Goal: Task Accomplishment & Management: Manage account settings

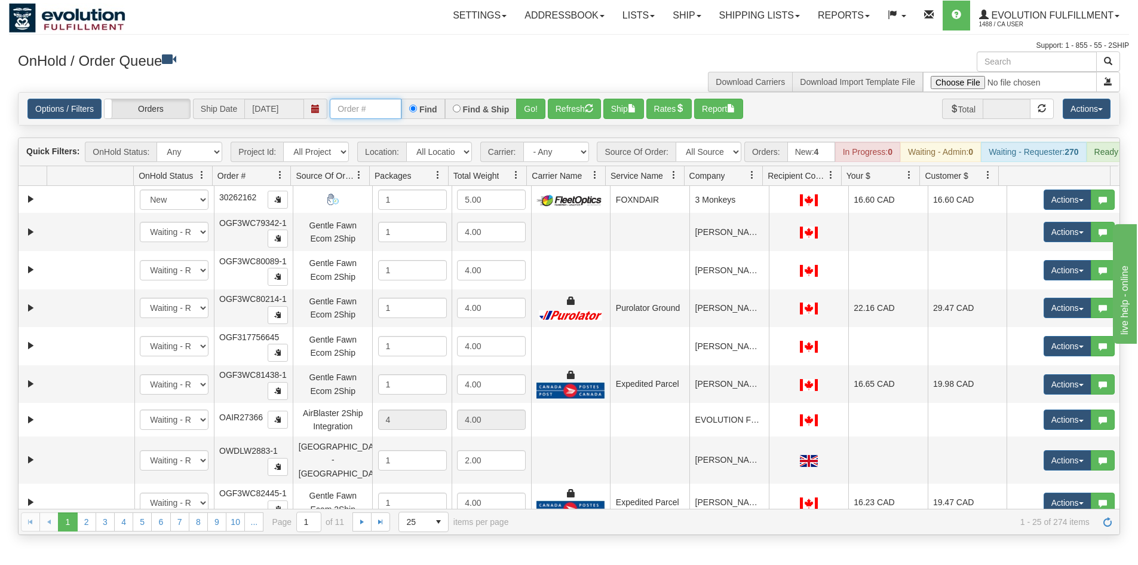
click at [351, 106] on input "text" at bounding box center [366, 109] width 72 height 20
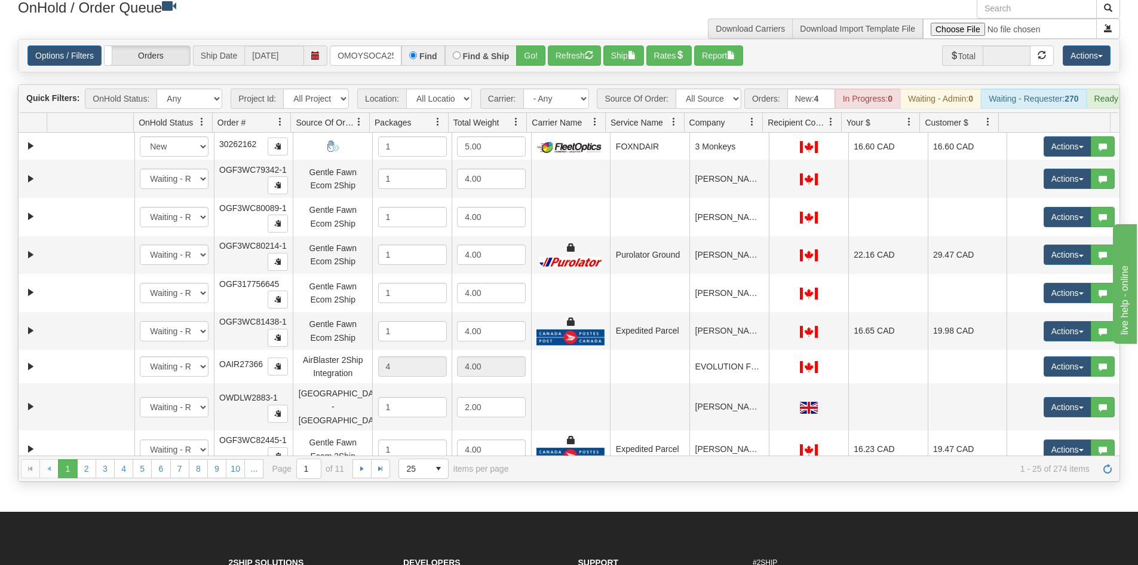
scroll to position [60, 0]
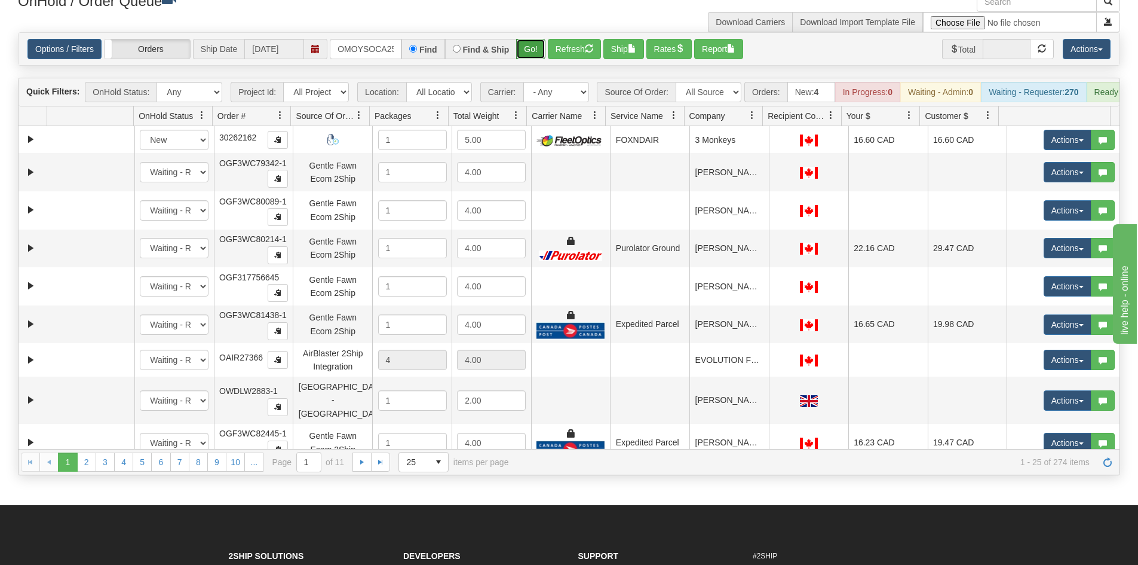
click at [541, 41] on button "Go!" at bounding box center [530, 49] width 29 height 20
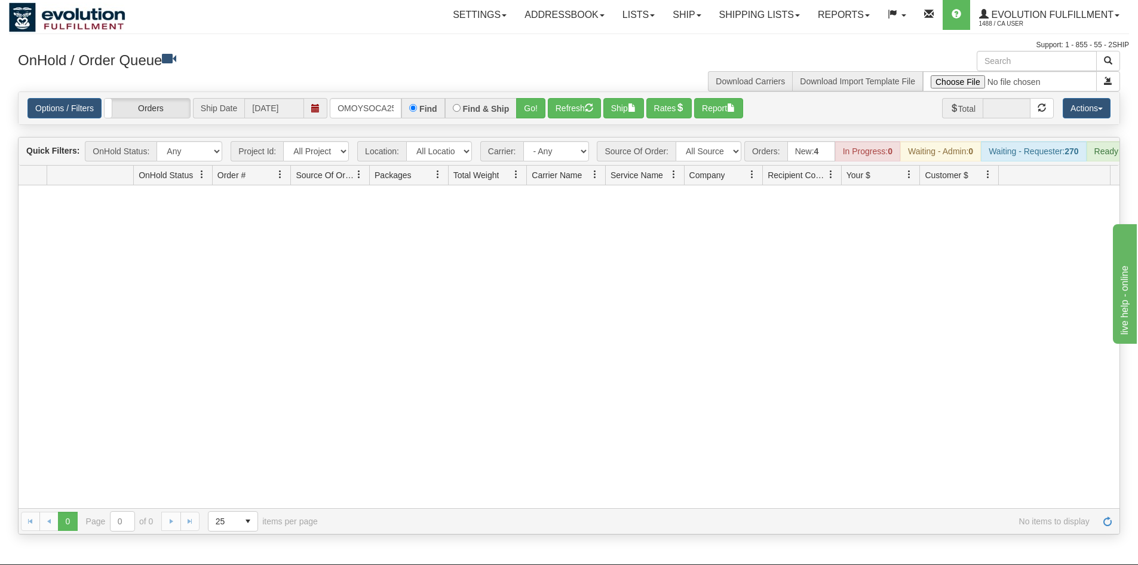
scroll to position [0, 0]
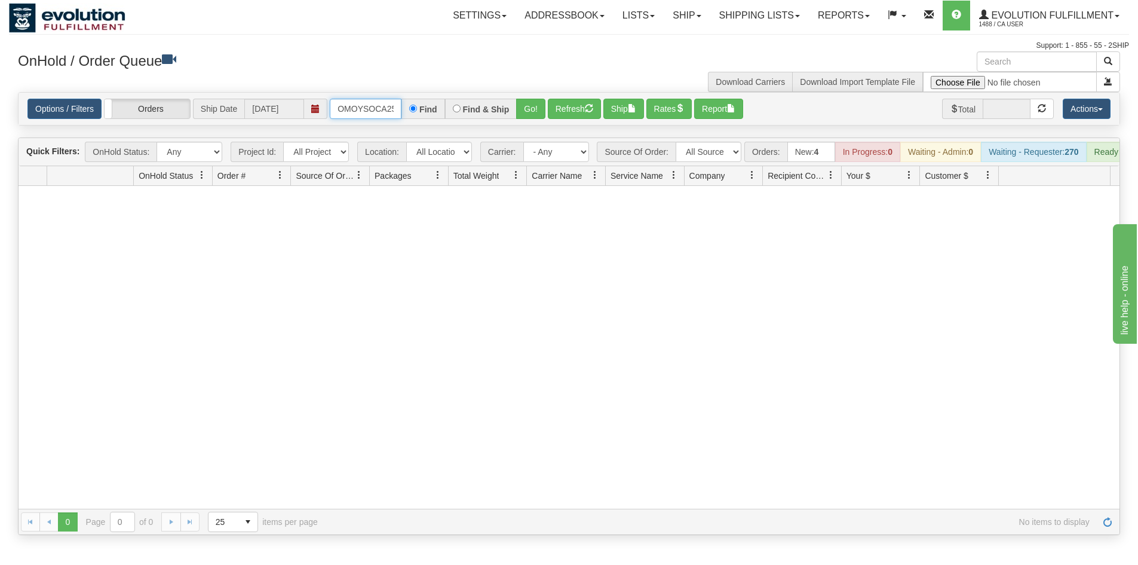
click at [363, 109] on input "OMOYSOCA25723" at bounding box center [366, 109] width 72 height 20
click at [515, 103] on div "Find & Ship" at bounding box center [481, 109] width 72 height 20
click at [518, 104] on button "Go!" at bounding box center [530, 109] width 29 height 20
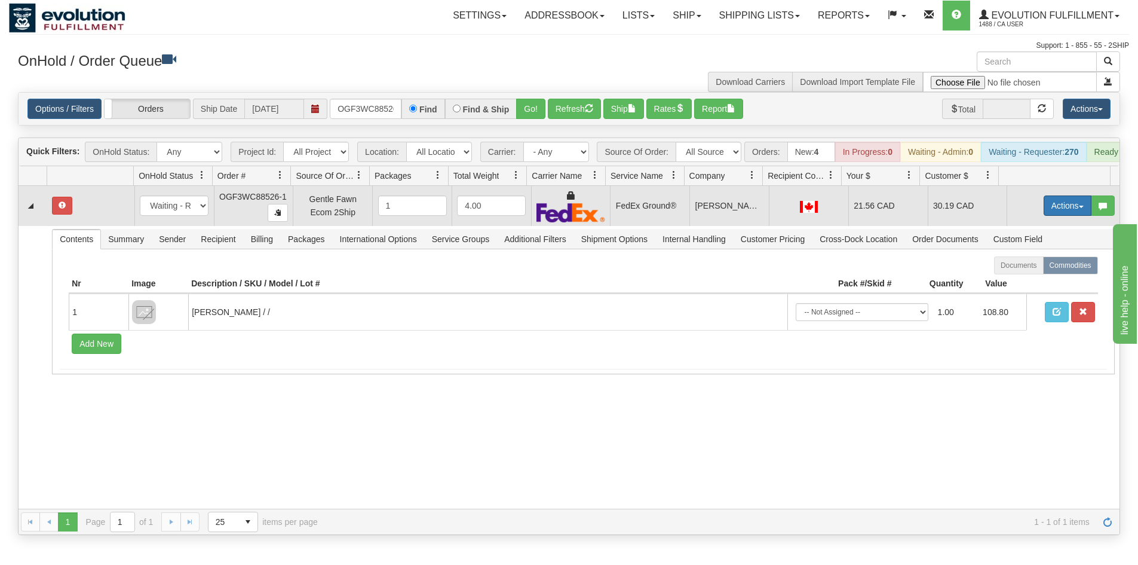
click at [1044, 216] on button "Actions" at bounding box center [1068, 205] width 48 height 20
click at [1045, 249] on span "Refresh Rates" at bounding box center [1038, 244] width 62 height 10
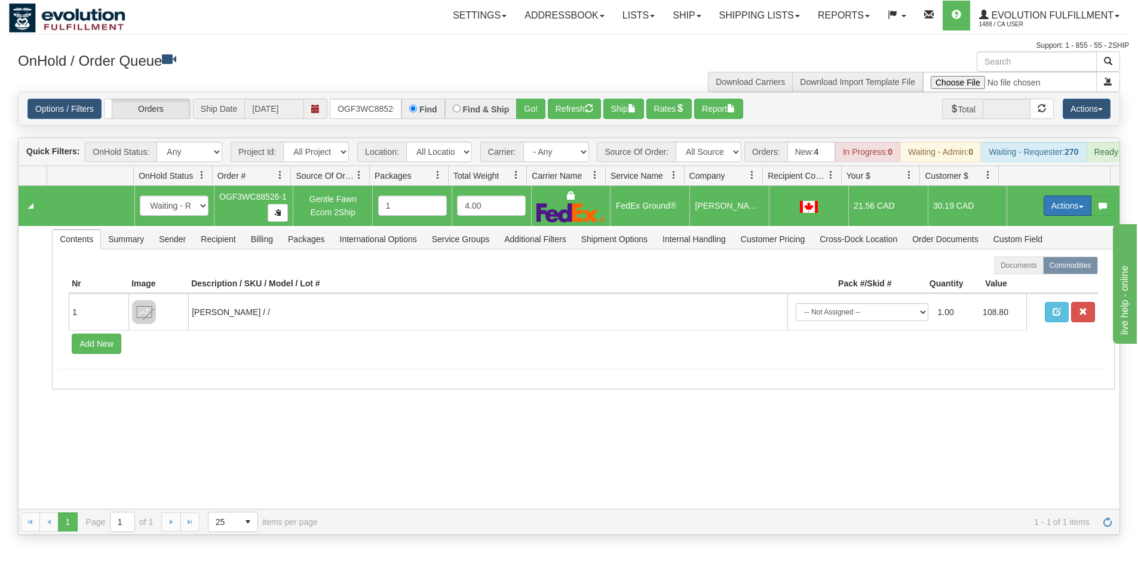
click at [1047, 216] on button "Actions" at bounding box center [1068, 205] width 48 height 20
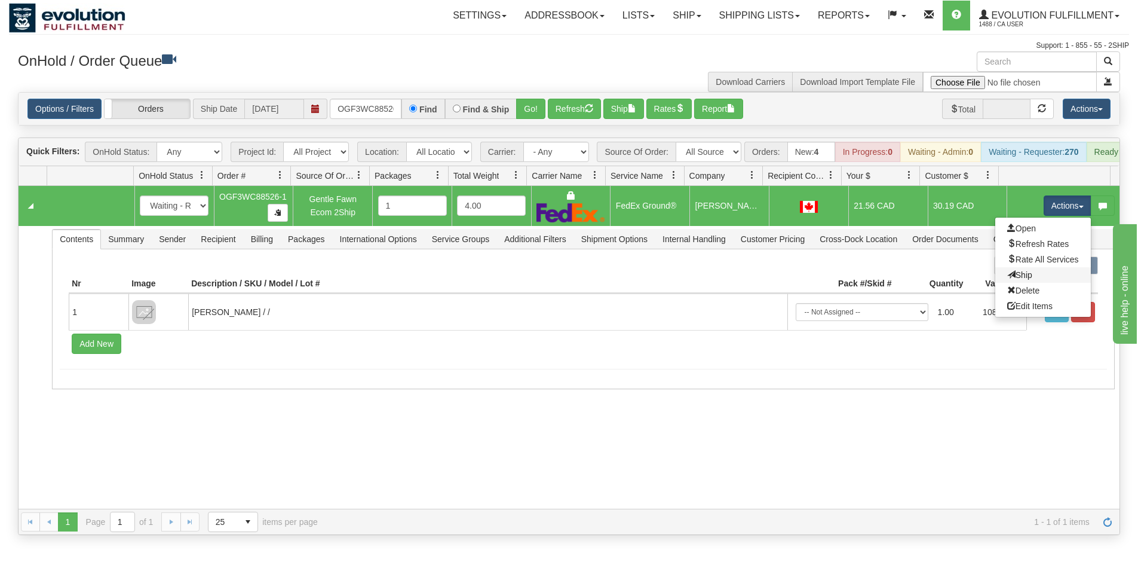
click at [1041, 283] on link "Ship" at bounding box center [1043, 275] width 96 height 16
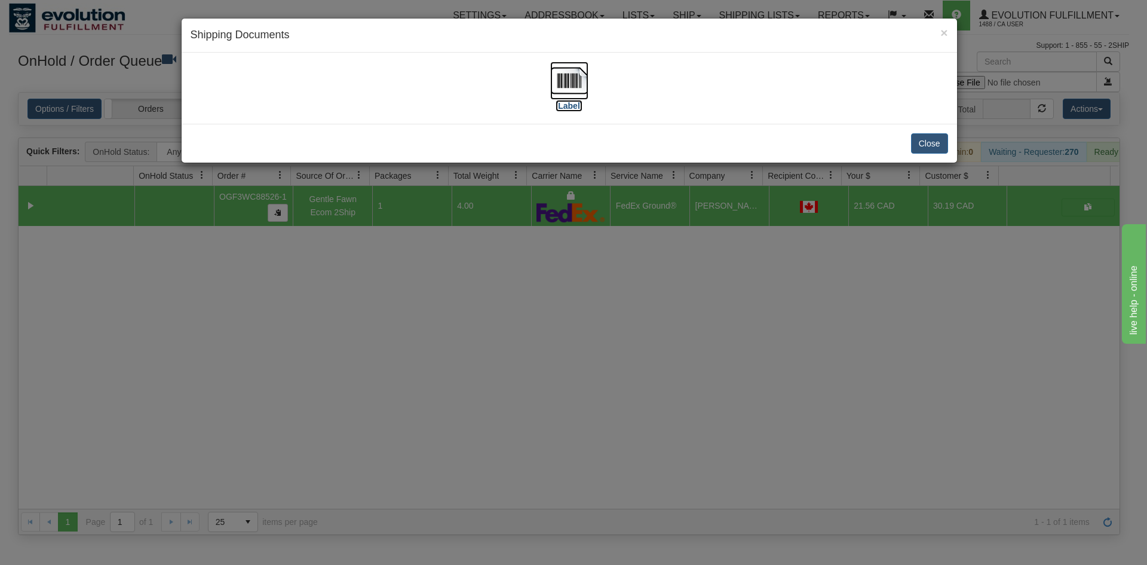
click at [565, 94] on img at bounding box center [569, 81] width 38 height 38
drag, startPoint x: 594, startPoint y: 312, endPoint x: 574, endPoint y: 289, distance: 31.4
click at [596, 312] on div "× Shipping Documents [Label] Close" at bounding box center [573, 282] width 1147 height 565
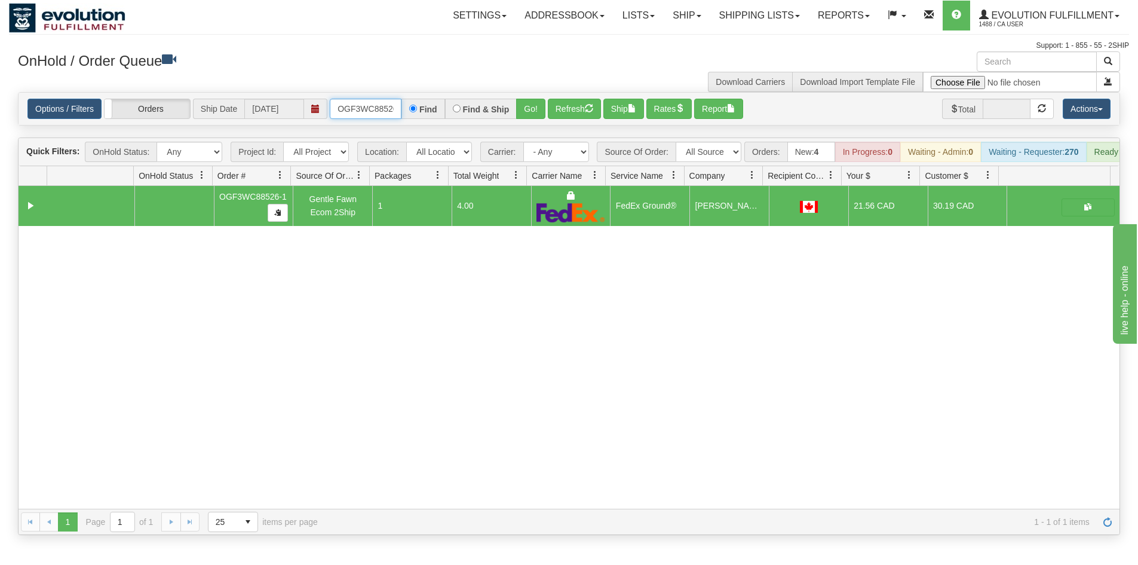
click at [386, 109] on input "OGF3WC88526-1" at bounding box center [366, 109] width 72 height 20
click at [523, 112] on button "Go!" at bounding box center [530, 109] width 29 height 20
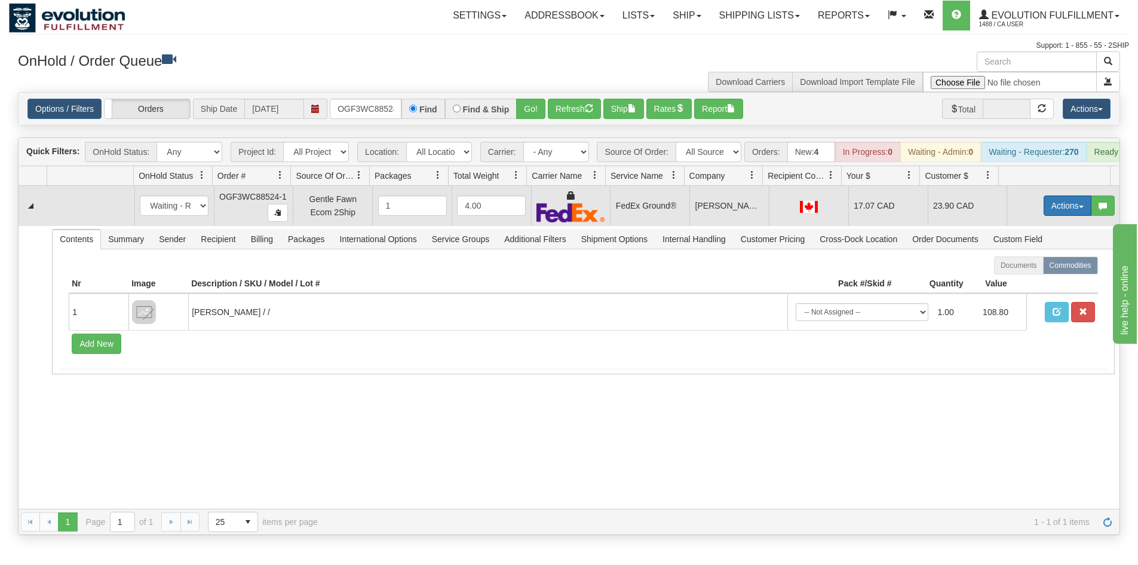
click at [1049, 211] on button "Actions" at bounding box center [1068, 205] width 48 height 20
click at [1030, 281] on link "Ship" at bounding box center [1043, 275] width 96 height 16
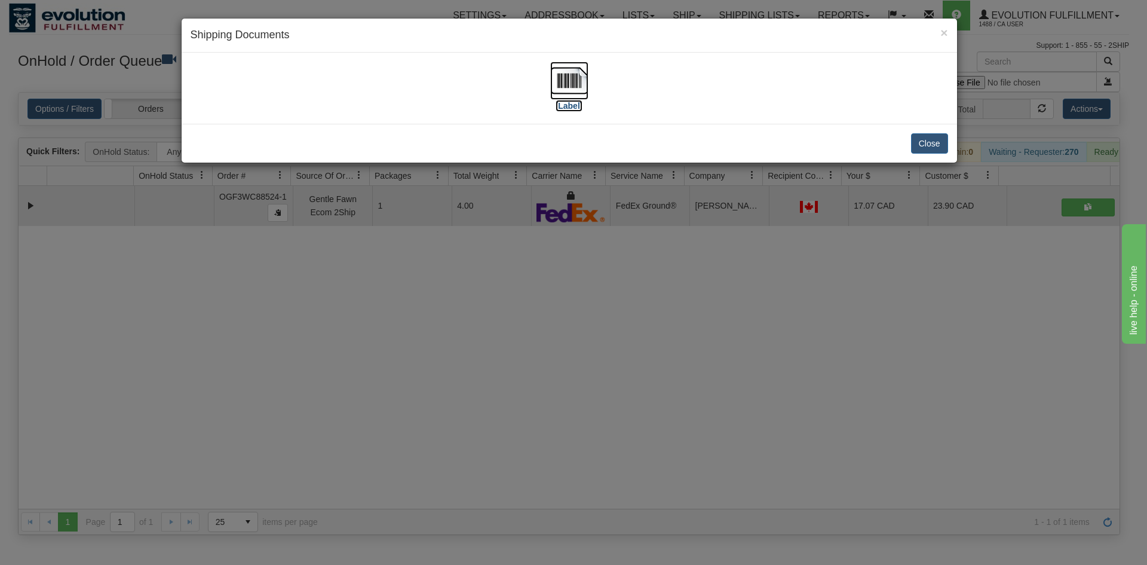
click at [562, 100] on label "[Label]" at bounding box center [569, 106] width 27 height 12
drag, startPoint x: 658, startPoint y: 338, endPoint x: 441, endPoint y: 214, distance: 249.6
click at [662, 339] on div "× Shipping Documents [Label] Close" at bounding box center [573, 282] width 1147 height 565
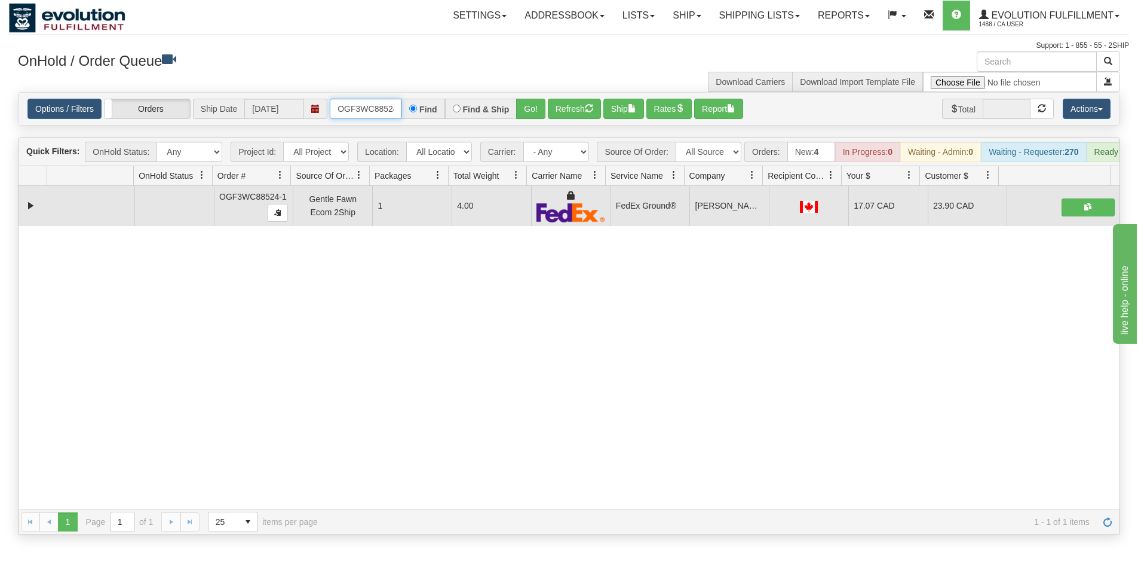
click at [346, 111] on input "OGF3WC88524-1" at bounding box center [366, 109] width 72 height 20
click at [533, 108] on button "Go!" at bounding box center [530, 109] width 29 height 20
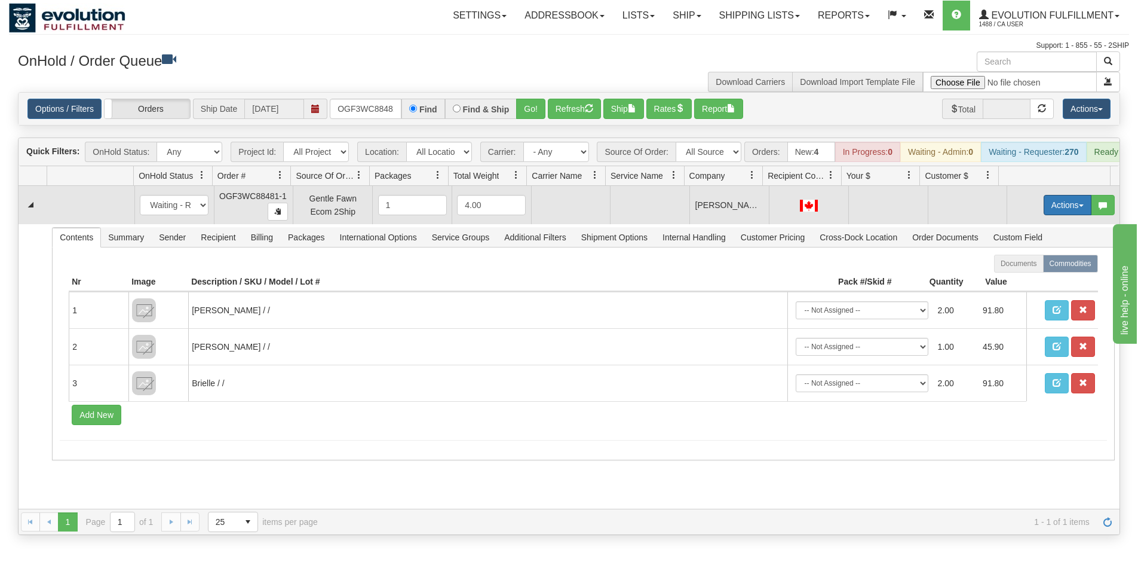
click at [1053, 211] on button "Actions" at bounding box center [1068, 205] width 48 height 20
click at [1022, 263] on span "Rate All Services" at bounding box center [1043, 259] width 72 height 10
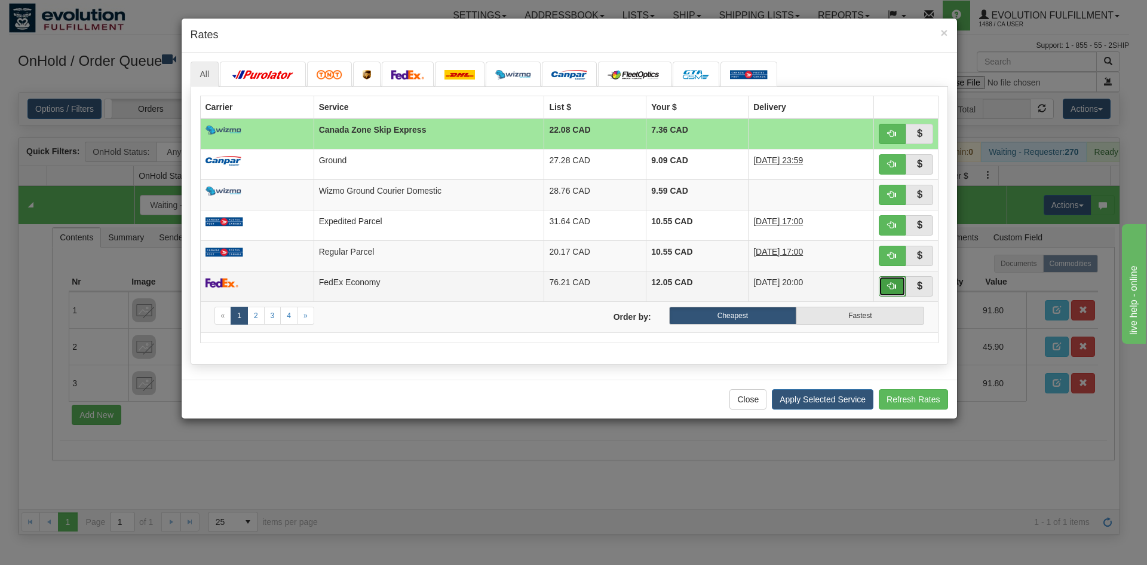
click at [896, 286] on span "button" at bounding box center [892, 285] width 8 height 8
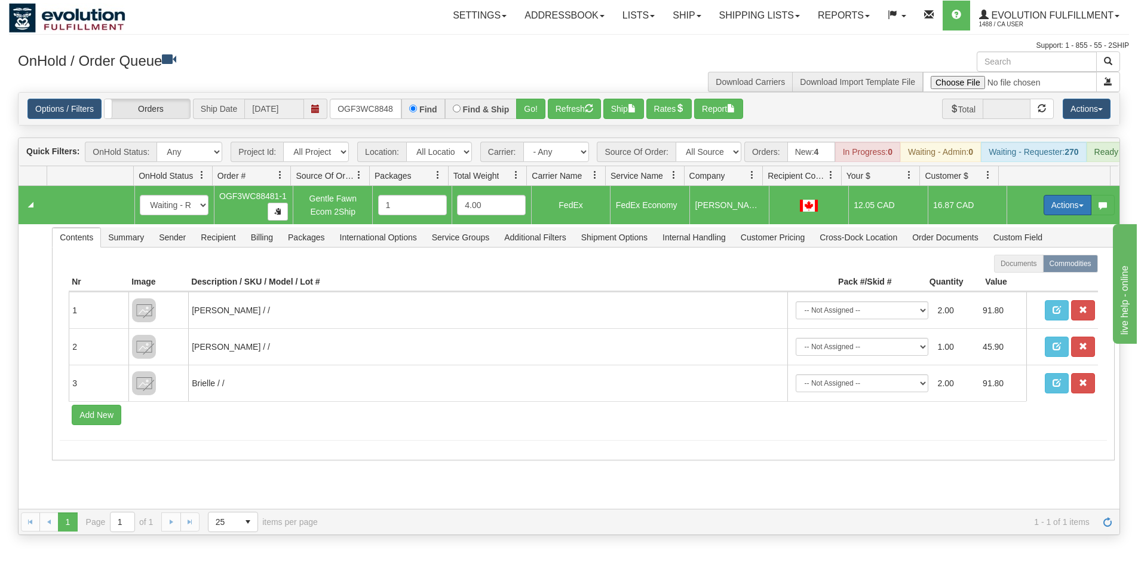
click at [1077, 208] on button "Actions" at bounding box center [1068, 205] width 48 height 20
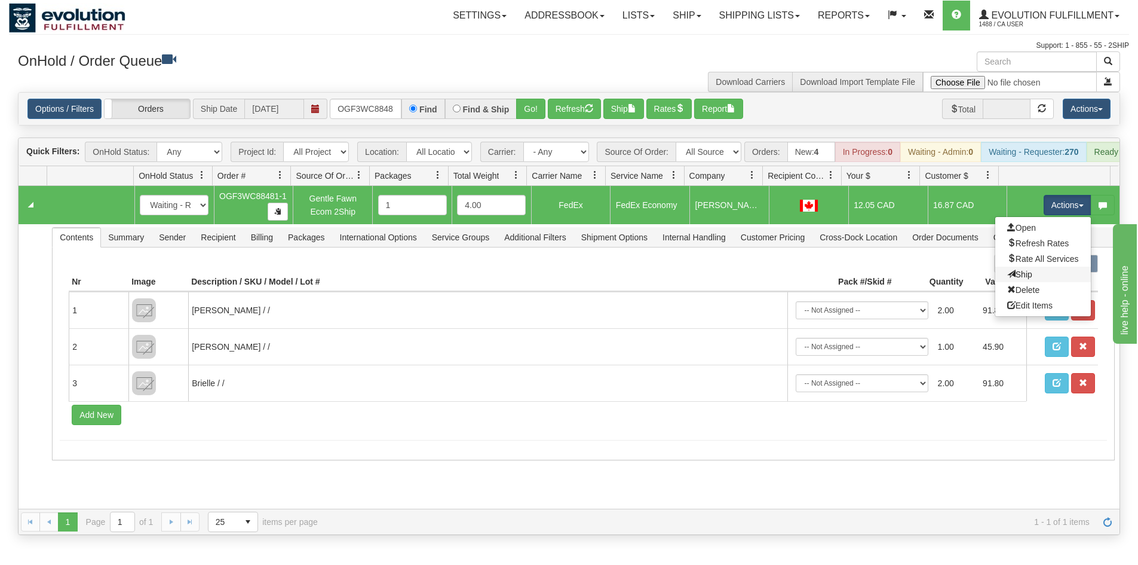
click at [1027, 281] on link "Ship" at bounding box center [1043, 274] width 96 height 16
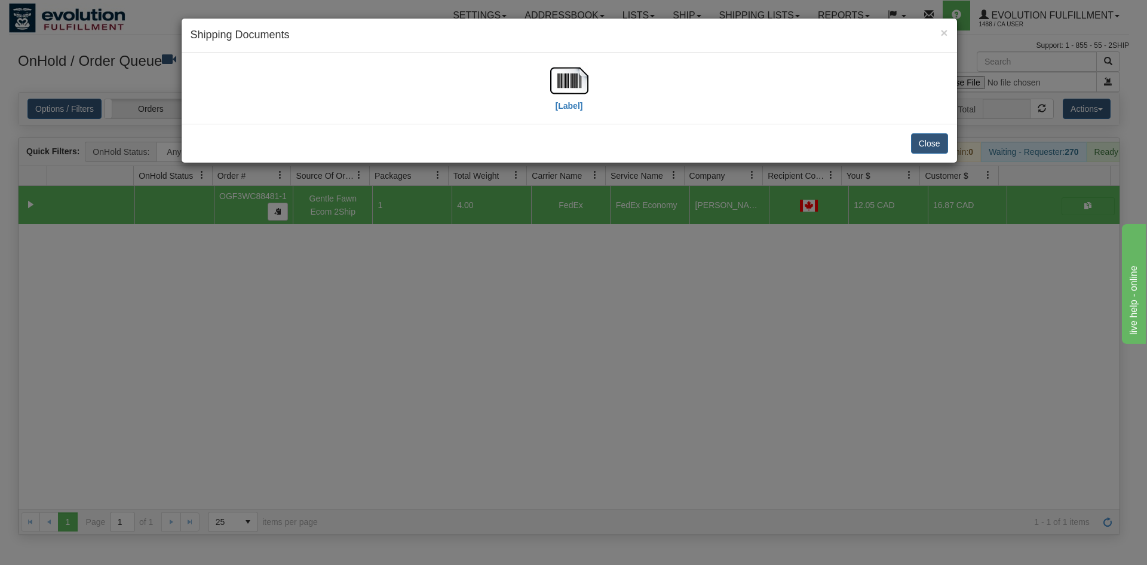
drag, startPoint x: 595, startPoint y: 105, endPoint x: 563, endPoint y: 91, distance: 35.1
click at [594, 105] on div "[Label]" at bounding box center [570, 88] width 758 height 53
click at [548, 75] on div "[Label]" at bounding box center [570, 88] width 758 height 53
click at [557, 95] on img at bounding box center [569, 81] width 38 height 38
drag, startPoint x: 590, startPoint y: 321, endPoint x: 585, endPoint y: 304, distance: 17.4
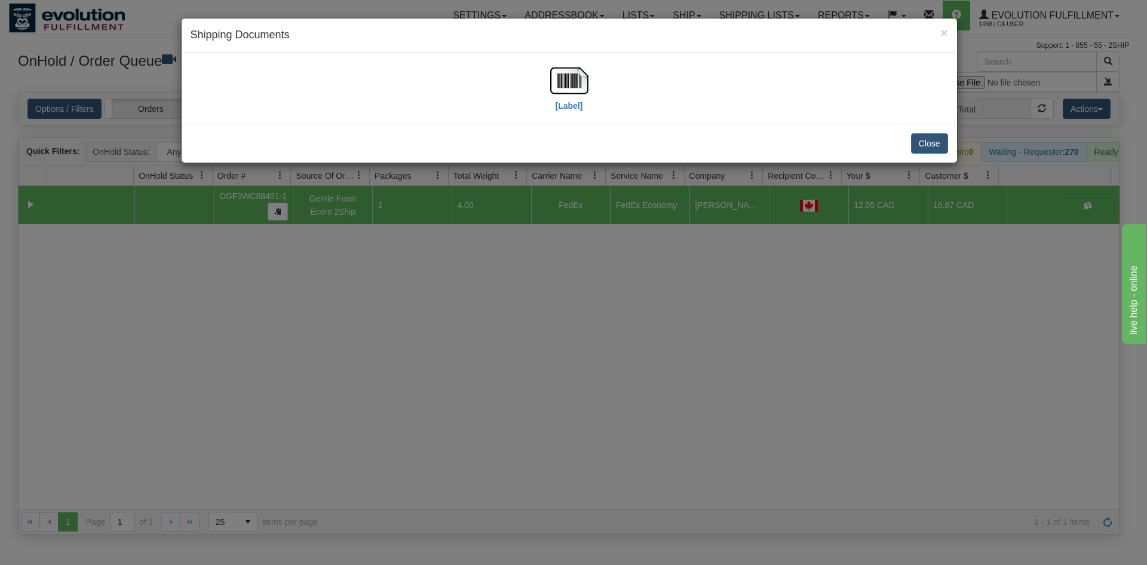
click at [590, 317] on div "× Shipping Documents [Label] Close" at bounding box center [573, 282] width 1147 height 565
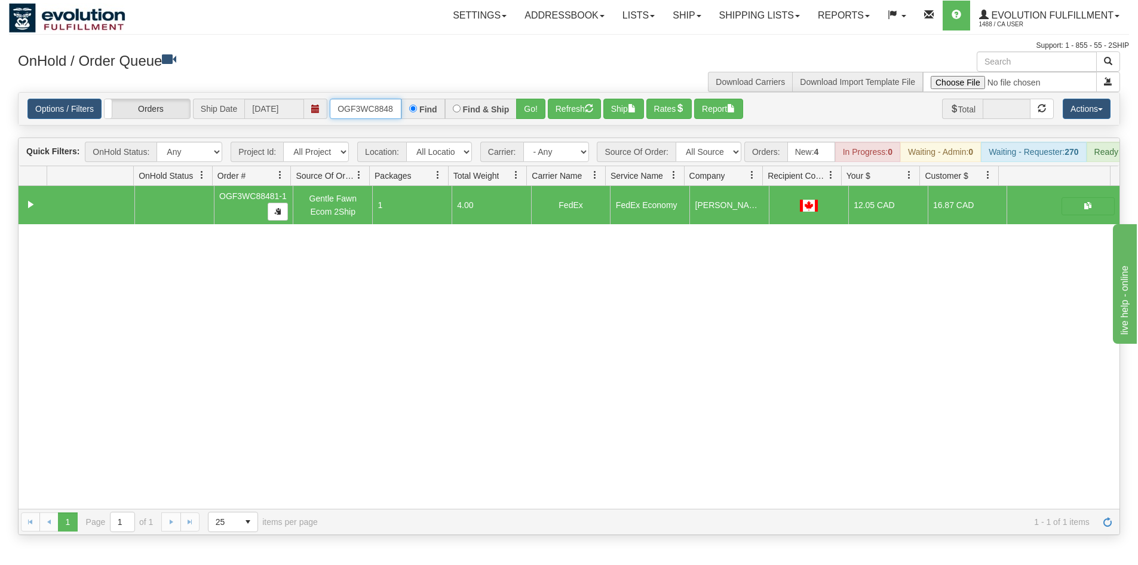
click at [366, 104] on input "OGF3WC88481-1" at bounding box center [366, 109] width 72 height 20
click at [531, 110] on button "Go!" at bounding box center [530, 109] width 29 height 20
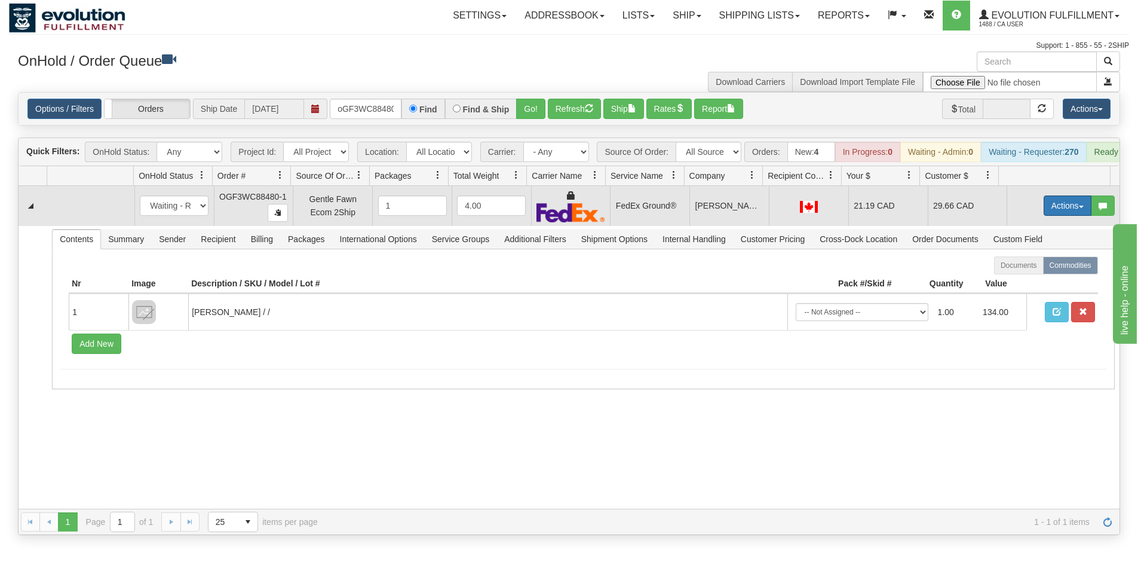
click at [1050, 213] on button "Actions" at bounding box center [1068, 205] width 48 height 20
click at [1013, 280] on span "Ship" at bounding box center [1019, 275] width 25 height 10
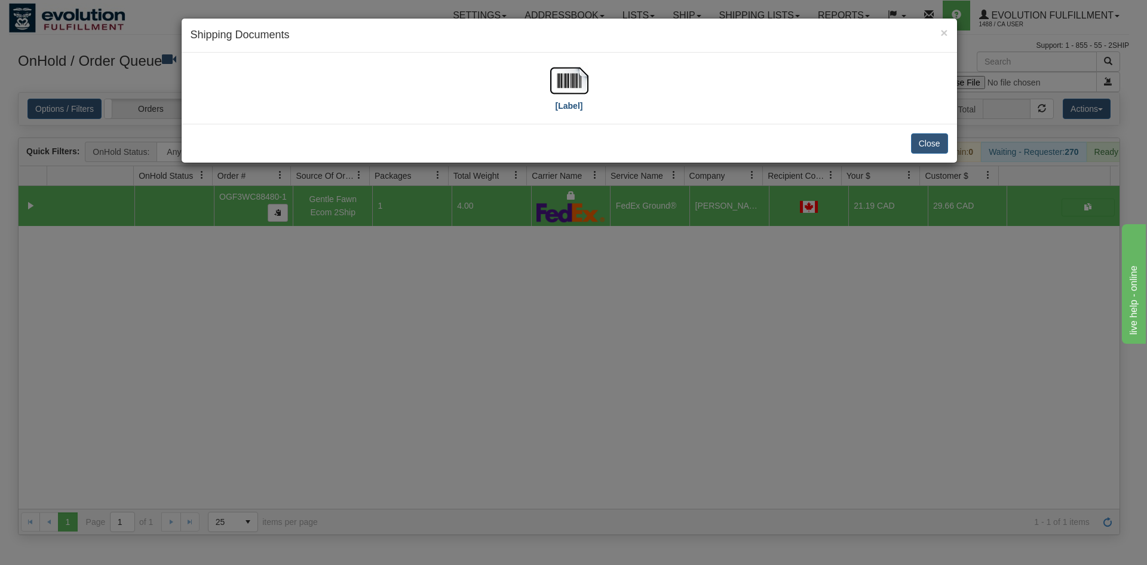
click at [543, 90] on div "[Label]" at bounding box center [570, 88] width 758 height 53
click at [551, 84] on img at bounding box center [569, 81] width 38 height 38
drag, startPoint x: 762, startPoint y: 320, endPoint x: 573, endPoint y: 153, distance: 251.8
click at [760, 316] on div "× Shipping Documents [Label] Close" at bounding box center [573, 282] width 1147 height 565
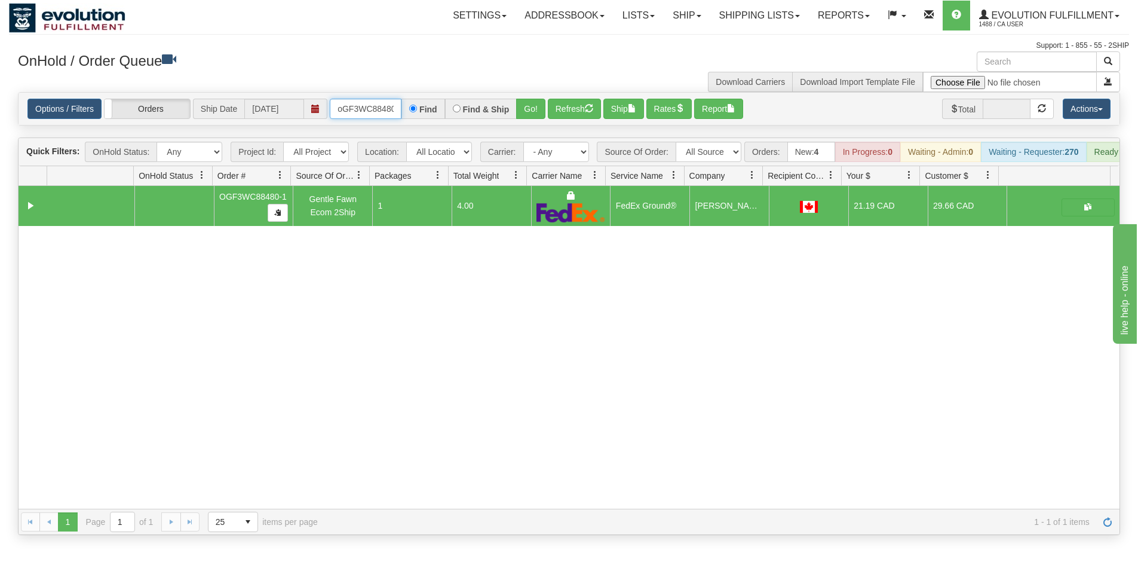
click at [386, 115] on input "oGF3WC88480-1" at bounding box center [366, 109] width 72 height 20
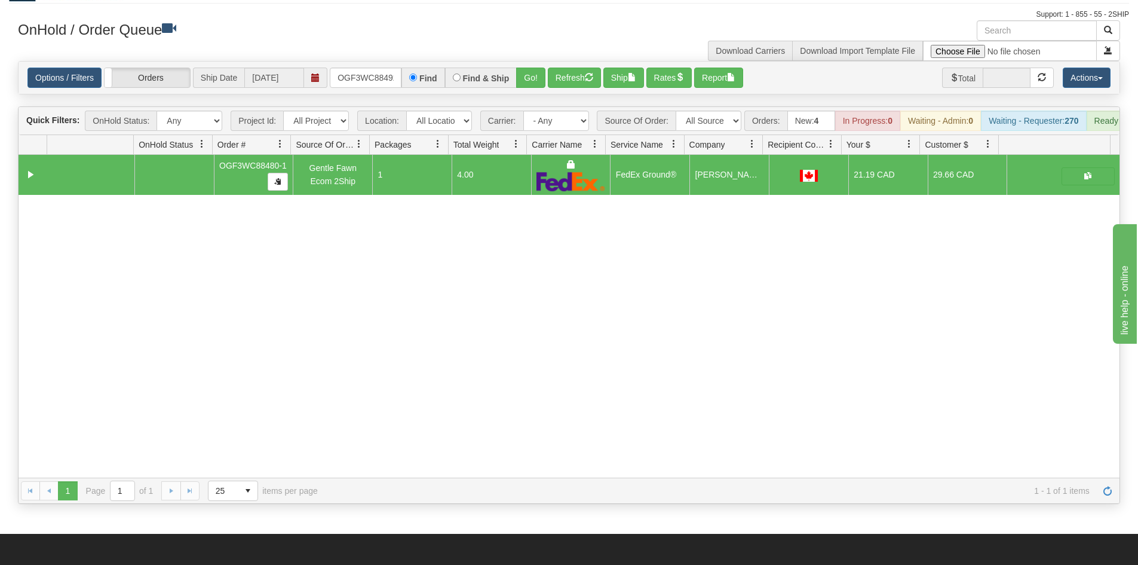
scroll to position [60, 0]
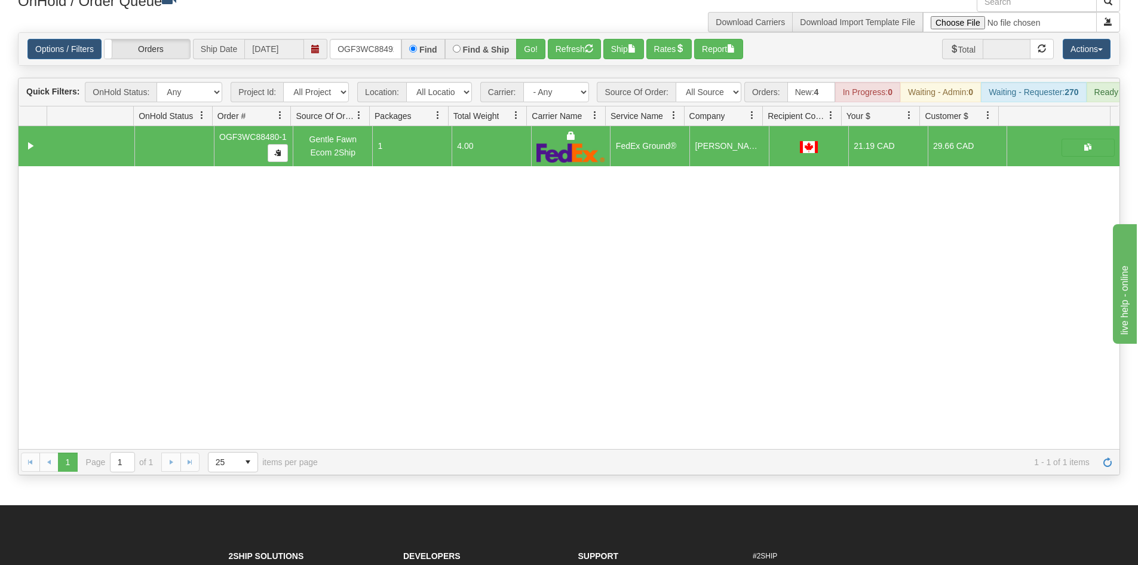
click at [529, 67] on div "Is equal to Is not equal to Contains Does not contains CAD USD EUR ZAR [PERSON_…" at bounding box center [569, 253] width 1120 height 443
click at [527, 47] on button "Go!" at bounding box center [530, 49] width 29 height 20
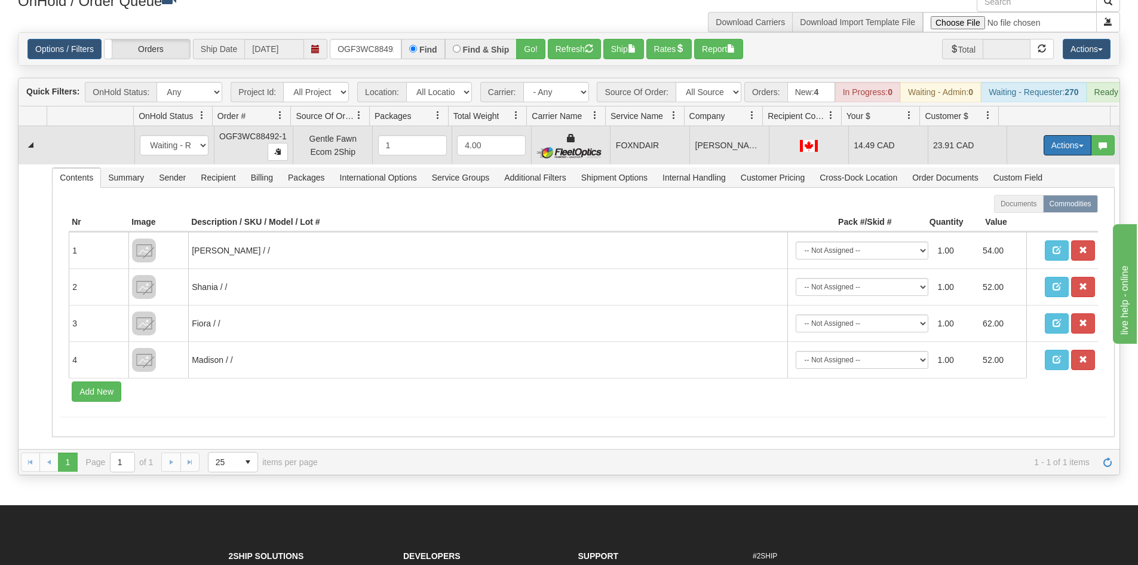
drag, startPoint x: 1060, startPoint y: 161, endPoint x: 1037, endPoint y: 187, distance: 35.1
click at [1060, 155] on button "Actions" at bounding box center [1068, 145] width 48 height 20
click at [1020, 219] on span "Ship" at bounding box center [1019, 215] width 25 height 10
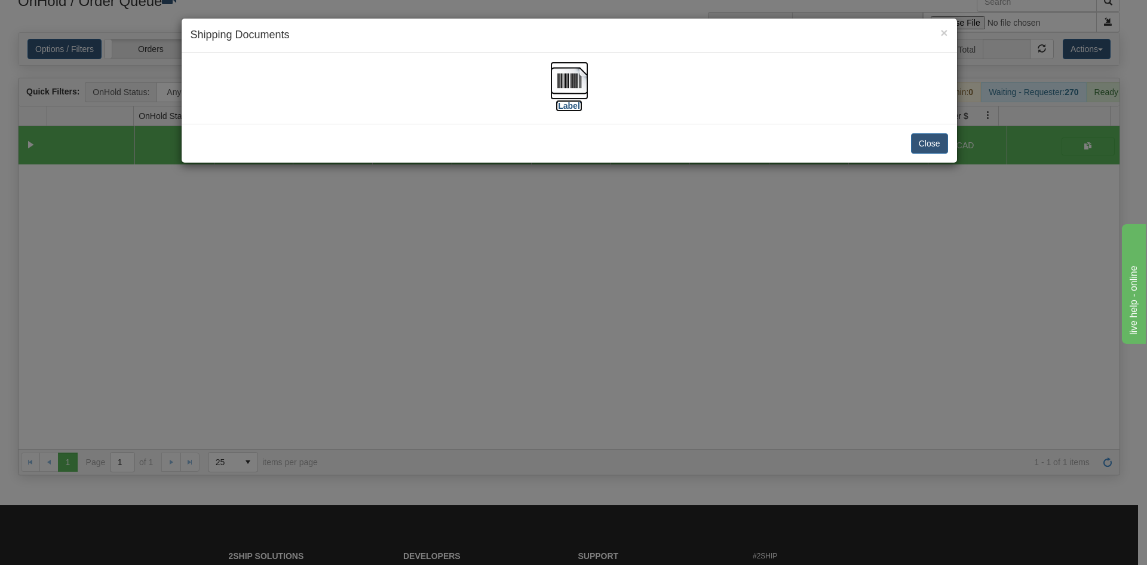
click at [571, 82] on img at bounding box center [569, 81] width 38 height 38
drag, startPoint x: 378, startPoint y: 388, endPoint x: 364, endPoint y: 352, distance: 38.2
click at [373, 367] on div "× Shipping Documents [Label] Close" at bounding box center [573, 282] width 1147 height 565
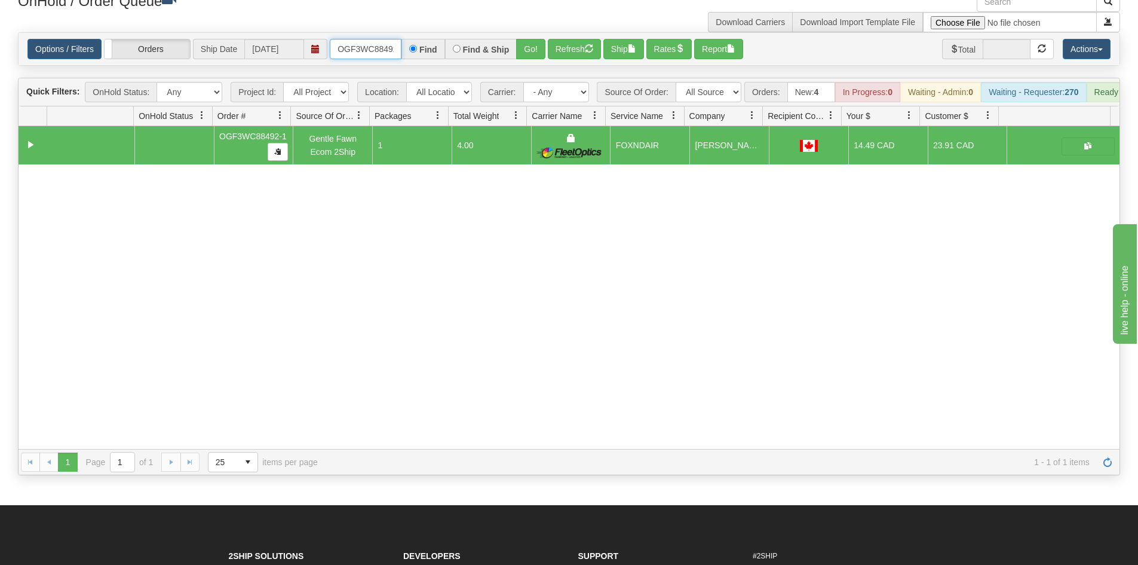
click at [376, 47] on input "OGF3WC88492-1" at bounding box center [366, 49] width 72 height 20
click at [520, 49] on button "Go!" at bounding box center [530, 49] width 29 height 20
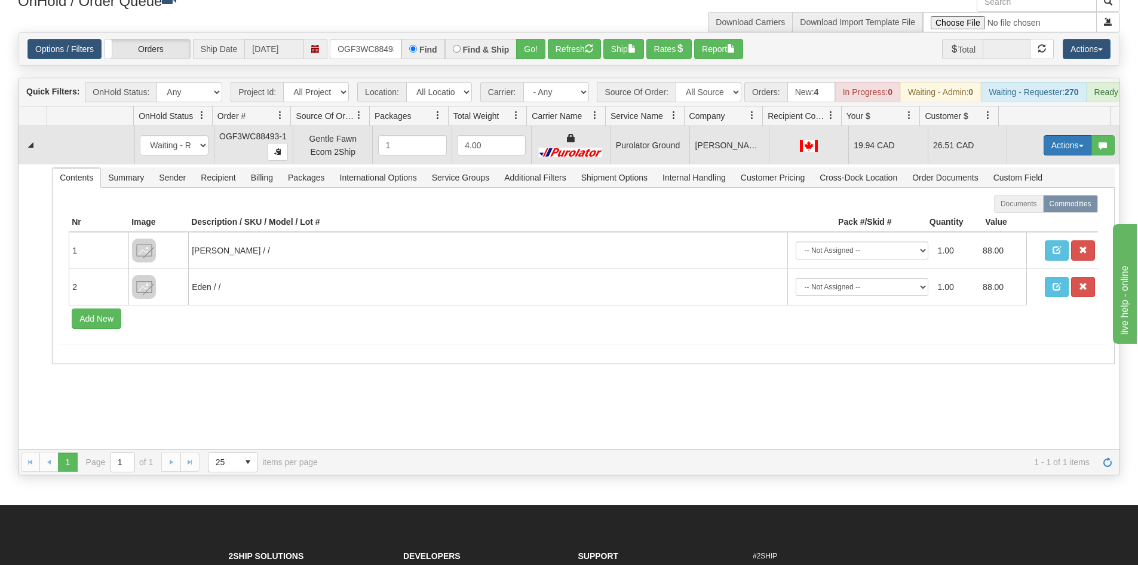
click at [1057, 151] on button "Actions" at bounding box center [1068, 145] width 48 height 20
click at [1023, 222] on link "Ship" at bounding box center [1043, 215] width 96 height 16
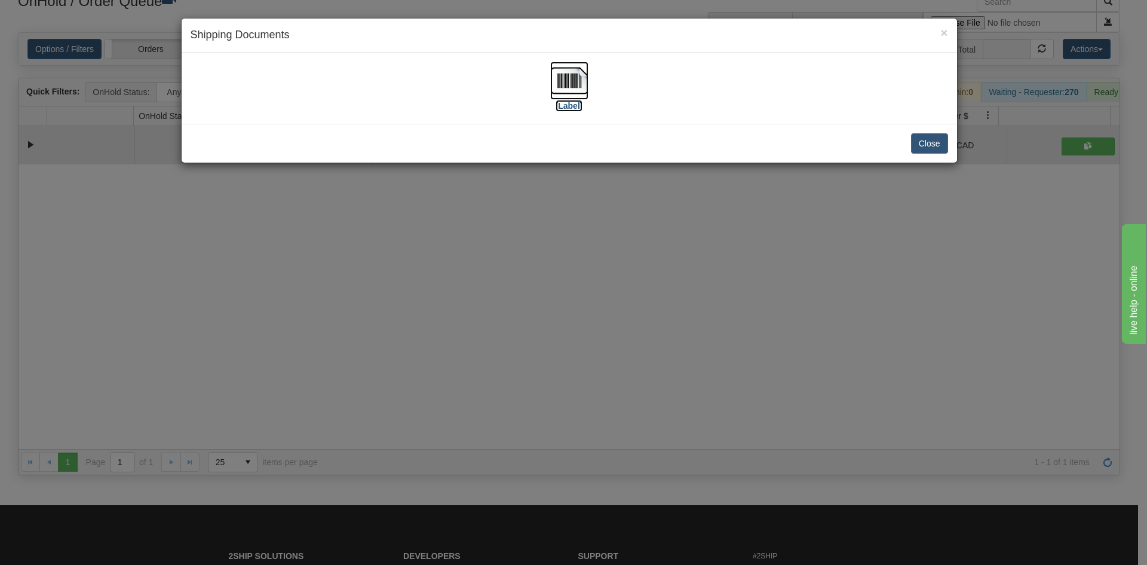
click at [575, 73] on img at bounding box center [569, 81] width 38 height 38
drag, startPoint x: 629, startPoint y: 403, endPoint x: 594, endPoint y: 436, distance: 48.2
click at [630, 403] on div "× Shipping Documents [Label] Close" at bounding box center [573, 282] width 1147 height 565
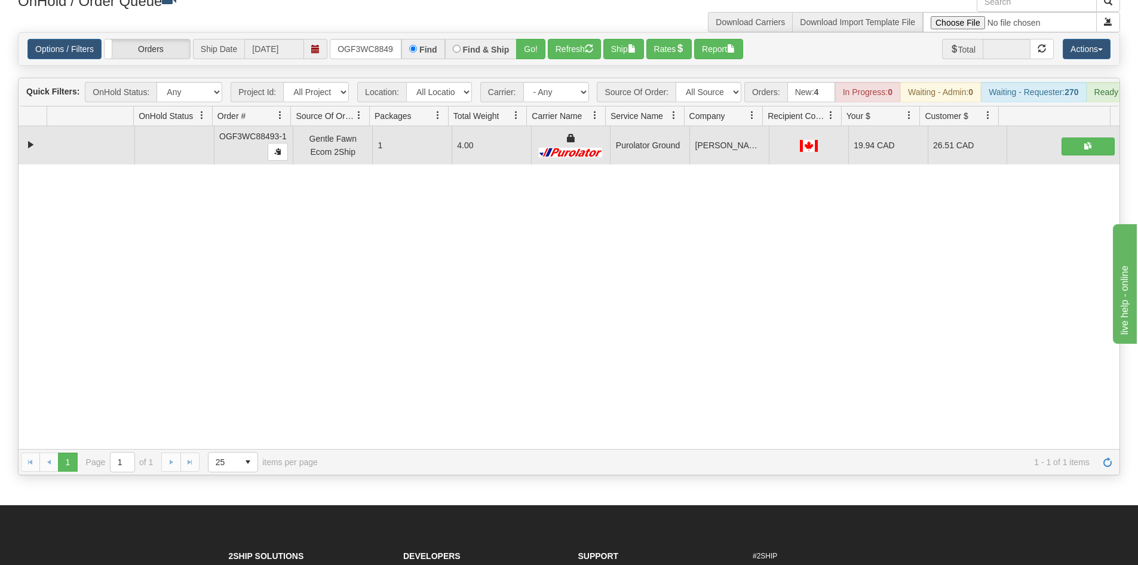
drag, startPoint x: 263, startPoint y: 296, endPoint x: 359, endPoint y: 185, distance: 146.1
click at [259, 296] on div "31787415 EVOLUTION V3 91534507 91534508 OGF3WC88493-1 Gentle Fawn Ecom 2Ship 1 …" at bounding box center [569, 287] width 1101 height 323
click at [379, 53] on input "OGF3WC88493-1" at bounding box center [366, 49] width 72 height 20
click at [523, 50] on button "Go!" at bounding box center [530, 49] width 29 height 20
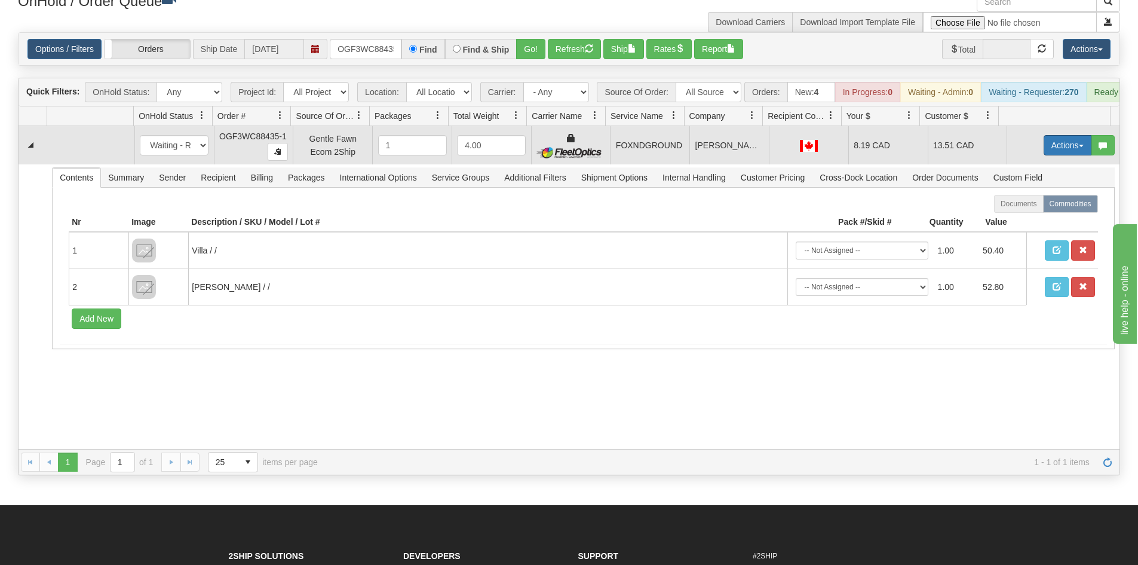
click at [1053, 155] on button "Actions" at bounding box center [1068, 145] width 48 height 20
click at [1036, 222] on link "Ship" at bounding box center [1043, 215] width 96 height 16
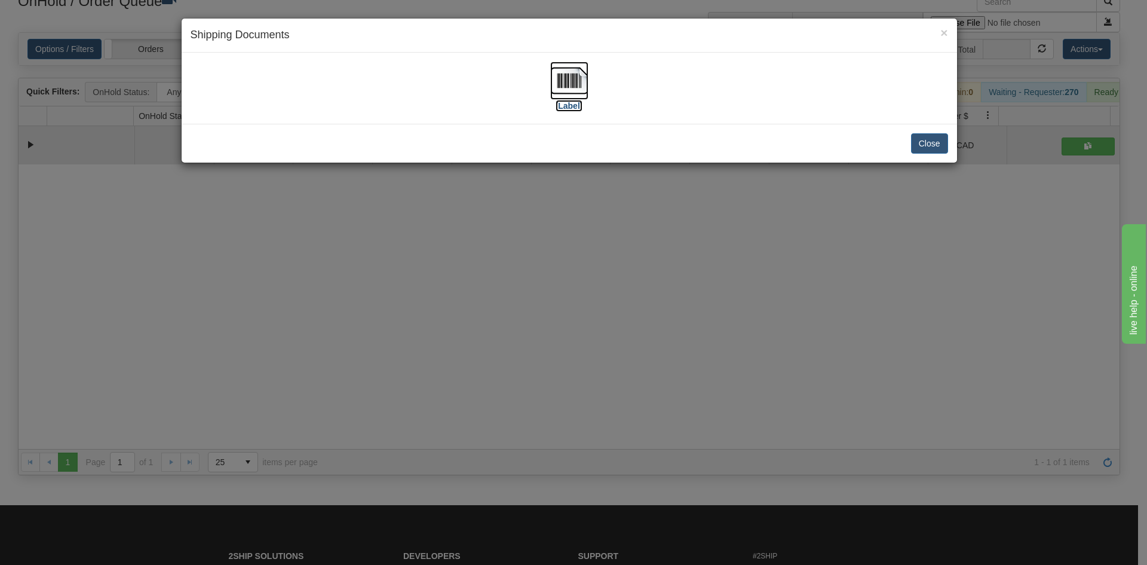
click at [575, 97] on img at bounding box center [569, 81] width 38 height 38
drag, startPoint x: 499, startPoint y: 324, endPoint x: 312, endPoint y: 151, distance: 255.3
click at [487, 323] on div "× Shipping Documents [Label] Close" at bounding box center [573, 282] width 1147 height 565
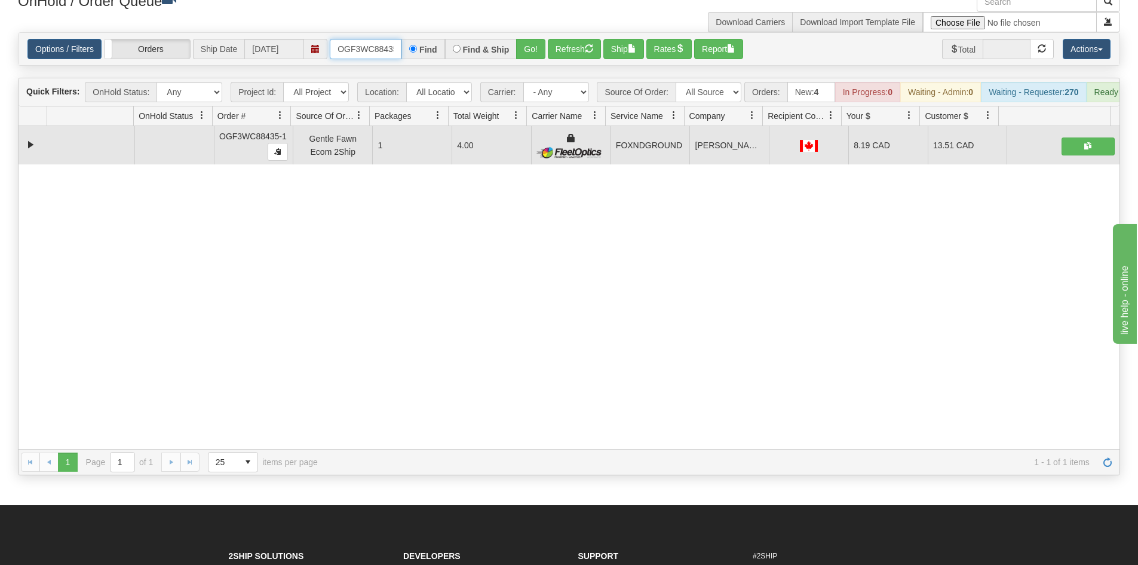
click at [396, 49] on input "OGF3WC88435-1" at bounding box center [366, 49] width 72 height 20
click at [395, 51] on input "OGF3WC88435-1" at bounding box center [366, 49] width 72 height 20
click at [539, 40] on button "Go!" at bounding box center [530, 49] width 29 height 20
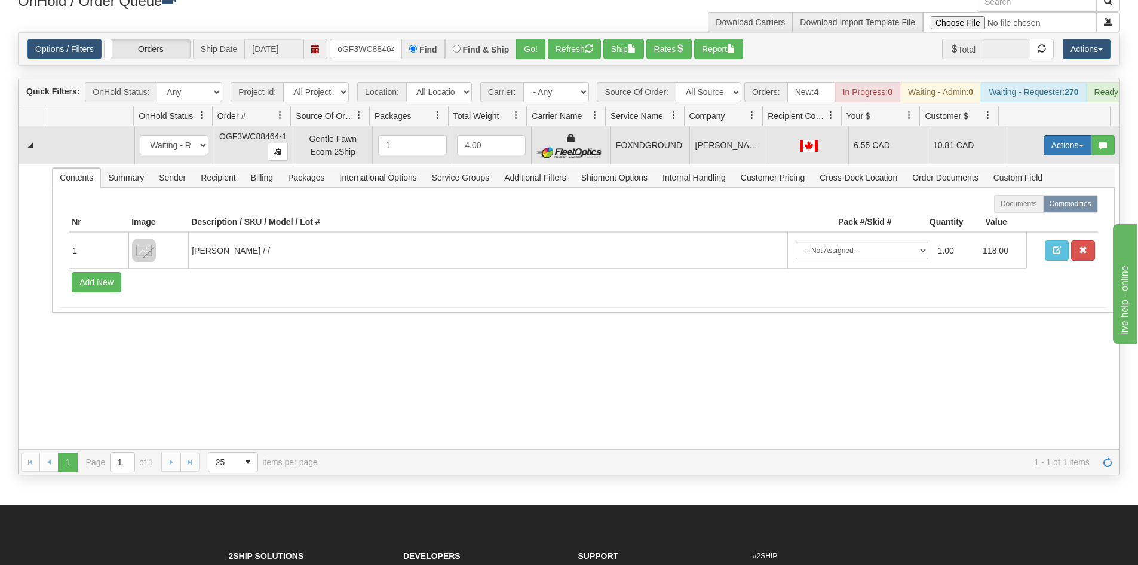
click at [1052, 155] on button "Actions" at bounding box center [1068, 145] width 48 height 20
click at [1025, 218] on link "Ship" at bounding box center [1043, 215] width 96 height 16
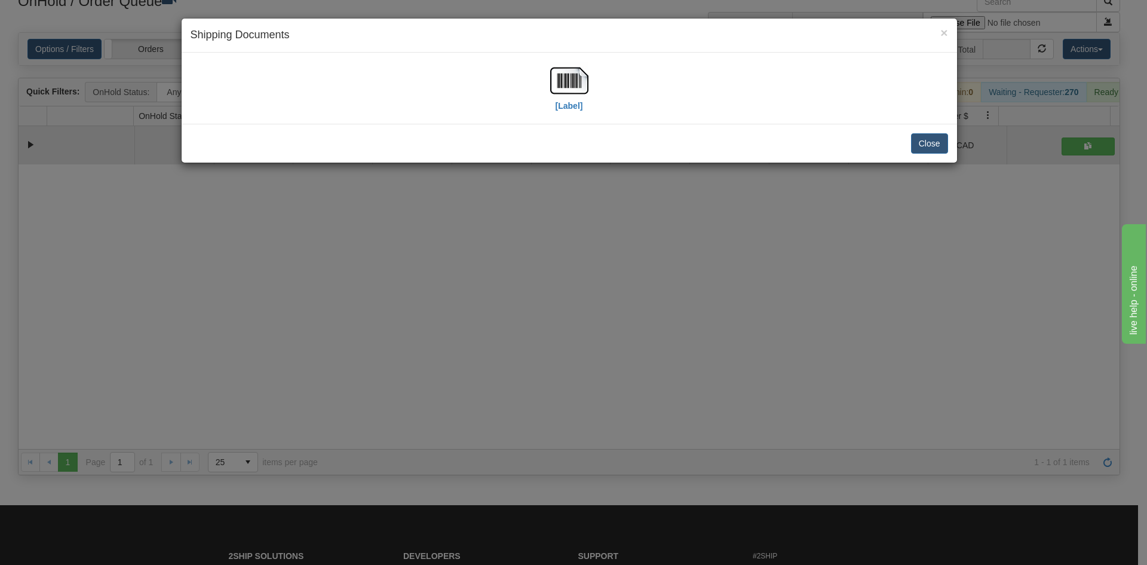
click at [532, 72] on div "[Label]" at bounding box center [570, 88] width 758 height 53
click at [571, 87] on img at bounding box center [569, 81] width 38 height 38
drag, startPoint x: 392, startPoint y: 344, endPoint x: 373, endPoint y: 246, distance: 99.8
click at [394, 337] on div "× Shipping Documents [Label] Close" at bounding box center [573, 282] width 1147 height 565
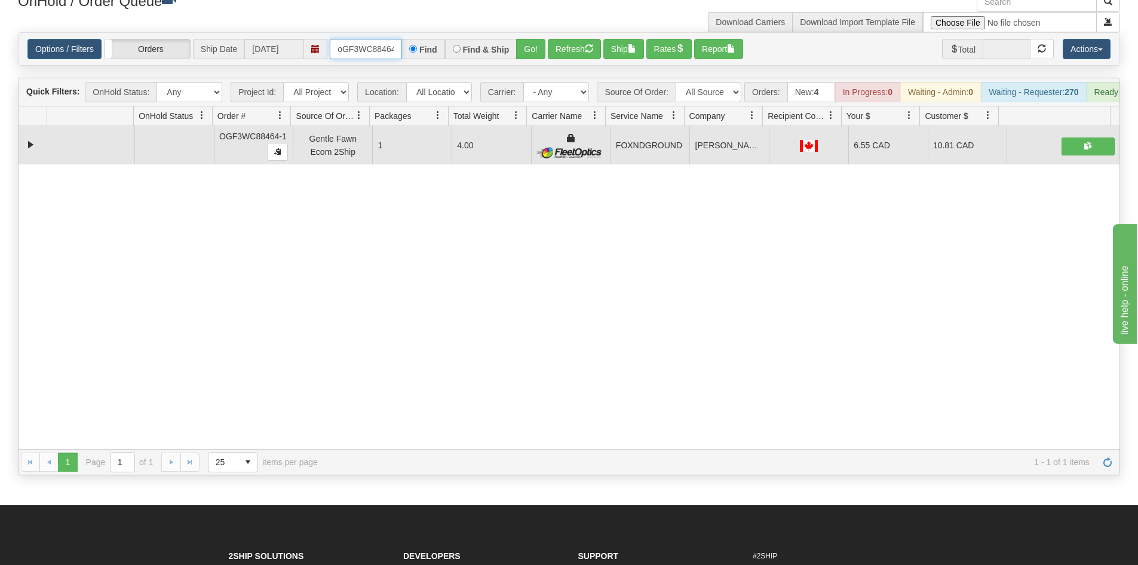
click at [364, 51] on input "oGF3WC88464-1" at bounding box center [366, 49] width 72 height 20
click at [526, 50] on button "Go!" at bounding box center [530, 49] width 29 height 20
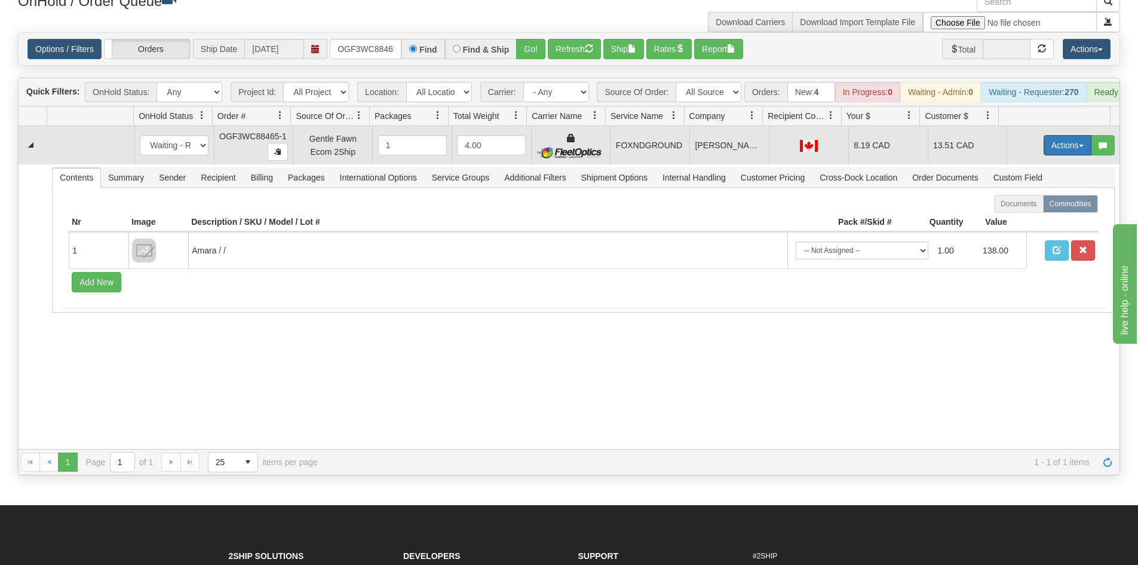
click at [1044, 155] on button "Actions" at bounding box center [1068, 145] width 48 height 20
click at [1011, 219] on span "Ship" at bounding box center [1019, 215] width 25 height 10
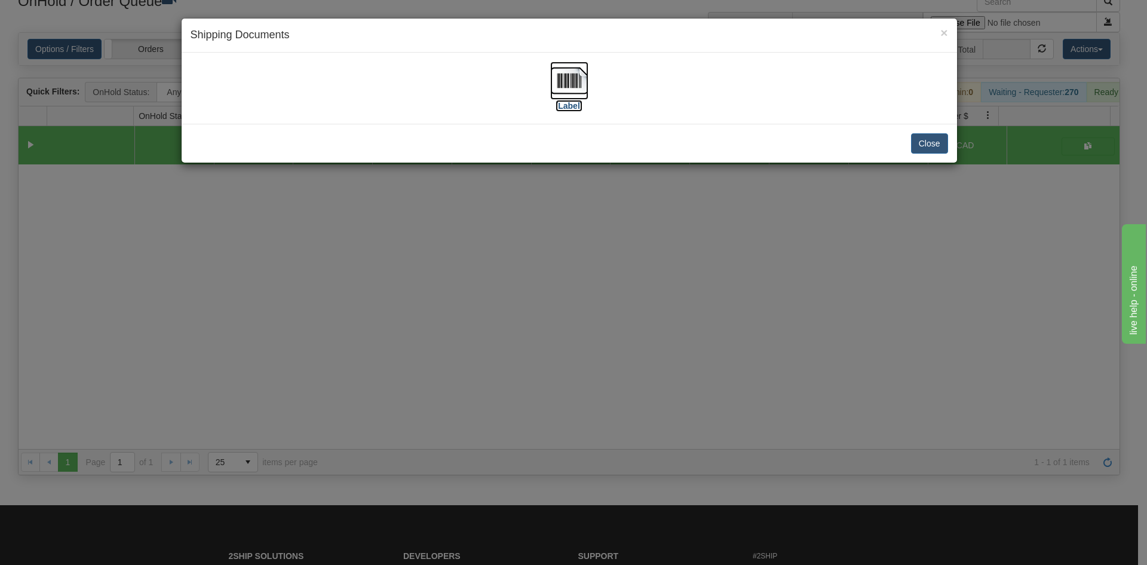
click at [581, 94] on img at bounding box center [569, 81] width 38 height 38
click at [367, 309] on div "× Shipping Documents [Label] Close" at bounding box center [573, 282] width 1147 height 565
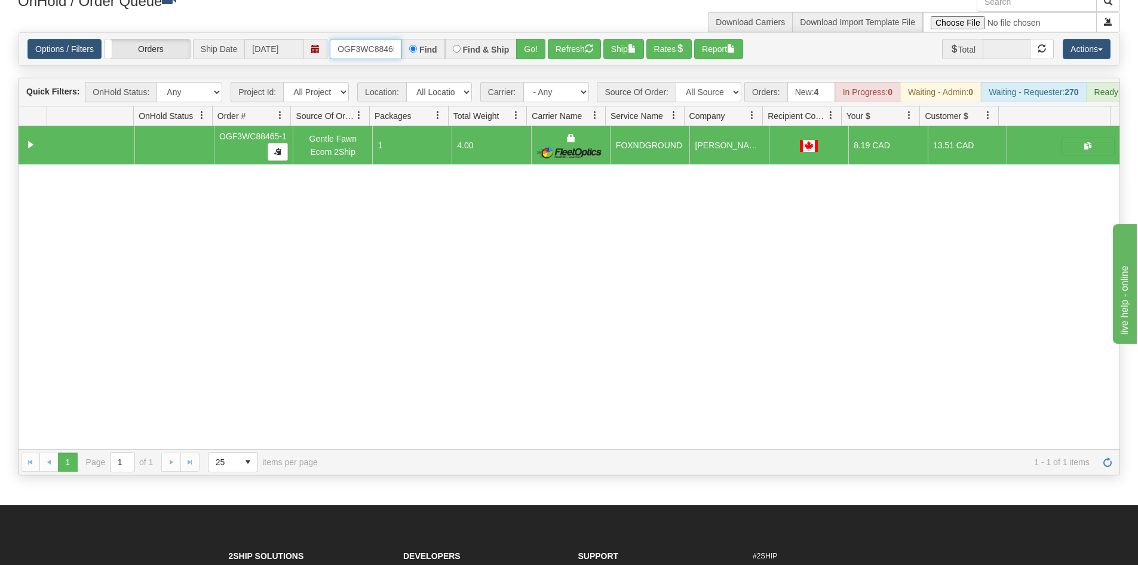
click at [378, 52] on input "OGF3WC88465-1" at bounding box center [366, 49] width 72 height 20
click at [532, 47] on button "Go!" at bounding box center [530, 49] width 29 height 20
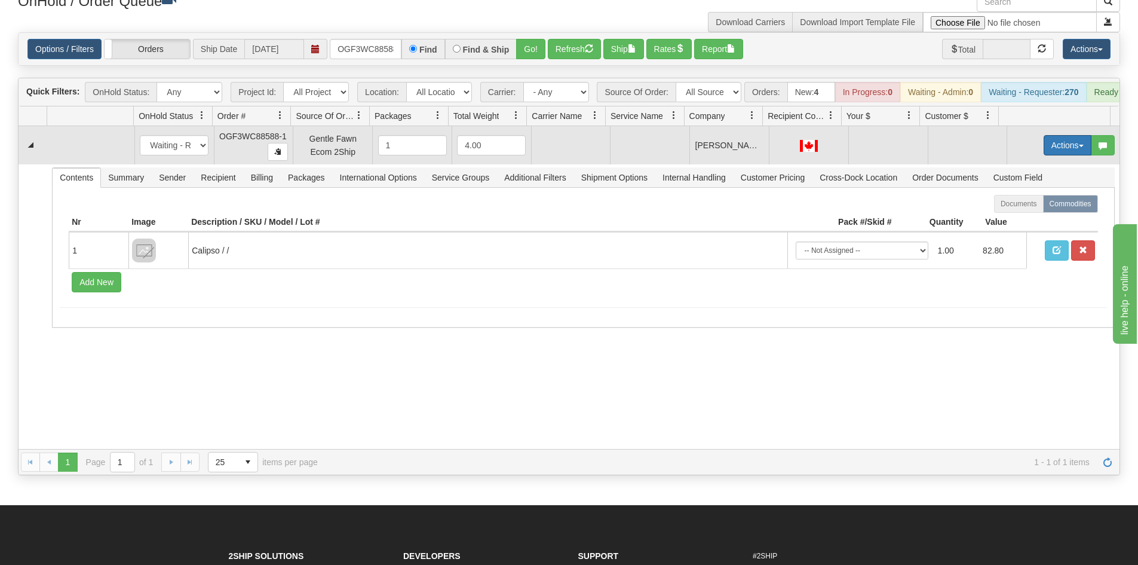
click at [1070, 155] on button "Actions" at bounding box center [1068, 145] width 48 height 20
click at [1051, 204] on span "Rate All Services" at bounding box center [1043, 199] width 72 height 10
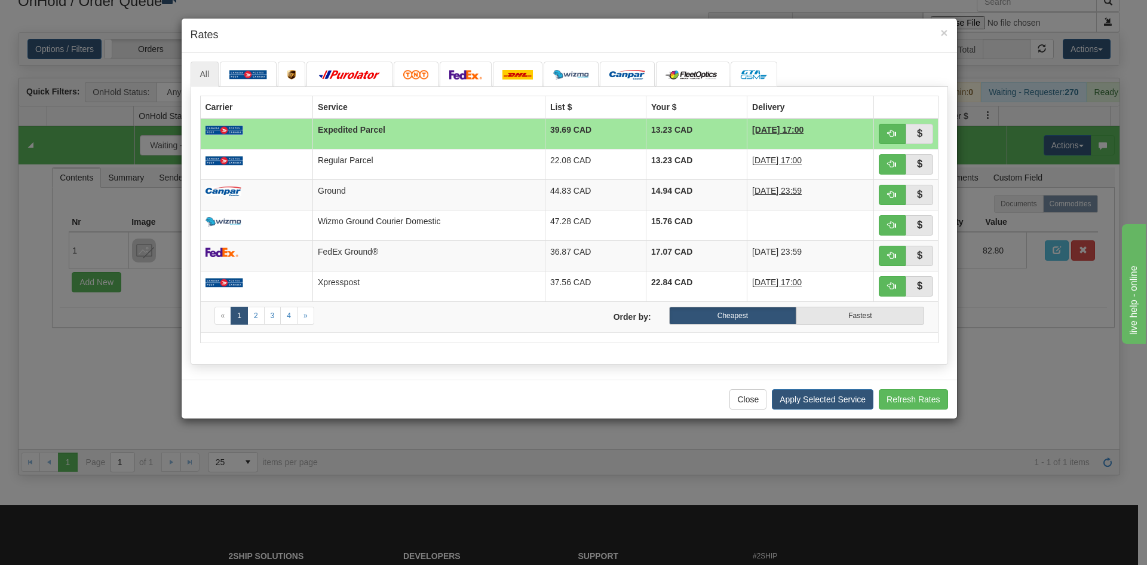
click at [839, 57] on div "All «" at bounding box center [569, 216] width 775 height 327
click at [454, 75] on img at bounding box center [465, 75] width 33 height 10
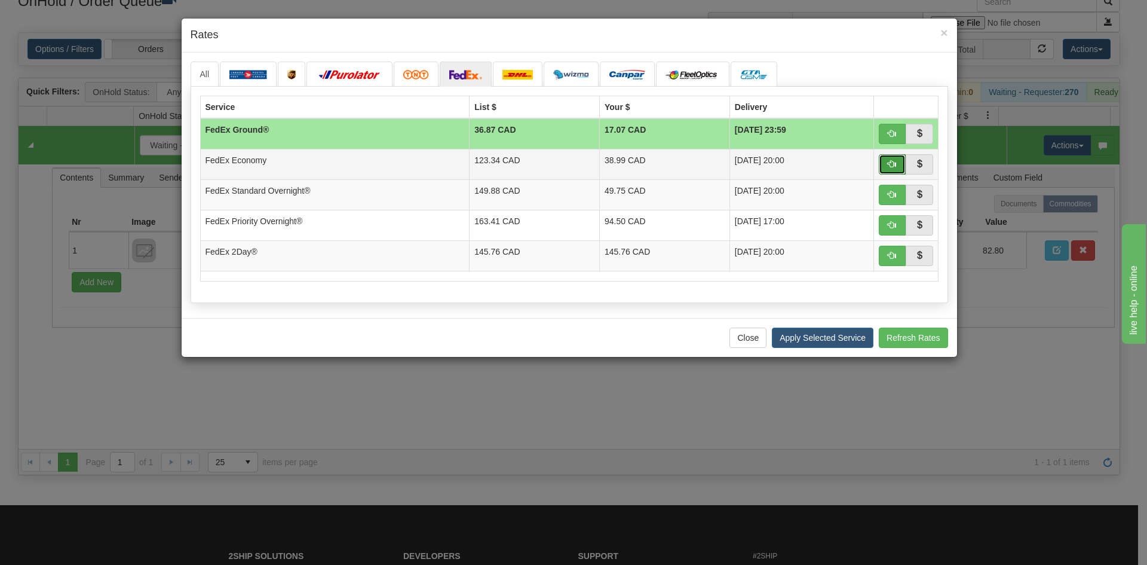
click at [891, 168] on span "button" at bounding box center [892, 164] width 8 height 8
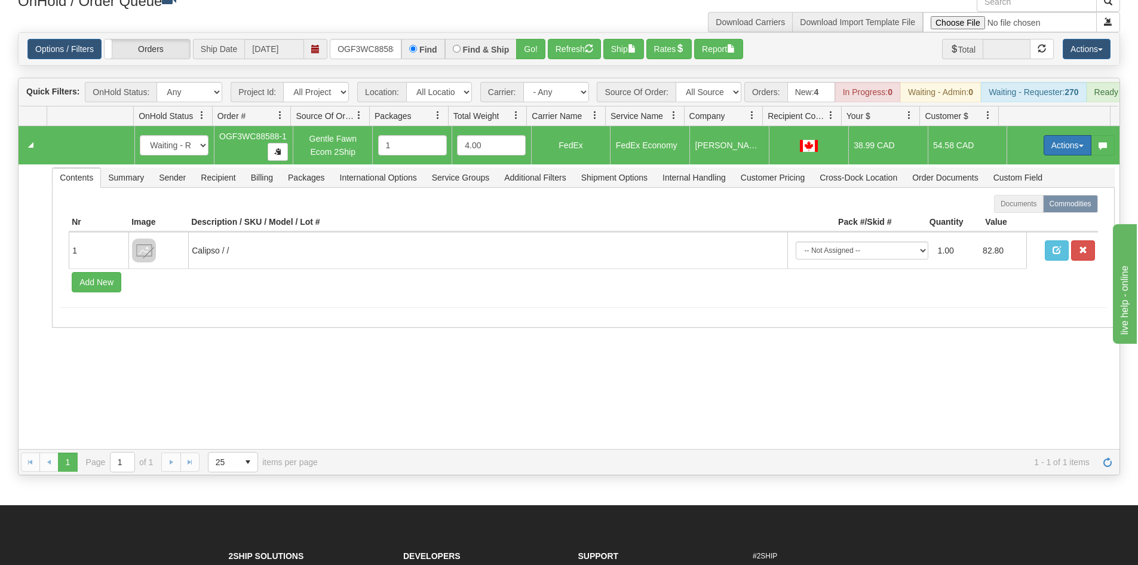
click at [1059, 152] on button "Actions" at bounding box center [1068, 145] width 48 height 20
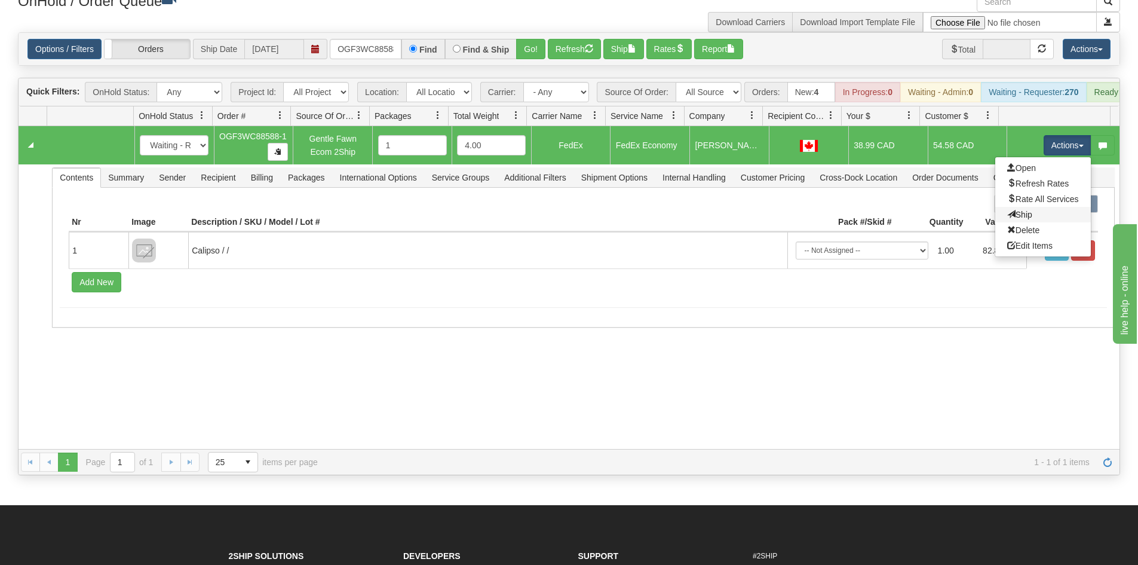
click at [1033, 222] on link "Ship" at bounding box center [1043, 215] width 96 height 16
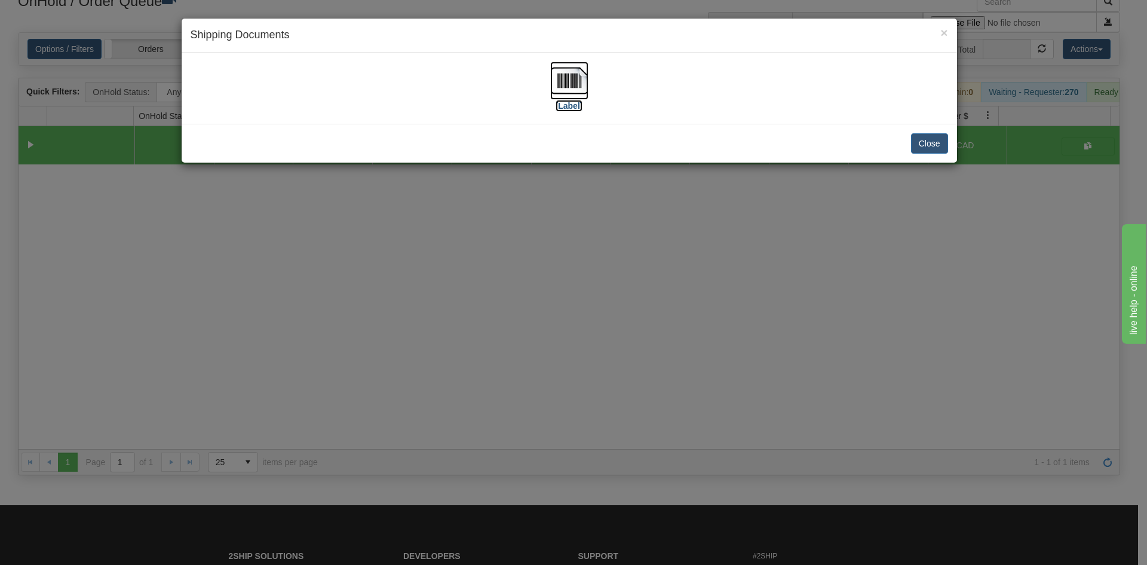
click at [569, 84] on img at bounding box center [569, 81] width 38 height 38
click at [342, 295] on div "× Shipping Documents [Label] Close" at bounding box center [573, 282] width 1147 height 565
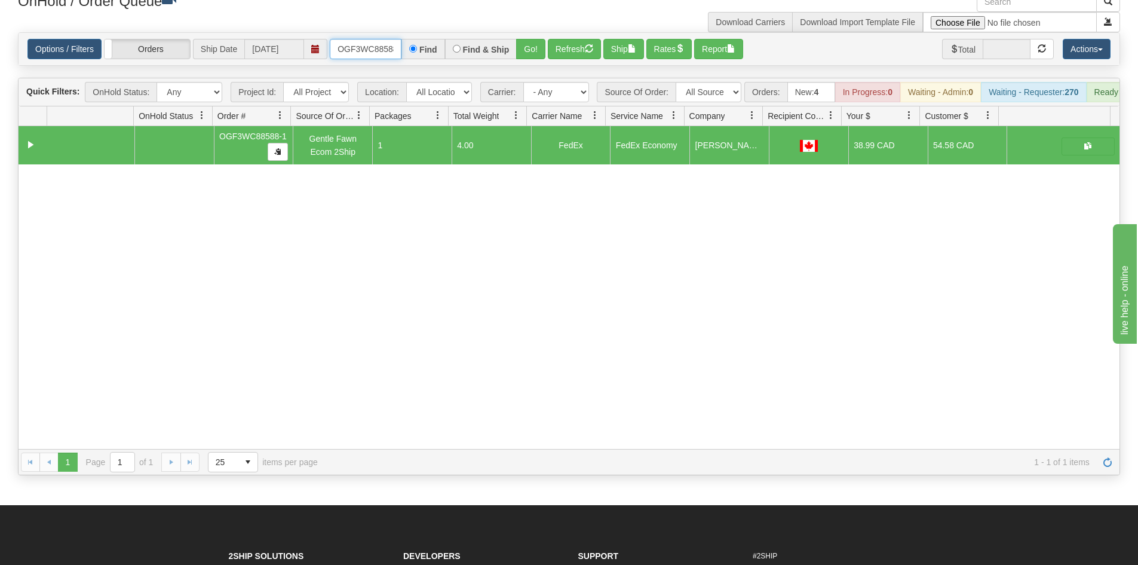
click at [387, 55] on input "OGF3WC88588-1" at bounding box center [366, 49] width 72 height 20
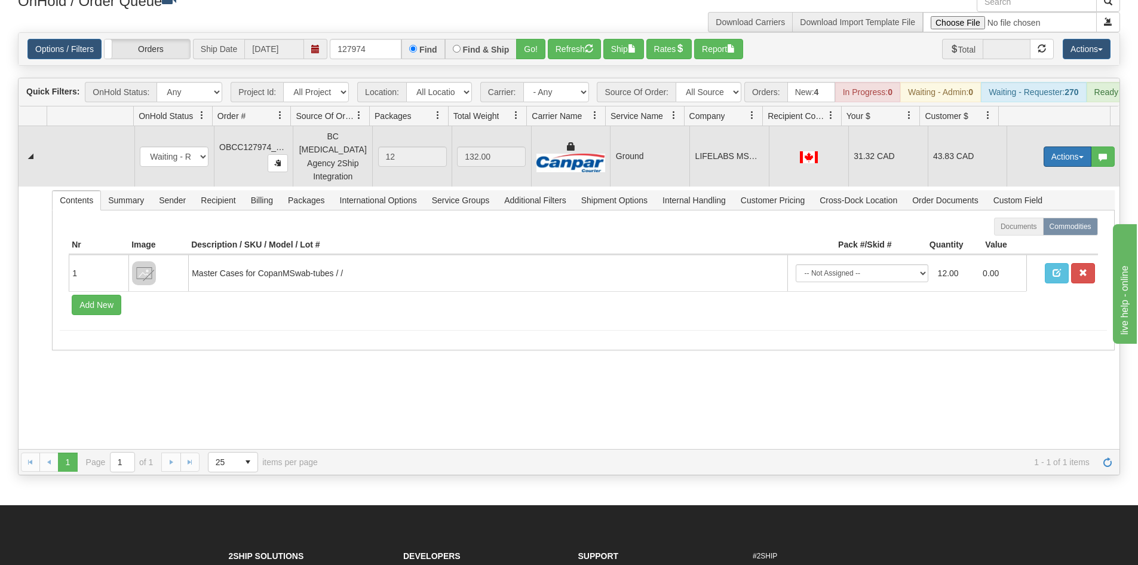
click at [1058, 160] on button "Actions" at bounding box center [1068, 156] width 48 height 20
click at [1031, 229] on link "Ship" at bounding box center [1043, 226] width 96 height 16
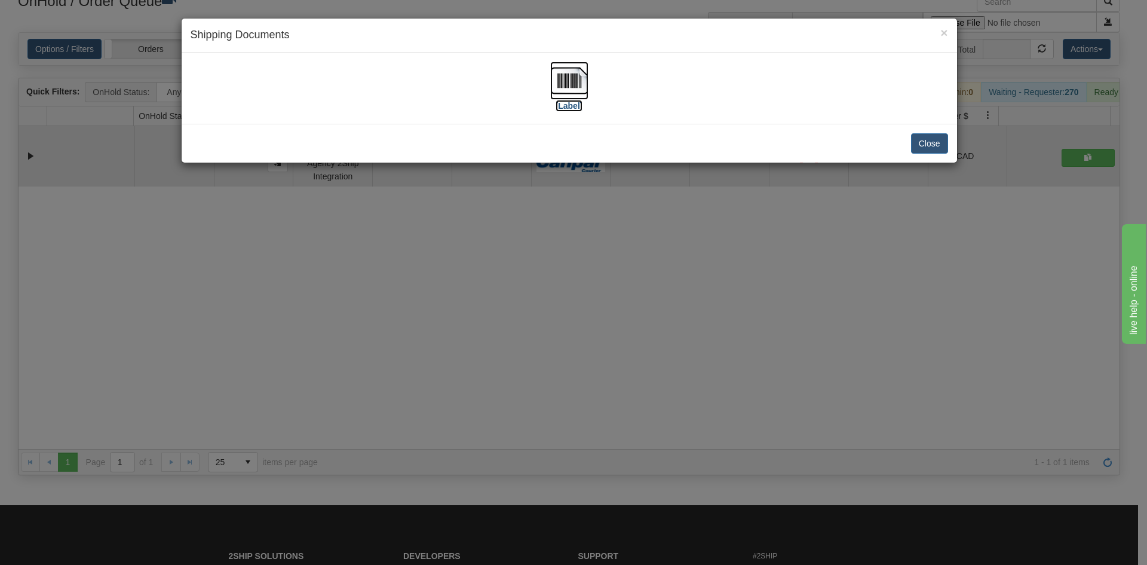
click at [566, 81] on img at bounding box center [569, 81] width 38 height 38
drag, startPoint x: 369, startPoint y: 298, endPoint x: 361, endPoint y: 255, distance: 43.6
click at [369, 293] on div "× Shipping Documents [Label] Close" at bounding box center [573, 282] width 1147 height 565
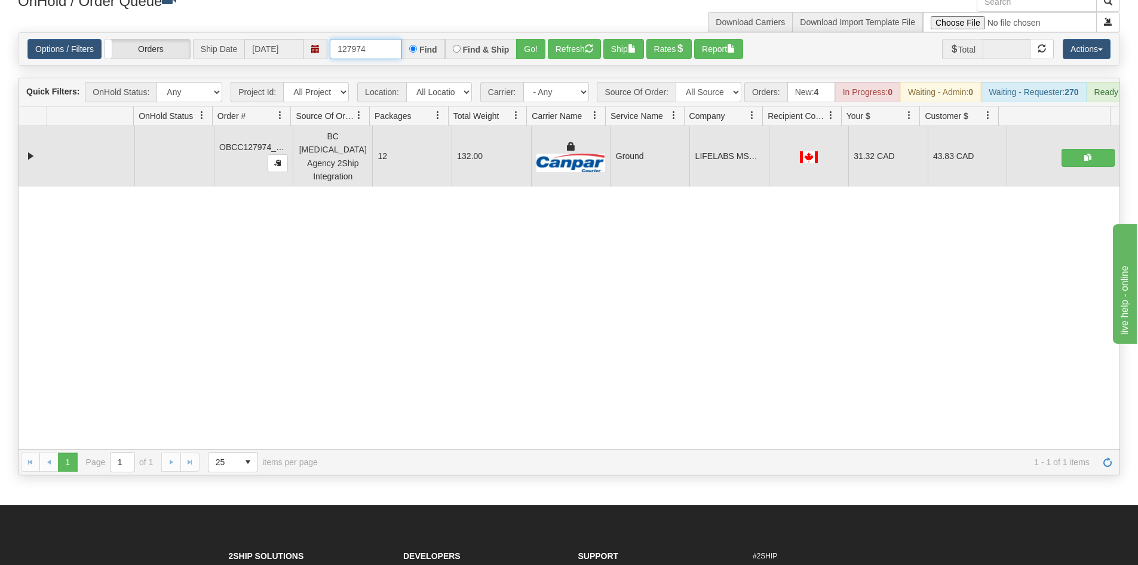
click at [356, 55] on input "127974" at bounding box center [366, 49] width 72 height 20
click at [532, 47] on button "Go!" at bounding box center [530, 49] width 29 height 20
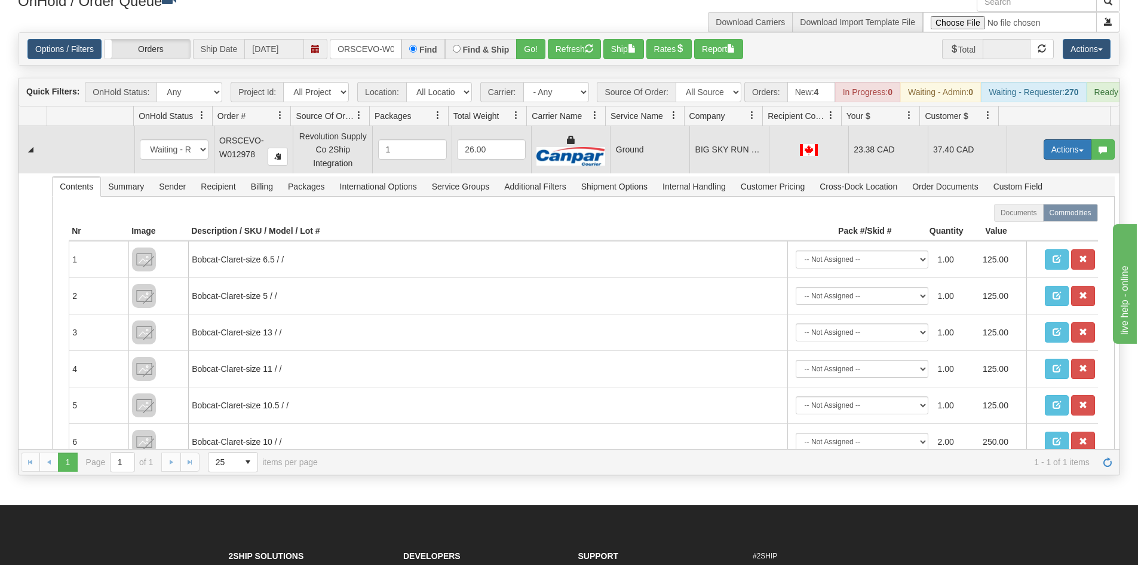
click at [1053, 158] on button "Actions" at bounding box center [1068, 149] width 48 height 20
click at [1029, 222] on link "Ship" at bounding box center [1043, 219] width 96 height 16
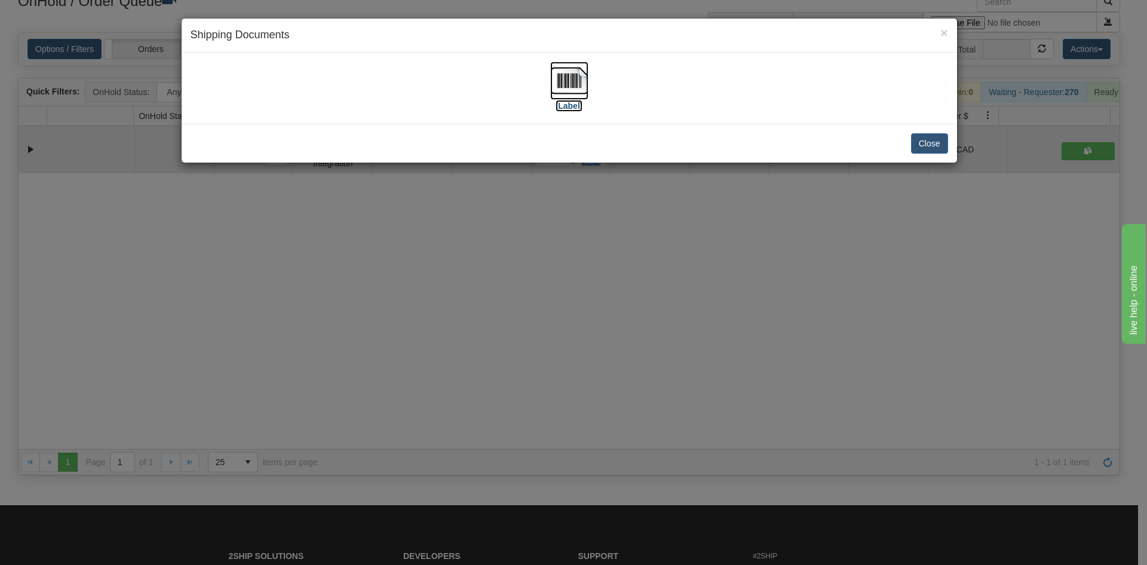
click at [565, 81] on img at bounding box center [569, 81] width 38 height 38
drag, startPoint x: 585, startPoint y: 282, endPoint x: 566, endPoint y: 12, distance: 270.7
click at [585, 268] on div "× Shipping Documents [Label] Close" at bounding box center [573, 282] width 1147 height 565
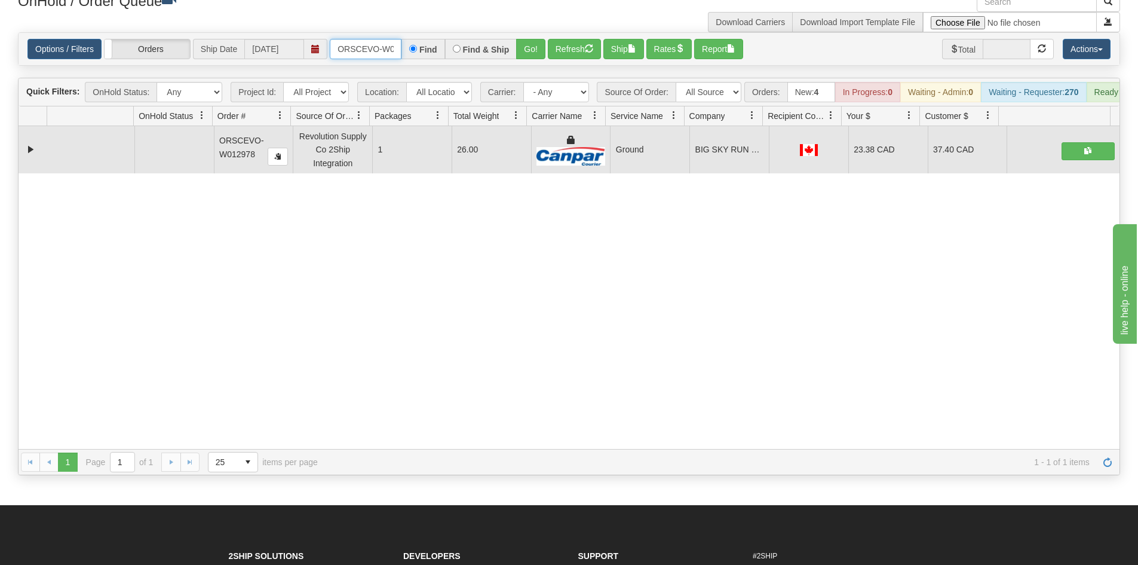
click at [376, 50] on input "ORSCEVO-W012978" at bounding box center [366, 49] width 72 height 20
click at [525, 52] on button "Go!" at bounding box center [530, 49] width 29 height 20
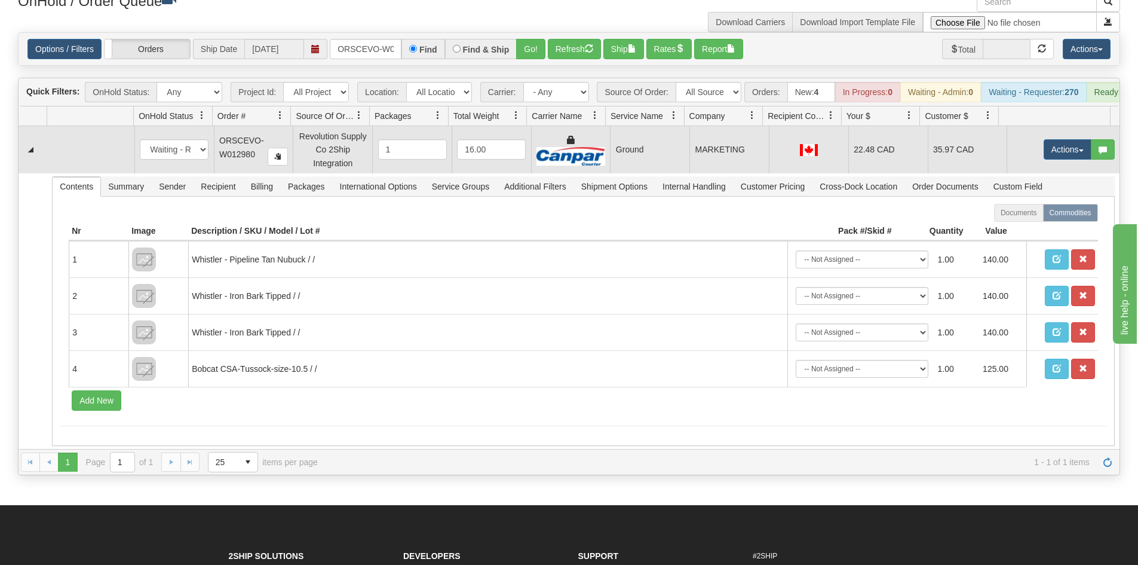
click at [1054, 146] on td "Actions Open Refresh Rates Rate All Services Ship Delete Edit Items" at bounding box center [1063, 149] width 113 height 47
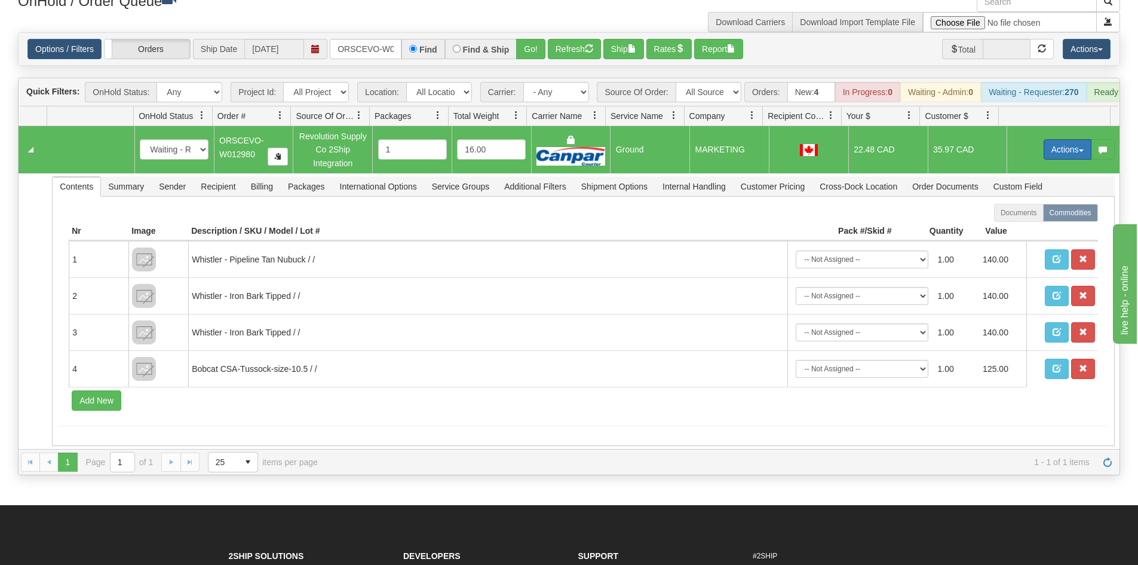
click at [1048, 153] on button "Actions" at bounding box center [1068, 149] width 48 height 20
click at [1016, 223] on span "Ship" at bounding box center [1019, 219] width 25 height 10
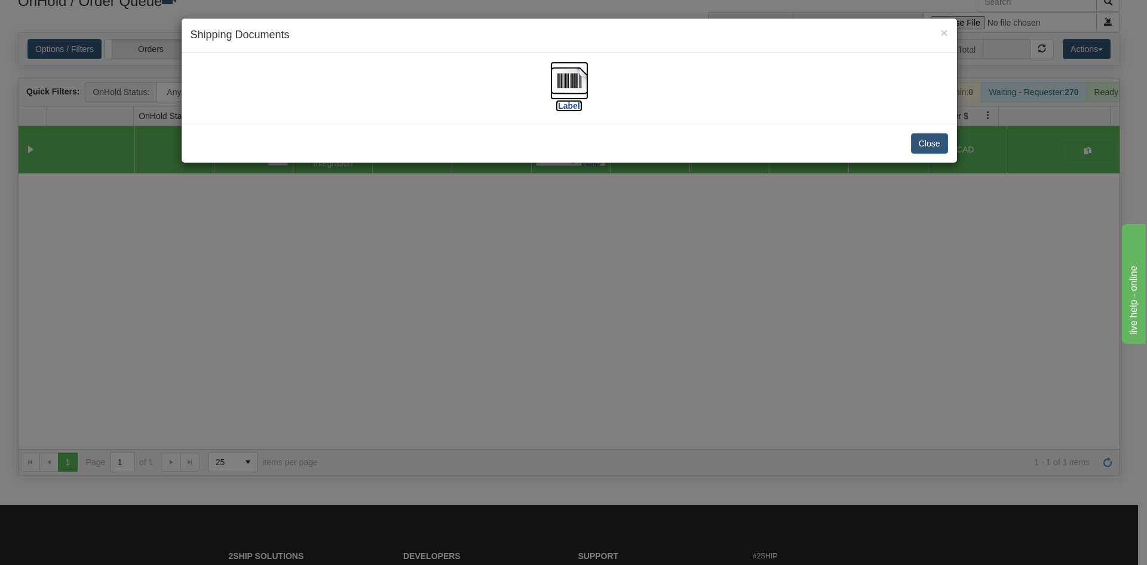
click at [569, 76] on img at bounding box center [569, 81] width 38 height 38
drag, startPoint x: 548, startPoint y: 293, endPoint x: 490, endPoint y: 211, distance: 99.8
click at [547, 289] on div "× Shipping Documents [Label] Close" at bounding box center [573, 282] width 1147 height 565
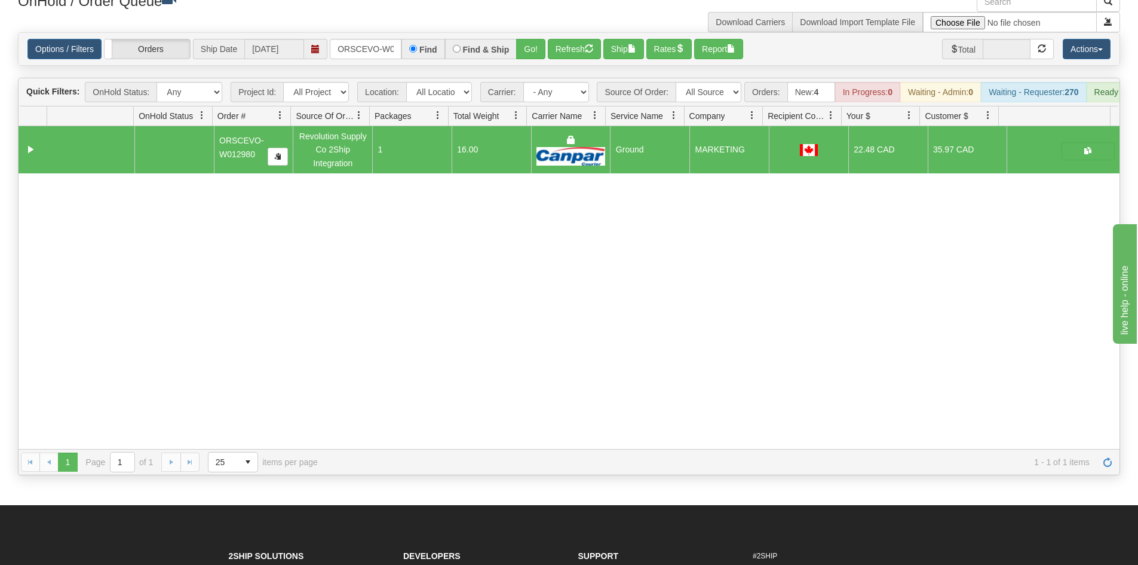
click at [391, 62] on div "Options / Filters Group Shipments Orders Ship Date [DATE] ORSCEVO-W012980 Find …" at bounding box center [569, 49] width 1101 height 32
click at [389, 56] on input "ORSCEVO-W012980" at bounding box center [366, 49] width 72 height 20
click at [518, 54] on button "Go!" at bounding box center [530, 49] width 29 height 20
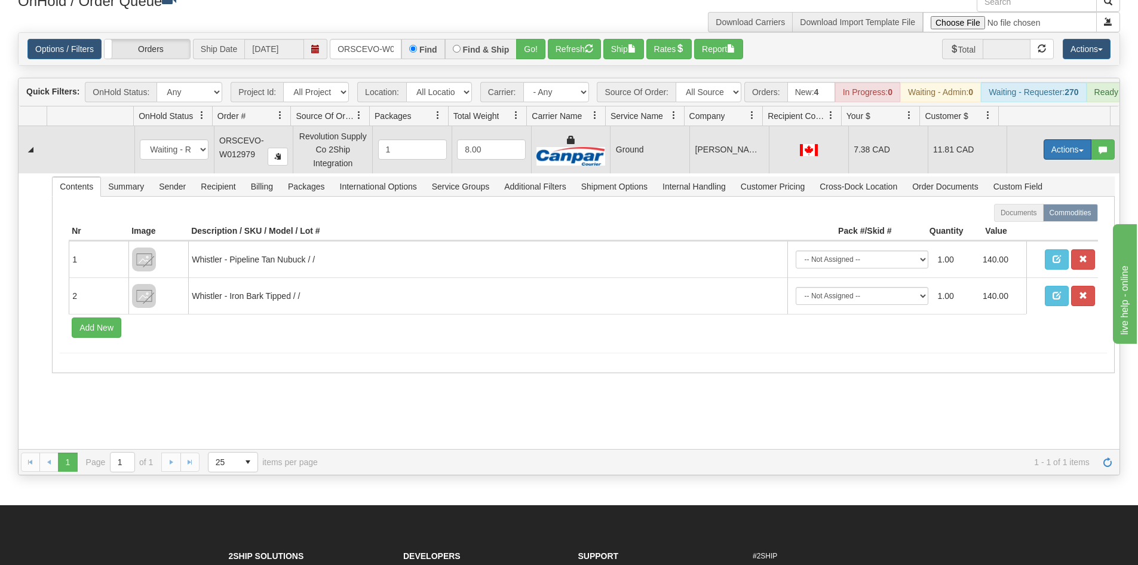
click at [1048, 160] on button "Actions" at bounding box center [1068, 149] width 48 height 20
click at [1020, 226] on link "Ship" at bounding box center [1043, 219] width 96 height 16
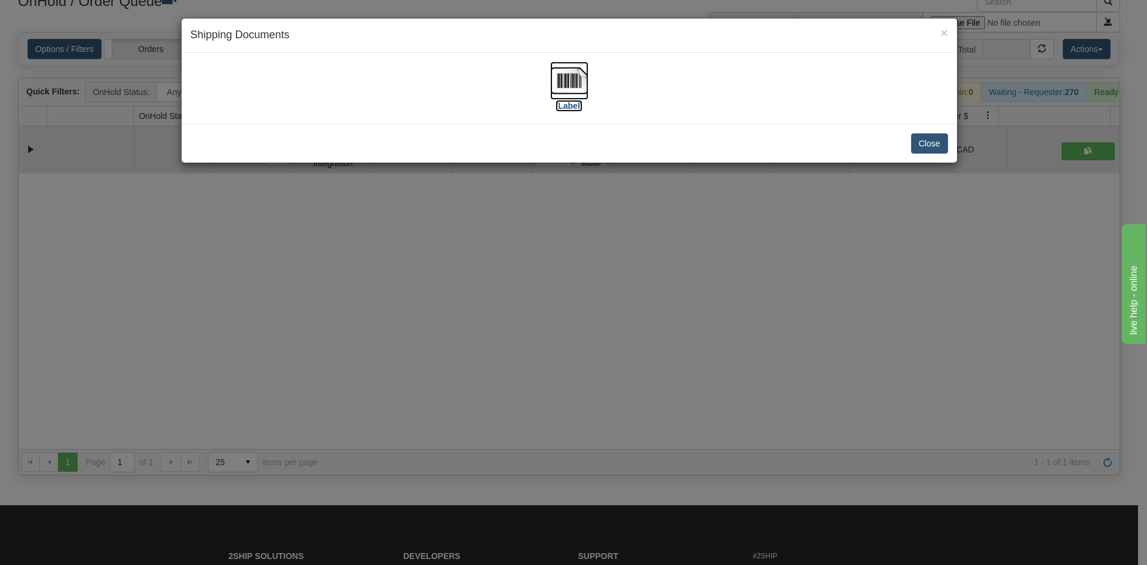
click at [567, 76] on img at bounding box center [569, 81] width 38 height 38
drag, startPoint x: 357, startPoint y: 431, endPoint x: 327, endPoint y: 97, distance: 334.7
click at [360, 410] on div "× Shipping Documents [Label] Close" at bounding box center [573, 282] width 1147 height 565
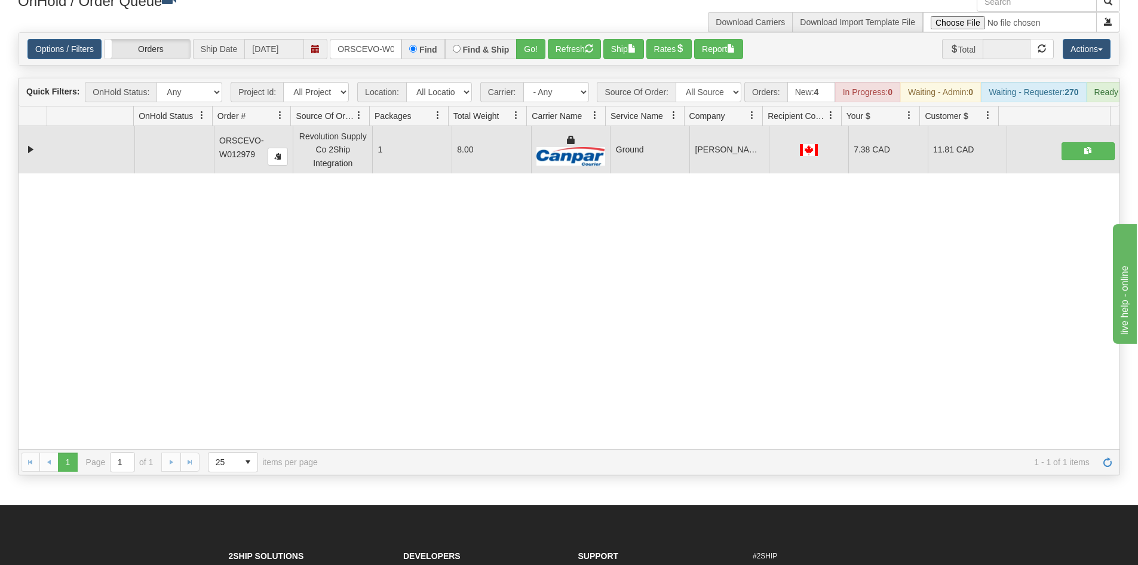
click at [366, 33] on div "Options / Filters Group Shipments Orders Ship Date [DATE] ORSCEVO-W012979 Find …" at bounding box center [569, 49] width 1101 height 32
click at [369, 38] on div "Options / Filters Group Shipments Orders Ship Date [DATE] ORSCEVO-W012979 Find …" at bounding box center [569, 49] width 1101 height 32
click at [375, 60] on div "Options / Filters Group Shipments Orders Ship Date [DATE] ORSCEVO-W012979 Find …" at bounding box center [569, 49] width 1101 height 32
click at [375, 54] on input "ORSCEVO-W012979" at bounding box center [366, 49] width 72 height 20
click at [526, 42] on button "Go!" at bounding box center [530, 49] width 29 height 20
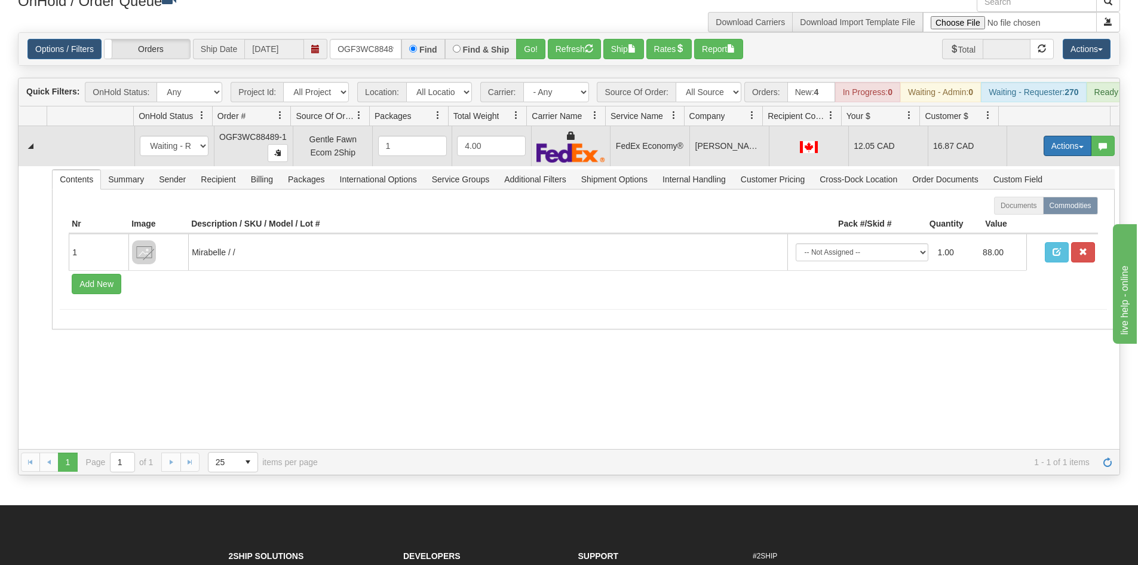
click at [1045, 155] on button "Actions" at bounding box center [1068, 146] width 48 height 20
click at [1008, 220] on span "Ship" at bounding box center [1019, 215] width 25 height 10
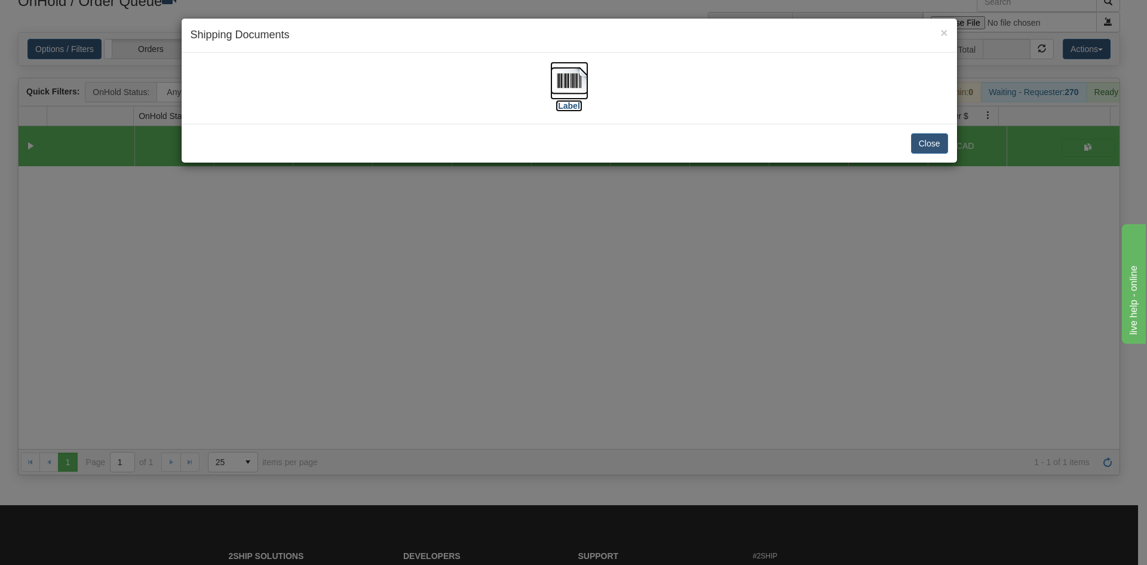
click at [555, 75] on img at bounding box center [569, 81] width 38 height 38
drag, startPoint x: 447, startPoint y: 376, endPoint x: 325, endPoint y: 160, distance: 249.0
click at [449, 375] on div "× Shipping Documents [Label] Close" at bounding box center [573, 282] width 1147 height 565
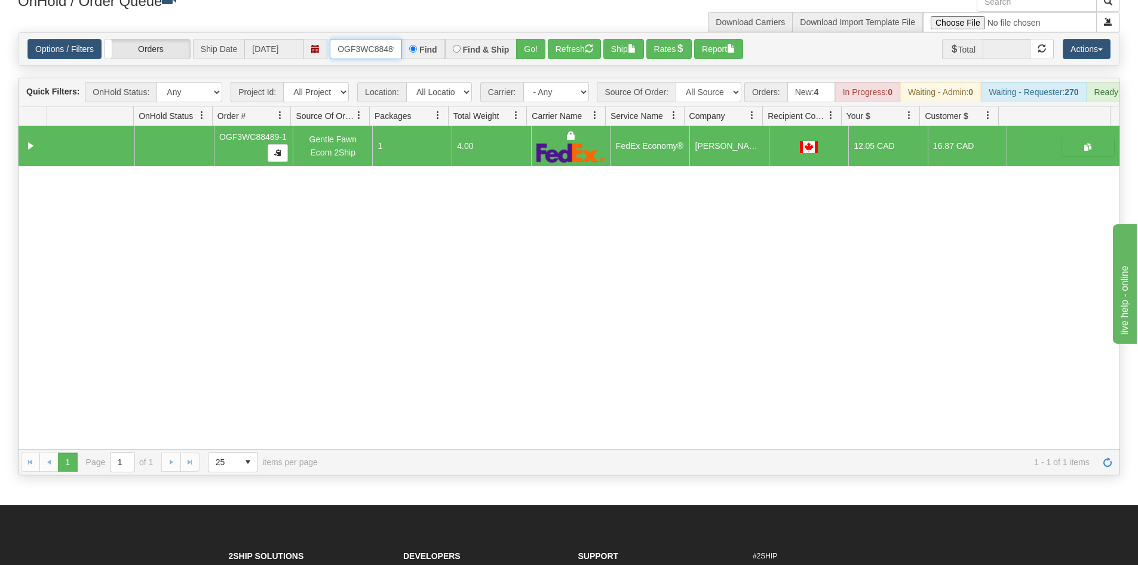
click at [371, 42] on input "OGF3WC88489-1" at bounding box center [366, 49] width 72 height 20
click at [535, 47] on button "Go!" at bounding box center [530, 49] width 29 height 20
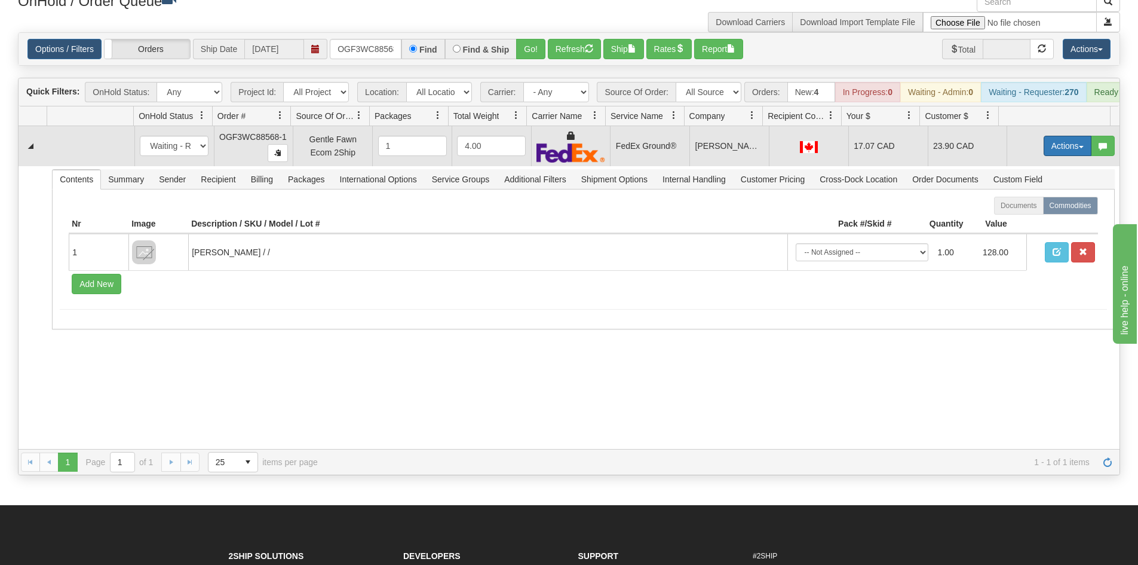
click at [1056, 156] on button "Actions" at bounding box center [1068, 146] width 48 height 20
click at [1010, 220] on span "Ship" at bounding box center [1019, 215] width 25 height 10
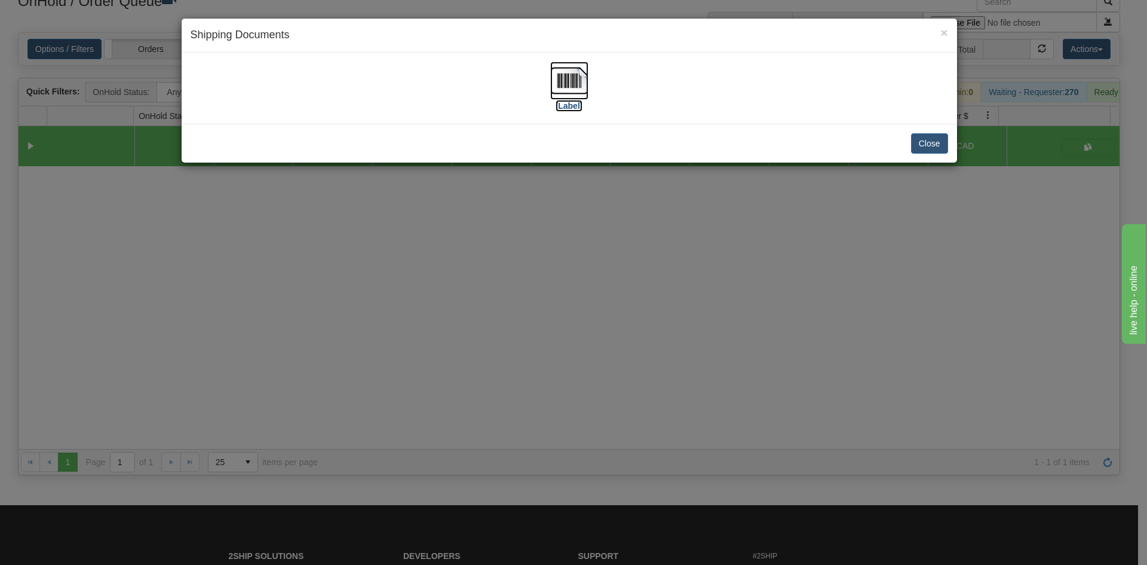
click at [559, 90] on img at bounding box center [569, 81] width 38 height 38
drag, startPoint x: 397, startPoint y: 316, endPoint x: 342, endPoint y: 0, distance: 320.8
click at [388, 328] on div "× Shipping Documents [Label] Close" at bounding box center [573, 282] width 1147 height 565
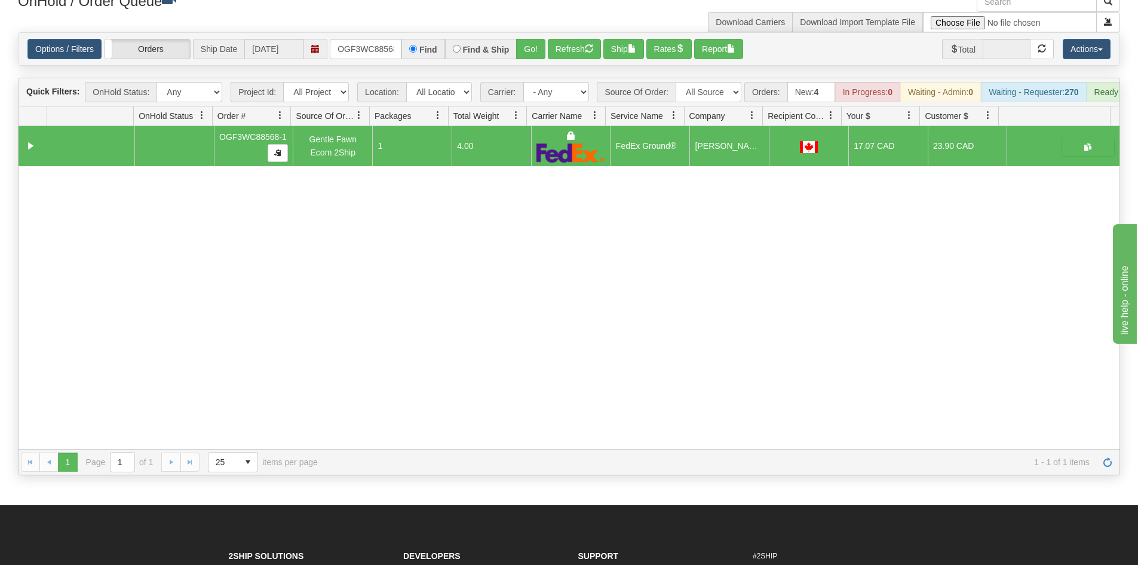
click at [378, 60] on div "Options / Filters Group Shipments Orders Ship Date [DATE] OGF3WC88568-1 Find Fi…" at bounding box center [569, 49] width 1101 height 32
click at [379, 48] on input "OGF3WC88568-1" at bounding box center [366, 49] width 72 height 20
click at [535, 48] on button "Go!" at bounding box center [530, 49] width 29 height 20
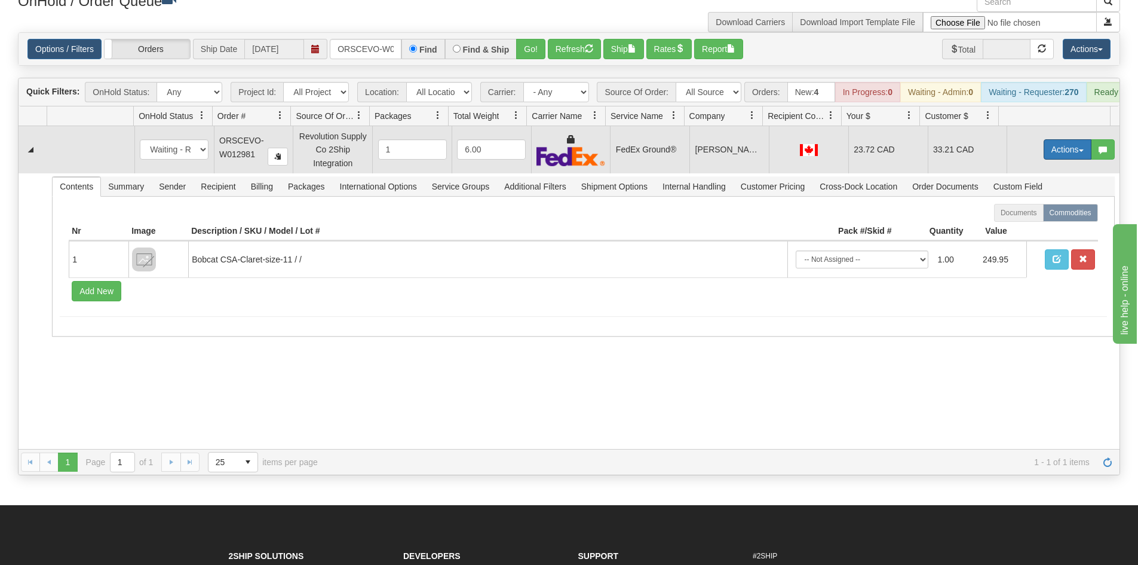
click at [1069, 160] on button "Actions" at bounding box center [1068, 149] width 48 height 20
click at [1010, 223] on span "Ship" at bounding box center [1019, 219] width 25 height 10
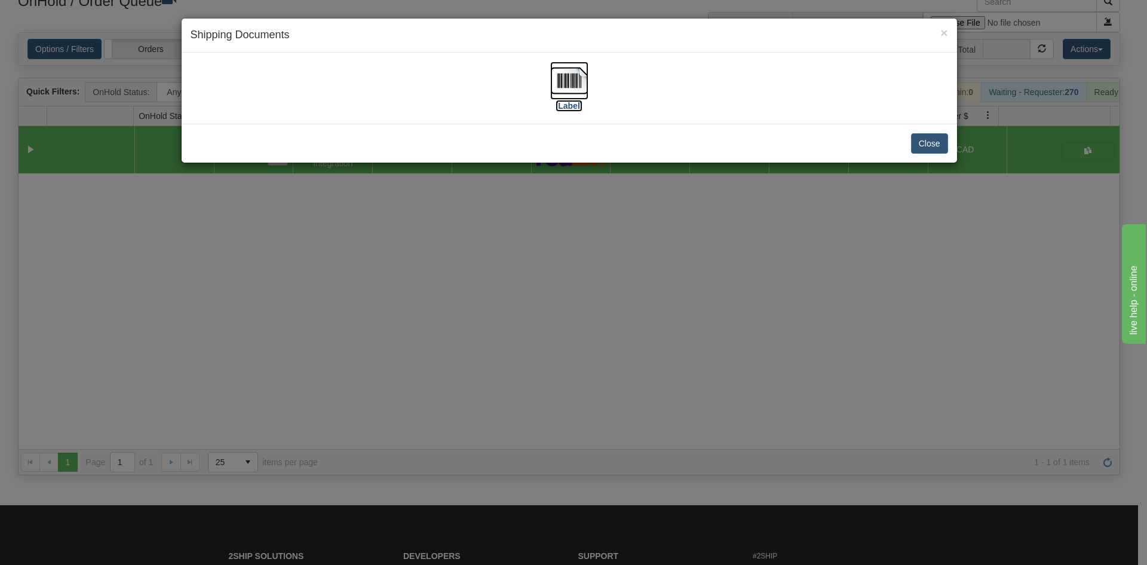
click at [566, 70] on img at bounding box center [569, 81] width 38 height 38
drag, startPoint x: 269, startPoint y: 264, endPoint x: 261, endPoint y: 217, distance: 47.3
click at [269, 262] on div "× Shipping Documents [Label] Close" at bounding box center [573, 282] width 1147 height 565
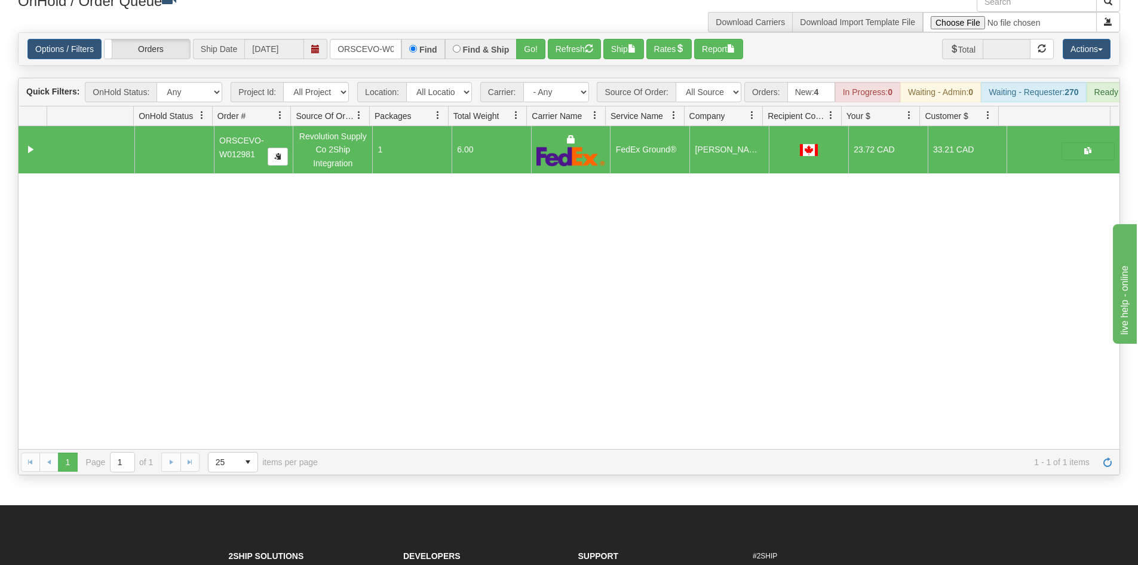
drag, startPoint x: 203, startPoint y: 263, endPoint x: 296, endPoint y: 121, distance: 170.3
click at [204, 260] on div "31788798 EVOLUTION V3 91537461 91537463 ORSCEVO-W012981 Revolution Supply Co 2S…" at bounding box center [569, 287] width 1101 height 323
click at [360, 51] on input "ORSCEVO-W012981" at bounding box center [366, 49] width 72 height 20
click at [521, 48] on button "Go!" at bounding box center [530, 49] width 29 height 20
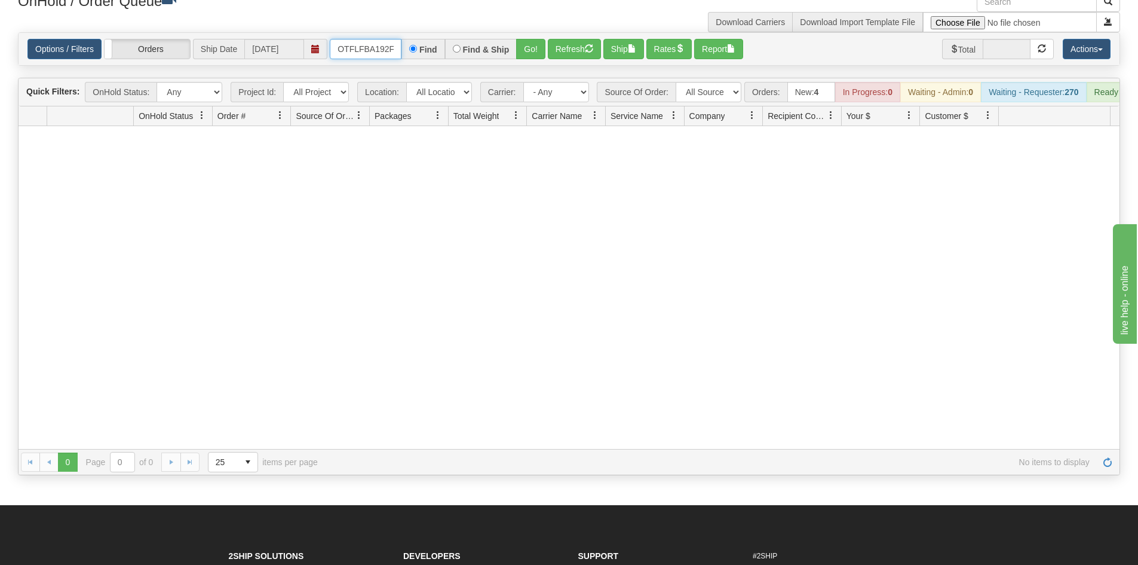
click at [372, 54] on input "OTFLFBA192FQ87HG" at bounding box center [366, 49] width 72 height 20
click at [526, 52] on button "Go!" at bounding box center [530, 49] width 29 height 20
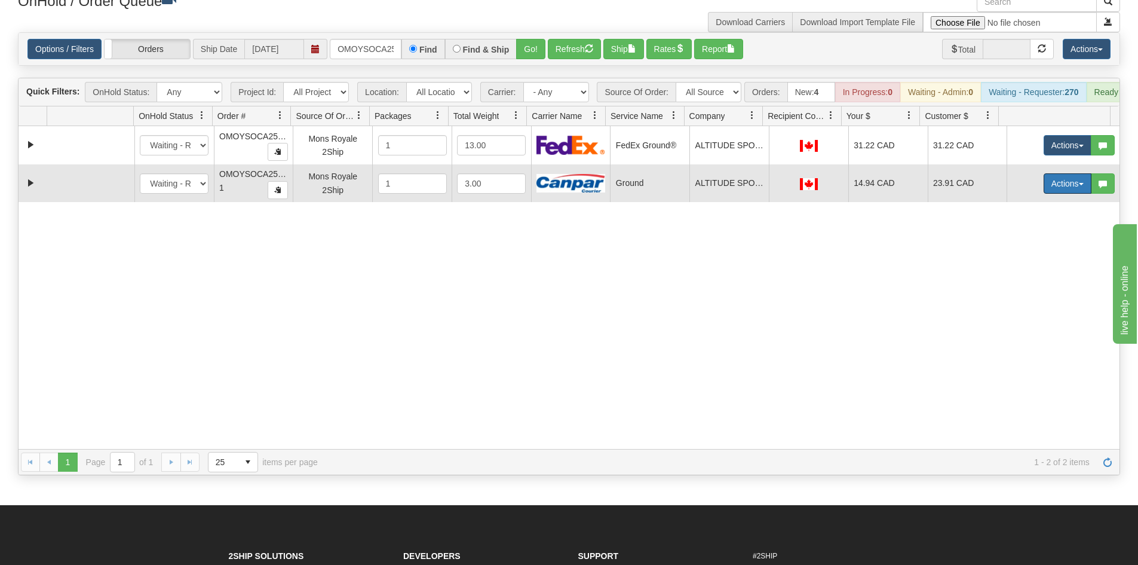
drag, startPoint x: 1041, startPoint y: 199, endPoint x: 1035, endPoint y: 220, distance: 21.7
click at [1044, 194] on button "Actions" at bounding box center [1068, 183] width 48 height 20
click at [1038, 242] on span "Rate All Services" at bounding box center [1043, 237] width 72 height 10
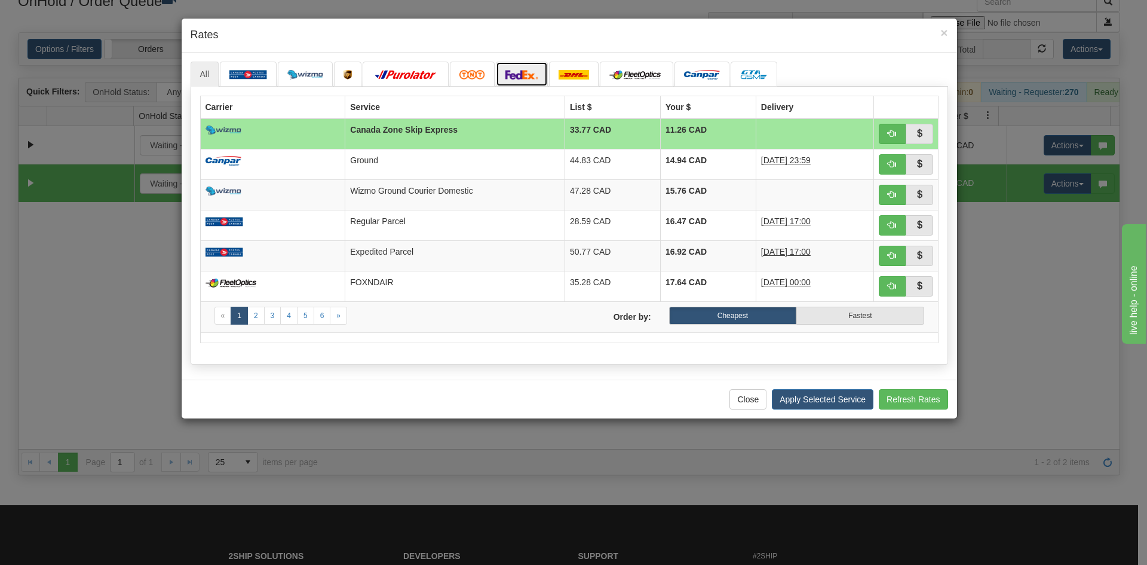
click at [517, 76] on img at bounding box center [521, 75] width 33 height 10
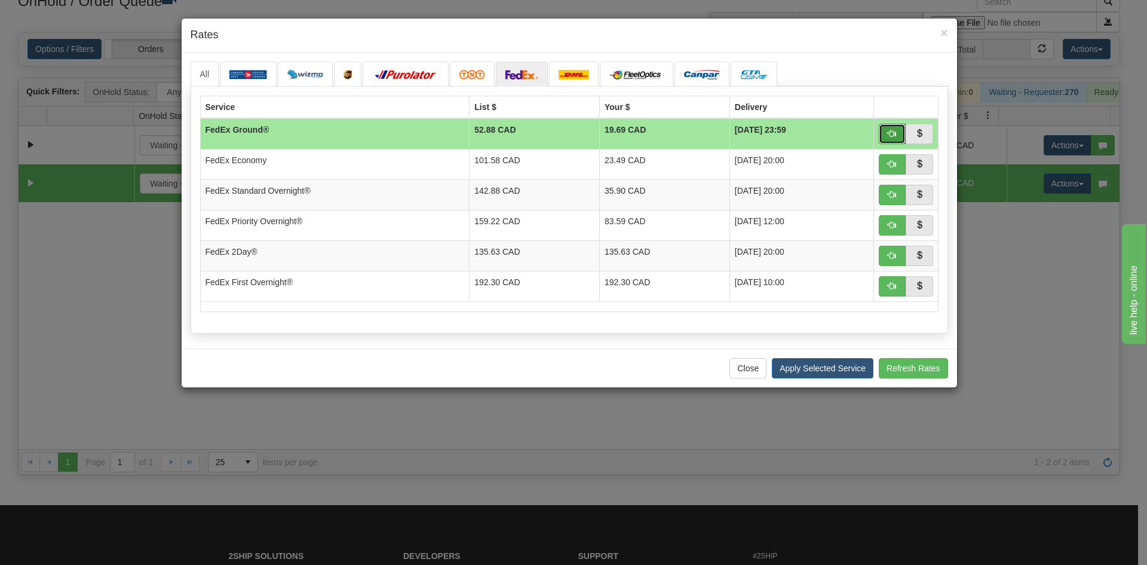
click at [897, 134] on button "button" at bounding box center [892, 134] width 27 height 20
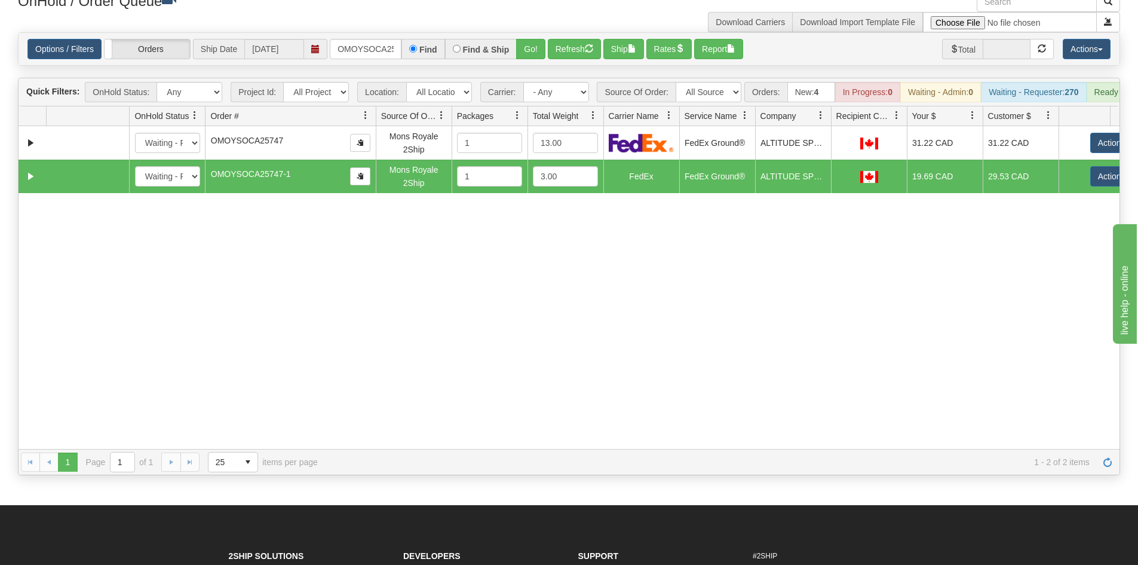
drag, startPoint x: 290, startPoint y: 127, endPoint x: 362, endPoint y: 129, distance: 72.3
click at [363, 125] on div "Id Location Request Id Reply Id OnHold Status Order # Source Of Order Packages …" at bounding box center [565, 115] width 1092 height 19
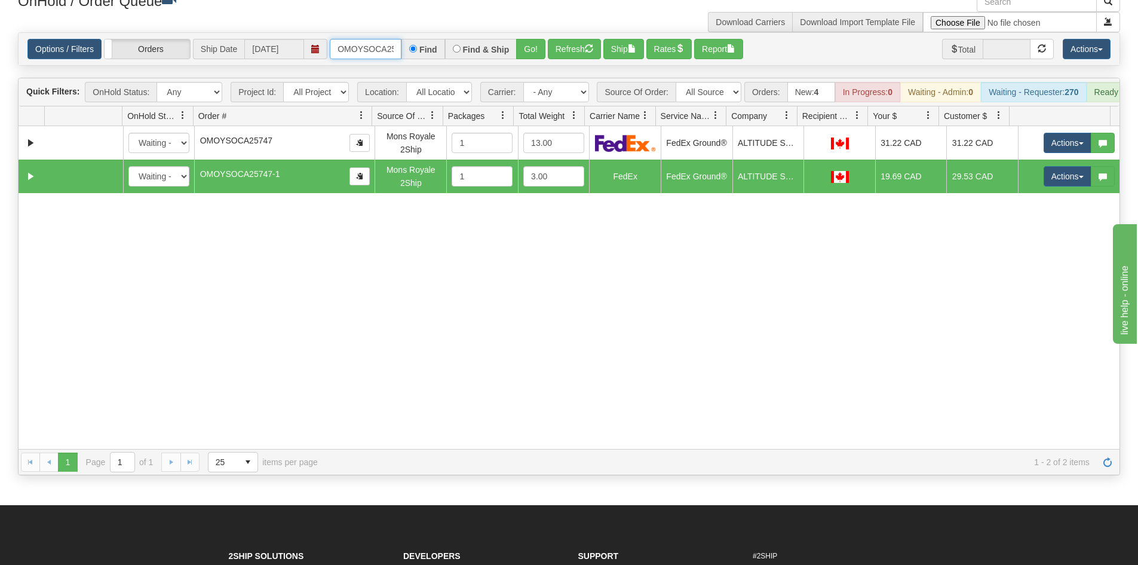
click at [368, 45] on input "OMOYSOCA25747" at bounding box center [366, 49] width 72 height 20
click at [525, 44] on button "Go!" at bounding box center [530, 49] width 29 height 20
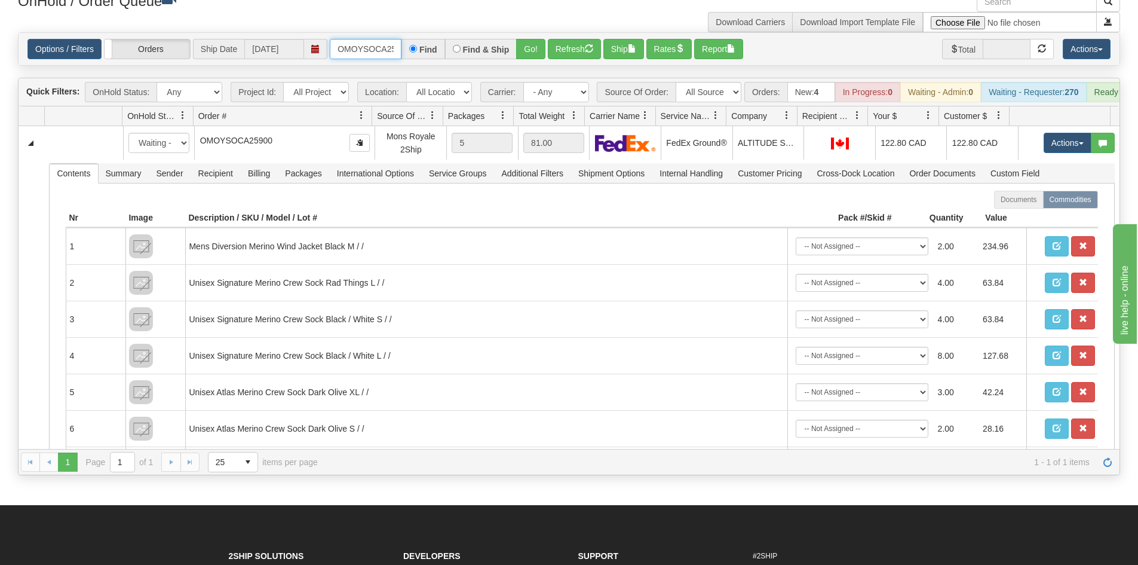
click at [373, 53] on input "OMOYSOCA25900" at bounding box center [366, 49] width 72 height 20
click at [529, 42] on button "Go!" at bounding box center [530, 49] width 29 height 20
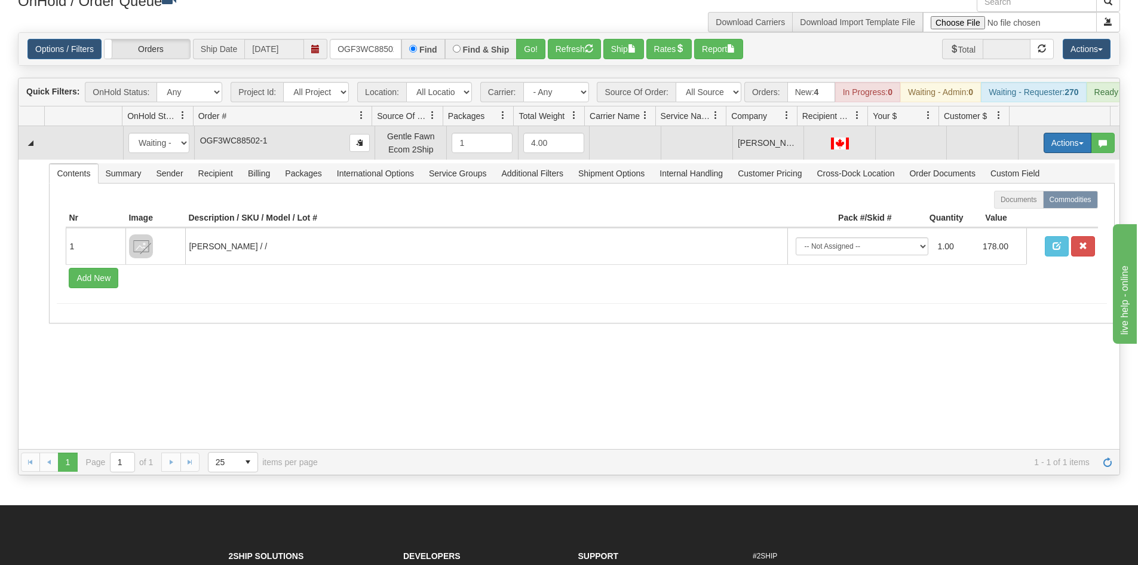
click at [1047, 148] on button "Actions" at bounding box center [1068, 143] width 48 height 20
click at [1039, 201] on span "Rate All Services" at bounding box center [1043, 197] width 72 height 10
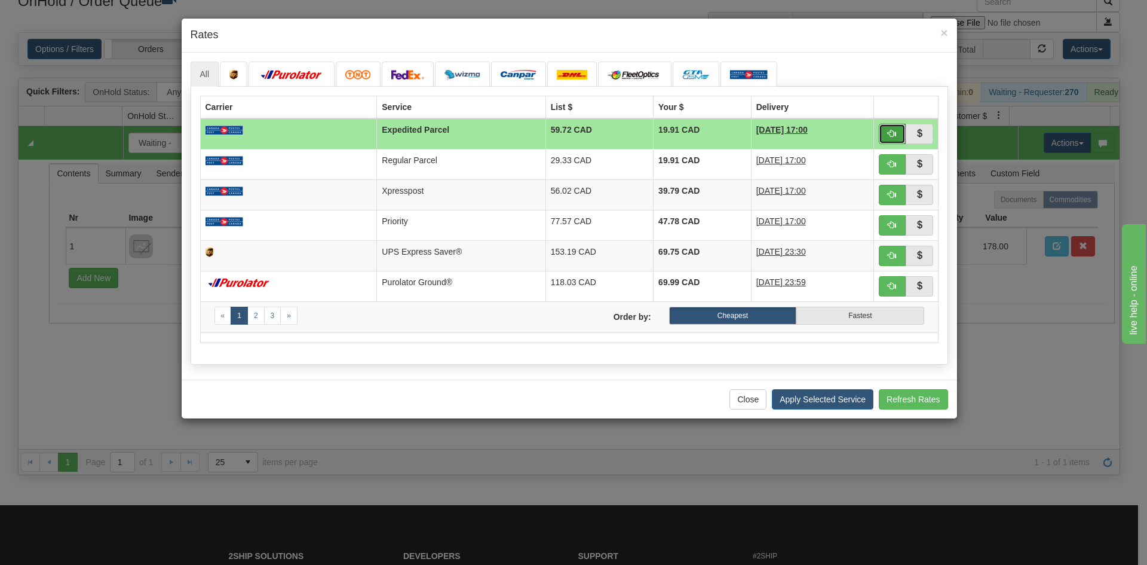
click at [888, 128] on button "button" at bounding box center [892, 134] width 27 height 20
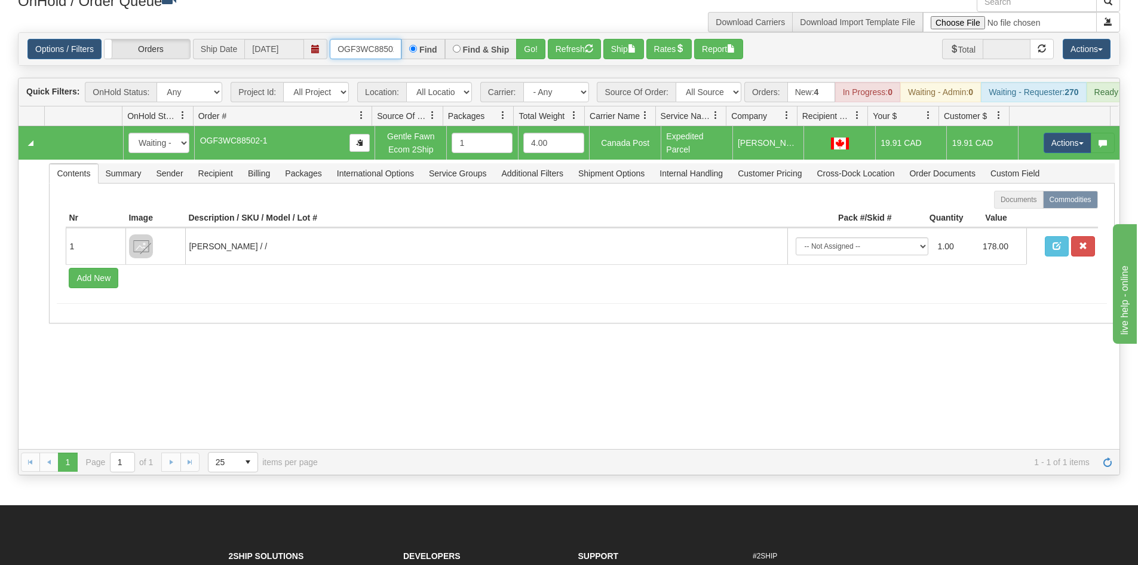
click at [365, 48] on input "OGF3WC88502-1" at bounding box center [366, 49] width 72 height 20
click at [536, 51] on button "Go!" at bounding box center [530, 49] width 29 height 20
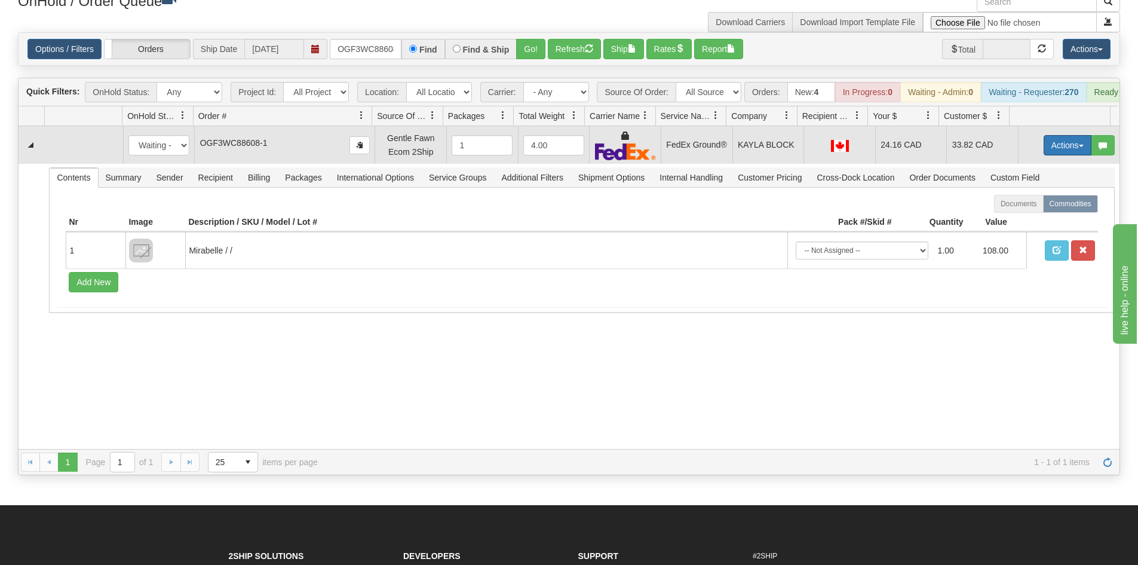
click at [1044, 152] on button "Actions" at bounding box center [1068, 145] width 48 height 20
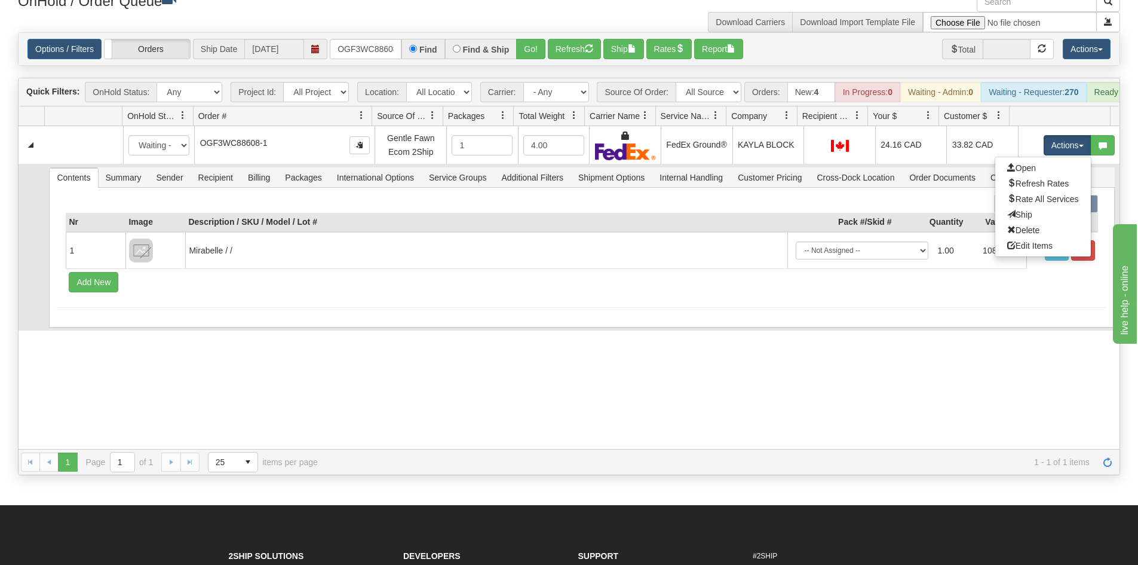
click at [1034, 222] on link "Ship" at bounding box center [1043, 215] width 96 height 16
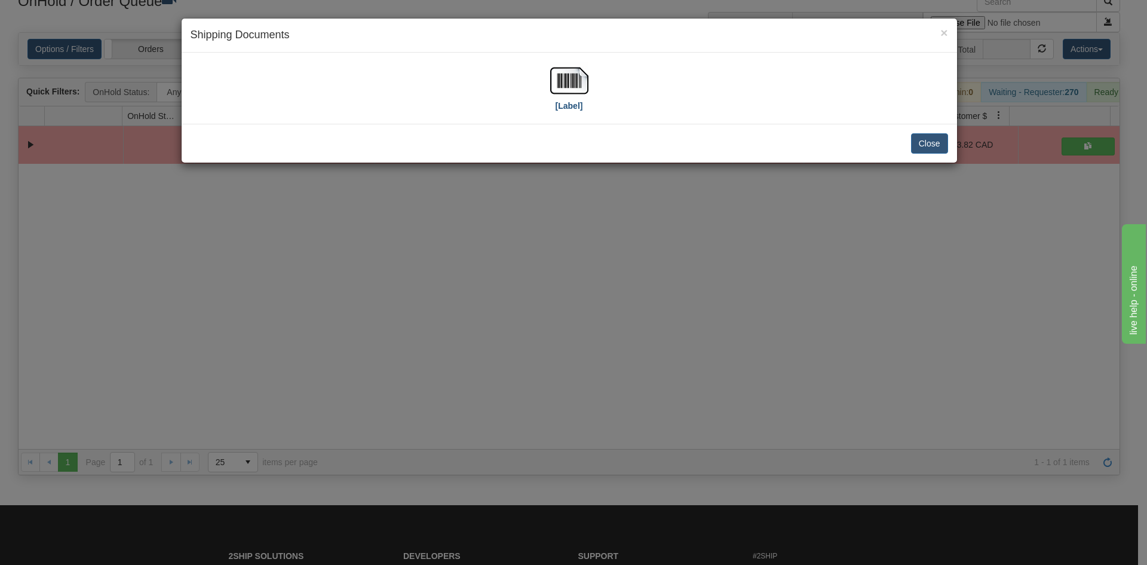
drag, startPoint x: 582, startPoint y: 51, endPoint x: 574, endPoint y: 68, distance: 18.5
click at [579, 59] on div "× Shipping Documents [Label] Close" at bounding box center [569, 90] width 777 height 145
click at [572, 74] on img at bounding box center [569, 81] width 38 height 38
drag, startPoint x: 567, startPoint y: 296, endPoint x: 502, endPoint y: 241, distance: 84.8
click at [574, 294] on div "× Shipping Documents [Label] Close" at bounding box center [573, 282] width 1147 height 565
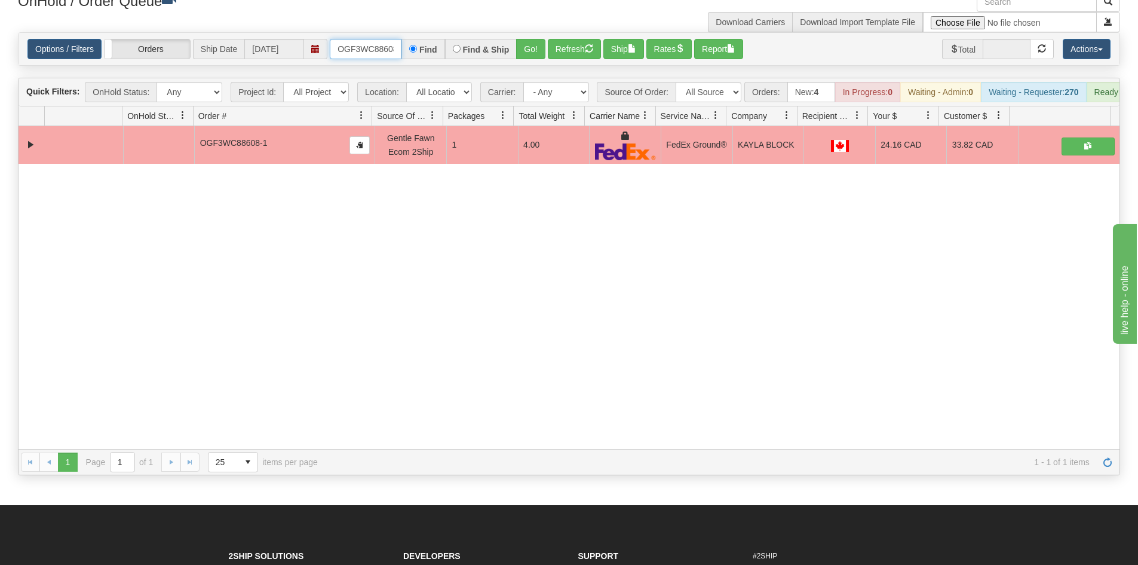
click at [373, 51] on input "OGF3WC88608-1" at bounding box center [366, 49] width 72 height 20
click at [533, 44] on button "Go!" at bounding box center [530, 49] width 29 height 20
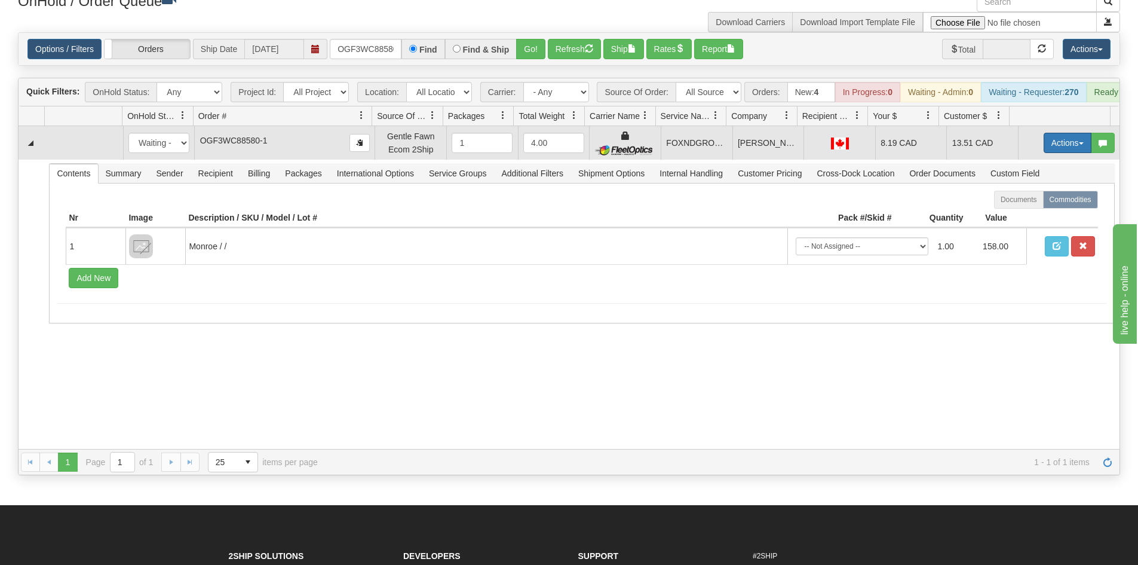
click at [1044, 153] on button "Actions" at bounding box center [1068, 143] width 48 height 20
click at [1017, 217] on span "Ship" at bounding box center [1019, 212] width 25 height 10
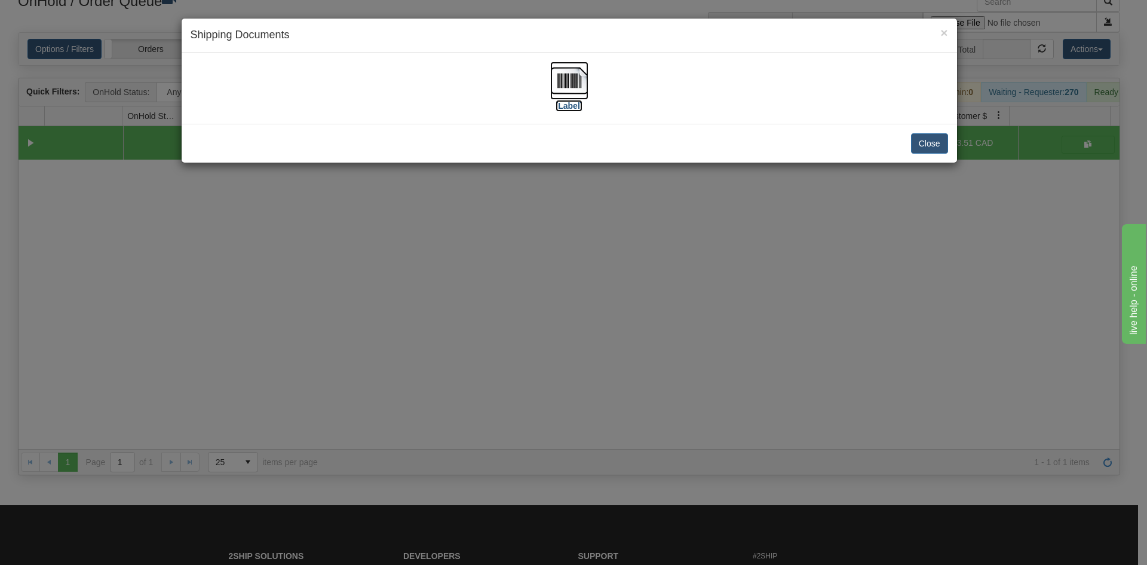
click at [570, 87] on img at bounding box center [569, 81] width 38 height 38
drag, startPoint x: 472, startPoint y: 388, endPoint x: 467, endPoint y: 361, distance: 27.4
click at [467, 361] on div "× Shipping Documents [Label] Close" at bounding box center [573, 282] width 1147 height 565
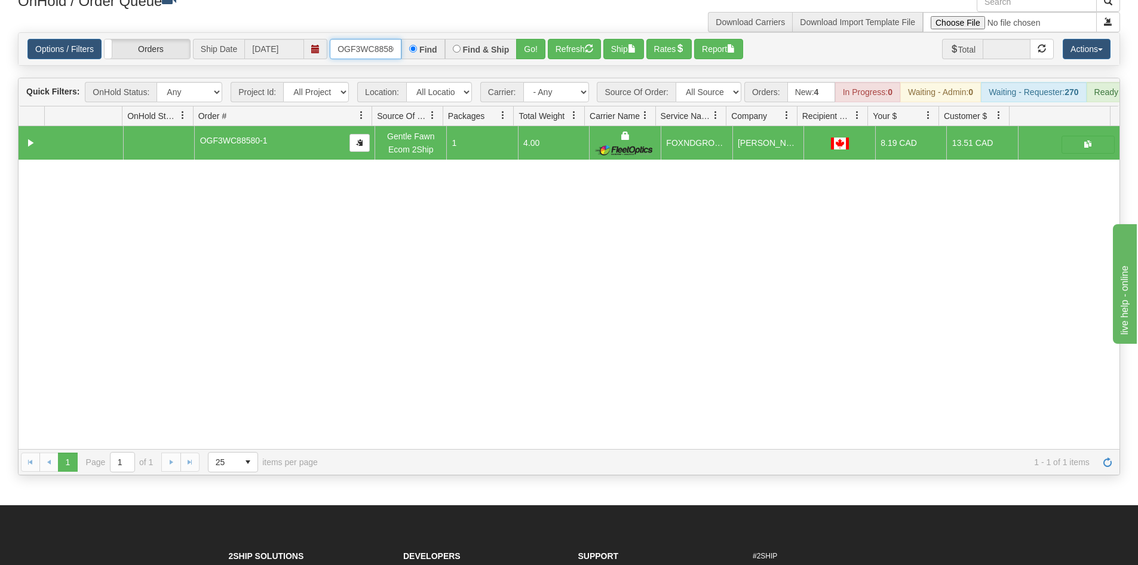
click at [370, 50] on input "OGF3WC88580-1" at bounding box center [366, 49] width 72 height 20
click at [526, 52] on button "Go!" at bounding box center [530, 49] width 29 height 20
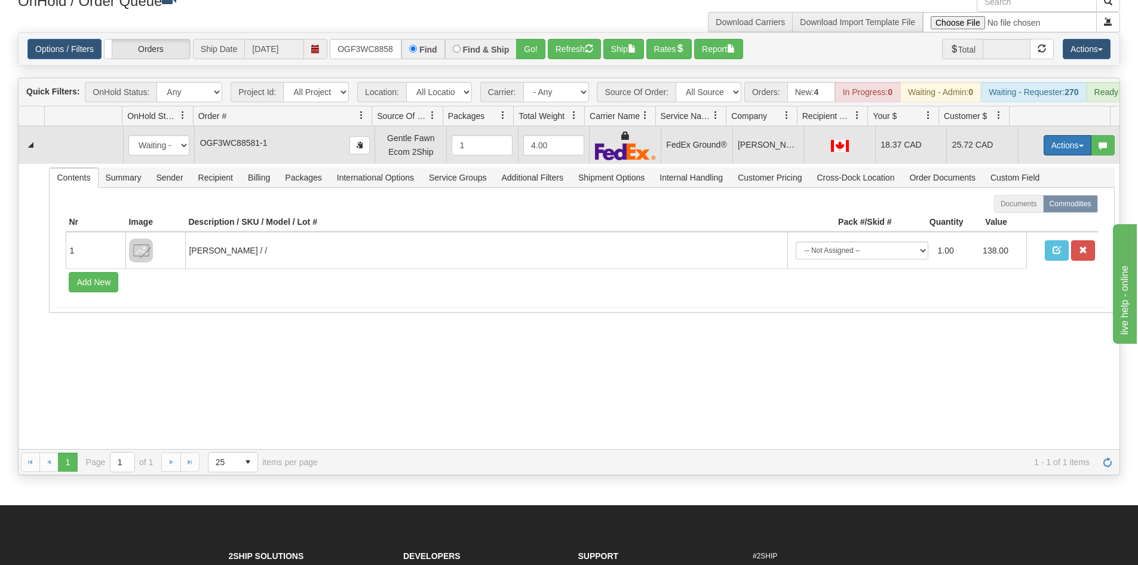
click at [1067, 151] on button "Actions" at bounding box center [1068, 145] width 48 height 20
click at [1016, 219] on span "Ship" at bounding box center [1019, 215] width 25 height 10
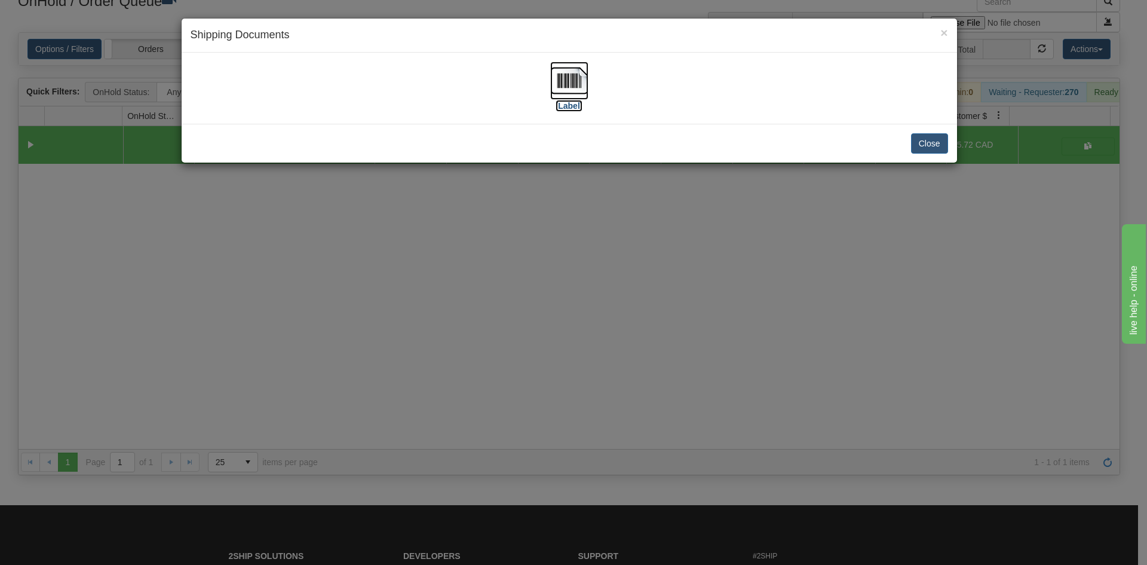
click at [567, 88] on img at bounding box center [569, 81] width 38 height 38
click at [692, 244] on div "× Shipping Documents [Label] Close" at bounding box center [573, 282] width 1147 height 565
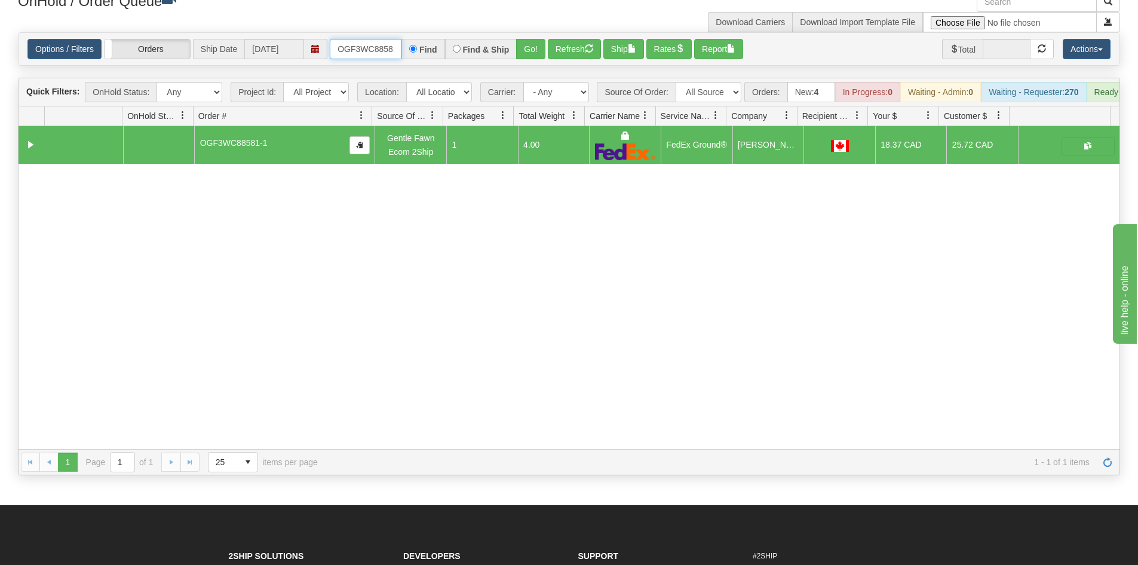
click at [367, 44] on input "OGF3WC88581-1" at bounding box center [366, 49] width 72 height 20
click at [533, 53] on button "Go!" at bounding box center [530, 49] width 29 height 20
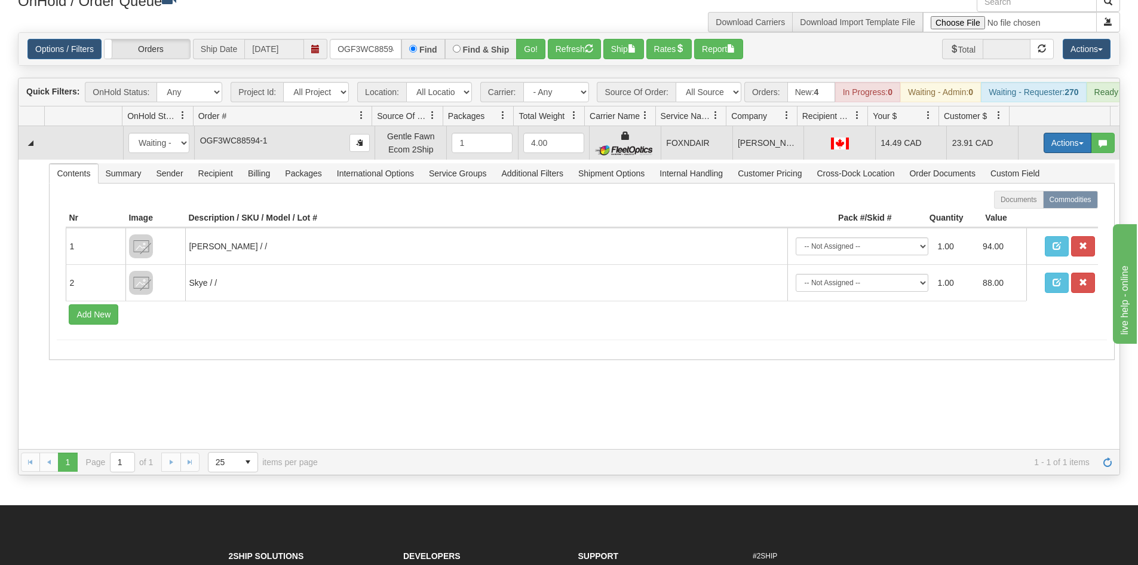
click at [1058, 149] on button "Actions" at bounding box center [1068, 143] width 48 height 20
click at [1012, 217] on span "Ship" at bounding box center [1019, 212] width 25 height 10
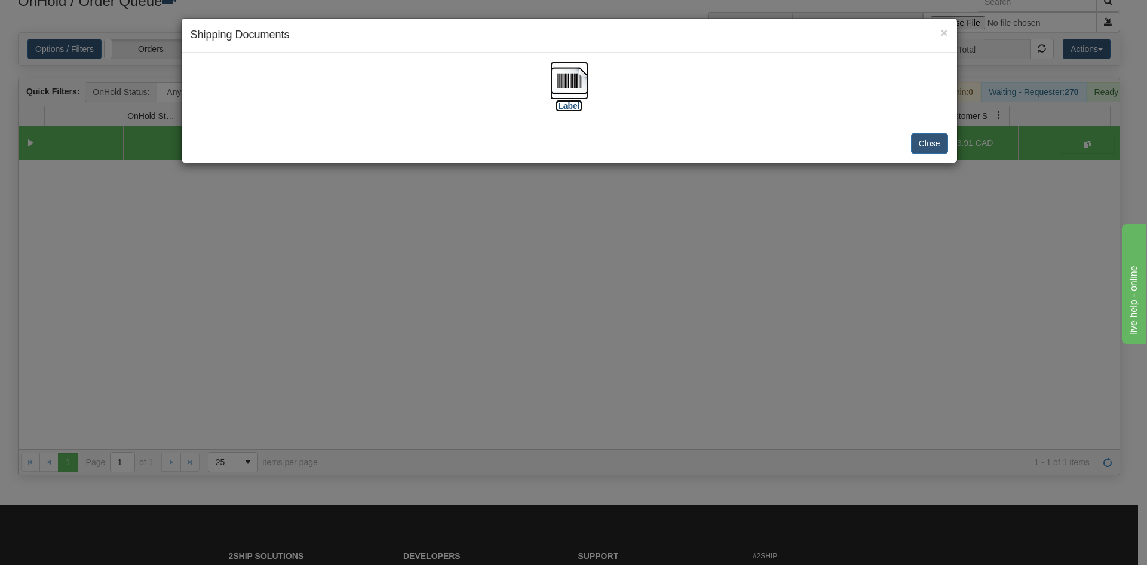
click at [580, 94] on img at bounding box center [569, 81] width 38 height 38
drag, startPoint x: 638, startPoint y: 304, endPoint x: 383, endPoint y: 27, distance: 376.7
click at [636, 303] on div "× Shipping Documents [Label] Close" at bounding box center [573, 282] width 1147 height 565
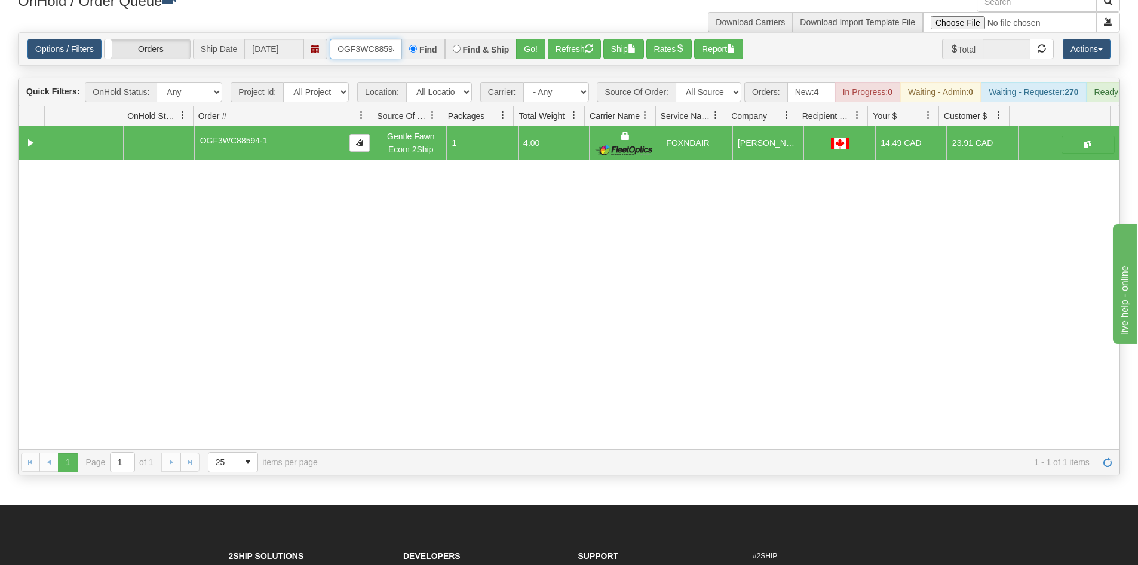
click at [365, 53] on input "OGF3WC88594-1" at bounding box center [366, 49] width 72 height 20
click at [541, 47] on button "Go!" at bounding box center [530, 49] width 29 height 20
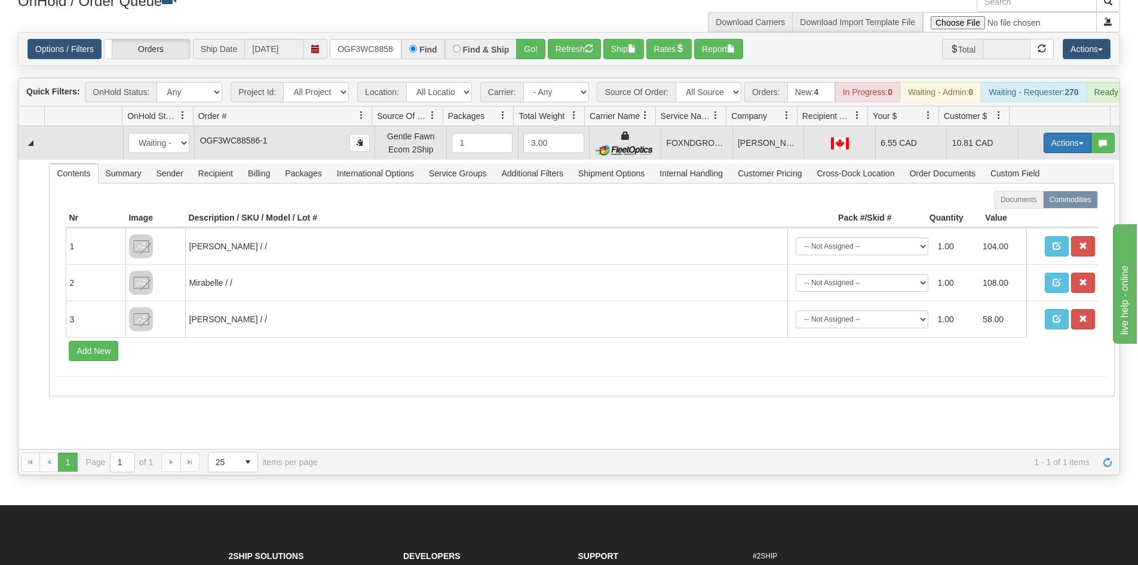
click at [1053, 153] on button "Actions" at bounding box center [1068, 143] width 48 height 20
click at [1031, 217] on link "Ship" at bounding box center [1043, 212] width 96 height 16
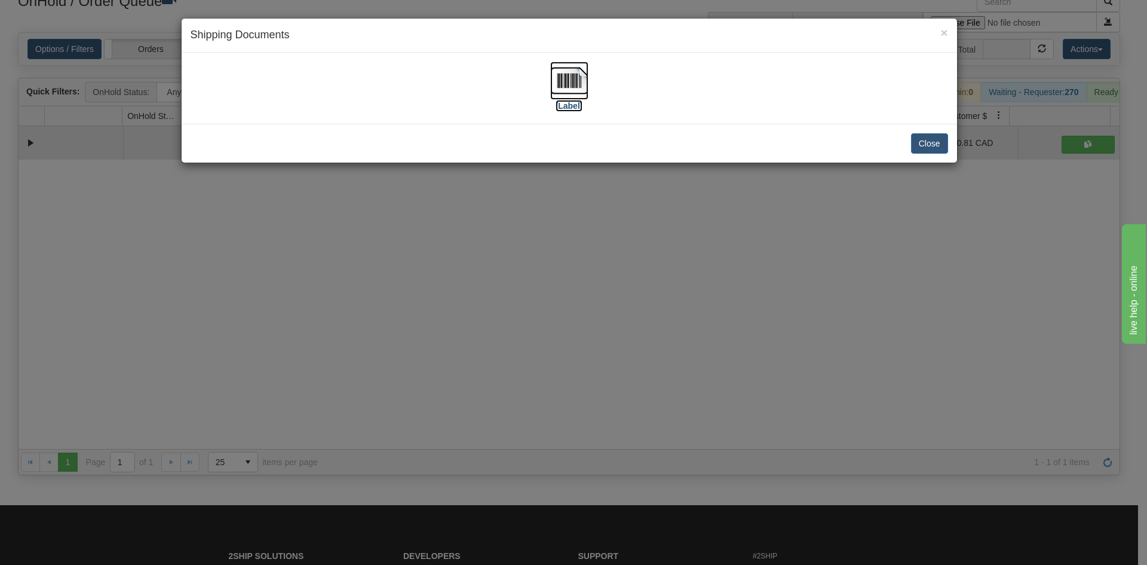
click at [573, 97] on img at bounding box center [569, 81] width 38 height 38
drag, startPoint x: 442, startPoint y: 396, endPoint x: 237, endPoint y: 0, distance: 446.2
click at [428, 315] on div "× Shipping Documents [Label] Close" at bounding box center [573, 282] width 1147 height 565
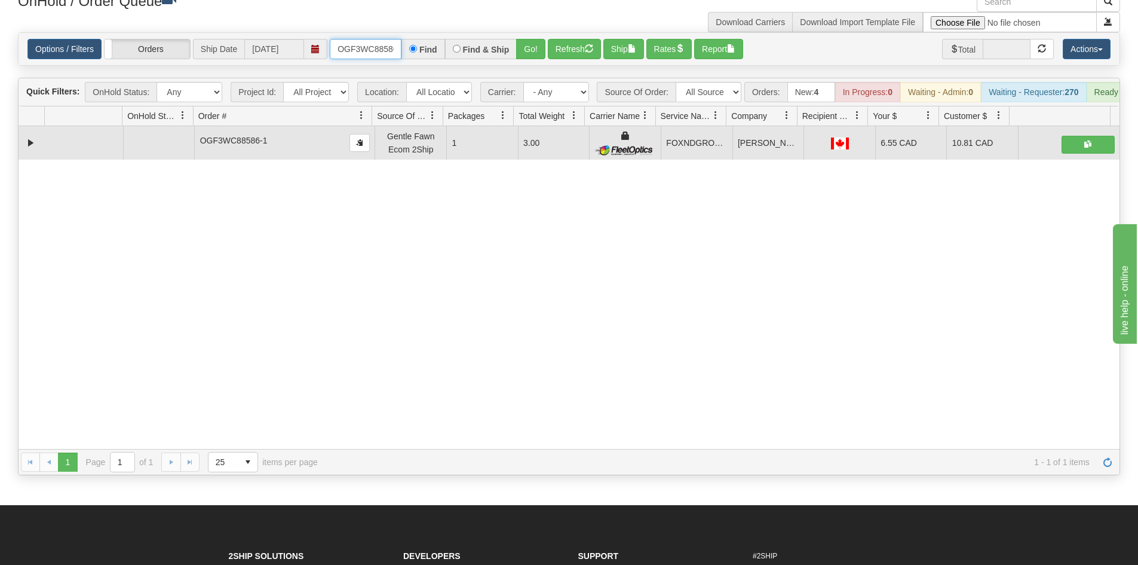
click at [358, 45] on input "OGF3WC88586-1" at bounding box center [366, 49] width 72 height 20
click at [521, 50] on button "Go!" at bounding box center [530, 49] width 29 height 20
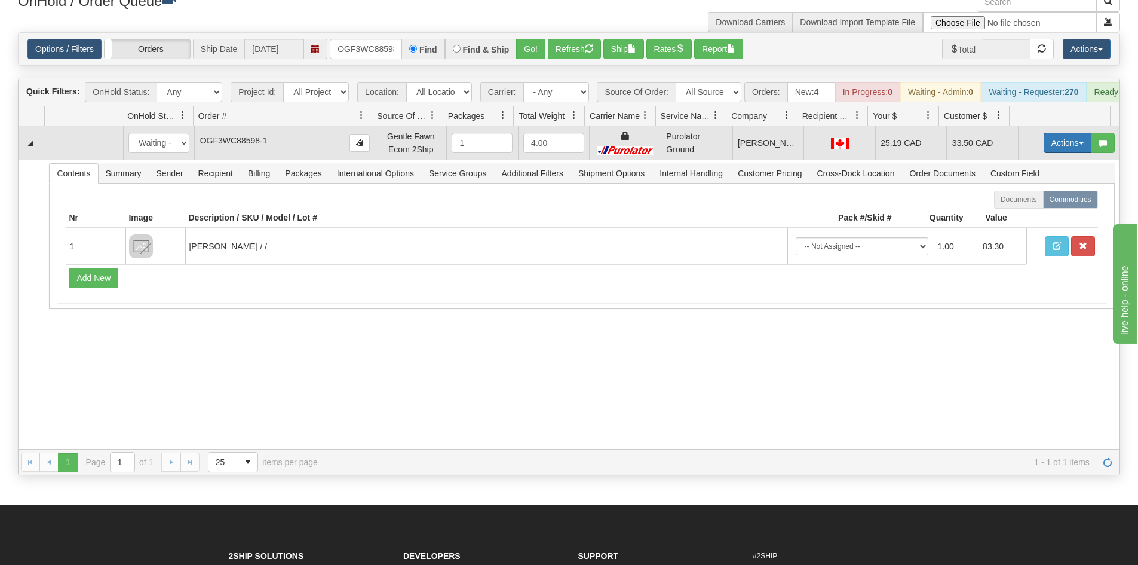
click at [1053, 153] on button "Actions" at bounding box center [1068, 143] width 48 height 20
click at [1007, 216] on span at bounding box center [1011, 211] width 8 height 8
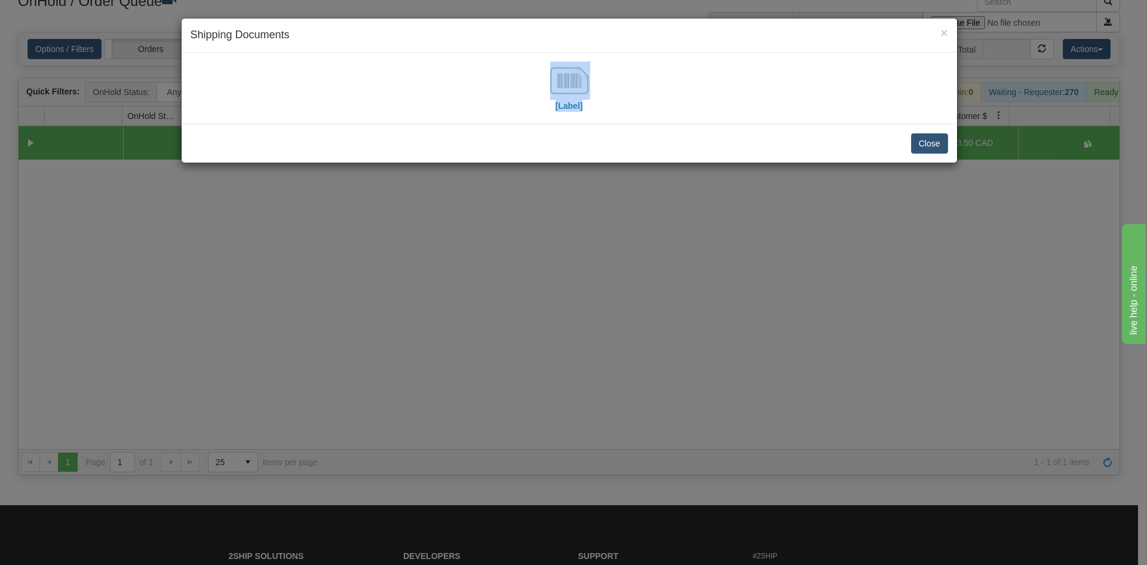
click at [541, 78] on div "[Label]" at bounding box center [570, 88] width 758 height 53
click at [567, 81] on img at bounding box center [569, 81] width 38 height 38
drag, startPoint x: 510, startPoint y: 280, endPoint x: 479, endPoint y: 77, distance: 204.8
click at [510, 272] on div "× Shipping Documents [Label] Close" at bounding box center [573, 282] width 1147 height 565
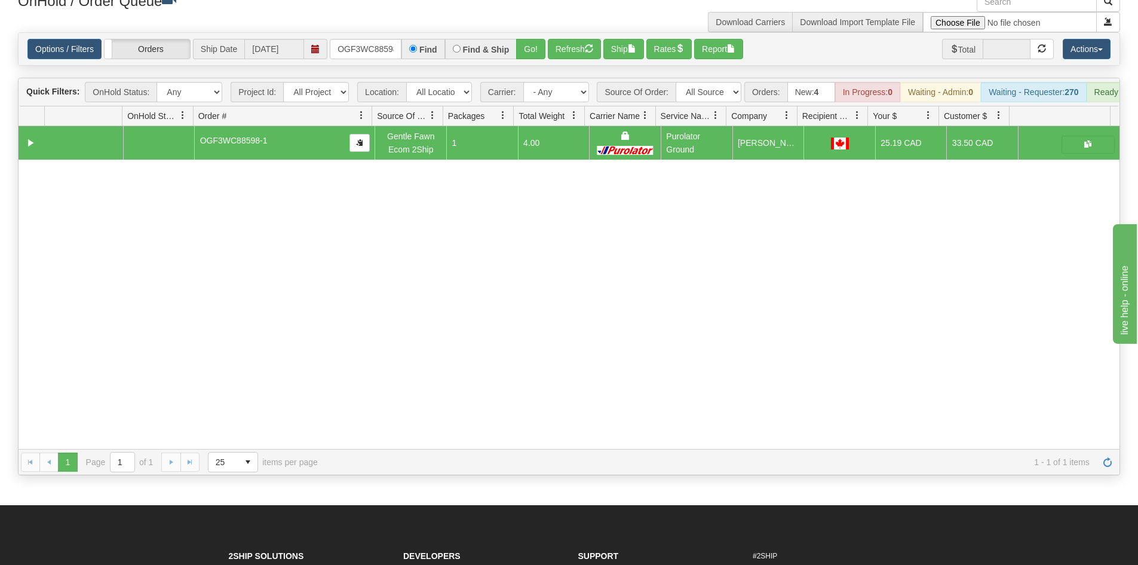
click at [375, 35] on div "Options / Filters Group Shipments Orders Ship Date [DATE] OGF3WC88598-1 Find Fi…" at bounding box center [569, 49] width 1101 height 32
click at [371, 44] on input "OGF3WC88598-1" at bounding box center [366, 49] width 72 height 20
click at [538, 53] on button "Go!" at bounding box center [530, 49] width 29 height 20
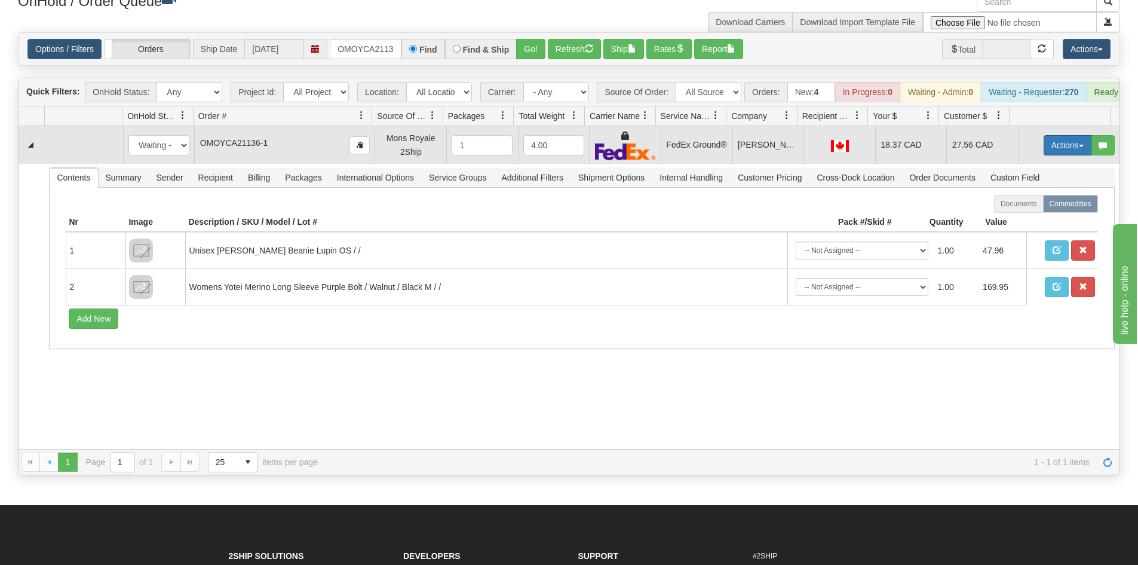
click at [1048, 151] on button "Actions" at bounding box center [1068, 145] width 48 height 20
click at [1011, 216] on link "Ship" at bounding box center [1043, 215] width 96 height 16
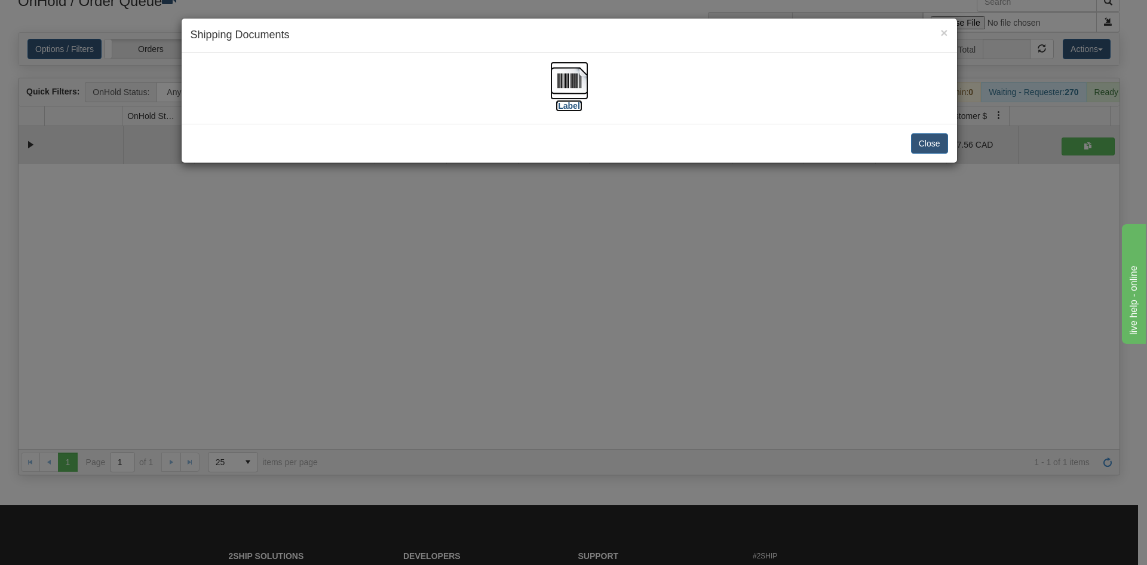
click at [576, 65] on img at bounding box center [569, 81] width 38 height 38
drag, startPoint x: 467, startPoint y: 349, endPoint x: 437, endPoint y: 237, distance: 115.8
click at [467, 342] on div "× Shipping Documents [Label] Close" at bounding box center [573, 282] width 1147 height 565
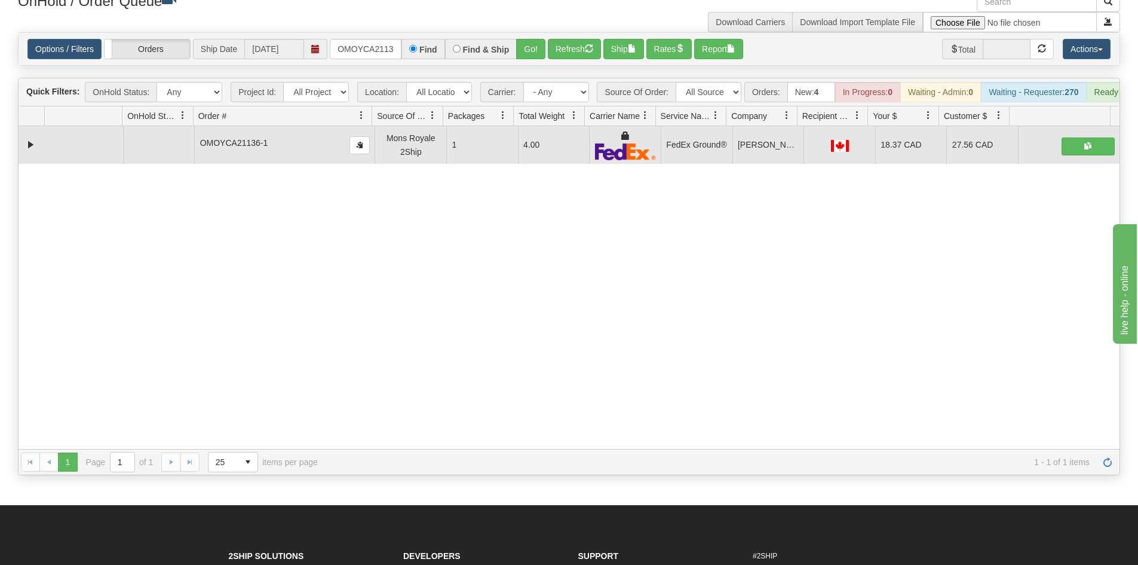
click at [335, 355] on div "31789820 EVOLUTION V3 91540057 91540058 OMOYCA21136-1 Mons Royale 2Ship 1 4.00 …" at bounding box center [569, 287] width 1101 height 323
click at [373, 44] on input "OMOYCA21136-1" at bounding box center [366, 49] width 72 height 20
click at [548, 50] on button "Refresh" at bounding box center [574, 49] width 53 height 20
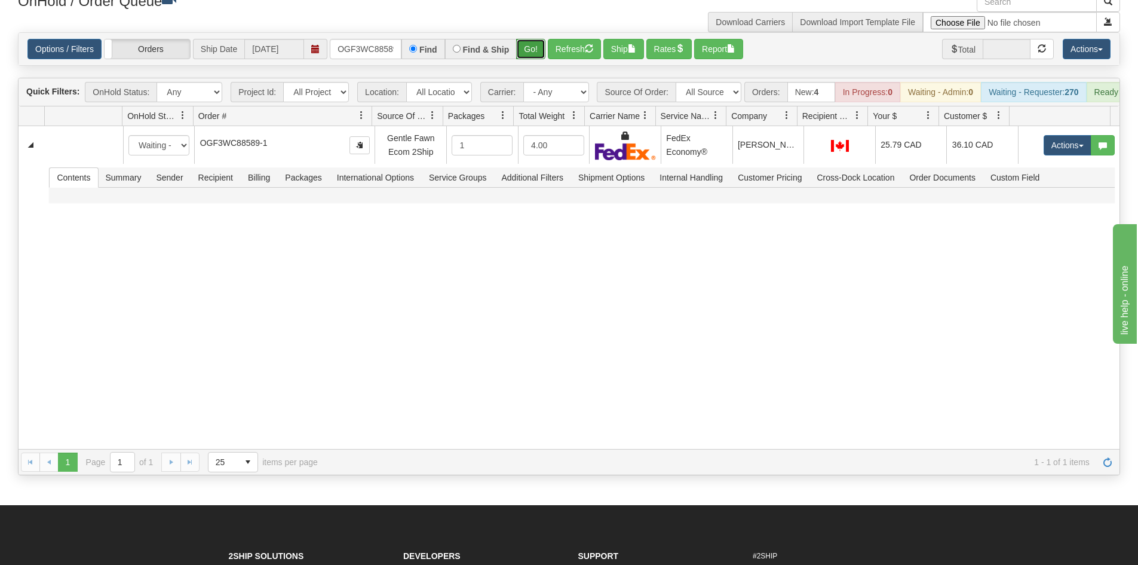
click at [525, 51] on button "Go!" at bounding box center [530, 49] width 29 height 20
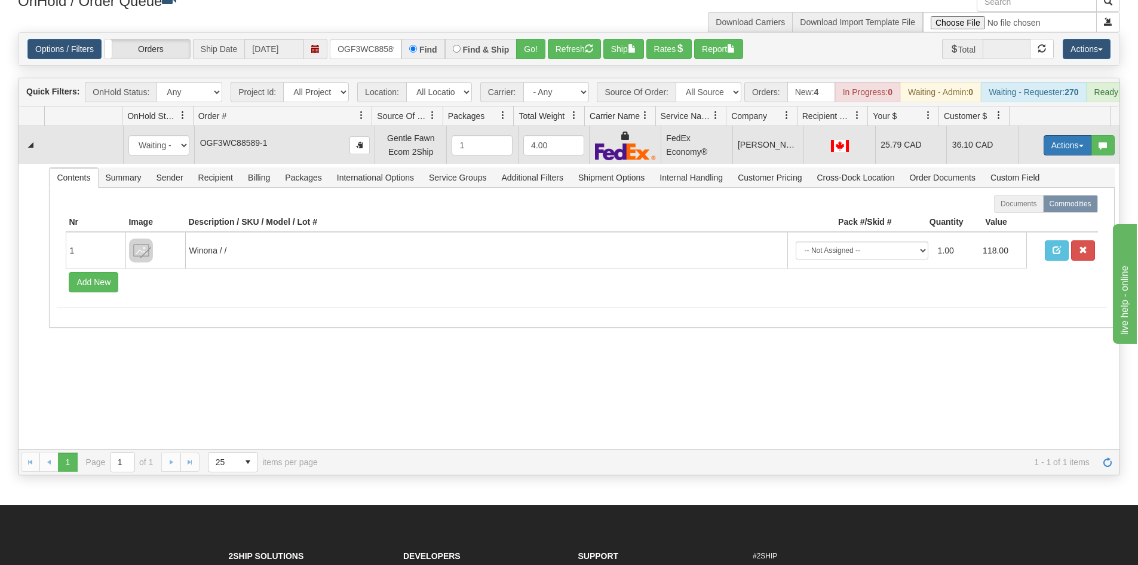
click at [1044, 155] on button "Actions" at bounding box center [1068, 145] width 48 height 20
click at [1028, 221] on link "Ship" at bounding box center [1043, 215] width 96 height 16
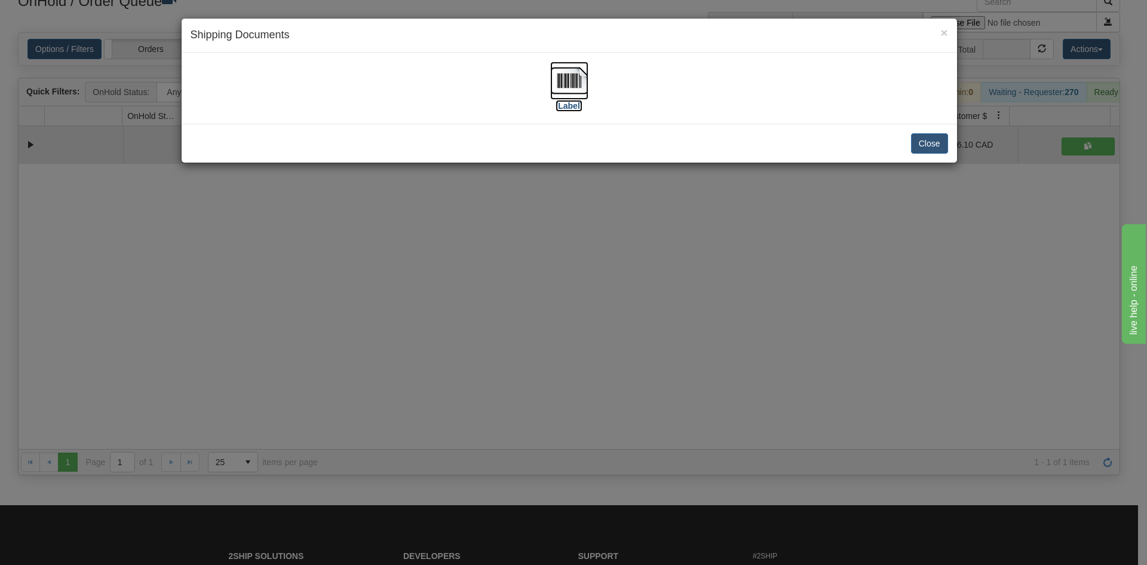
click at [556, 94] on img at bounding box center [569, 81] width 38 height 38
drag, startPoint x: 459, startPoint y: 269, endPoint x: 458, endPoint y: 246, distance: 23.9
click at [461, 267] on div "× Shipping Documents [Label] Close" at bounding box center [573, 282] width 1147 height 565
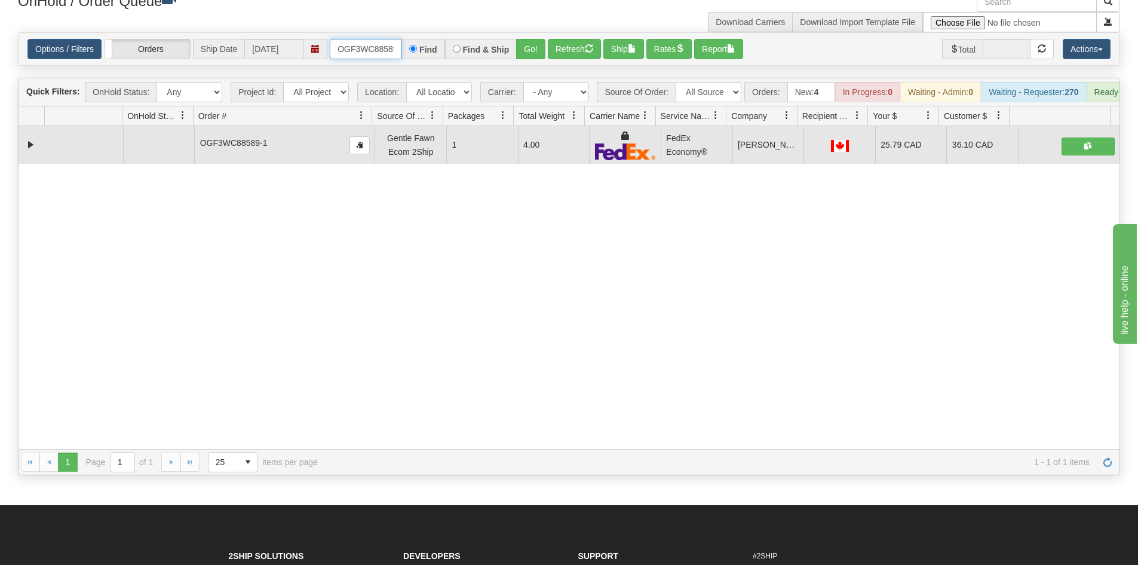
click at [357, 39] on input "OGF3WC88589-1" at bounding box center [366, 49] width 72 height 20
click at [366, 50] on input "OGF3WC88589-1" at bounding box center [366, 49] width 72 height 20
click at [525, 50] on button "Go!" at bounding box center [530, 49] width 29 height 20
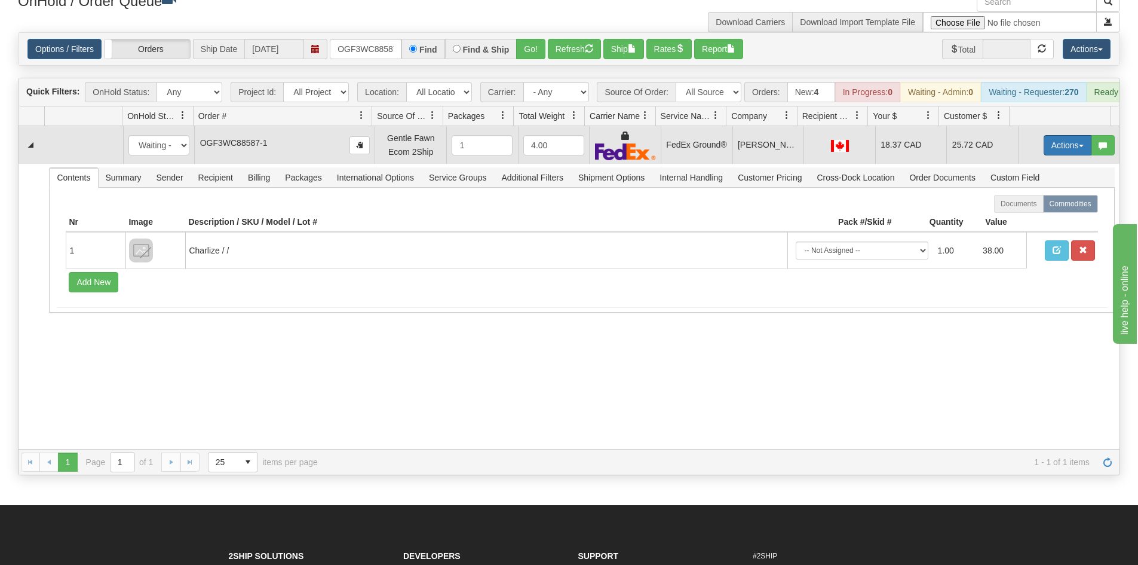
click at [1072, 155] on button "Actions" at bounding box center [1068, 145] width 48 height 20
click at [1019, 219] on span "Ship" at bounding box center [1019, 215] width 25 height 10
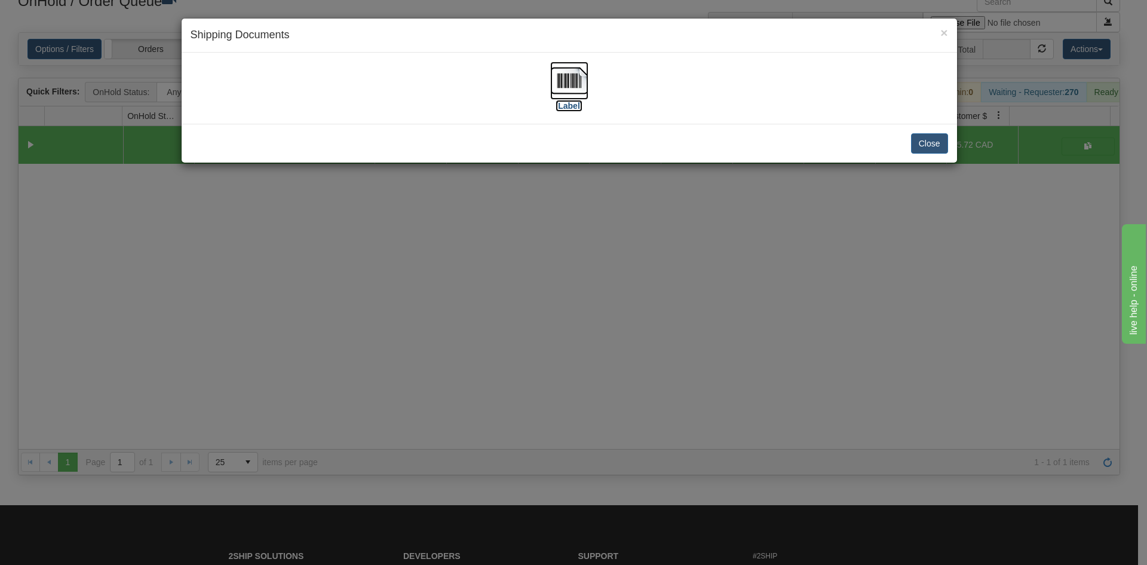
click at [567, 79] on img at bounding box center [569, 81] width 38 height 38
click at [571, 353] on div "× Shipping Documents [Label] Close" at bounding box center [573, 282] width 1147 height 565
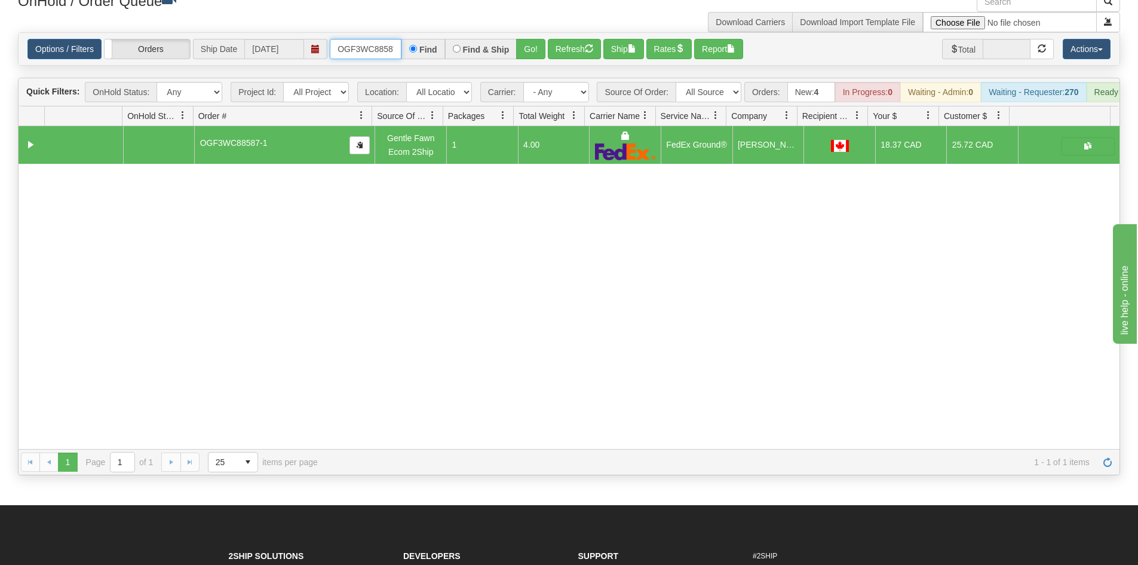
click at [370, 54] on input "OGF3WC88587-1" at bounding box center [366, 49] width 72 height 20
click at [526, 47] on button "Go!" at bounding box center [530, 49] width 29 height 20
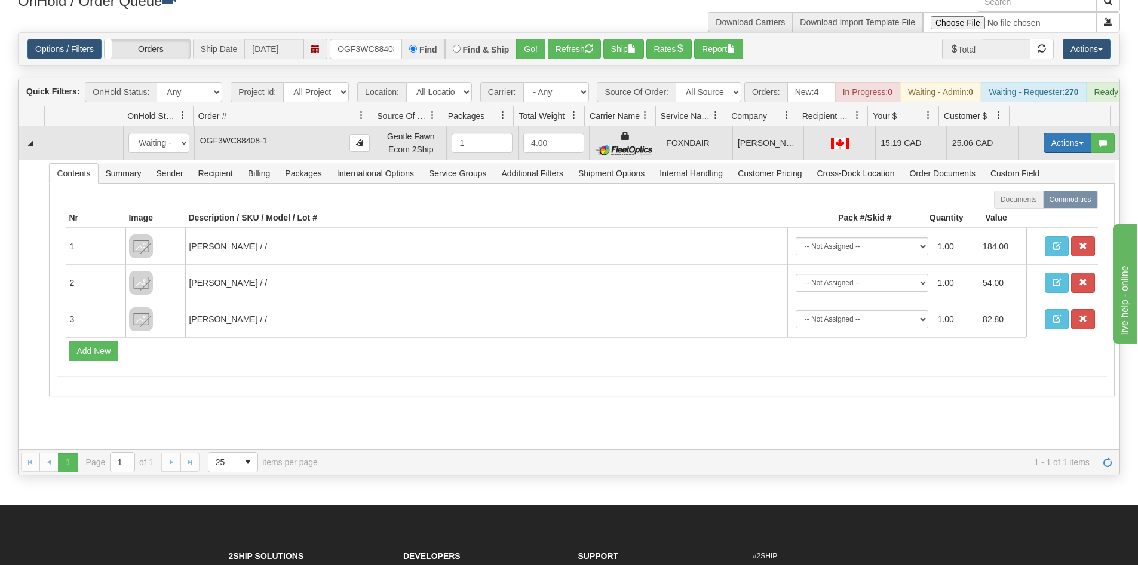
click at [1058, 152] on button "Actions" at bounding box center [1068, 143] width 48 height 20
click at [1019, 215] on link "Ship" at bounding box center [1043, 212] width 96 height 16
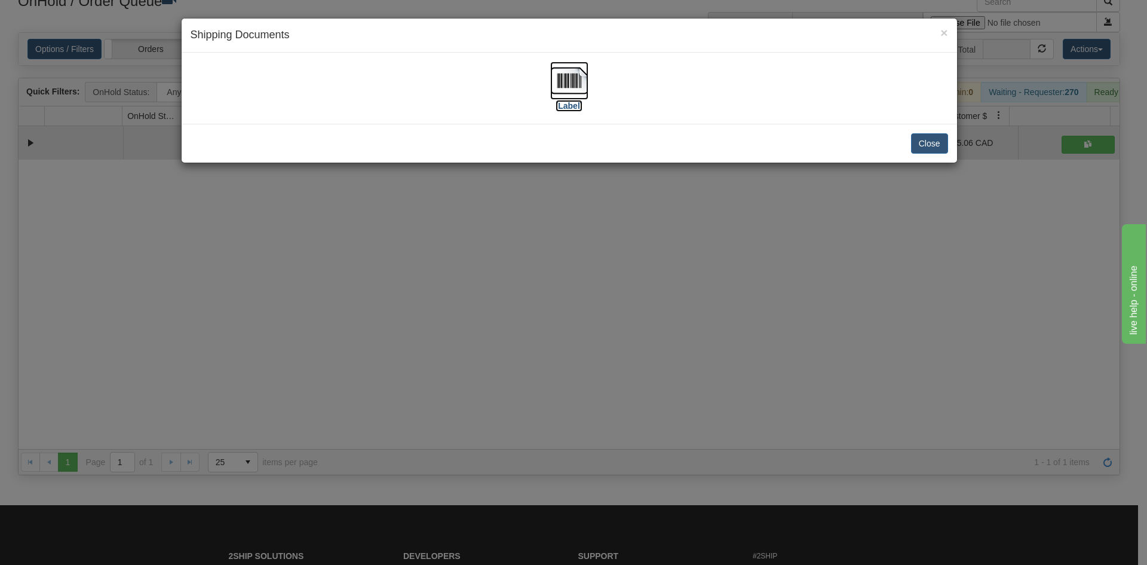
click at [568, 84] on img at bounding box center [569, 81] width 38 height 38
drag, startPoint x: 487, startPoint y: 370, endPoint x: 290, endPoint y: 53, distance: 374.3
click at [489, 363] on div "× Shipping Documents [Label] Close" at bounding box center [573, 282] width 1147 height 565
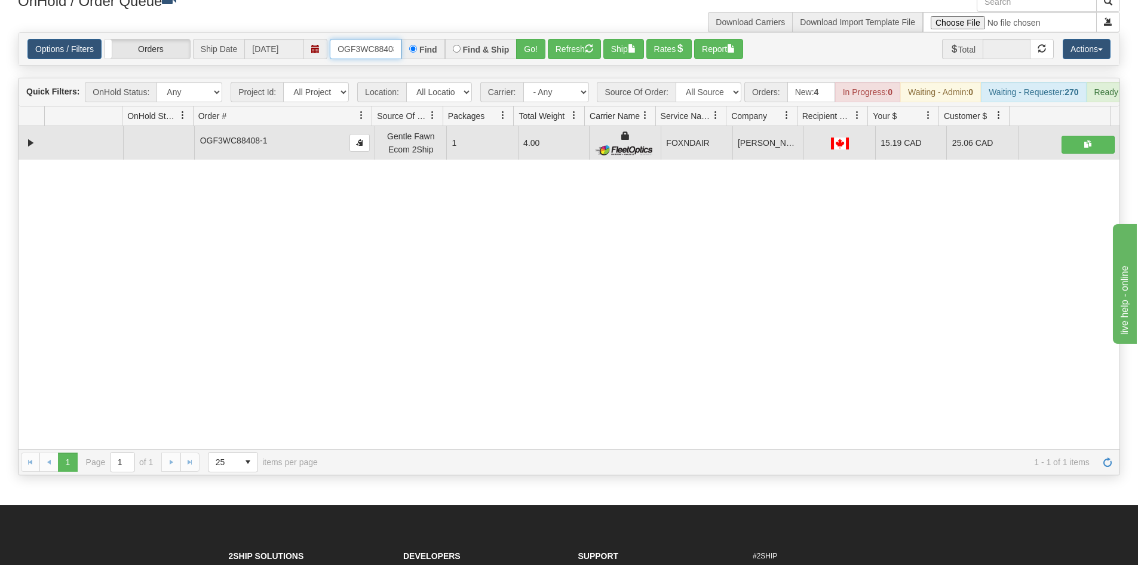
click at [370, 54] on input "OGF3WC88408-1" at bounding box center [366, 49] width 72 height 20
click at [362, 44] on input "OGF3WC88408-1" at bounding box center [366, 49] width 72 height 20
click at [168, 298] on div "31789765 EVOLUTION V3 91539819 91539820 OGF3WC88408-1 Gentle Fawn Ecom 2Ship 1 …" at bounding box center [569, 287] width 1101 height 323
click at [364, 46] on input "OGF3WC88408-1" at bounding box center [366, 49] width 72 height 20
click at [523, 50] on button "Go!" at bounding box center [530, 49] width 29 height 20
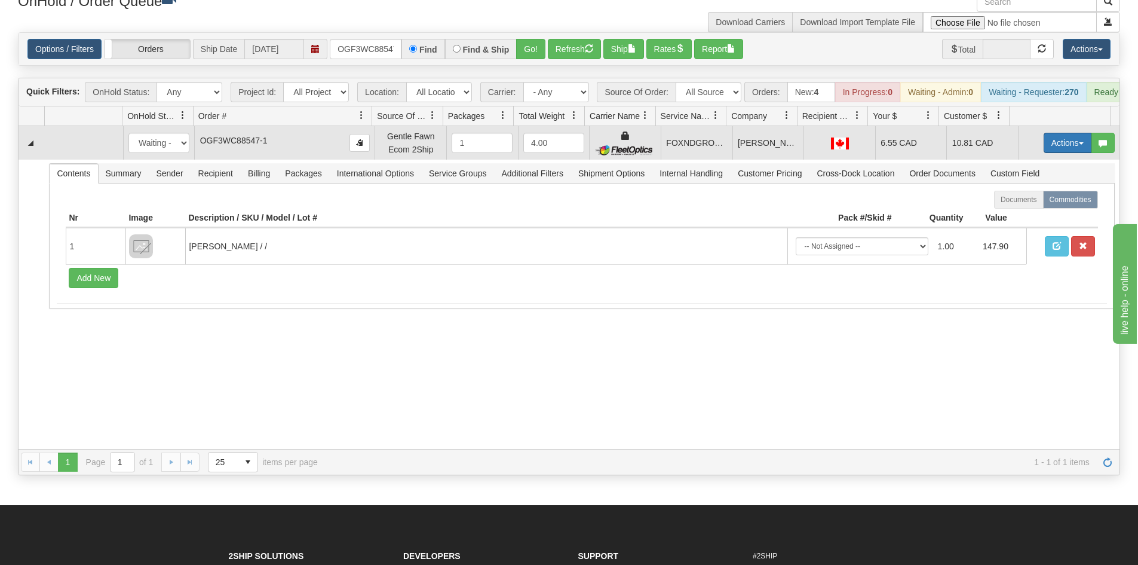
click at [1051, 144] on button "Actions" at bounding box center [1068, 143] width 48 height 20
click at [1016, 217] on span "Ship" at bounding box center [1019, 212] width 25 height 10
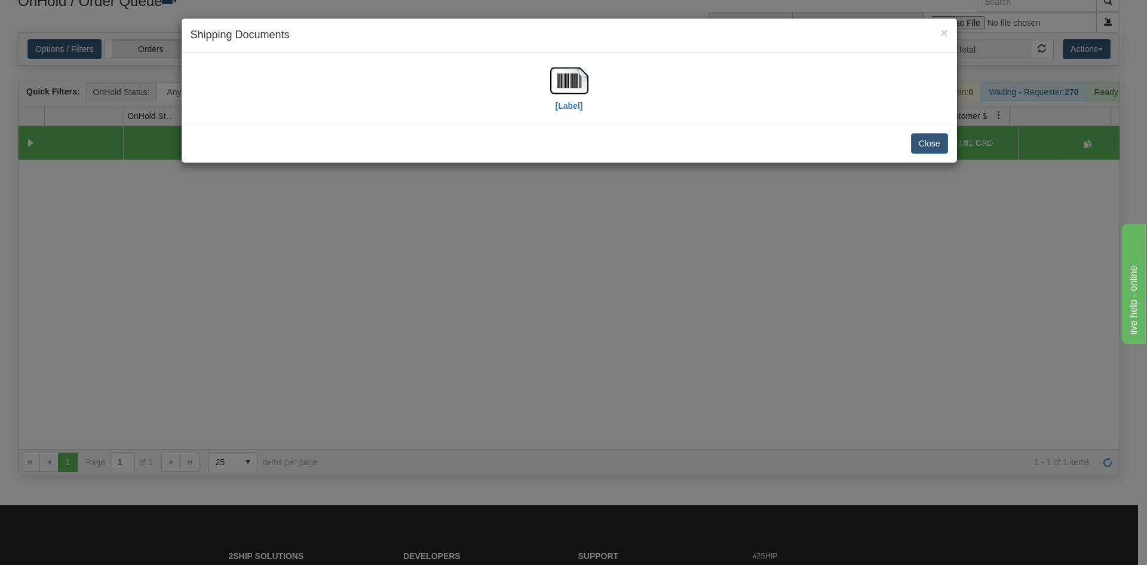
click at [591, 86] on div "[Label]" at bounding box center [570, 88] width 758 height 53
click at [556, 79] on img at bounding box center [569, 81] width 38 height 38
click at [606, 284] on div "× Shipping Documents [Label] Close" at bounding box center [573, 282] width 1147 height 565
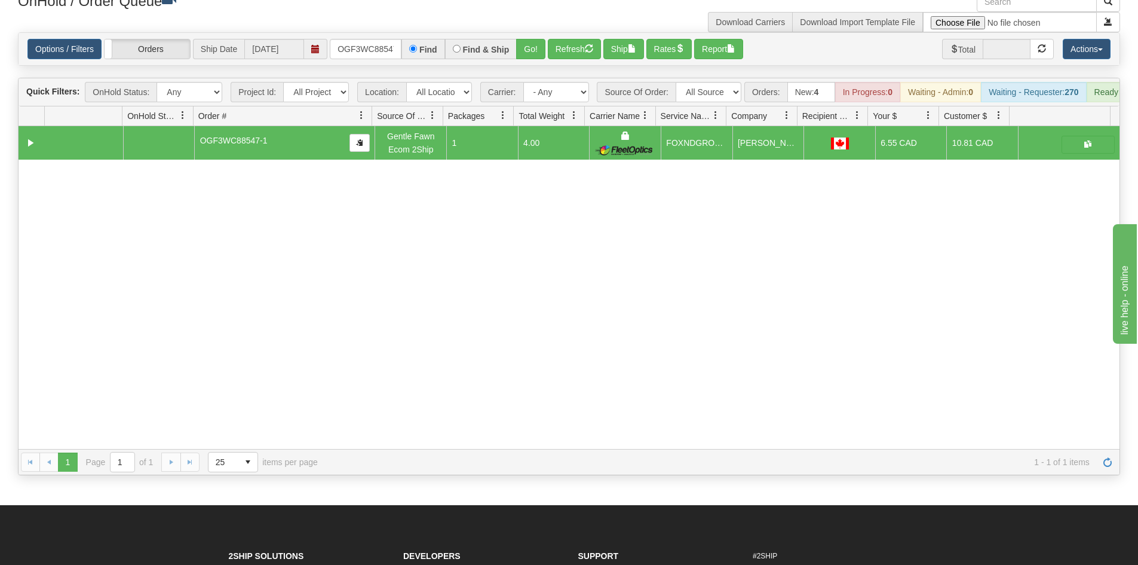
click at [366, 35] on div "Options / Filters Group Shipments Orders Ship Date [DATE] OGF3WC88547-1 Find Fi…" at bounding box center [569, 49] width 1101 height 32
click at [367, 42] on input "OGF3WC88547-1" at bounding box center [366, 49] width 72 height 20
click at [536, 43] on button "Go!" at bounding box center [530, 49] width 29 height 20
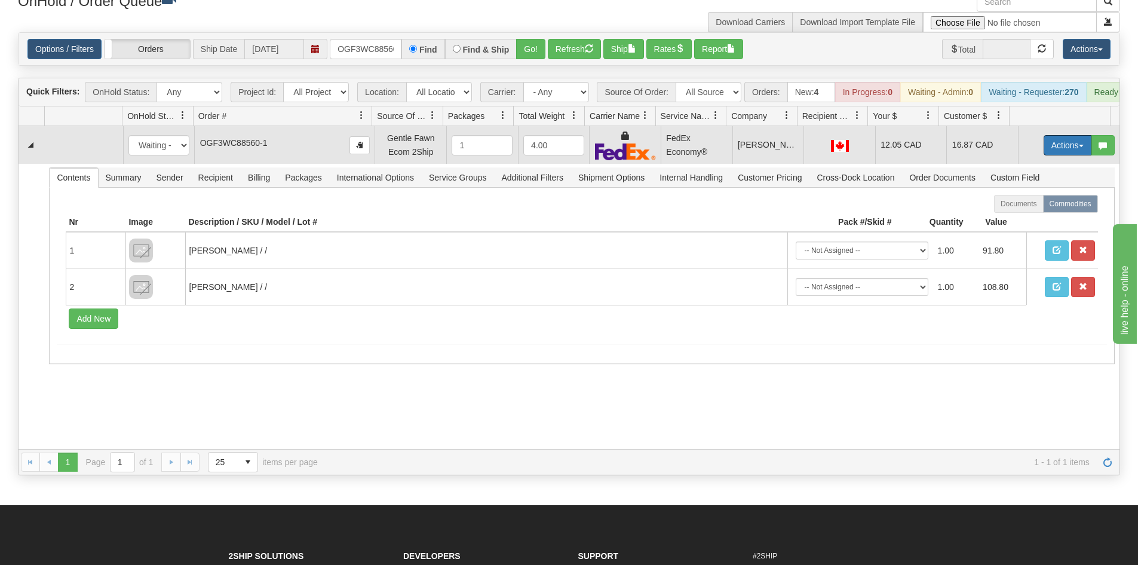
drag, startPoint x: 1066, startPoint y: 153, endPoint x: 1046, endPoint y: 176, distance: 30.1
click at [1065, 153] on button "Actions" at bounding box center [1068, 145] width 48 height 20
click at [1032, 222] on link "Ship" at bounding box center [1043, 215] width 96 height 16
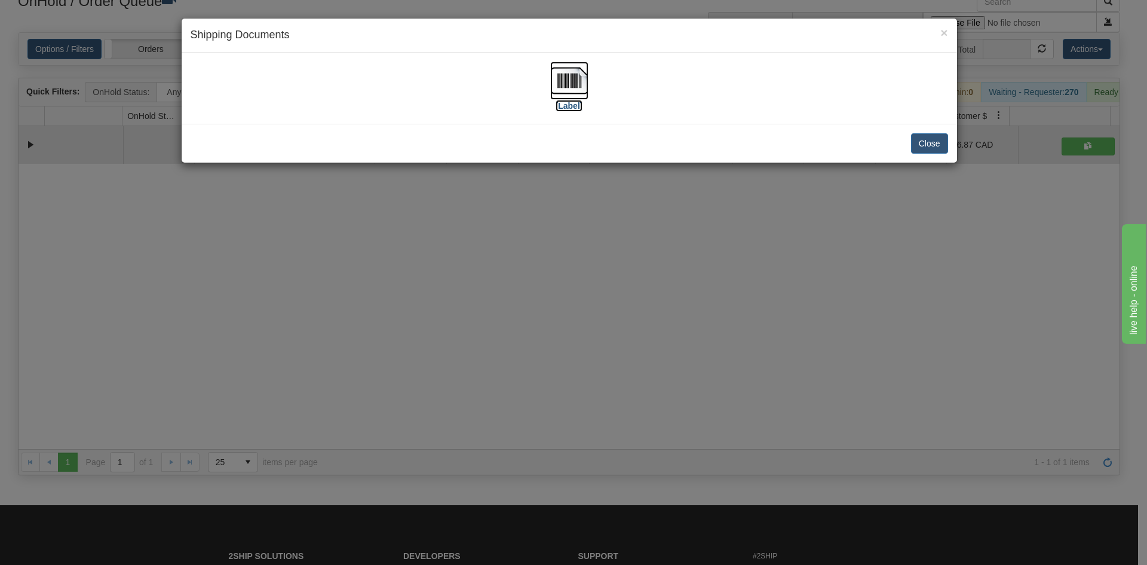
click at [556, 73] on img at bounding box center [569, 81] width 38 height 38
drag, startPoint x: 549, startPoint y: 449, endPoint x: 348, endPoint y: 32, distance: 463.0
click at [541, 436] on div "× Shipping Documents [Label] Close" at bounding box center [573, 282] width 1147 height 565
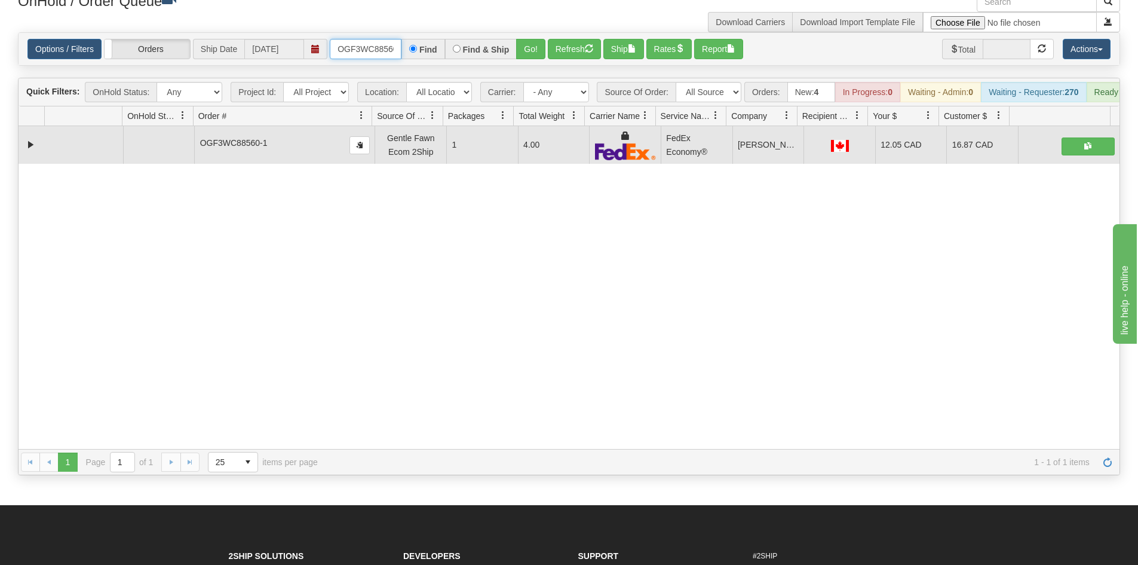
click at [349, 42] on input "OGF3WC88560-1" at bounding box center [366, 49] width 72 height 20
type input "OGF3WC88559-1"
click at [499, 45] on label "Find & Ship" at bounding box center [486, 49] width 47 height 8
click at [461, 45] on input "Find & Ship" at bounding box center [457, 49] width 8 height 8
radio input "true"
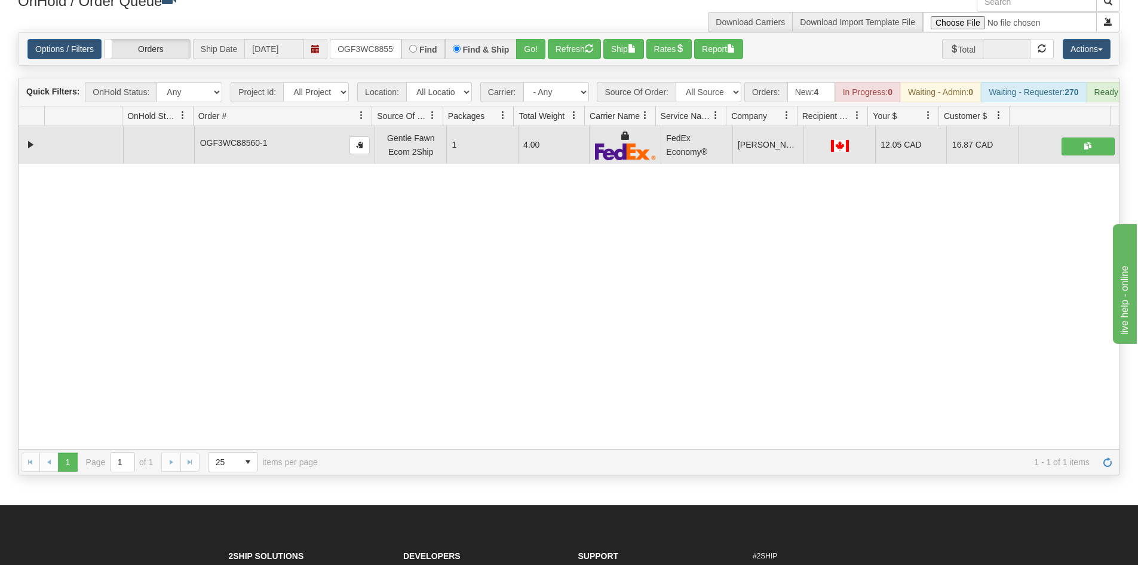
click at [424, 45] on label "Find" at bounding box center [428, 49] width 18 height 8
click at [417, 45] on input "Find" at bounding box center [413, 49] width 8 height 8
radio input "true"
click at [520, 44] on button "Go!" at bounding box center [530, 49] width 29 height 20
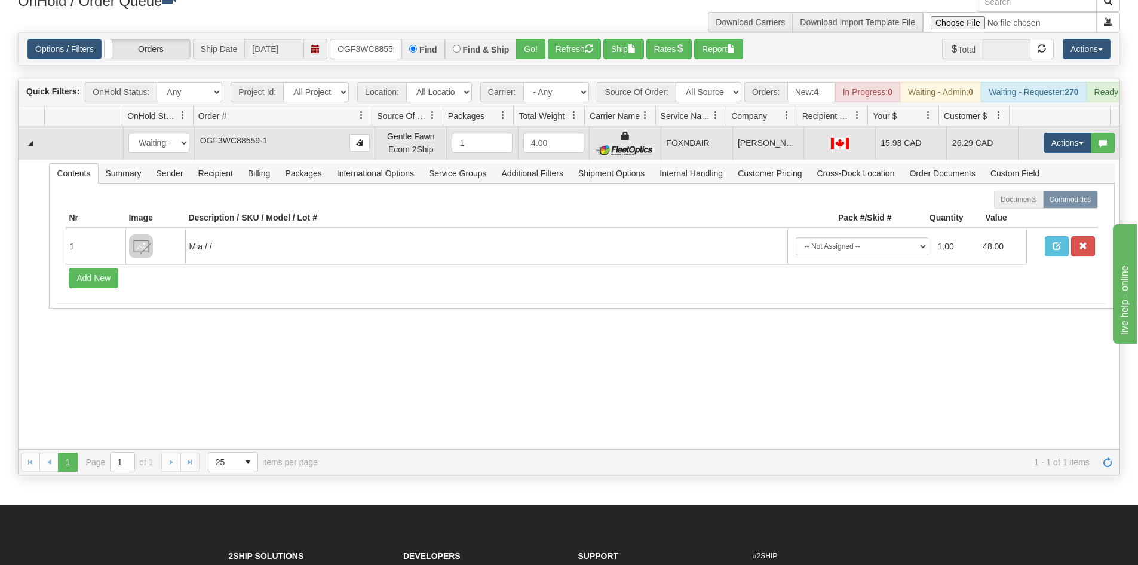
click at [1063, 139] on td "Actions Open Refresh Rates Rate All Services Ship Delete Edit Items" at bounding box center [1069, 142] width 102 height 33
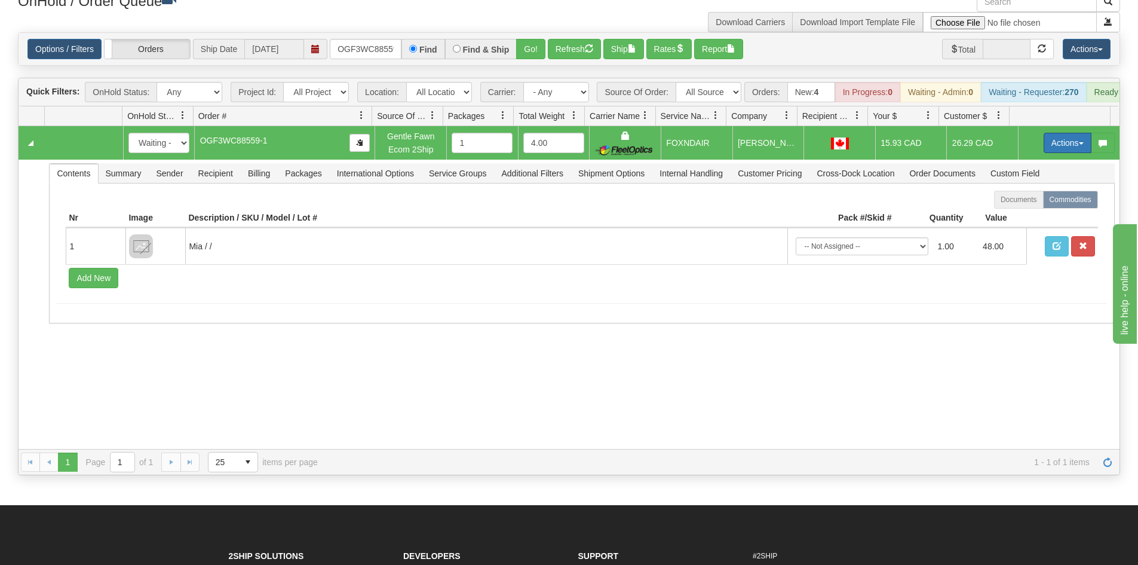
click at [1044, 153] on button "Actions" at bounding box center [1068, 143] width 48 height 20
click at [1013, 217] on span "Ship" at bounding box center [1019, 212] width 25 height 10
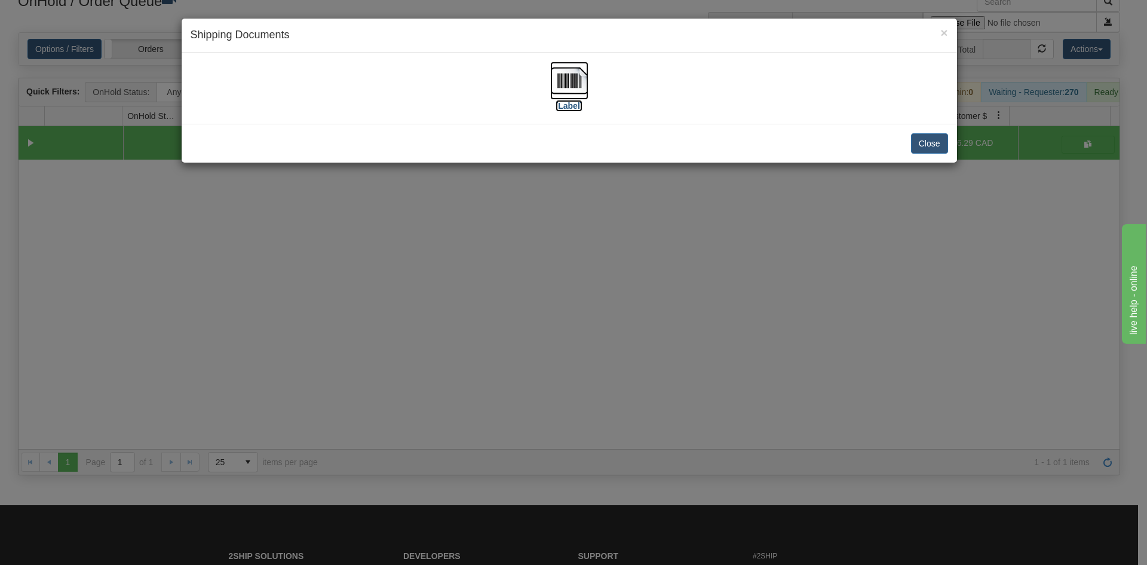
click at [551, 87] on img at bounding box center [569, 81] width 38 height 38
drag, startPoint x: 792, startPoint y: 292, endPoint x: 514, endPoint y: 144, distance: 315.4
click at [790, 288] on div "× Shipping Documents [Label] Close" at bounding box center [573, 282] width 1147 height 565
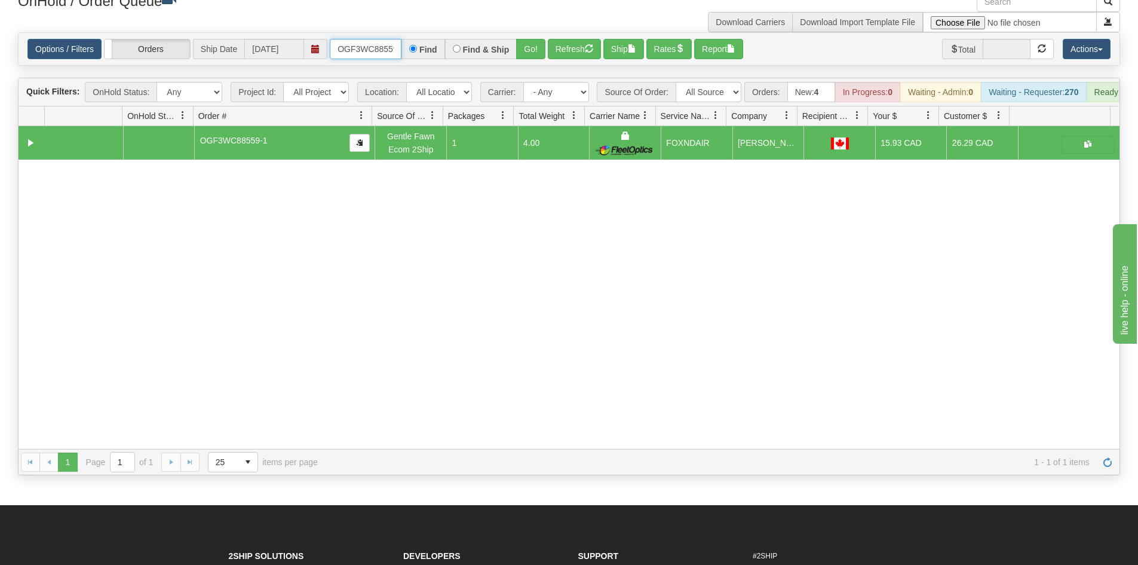
click at [385, 46] on input "OGF3WC88559-1" at bounding box center [366, 49] width 72 height 20
click at [527, 53] on button "Go!" at bounding box center [530, 49] width 29 height 20
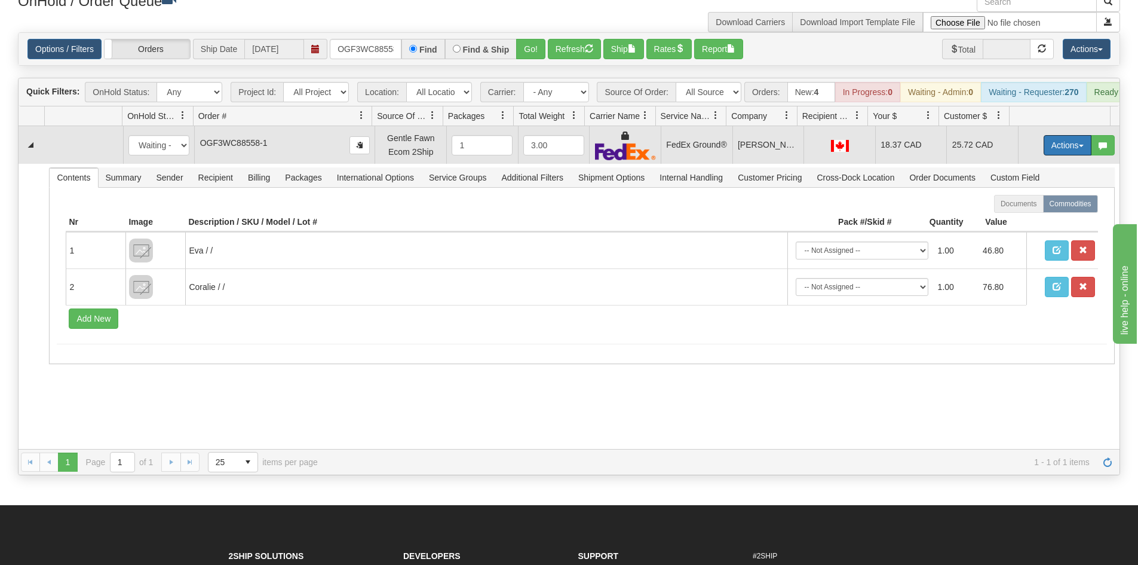
drag, startPoint x: 1048, startPoint y: 155, endPoint x: 1035, endPoint y: 164, distance: 16.3
click at [1048, 155] on button "Actions" at bounding box center [1068, 145] width 48 height 20
click at [1022, 221] on link "Ship" at bounding box center [1043, 215] width 96 height 16
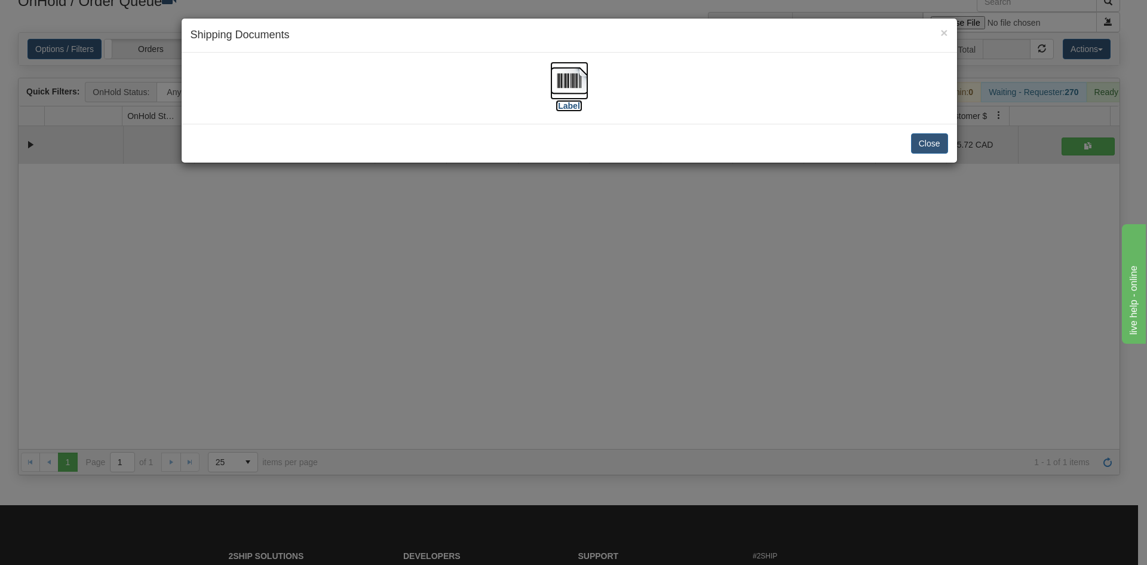
click at [556, 70] on img at bounding box center [569, 81] width 38 height 38
drag, startPoint x: 424, startPoint y: 416, endPoint x: 183, endPoint y: 45, distance: 442.6
click at [424, 403] on div "× Shipping Documents [Label] Close" at bounding box center [573, 282] width 1147 height 565
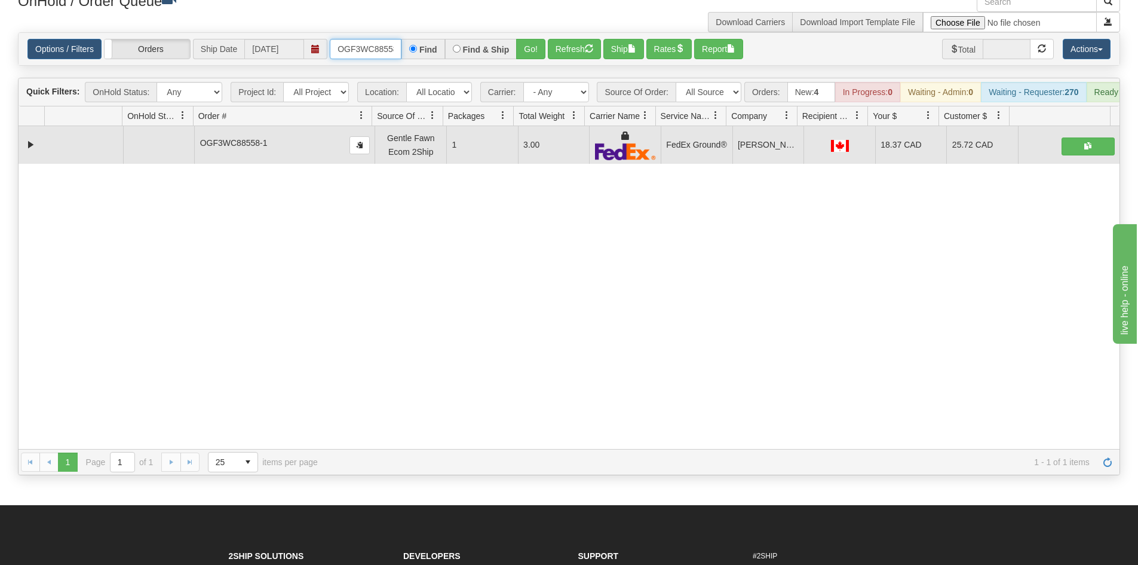
click at [370, 48] on input "OGF3WC88558-1" at bounding box center [366, 49] width 72 height 20
click at [528, 56] on button "Go!" at bounding box center [530, 49] width 29 height 20
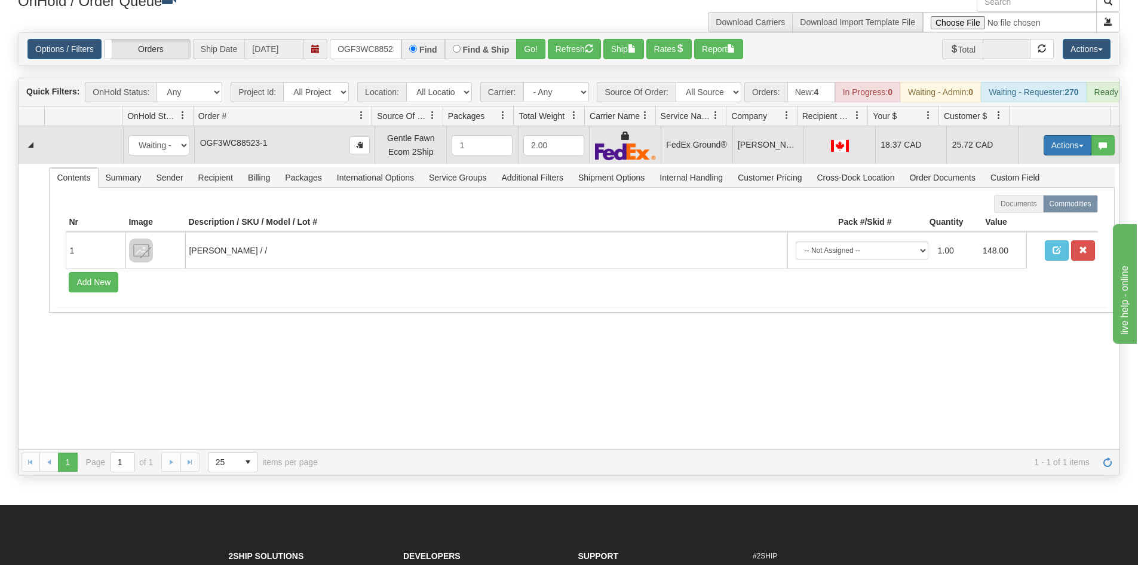
click at [1053, 155] on button "Actions" at bounding box center [1068, 145] width 48 height 20
click at [1013, 219] on span "Ship" at bounding box center [1019, 215] width 25 height 10
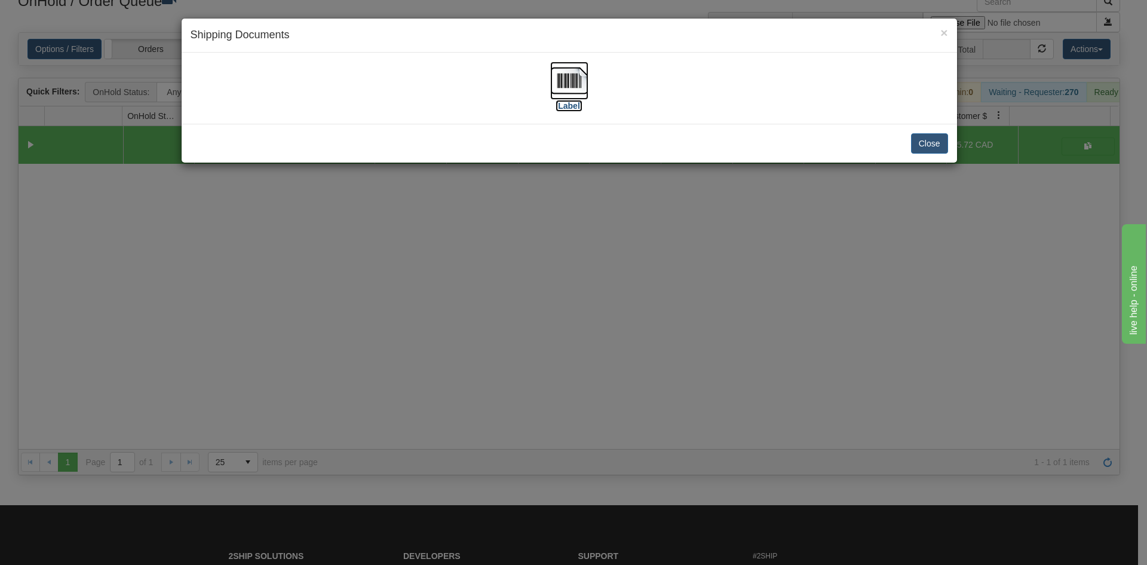
click at [581, 92] on img at bounding box center [569, 81] width 38 height 38
drag, startPoint x: 486, startPoint y: 229, endPoint x: 392, endPoint y: 142, distance: 128.5
click at [487, 231] on div "× Shipping Documents [Label] Close" at bounding box center [573, 282] width 1147 height 565
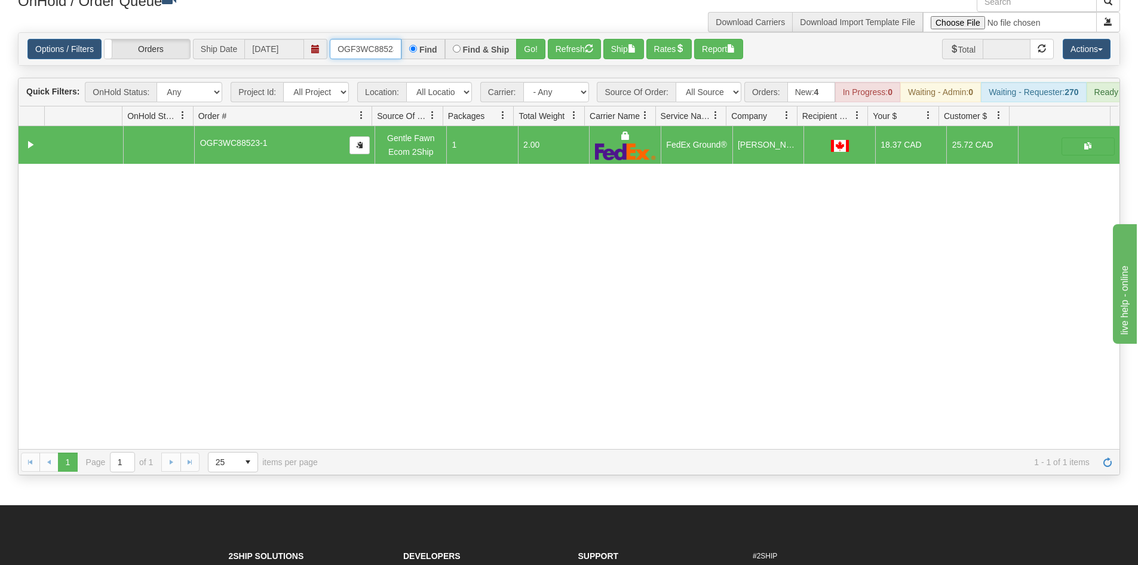
click at [366, 53] on input "OGF3WC88523-1" at bounding box center [366, 49] width 72 height 20
click at [508, 63] on div "Options / Filters Group Shipments Orders Ship Date [DATE] OGF3WC88557-1 Find Fi…" at bounding box center [569, 49] width 1101 height 32
click at [538, 41] on button "Go!" at bounding box center [530, 49] width 29 height 20
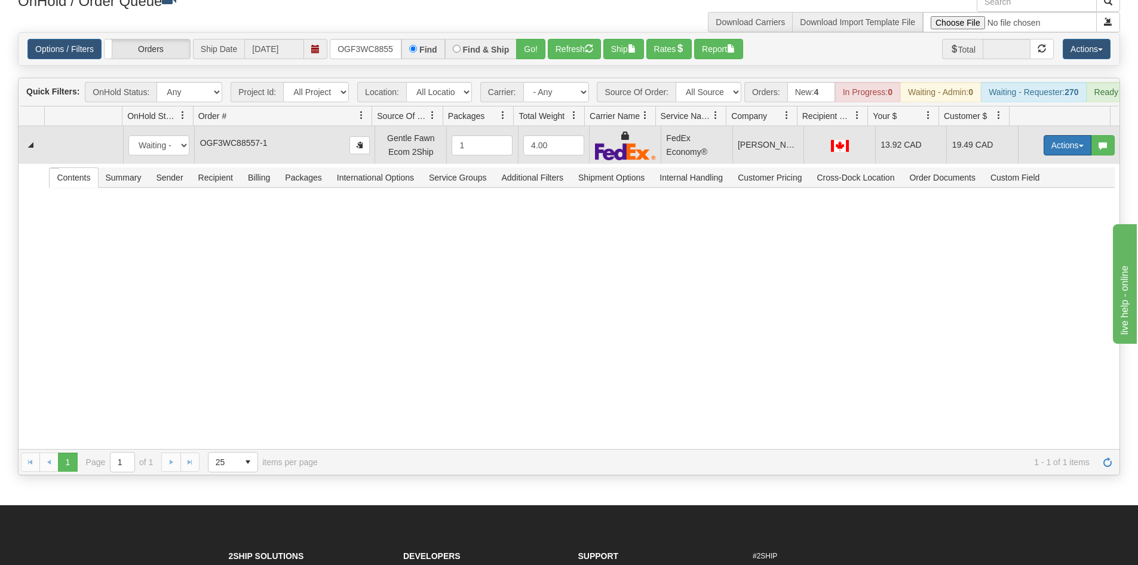
click at [1060, 155] on button "Actions" at bounding box center [1068, 145] width 48 height 20
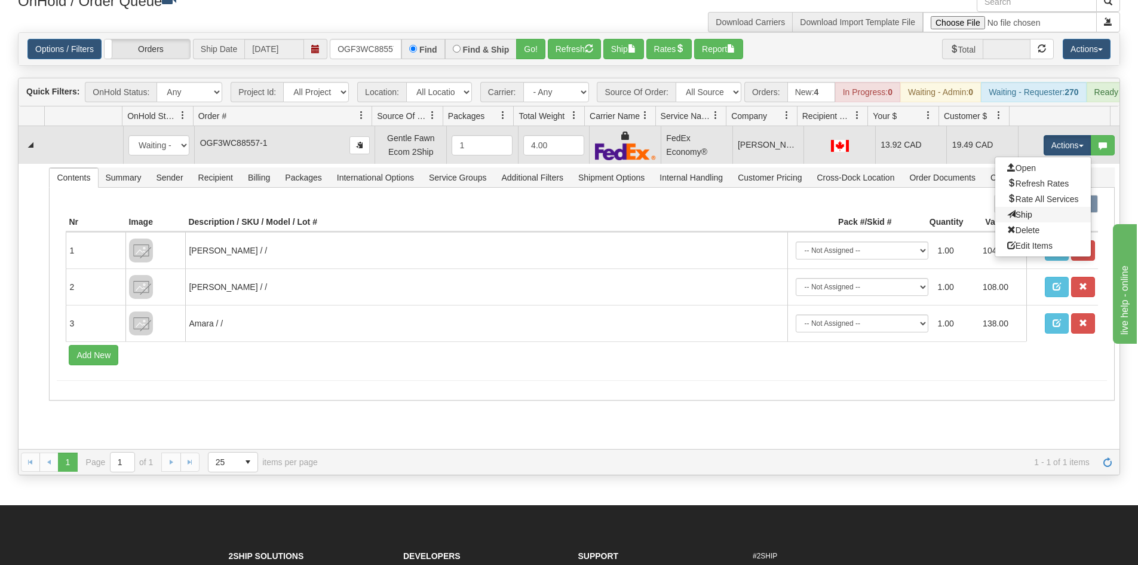
click at [1023, 219] on link "Ship" at bounding box center [1043, 215] width 96 height 16
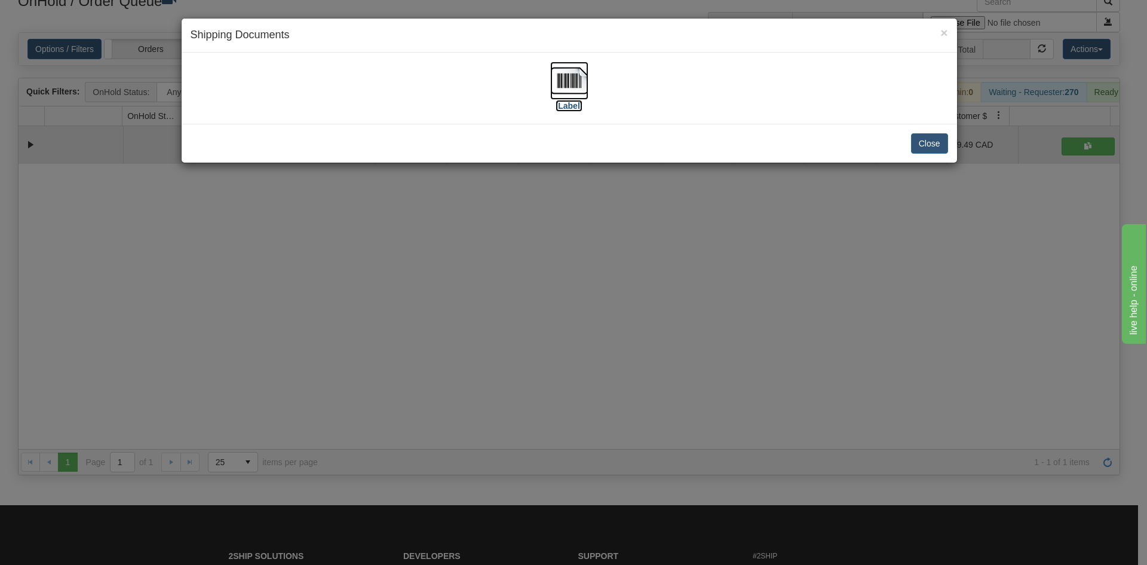
click at [571, 102] on label "[Label]" at bounding box center [569, 106] width 27 height 12
click at [301, 292] on div "× Shipping Documents [Label] Close" at bounding box center [573, 282] width 1147 height 565
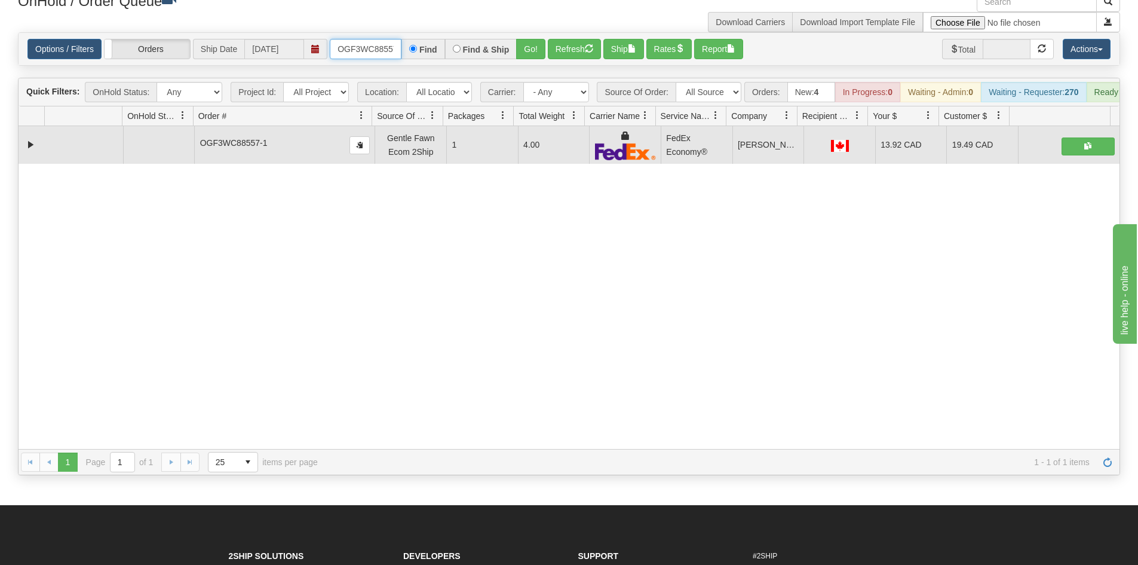
click at [372, 58] on input "OGF3WC88557-1" at bounding box center [366, 49] width 72 height 20
click at [536, 54] on button "Go!" at bounding box center [530, 49] width 29 height 20
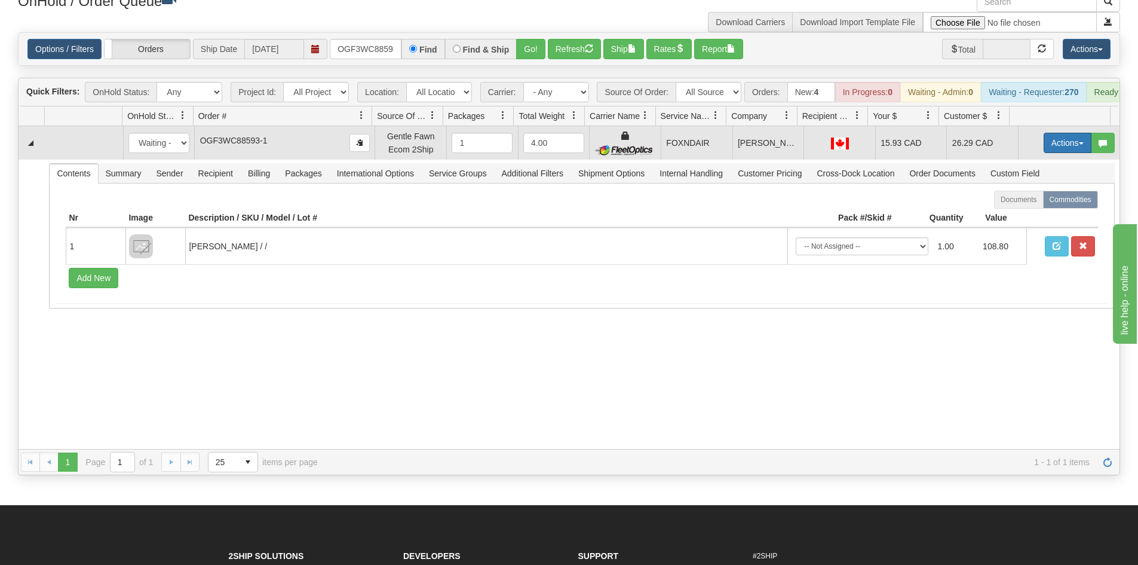
click at [1044, 152] on button "Actions" at bounding box center [1068, 143] width 48 height 20
click at [1033, 220] on link "Ship" at bounding box center [1043, 212] width 96 height 16
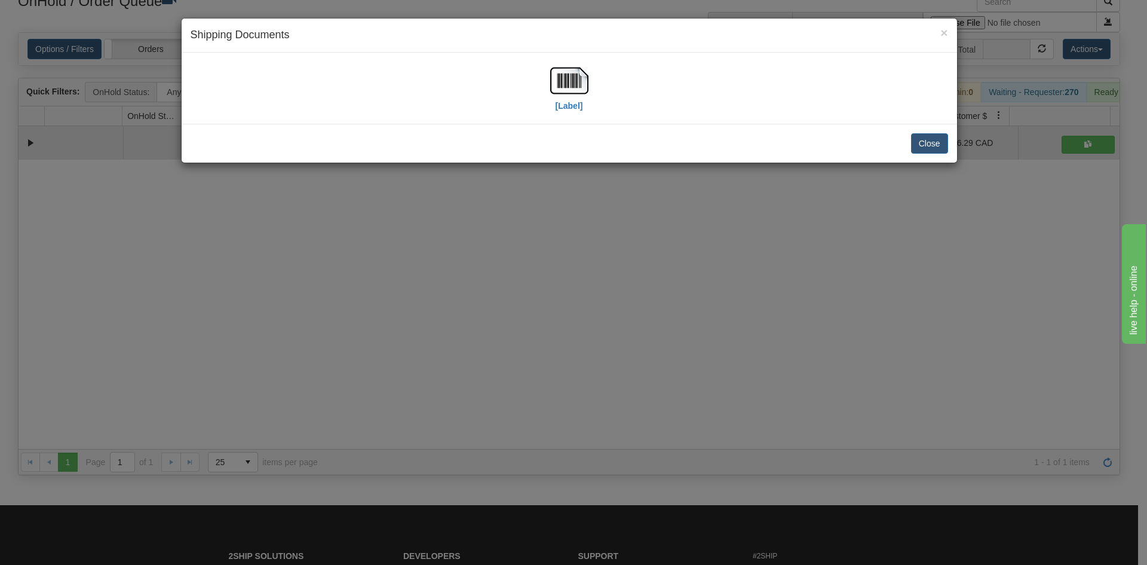
drag, startPoint x: 603, startPoint y: 90, endPoint x: 503, endPoint y: 65, distance: 103.0
click at [582, 88] on div "[Label]" at bounding box center [570, 88] width 758 height 53
click at [542, 71] on div "[Label]" at bounding box center [570, 88] width 758 height 53
click at [571, 94] on img at bounding box center [569, 81] width 38 height 38
drag, startPoint x: 605, startPoint y: 329, endPoint x: 433, endPoint y: 125, distance: 267.1
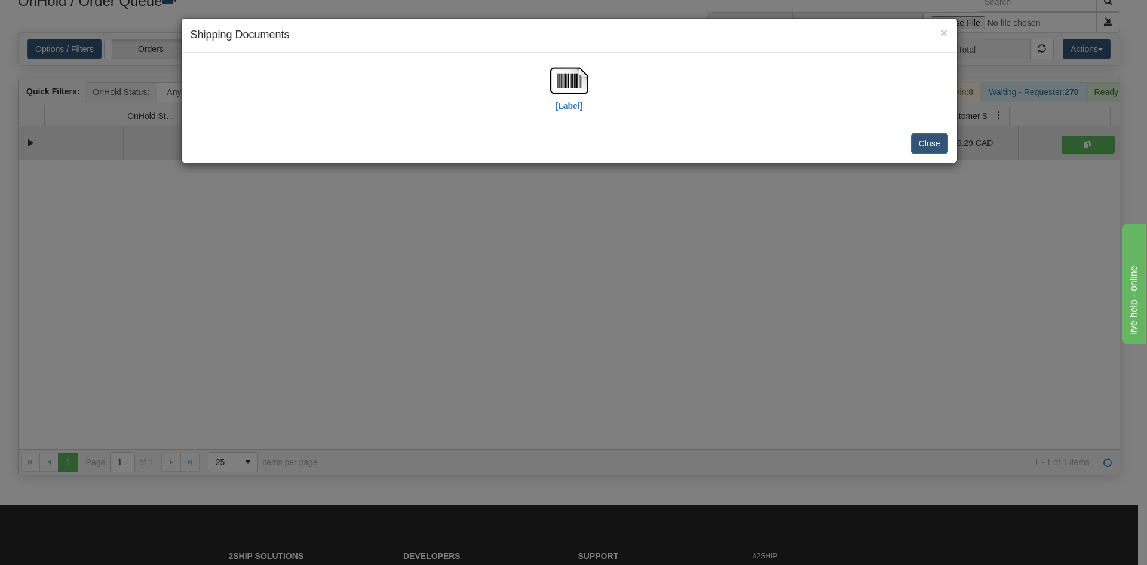
click at [606, 321] on div "× Shipping Documents [Label] Close" at bounding box center [573, 282] width 1147 height 565
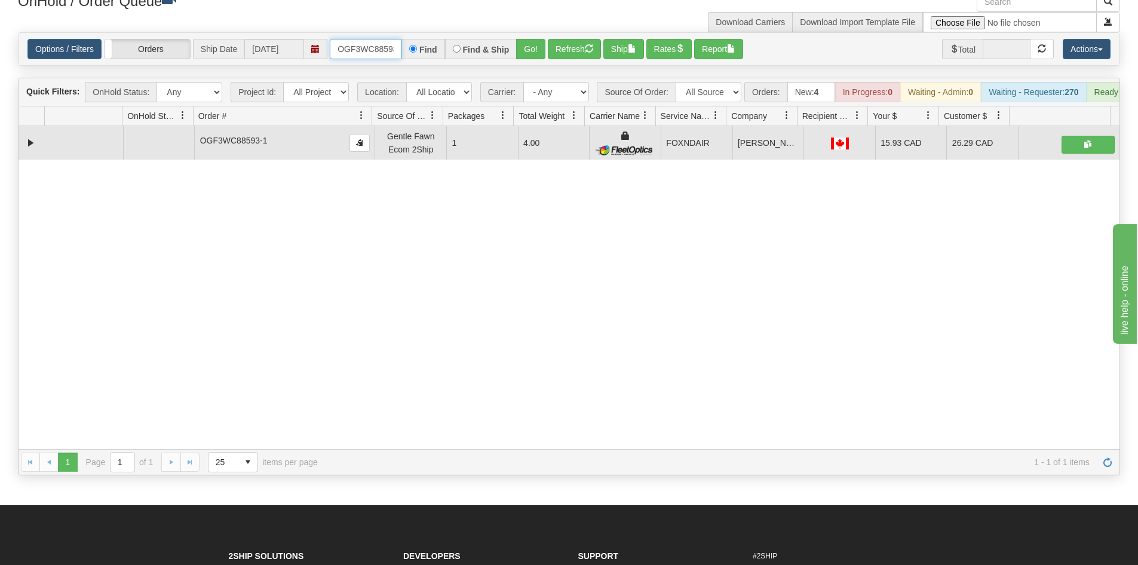
click at [381, 50] on input "OGF3WC88593-1" at bounding box center [366, 49] width 72 height 20
click at [525, 49] on button "Go!" at bounding box center [530, 49] width 29 height 20
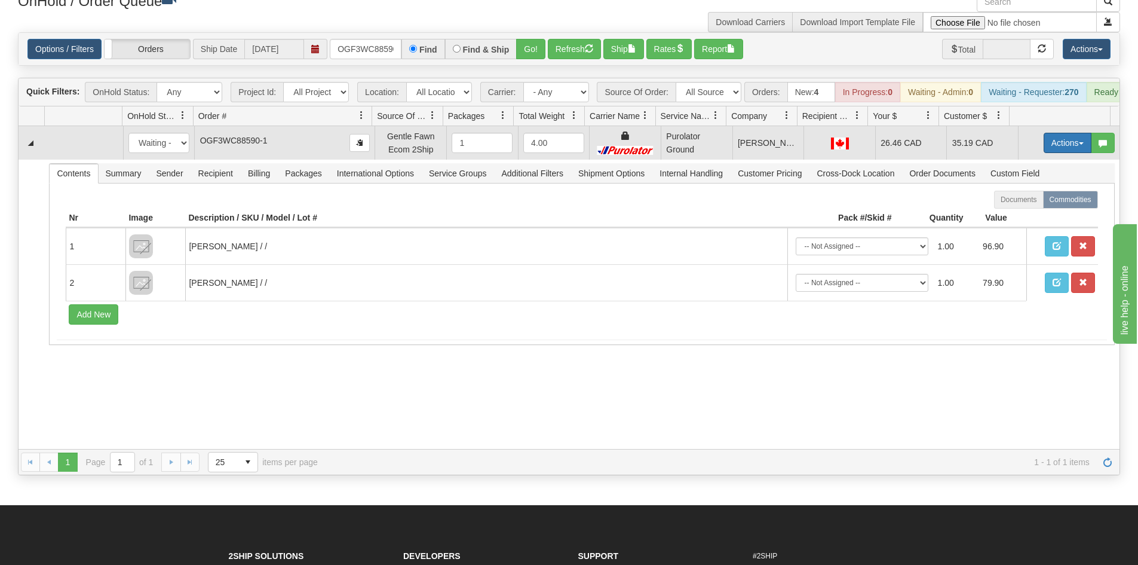
click at [1047, 153] on button "Actions" at bounding box center [1068, 143] width 48 height 20
click at [1031, 220] on link "Ship" at bounding box center [1043, 212] width 96 height 16
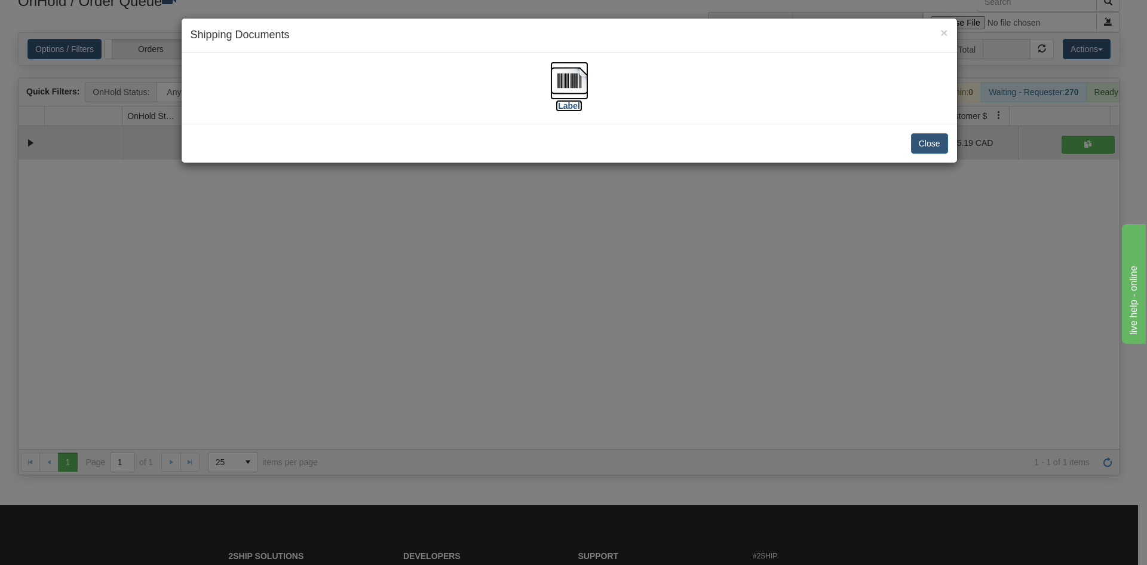
click at [566, 80] on img at bounding box center [569, 81] width 38 height 38
drag, startPoint x: 505, startPoint y: 307, endPoint x: 359, endPoint y: 127, distance: 231.5
click at [504, 297] on div "× Shipping Documents [Label] Close" at bounding box center [573, 282] width 1147 height 565
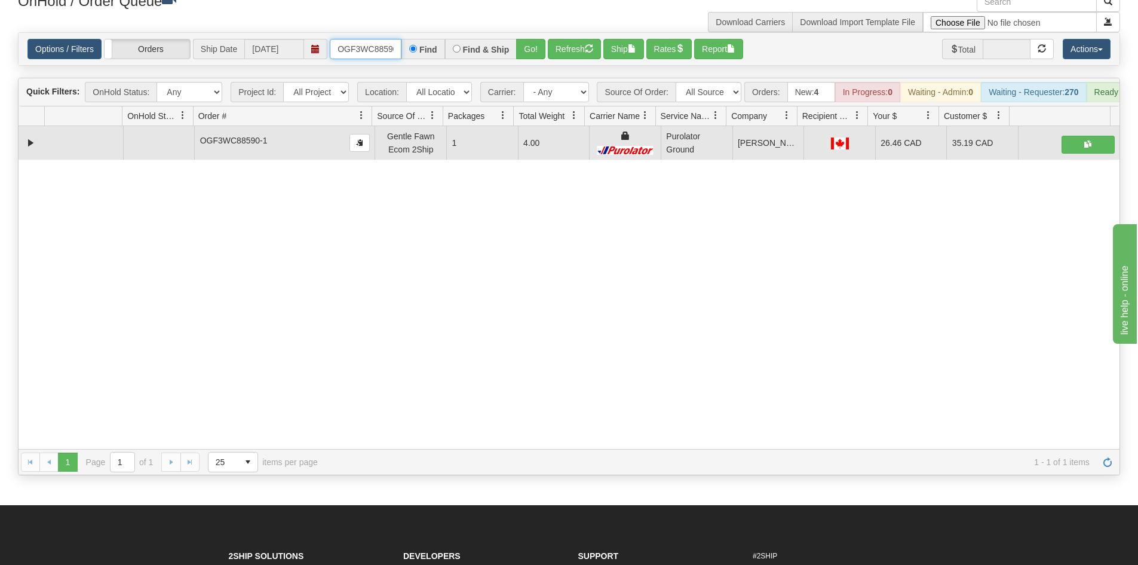
click at [374, 47] on input "OGF3WC88590-1" at bounding box center [366, 49] width 72 height 20
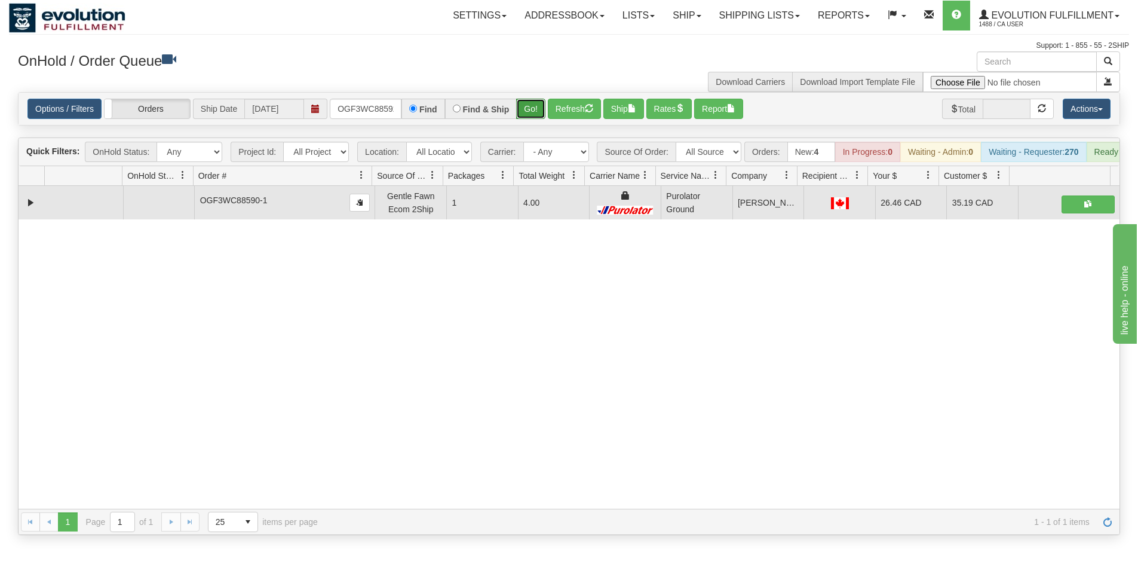
click at [523, 110] on button "Go!" at bounding box center [530, 109] width 29 height 20
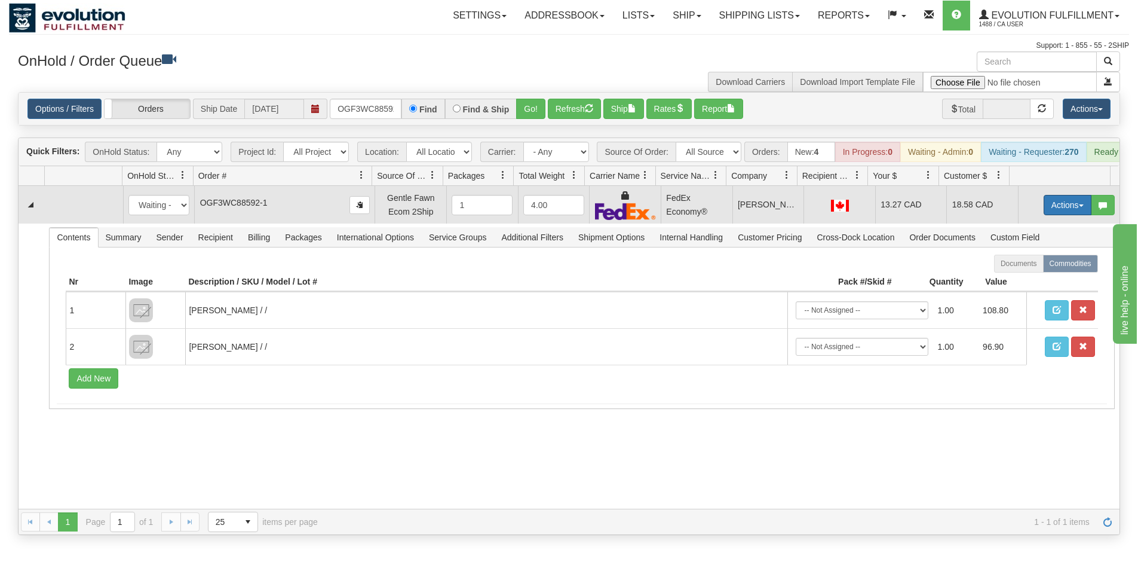
click at [1054, 212] on button "Actions" at bounding box center [1068, 205] width 48 height 20
click at [1025, 282] on link "Ship" at bounding box center [1043, 274] width 96 height 16
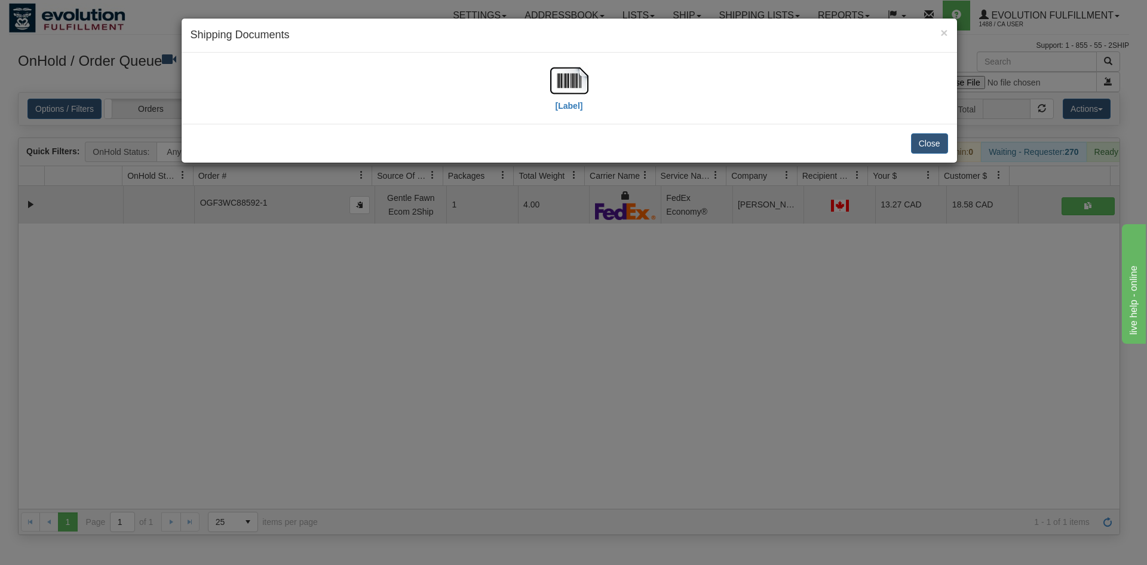
click at [547, 90] on div "[Label]" at bounding box center [570, 88] width 758 height 53
click at [563, 83] on img at bounding box center [569, 81] width 38 height 38
drag, startPoint x: 477, startPoint y: 433, endPoint x: 302, endPoint y: 163, distance: 321.8
click at [479, 418] on div "× Shipping Documents [Label] Close" at bounding box center [573, 282] width 1147 height 565
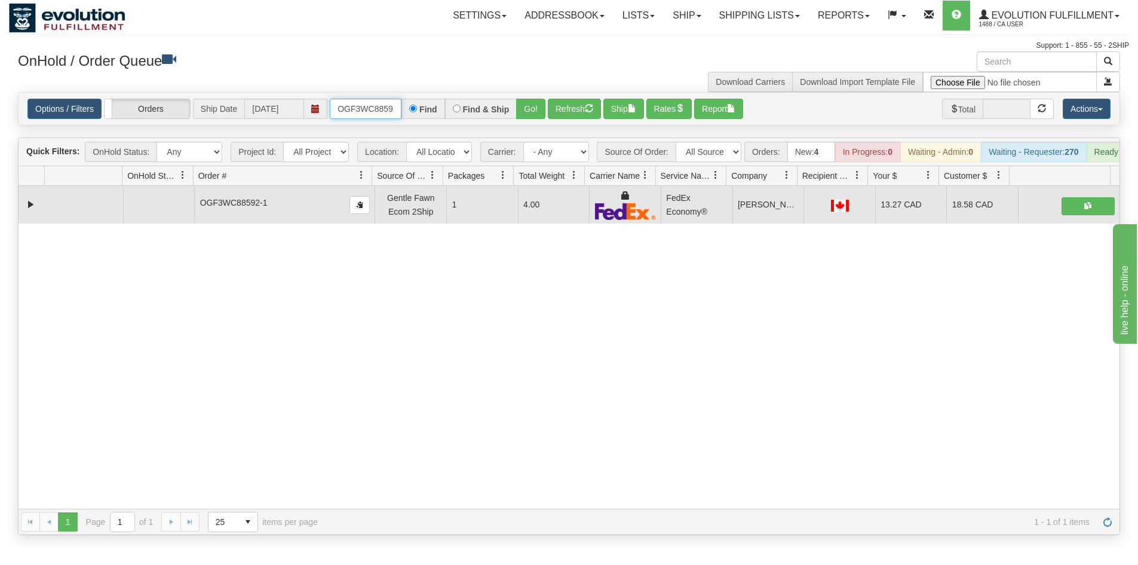
click at [370, 111] on input "OGF3WC88592-1" at bounding box center [366, 109] width 72 height 20
click at [538, 101] on button "Go!" at bounding box center [530, 109] width 29 height 20
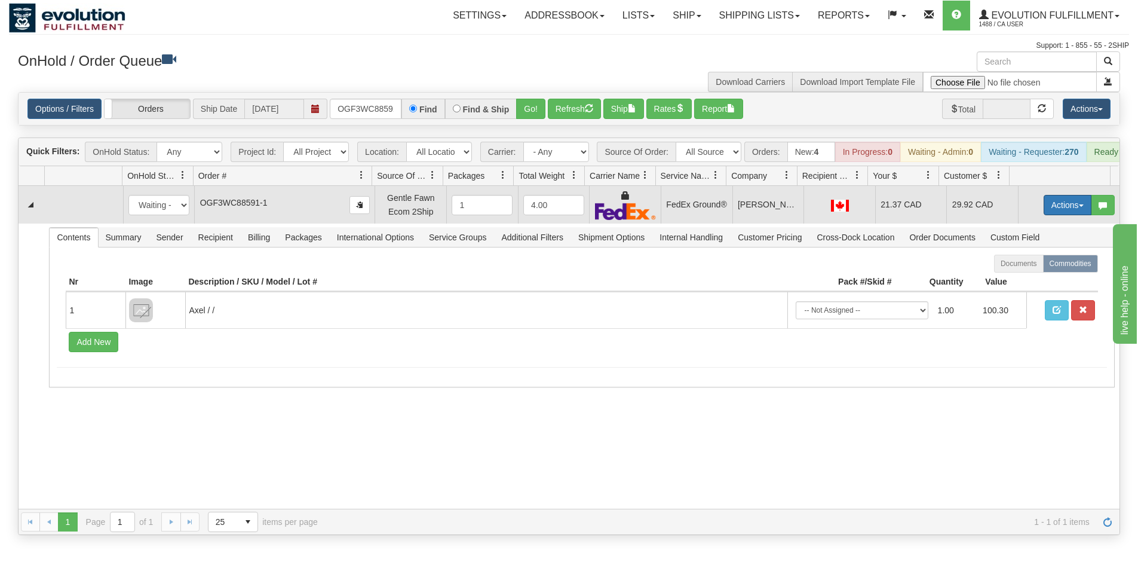
click at [1044, 211] on button "Actions" at bounding box center [1068, 205] width 48 height 20
click at [1013, 279] on span "Ship" at bounding box center [1019, 274] width 25 height 10
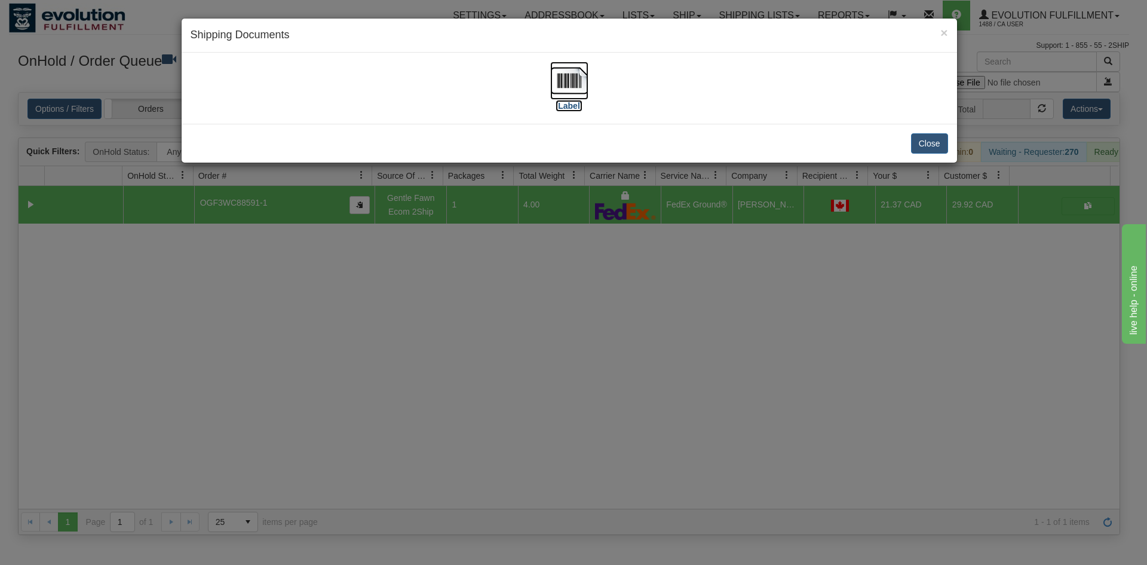
click at [587, 78] on img at bounding box center [569, 81] width 38 height 38
drag, startPoint x: 459, startPoint y: 350, endPoint x: 426, endPoint y: 53, distance: 299.3
click at [461, 339] on div "× Shipping Documents [Label] Close" at bounding box center [573, 282] width 1147 height 565
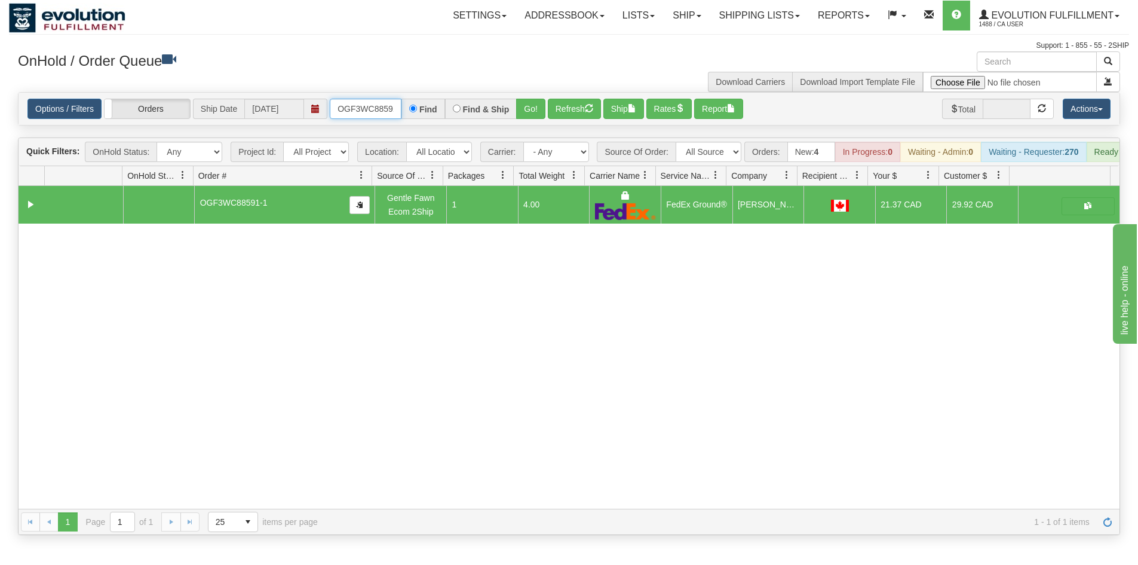
click at [375, 114] on input "OGF3WC88591-1" at bounding box center [366, 109] width 72 height 20
click at [538, 110] on button "Go!" at bounding box center [530, 109] width 29 height 20
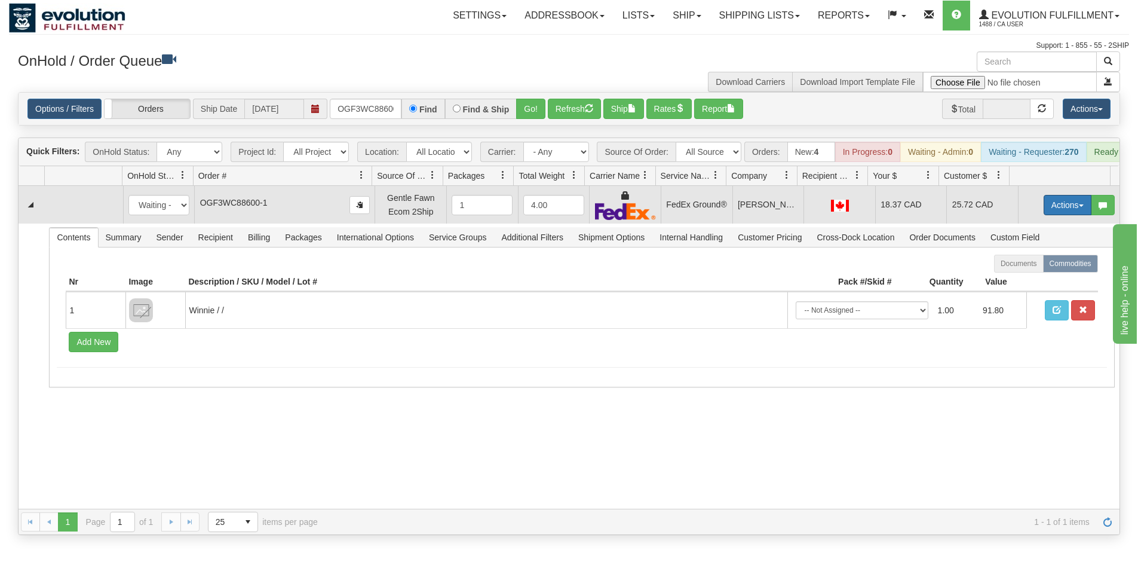
click at [1060, 213] on button "Actions" at bounding box center [1068, 205] width 48 height 20
click at [1027, 282] on link "Ship" at bounding box center [1043, 274] width 96 height 16
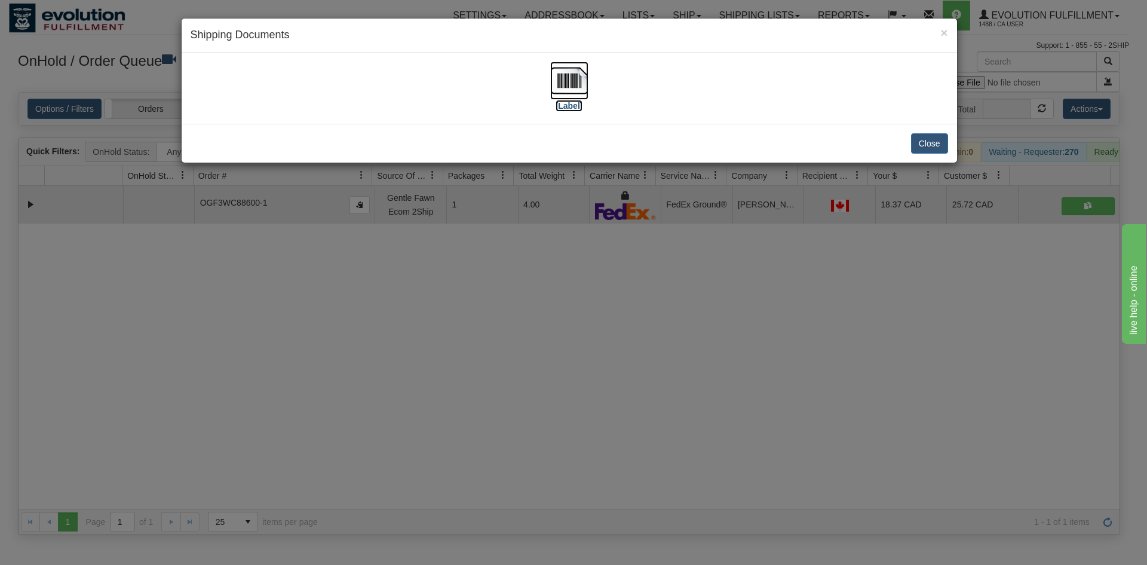
click at [572, 96] on img at bounding box center [569, 81] width 38 height 38
drag, startPoint x: 226, startPoint y: 390, endPoint x: 302, endPoint y: 232, distance: 175.0
click at [242, 386] on div "× Shipping Documents [Label] Close" at bounding box center [573, 282] width 1147 height 565
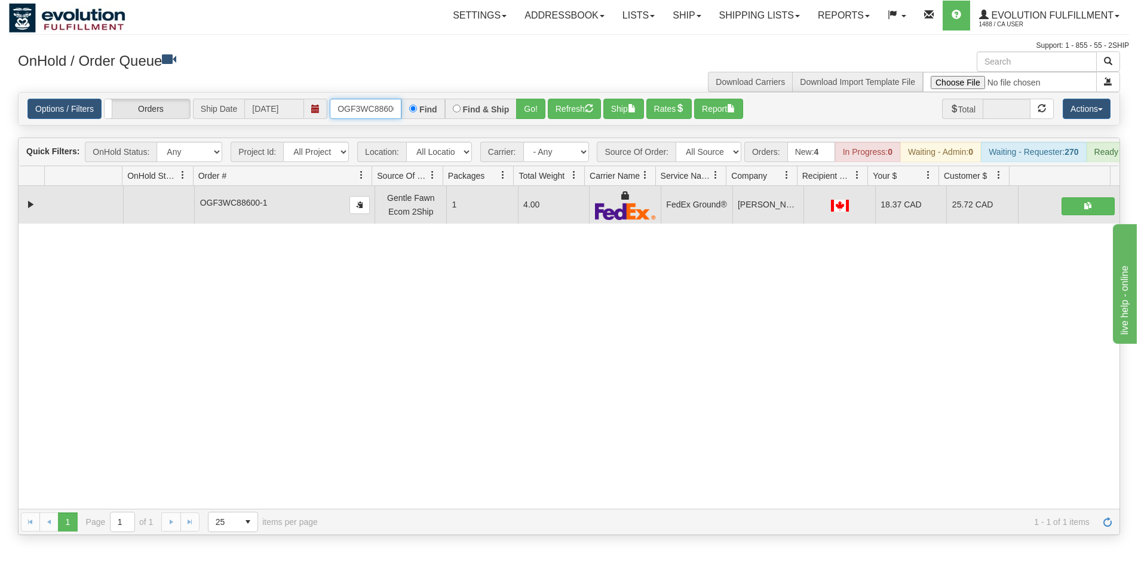
click at [373, 106] on input "OGF3WC88600-1" at bounding box center [366, 109] width 72 height 20
click at [529, 119] on button "Go!" at bounding box center [530, 109] width 29 height 20
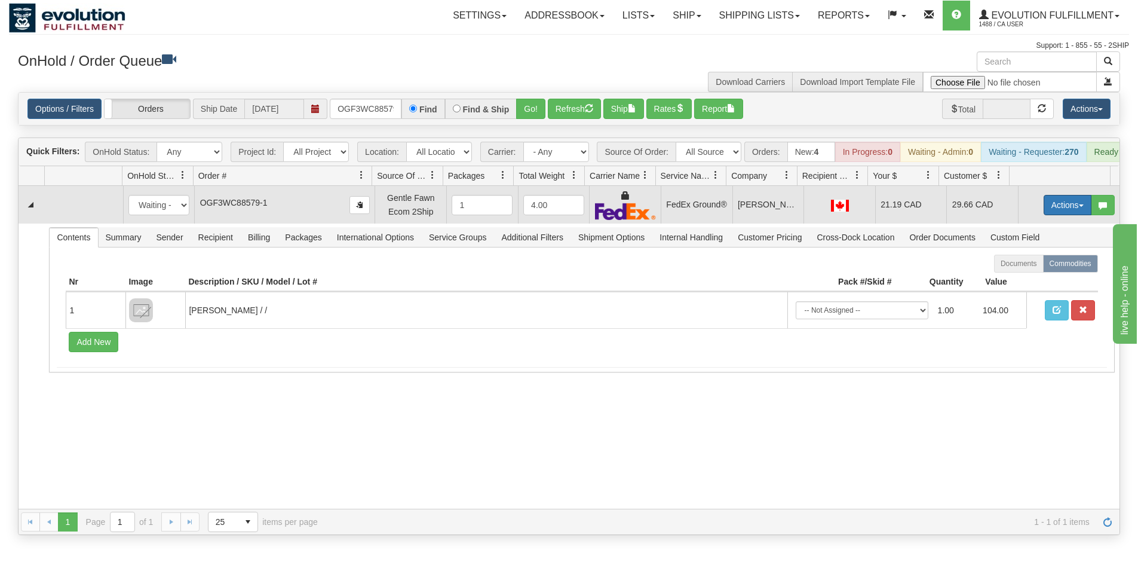
click at [1053, 211] on button "Actions" at bounding box center [1068, 205] width 48 height 20
click at [1010, 279] on span "Ship" at bounding box center [1019, 274] width 25 height 10
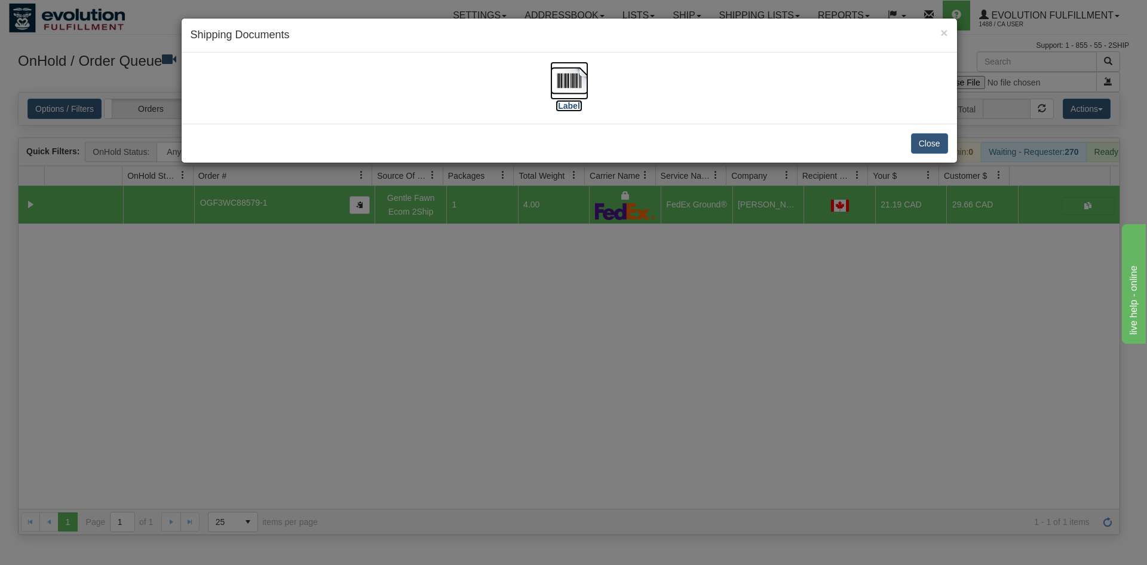
click at [556, 85] on img at bounding box center [569, 81] width 38 height 38
drag, startPoint x: 467, startPoint y: 329, endPoint x: 418, endPoint y: 127, distance: 207.9
click at [468, 326] on div "× Shipping Documents [Label] Close" at bounding box center [573, 282] width 1147 height 565
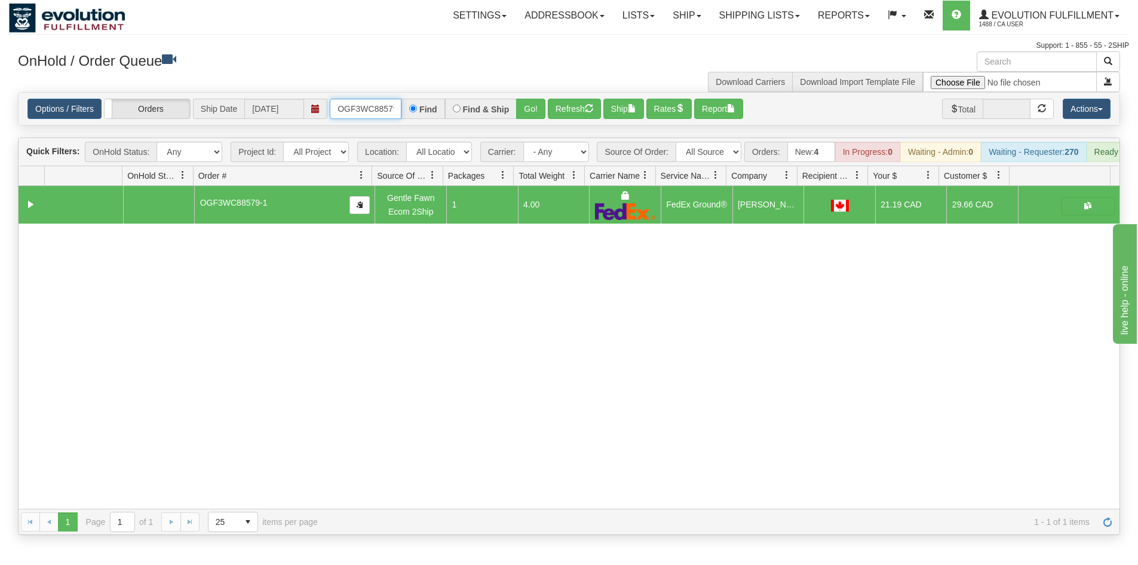
click at [390, 100] on input "OGF3WC88579-1" at bounding box center [366, 109] width 72 height 20
click at [529, 117] on button "Go!" at bounding box center [530, 109] width 29 height 20
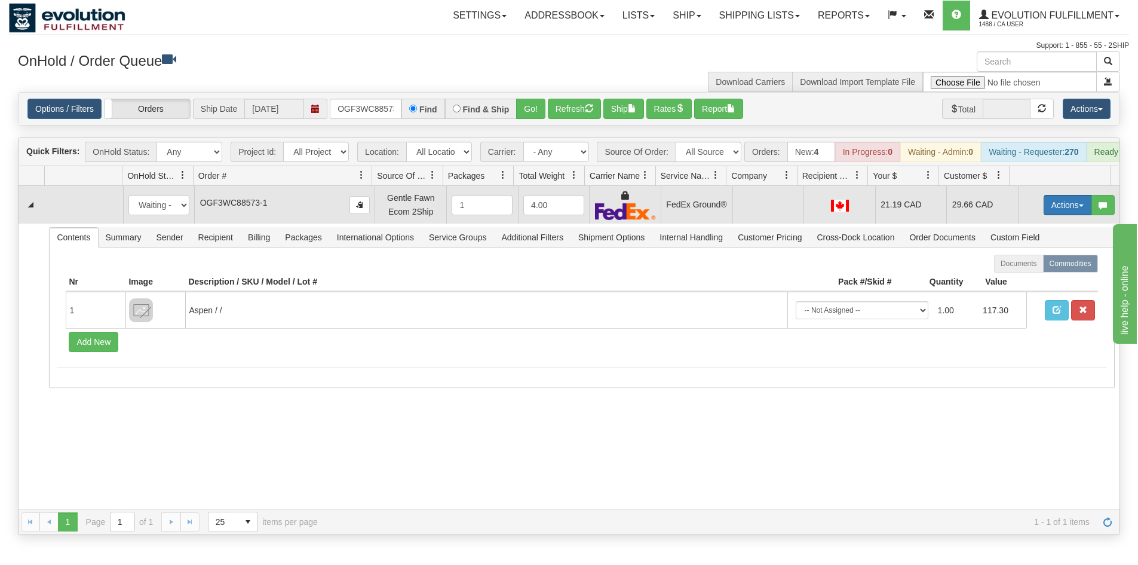
click at [1047, 213] on button "Actions" at bounding box center [1068, 205] width 48 height 20
click at [1020, 279] on span "Ship" at bounding box center [1019, 274] width 25 height 10
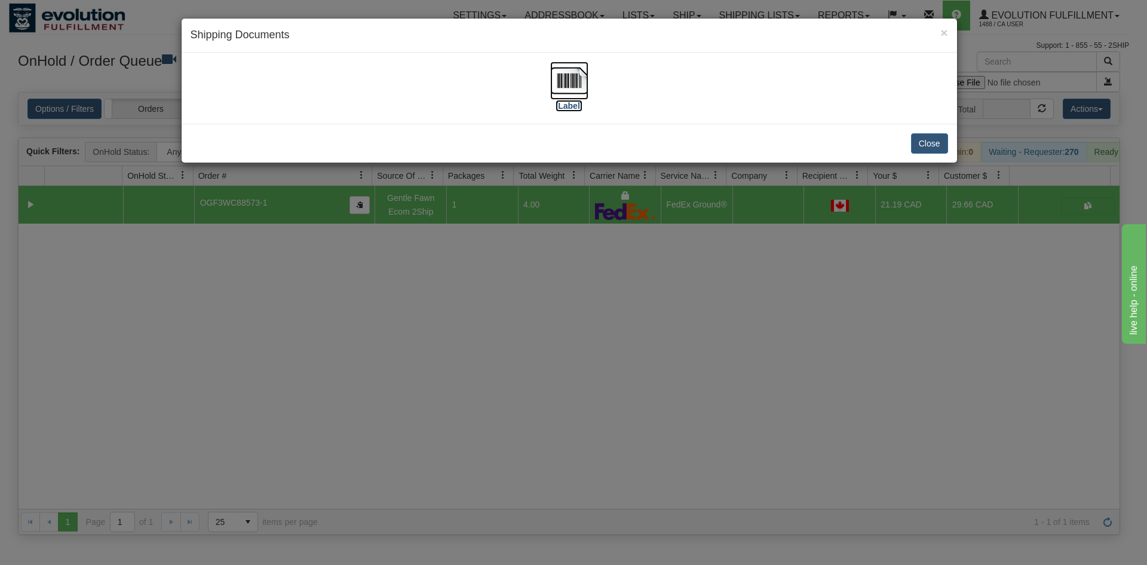
click at [571, 76] on img at bounding box center [569, 81] width 38 height 38
drag, startPoint x: 722, startPoint y: 425, endPoint x: 450, endPoint y: 91, distance: 430.6
click at [719, 416] on div "× Shipping Documents [Label] Close" at bounding box center [573, 282] width 1147 height 565
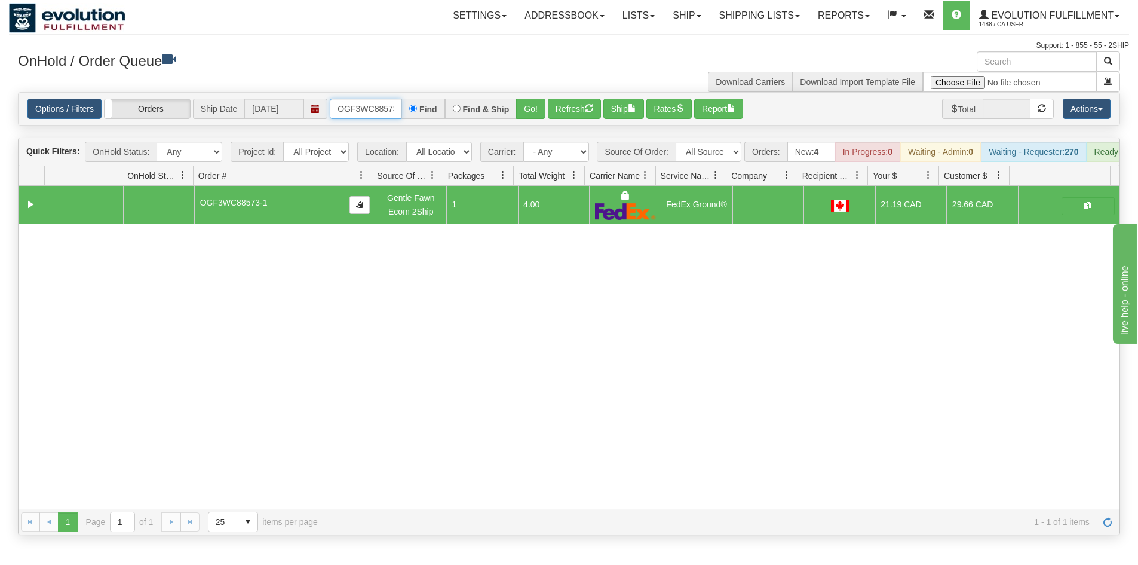
click at [373, 112] on input "OGF3WC88573-1" at bounding box center [366, 109] width 72 height 20
click at [527, 103] on button "Go!" at bounding box center [530, 109] width 29 height 20
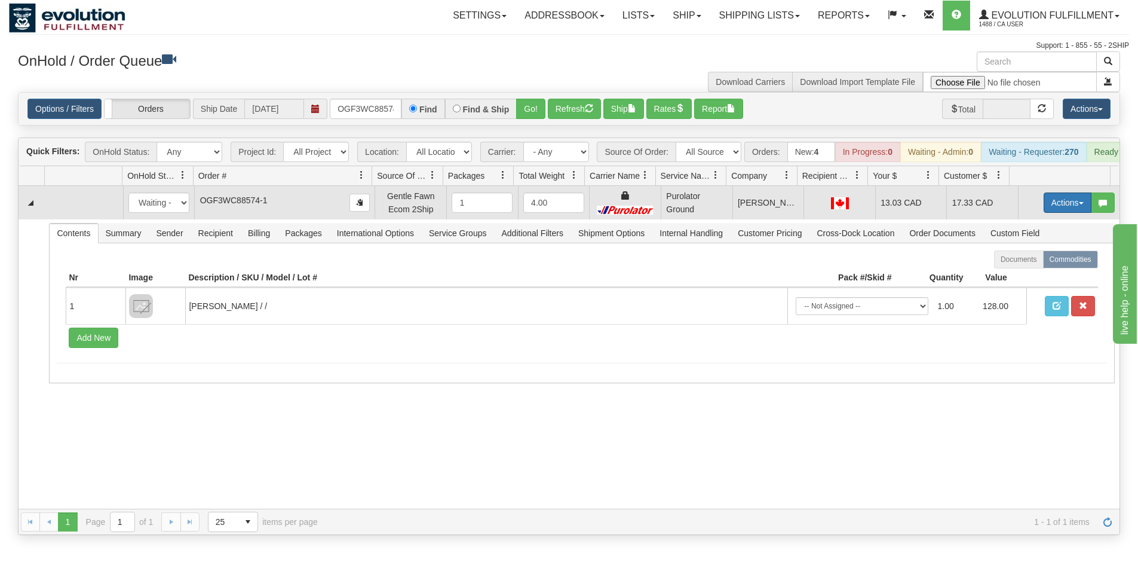
click at [1045, 211] on button "Actions" at bounding box center [1068, 202] width 48 height 20
click at [1023, 278] on link "Ship" at bounding box center [1043, 272] width 96 height 16
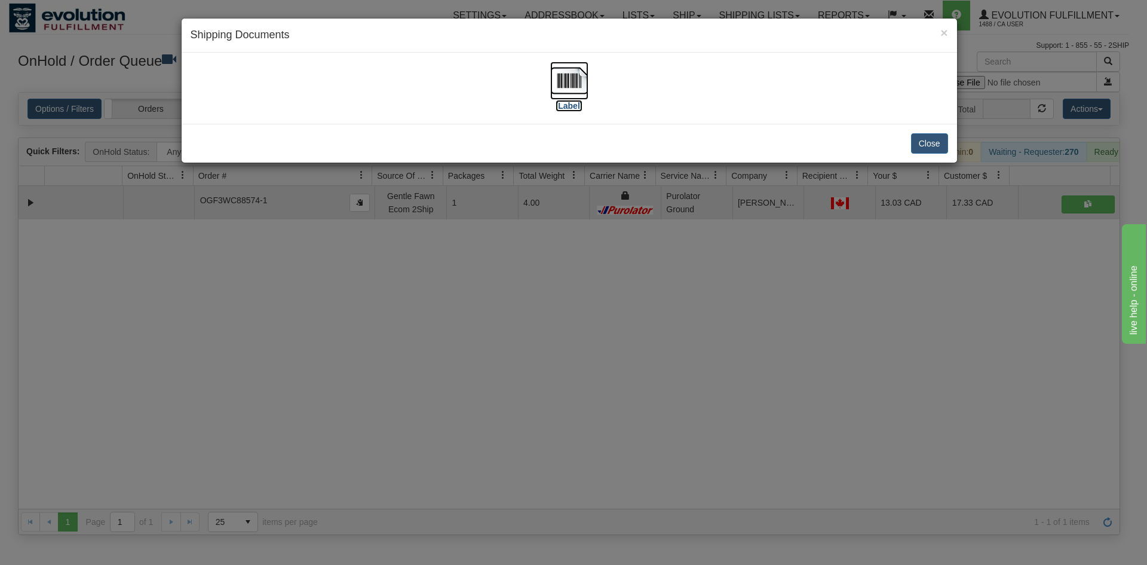
click at [581, 105] on label "[Label]" at bounding box center [569, 106] width 27 height 12
drag, startPoint x: 565, startPoint y: 318, endPoint x: 400, endPoint y: 128, distance: 250.7
click at [561, 308] on div "× Shipping Documents [Label] Close" at bounding box center [573, 282] width 1147 height 565
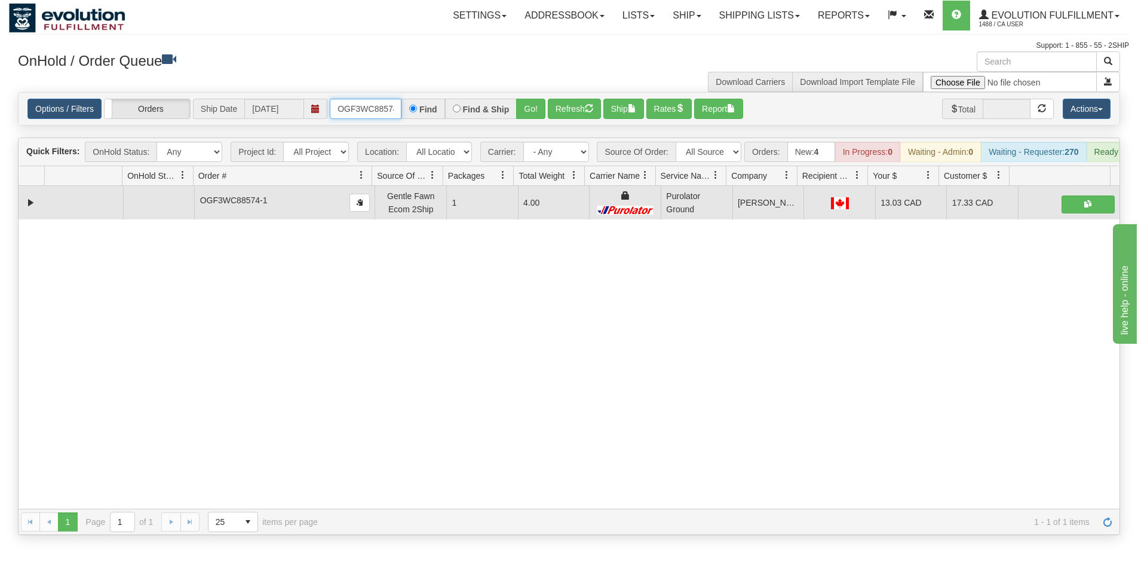
click at [379, 109] on input "OGF3WC88574-1" at bounding box center [366, 109] width 72 height 20
click at [520, 114] on button "Go!" at bounding box center [530, 109] width 29 height 20
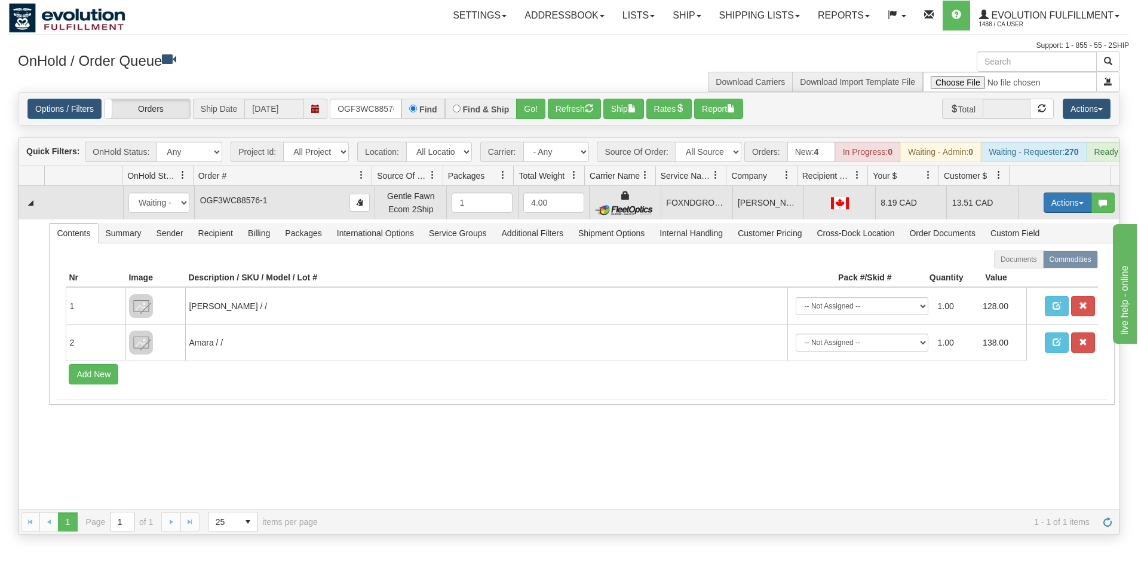
click at [1050, 213] on button "Actions" at bounding box center [1068, 202] width 48 height 20
click at [1010, 277] on span "Ship" at bounding box center [1019, 272] width 25 height 10
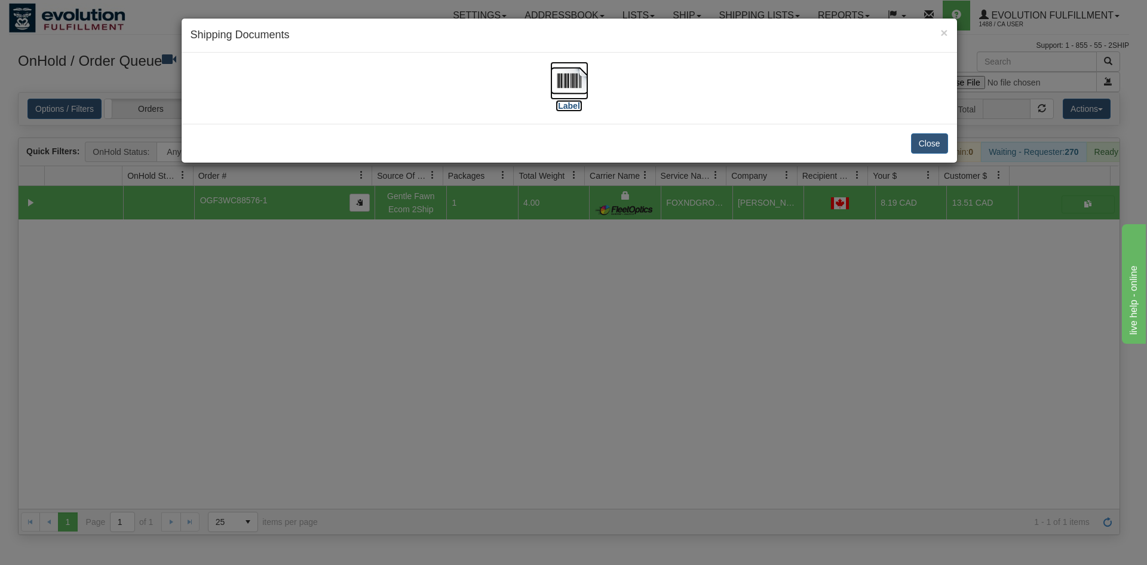
click at [574, 75] on img at bounding box center [569, 81] width 38 height 38
drag, startPoint x: 437, startPoint y: 430, endPoint x: 254, endPoint y: 197, distance: 296.6
click at [427, 409] on div "× Shipping Documents [Label] Close" at bounding box center [573, 282] width 1147 height 565
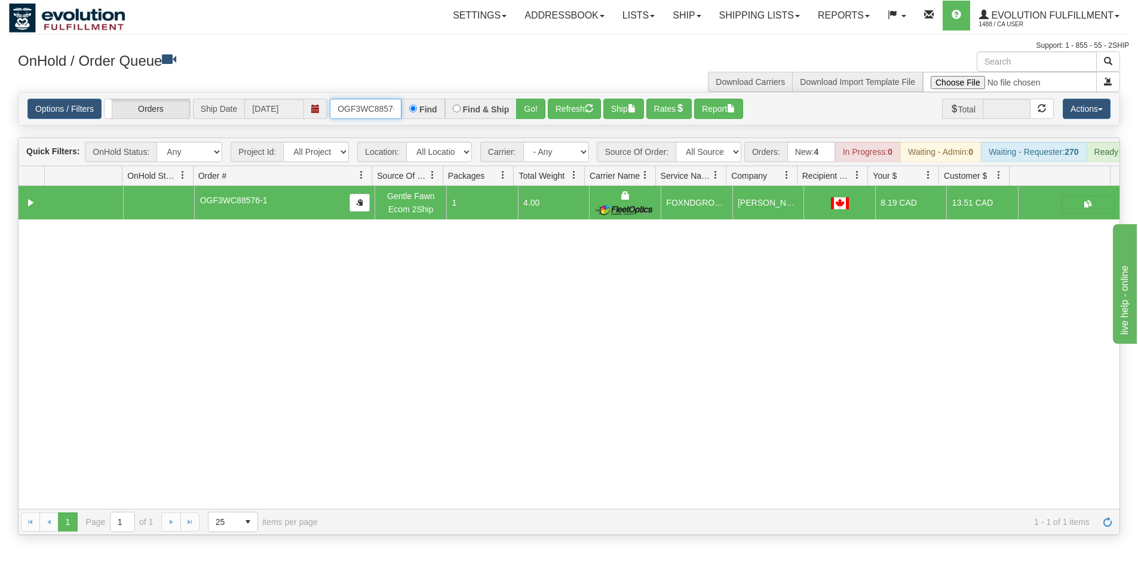
click at [386, 102] on input "OGF3WC88576-1" at bounding box center [366, 109] width 72 height 20
click at [532, 116] on button "Go!" at bounding box center [530, 109] width 29 height 20
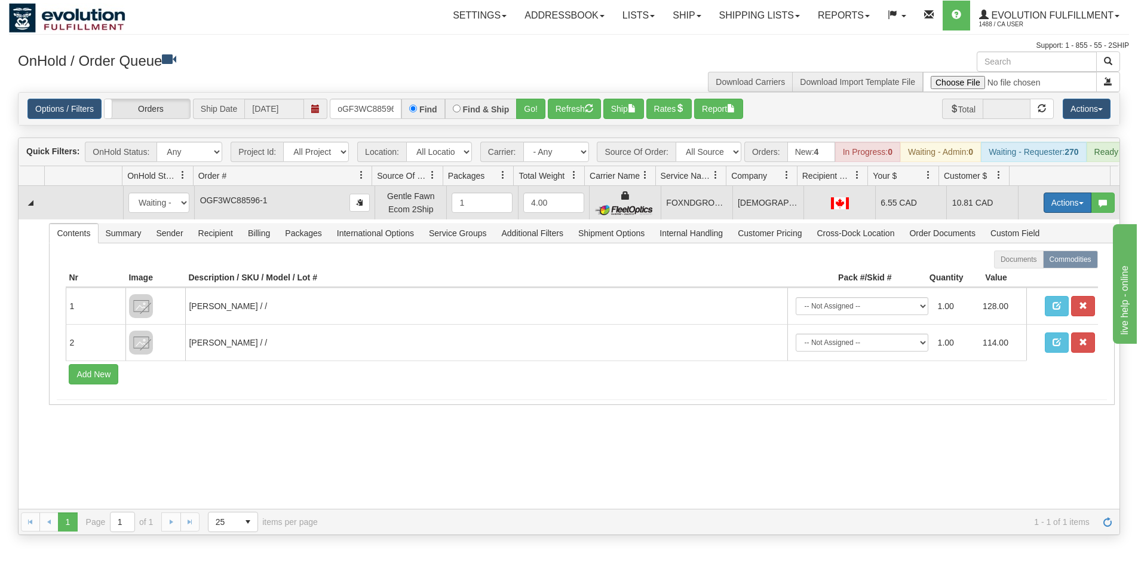
click at [1070, 213] on button "Actions" at bounding box center [1068, 202] width 48 height 20
click at [1029, 275] on link "Ship" at bounding box center [1043, 272] width 96 height 16
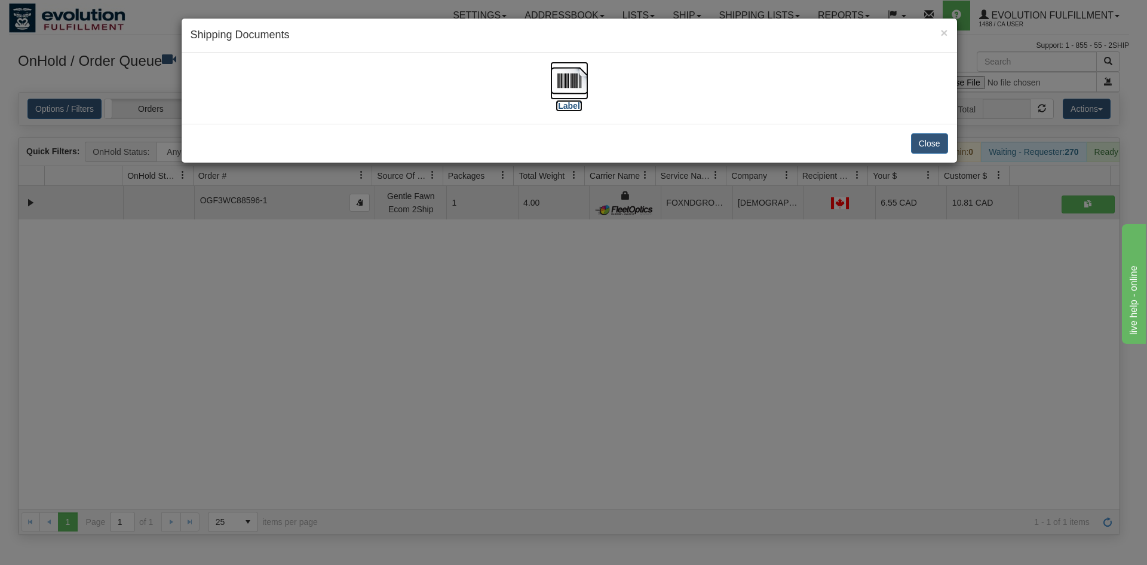
click at [585, 85] on img at bounding box center [569, 81] width 38 height 38
drag, startPoint x: 671, startPoint y: 324, endPoint x: 340, endPoint y: 79, distance: 411.7
click at [668, 320] on div "× Shipping Documents [Label] Close" at bounding box center [573, 282] width 1147 height 565
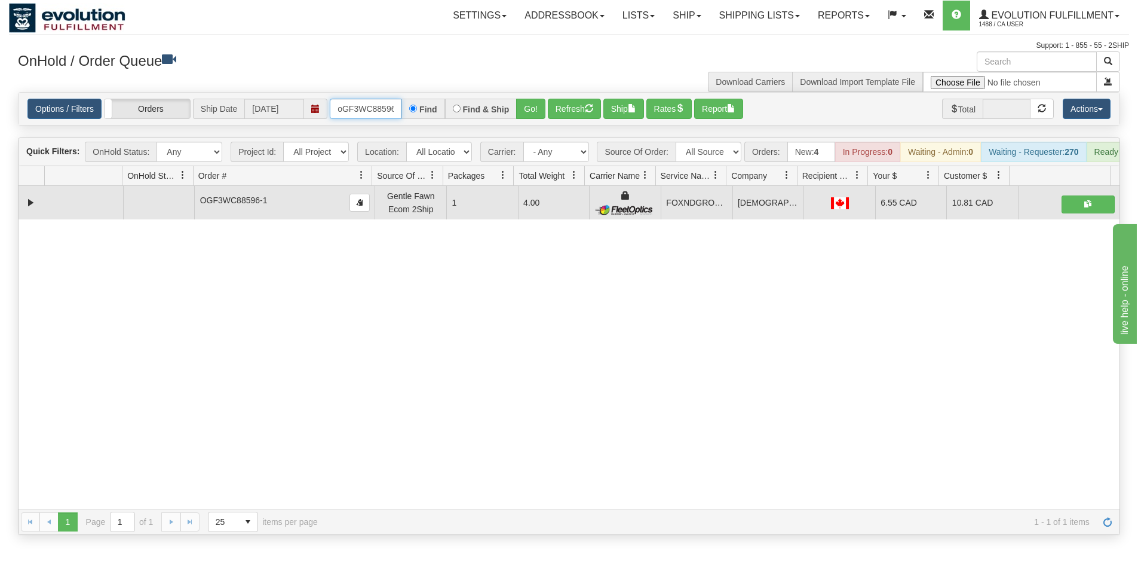
click at [371, 116] on input "oGF3WC88596-1" at bounding box center [366, 109] width 72 height 20
click at [504, 98] on div "Options / Filters Group Shipments Orders Ship Date [DATE] OGF3WC88583-1 Find Fi…" at bounding box center [569, 109] width 1101 height 32
click at [543, 123] on div "Options / Filters Group Shipments Orders Ship Date [DATE] OGF3WC88583-1 Find Fi…" at bounding box center [569, 109] width 1101 height 32
click at [543, 111] on button "Go!" at bounding box center [530, 109] width 29 height 20
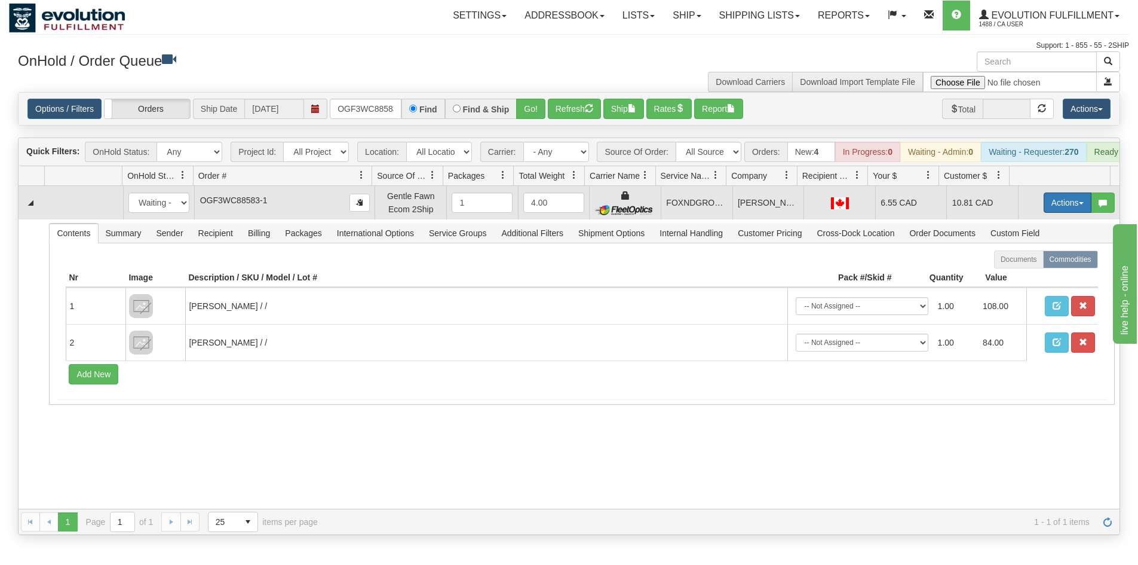
click at [1051, 212] on button "Actions" at bounding box center [1068, 202] width 48 height 20
click at [1031, 279] on link "Ship" at bounding box center [1043, 272] width 96 height 16
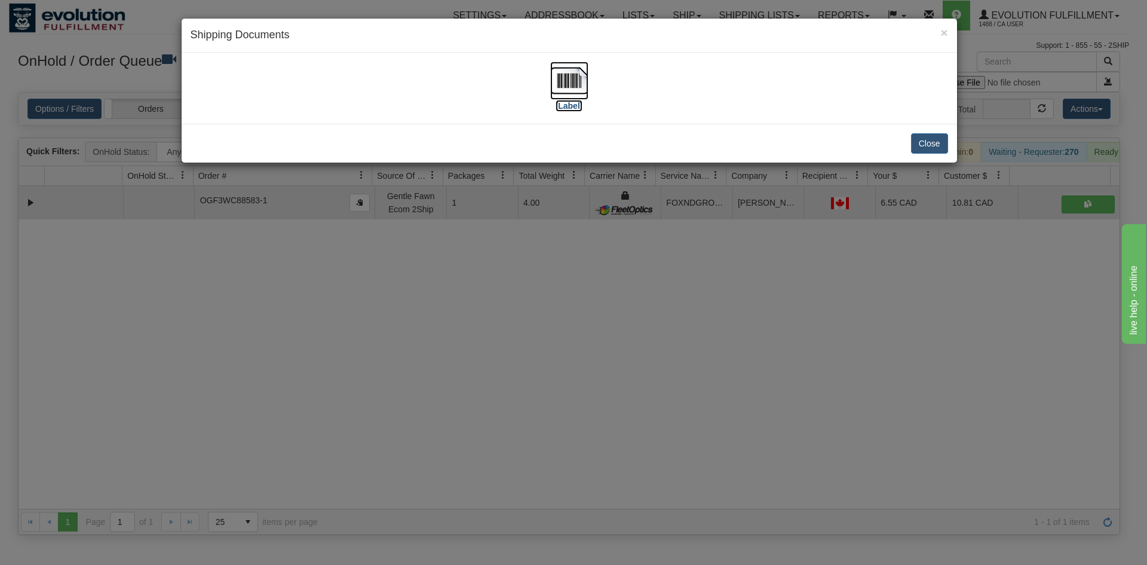
click at [575, 90] on img at bounding box center [569, 81] width 38 height 38
drag, startPoint x: 740, startPoint y: 302, endPoint x: 376, endPoint y: 230, distance: 370.8
click at [735, 297] on div "× Shipping Documents [Label] Close" at bounding box center [573, 282] width 1147 height 565
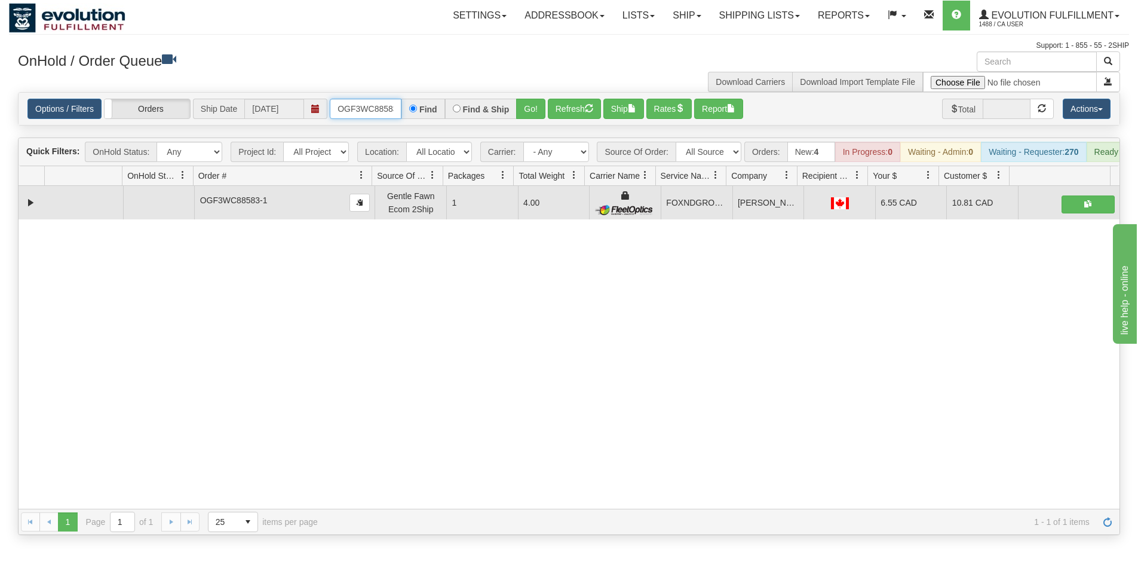
click at [372, 108] on input "OGF3WC88583-1" at bounding box center [366, 109] width 72 height 20
click at [533, 102] on button "Go!" at bounding box center [530, 109] width 29 height 20
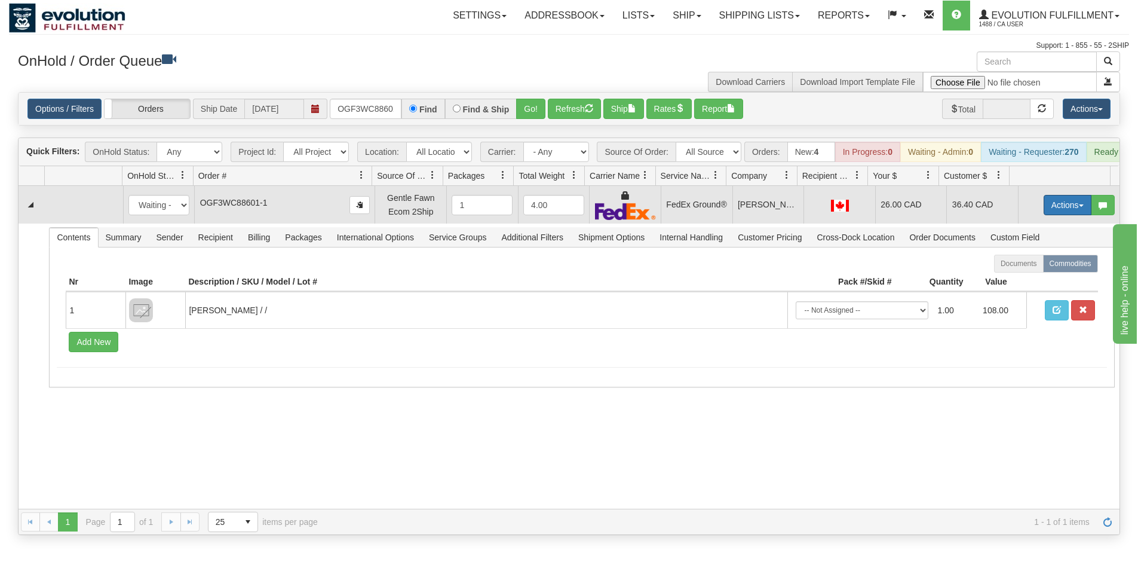
click at [1044, 209] on button "Actions" at bounding box center [1068, 205] width 48 height 20
click at [1017, 279] on span "Ship" at bounding box center [1019, 274] width 25 height 10
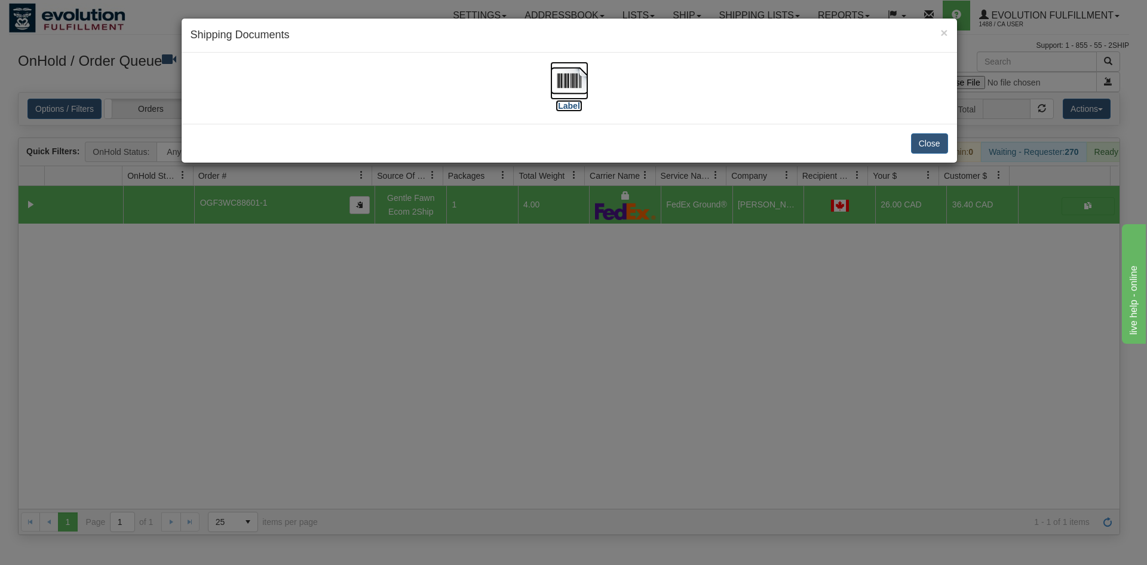
click at [585, 82] on img at bounding box center [569, 81] width 38 height 38
click at [570, 278] on div "× Shipping Documents [Label] Close" at bounding box center [573, 282] width 1147 height 565
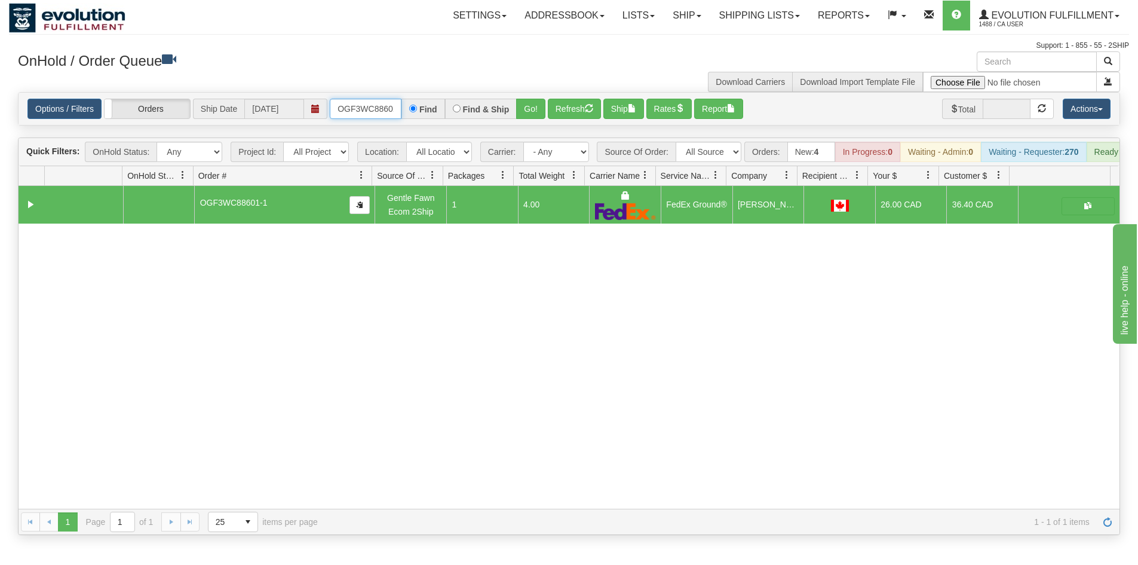
click at [361, 106] on input "OGF3WC88601-1" at bounding box center [366, 109] width 72 height 20
click at [541, 112] on button "Go!" at bounding box center [530, 109] width 29 height 20
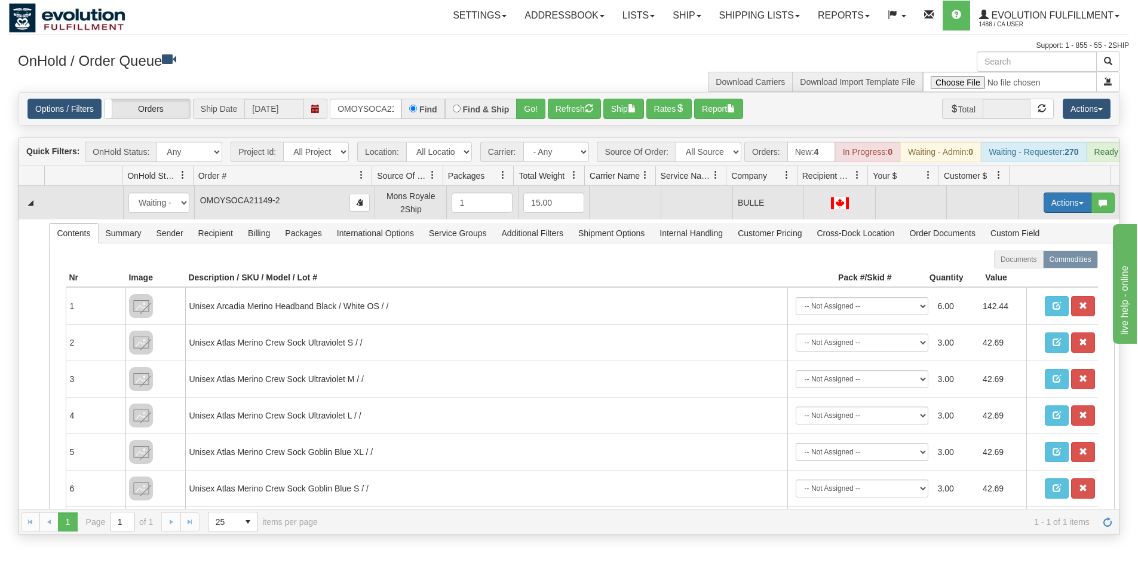
click at [1049, 213] on button "Actions" at bounding box center [1068, 202] width 48 height 20
click at [1015, 261] on span "Rate All Services" at bounding box center [1043, 257] width 72 height 10
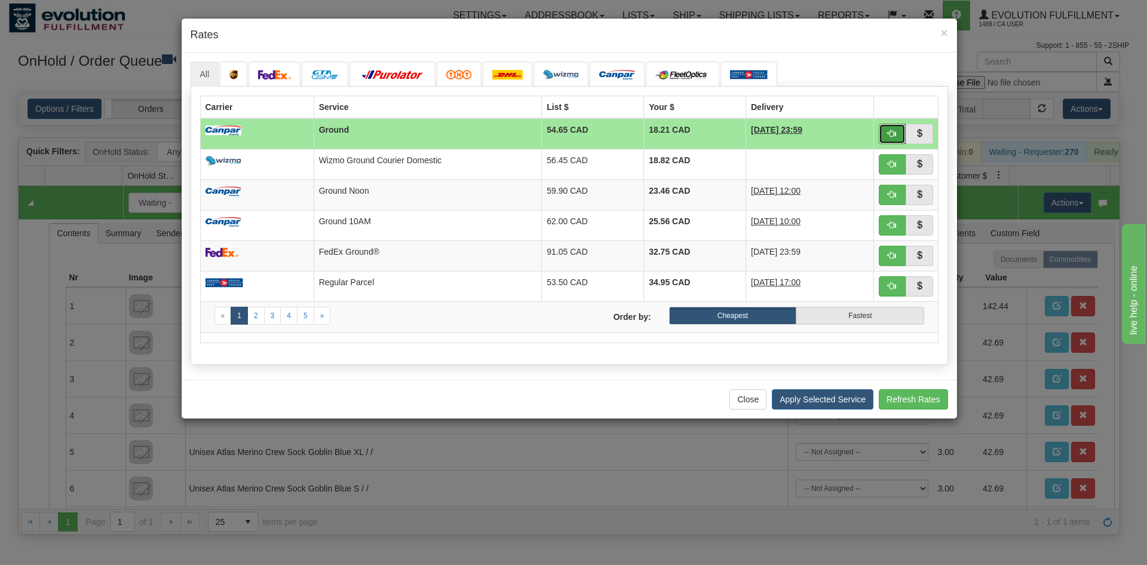
drag, startPoint x: 889, startPoint y: 127, endPoint x: 753, endPoint y: 23, distance: 170.5
click at [888, 127] on button "button" at bounding box center [892, 134] width 27 height 20
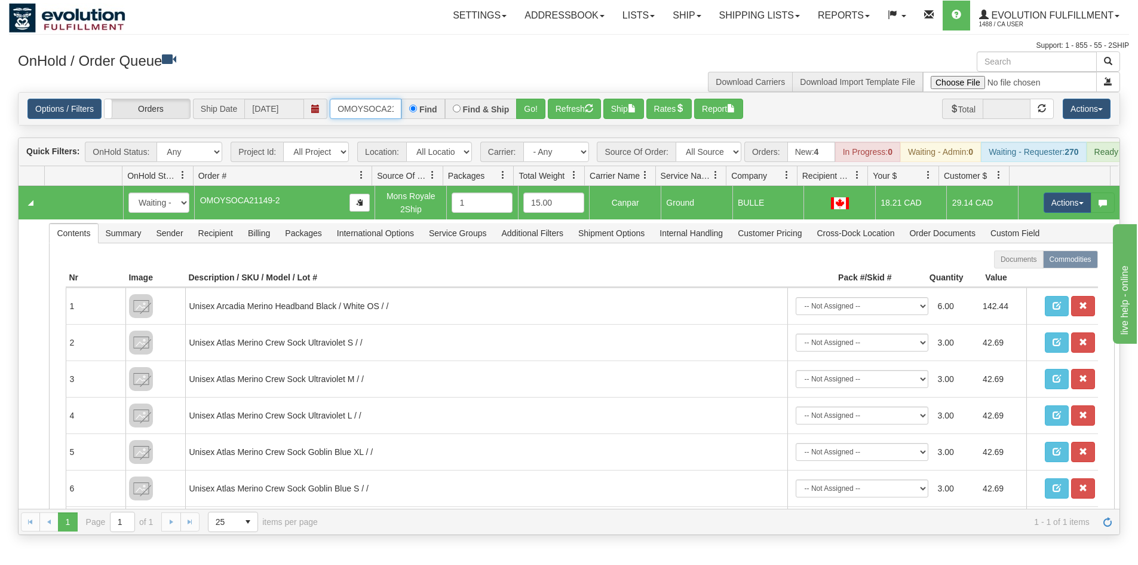
click at [380, 111] on input "OMOYSOCA21149-2" at bounding box center [366, 109] width 72 height 20
click at [519, 118] on button "Go!" at bounding box center [530, 109] width 29 height 20
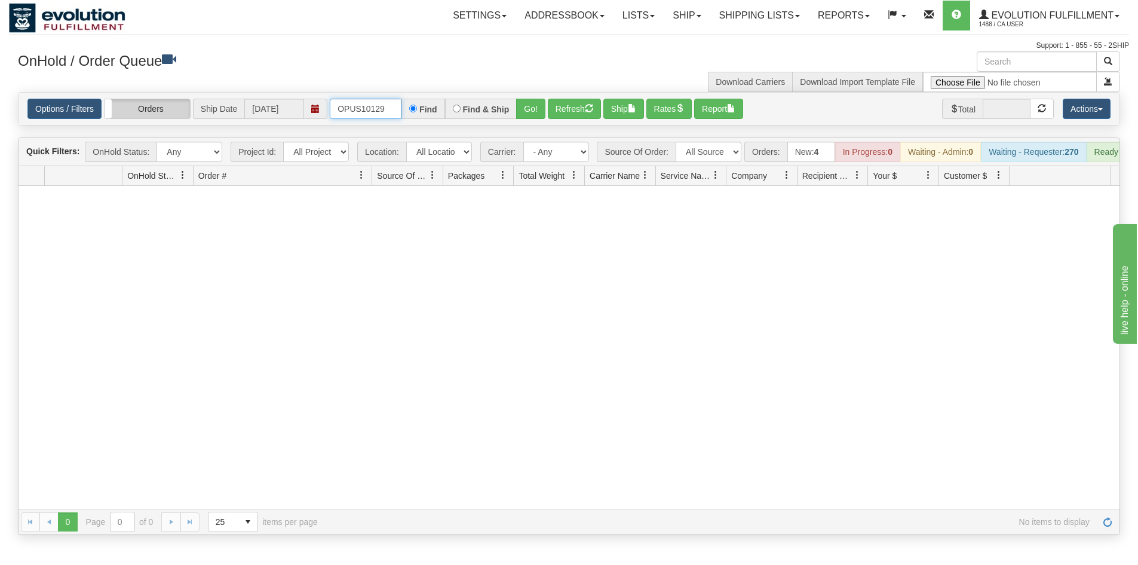
drag, startPoint x: 385, startPoint y: 110, endPoint x: 124, endPoint y: 116, distance: 260.5
click at [121, 117] on div "Options / Filters Group Shipments Orders Ship Date [DATE] OPUS10129 Find Find &…" at bounding box center [568, 109] width 1083 height 20
paste input "SOCA25900"
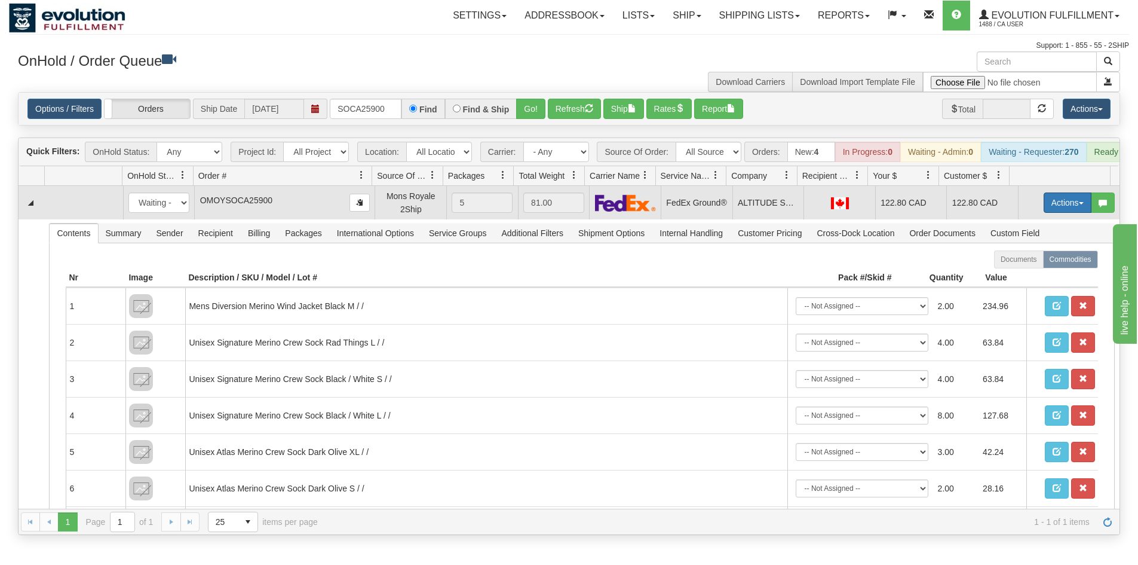
click at [1044, 209] on button "Actions" at bounding box center [1068, 202] width 48 height 20
click at [1026, 261] on span "Rate All Services" at bounding box center [1043, 257] width 72 height 10
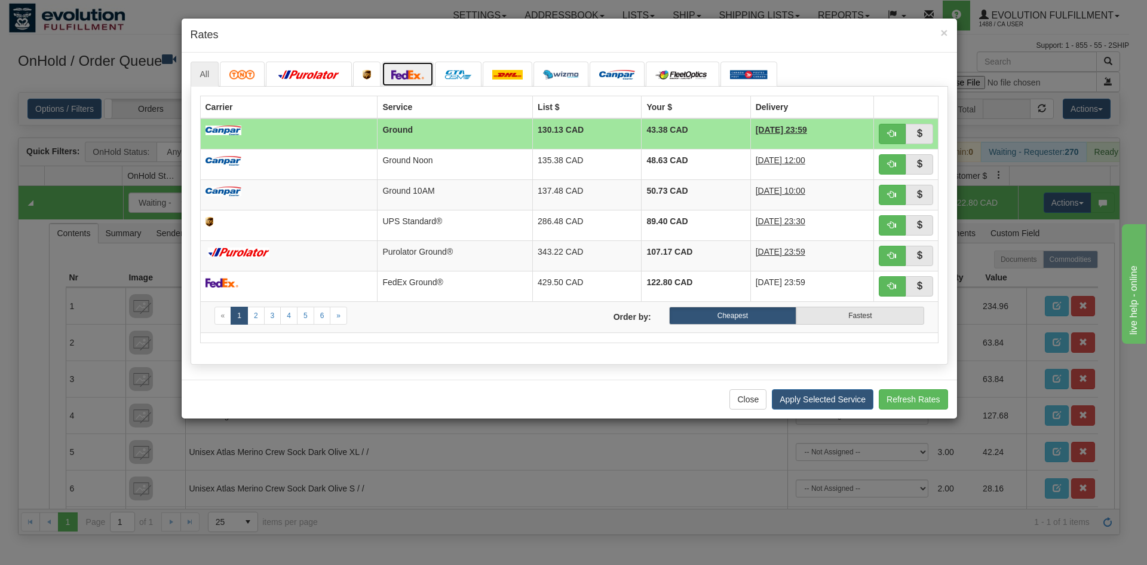
click at [413, 74] on img at bounding box center [407, 75] width 33 height 10
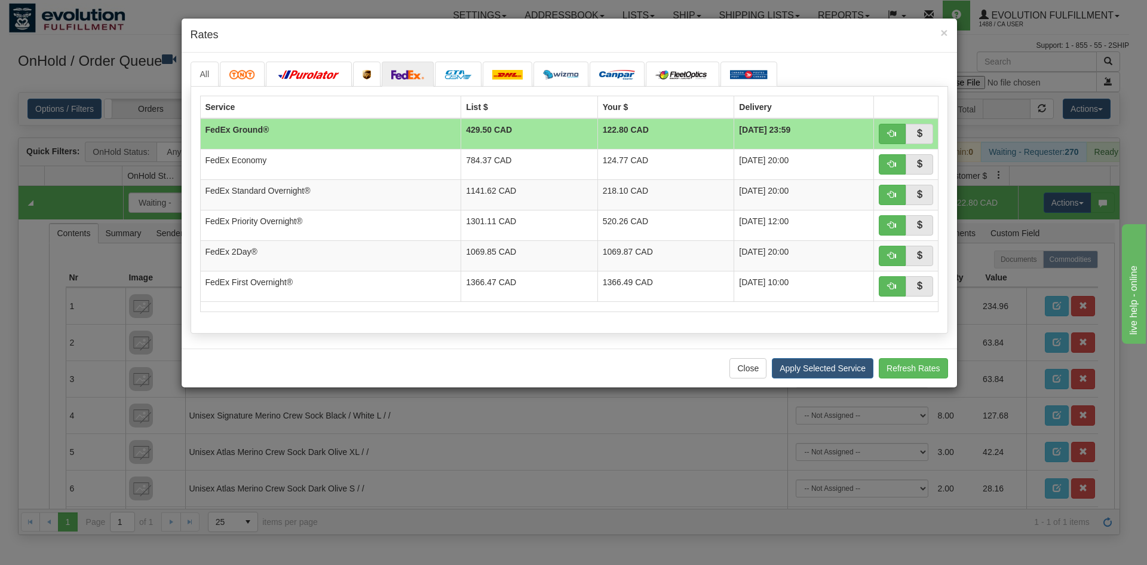
click at [15, 290] on div "× Rates All" at bounding box center [573, 282] width 1147 height 565
click at [65, 253] on div "× Rates All" at bounding box center [573, 282] width 1147 height 565
drag, startPoint x: 749, startPoint y: 367, endPoint x: 738, endPoint y: 353, distance: 17.1
click at [749, 366] on button "Close" at bounding box center [747, 368] width 37 height 20
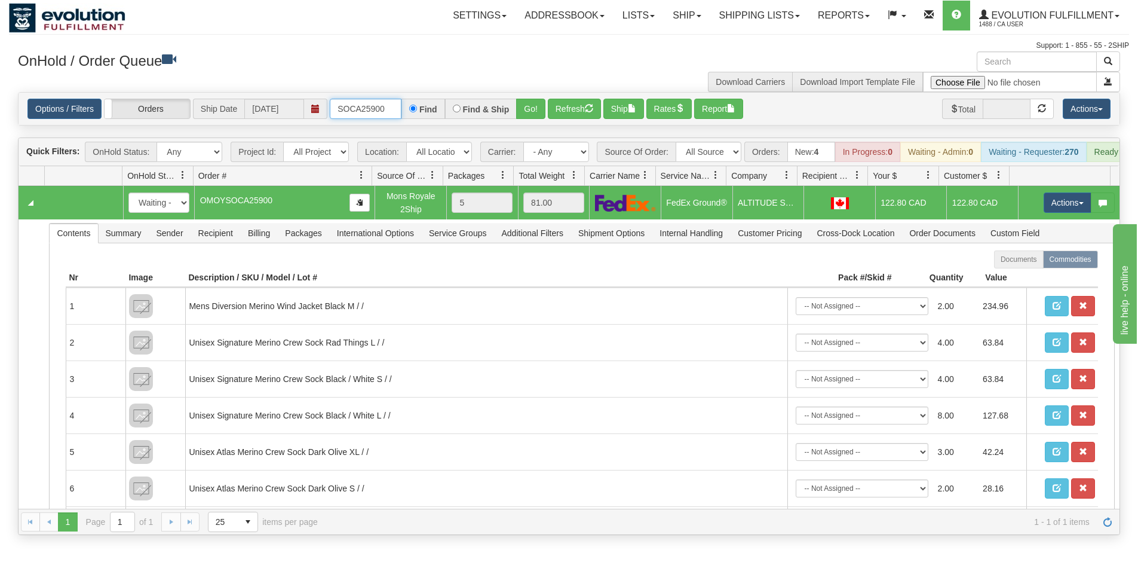
click at [359, 105] on input "SOCA25900" at bounding box center [366, 109] width 72 height 20
click at [518, 112] on button "Go!" at bounding box center [530, 109] width 29 height 20
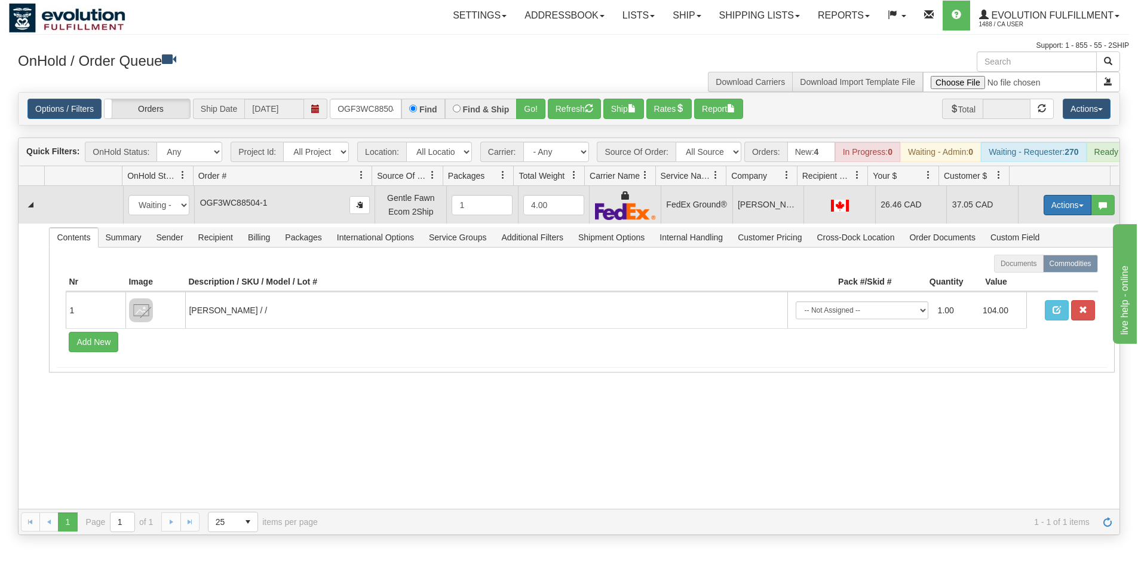
click at [1067, 215] on button "Actions" at bounding box center [1068, 205] width 48 height 20
click at [1051, 215] on button "Actions" at bounding box center [1068, 205] width 48 height 20
click at [1050, 212] on button "Actions" at bounding box center [1068, 205] width 48 height 20
click at [1028, 277] on link "Ship" at bounding box center [1043, 274] width 96 height 16
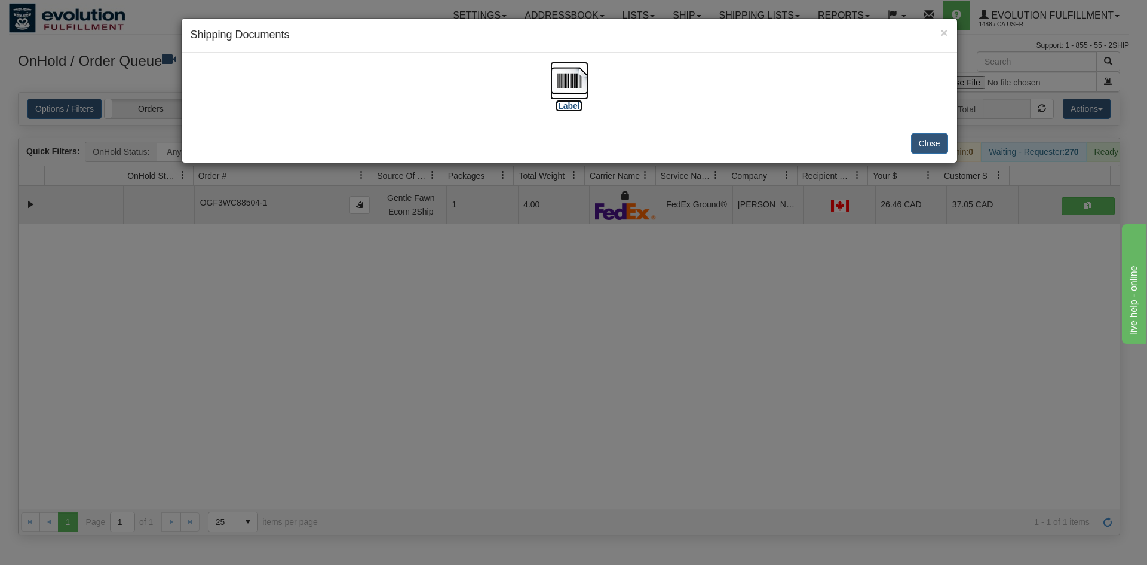
click at [574, 85] on img at bounding box center [569, 81] width 38 height 38
drag, startPoint x: 392, startPoint y: 368, endPoint x: 314, endPoint y: 81, distance: 298.0
click at [394, 366] on div "× Shipping Documents [Label] Close" at bounding box center [573, 282] width 1147 height 565
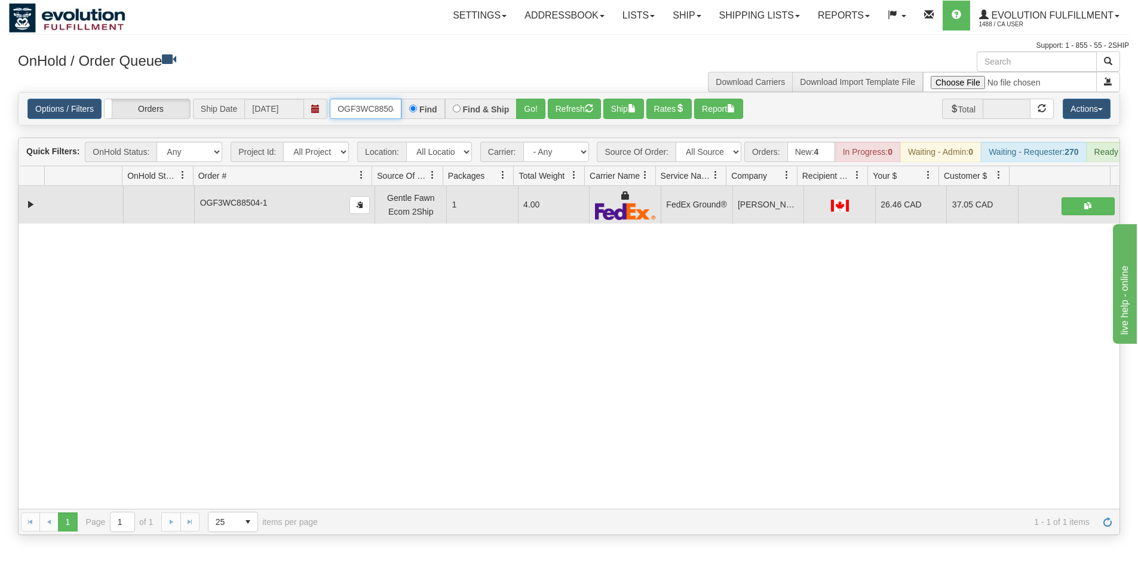
click at [373, 105] on input "OGF3WC88504-1" at bounding box center [366, 109] width 72 height 20
click at [529, 109] on button "Go!" at bounding box center [530, 109] width 29 height 20
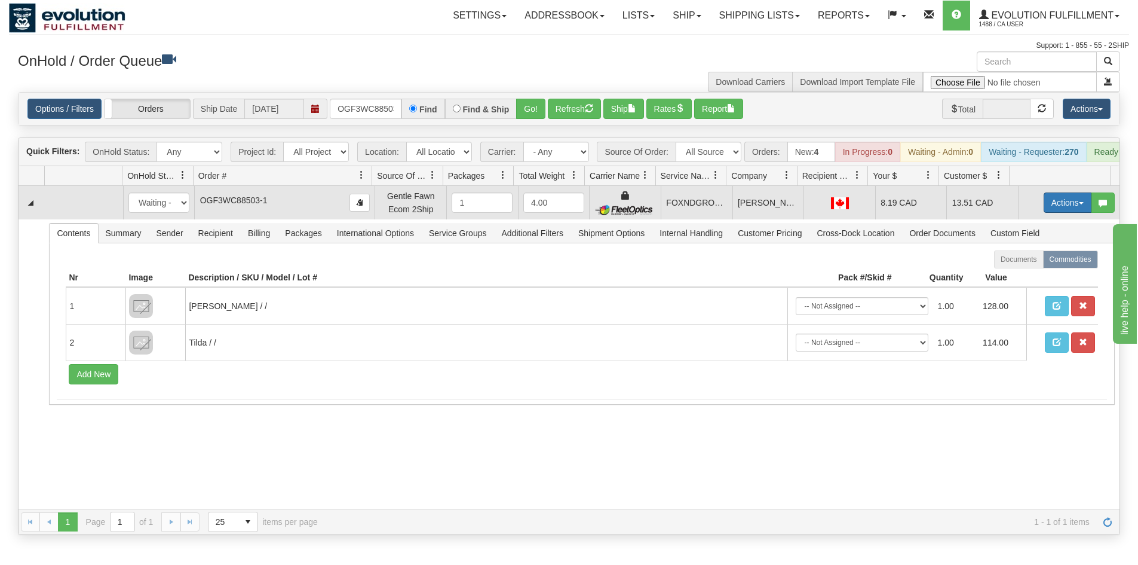
click at [1064, 213] on button "Actions" at bounding box center [1068, 202] width 48 height 20
click at [1014, 277] on span "Ship" at bounding box center [1019, 272] width 25 height 10
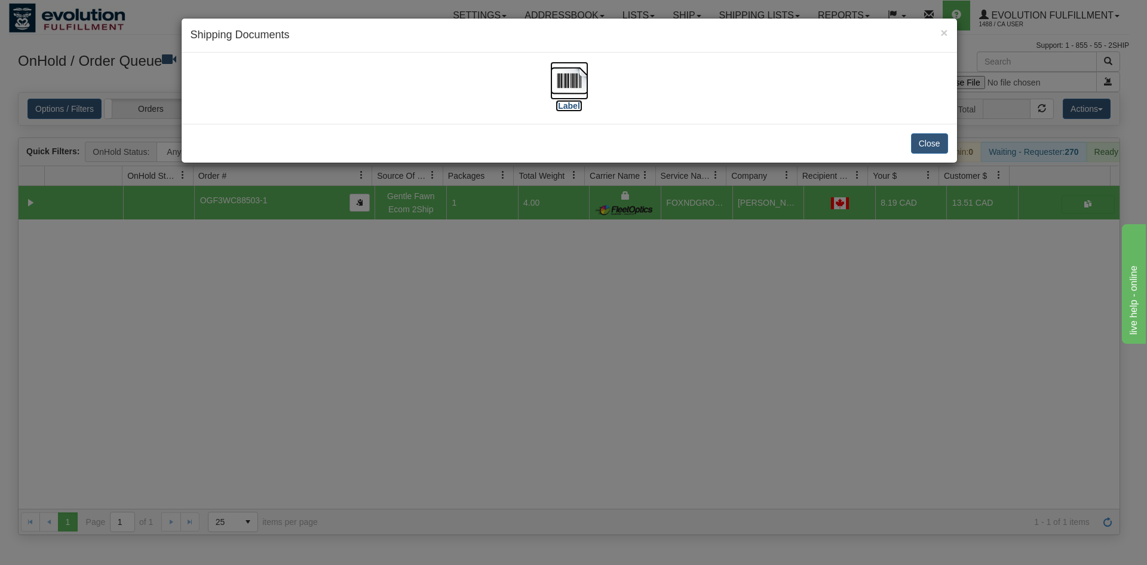
click at [571, 90] on img at bounding box center [569, 81] width 38 height 38
drag, startPoint x: 534, startPoint y: 266, endPoint x: 392, endPoint y: 62, distance: 248.6
click at [538, 262] on div "× Shipping Documents [Label] Close" at bounding box center [573, 282] width 1147 height 565
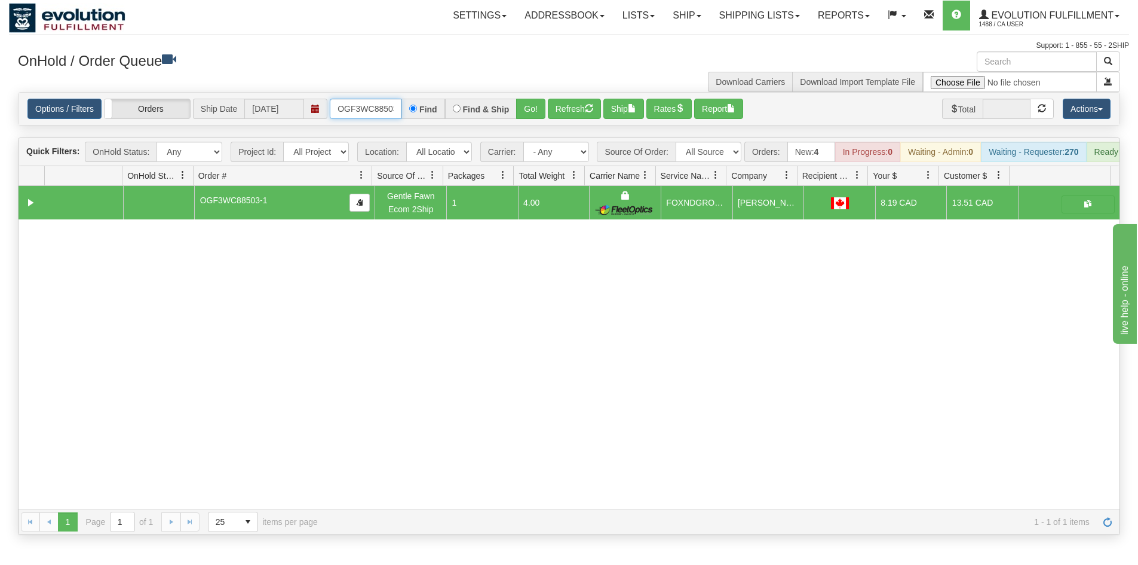
click at [384, 106] on input "OGF3WC88503-1" at bounding box center [366, 109] width 72 height 20
click at [538, 108] on button "Go!" at bounding box center [530, 109] width 29 height 20
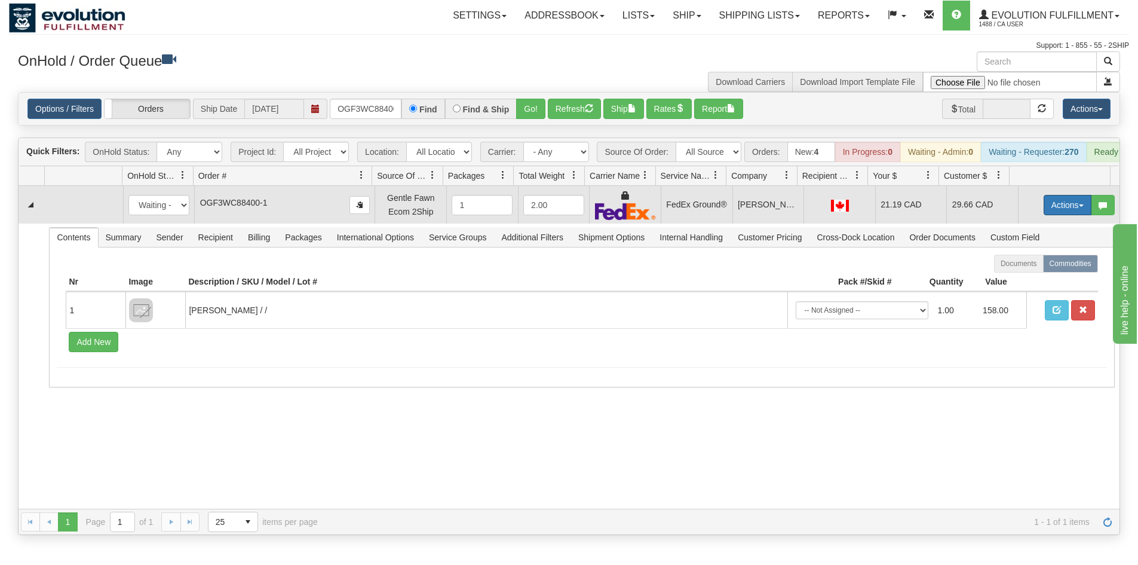
click at [1044, 213] on button "Actions" at bounding box center [1068, 205] width 48 height 20
click at [1020, 279] on span "Ship" at bounding box center [1019, 274] width 25 height 10
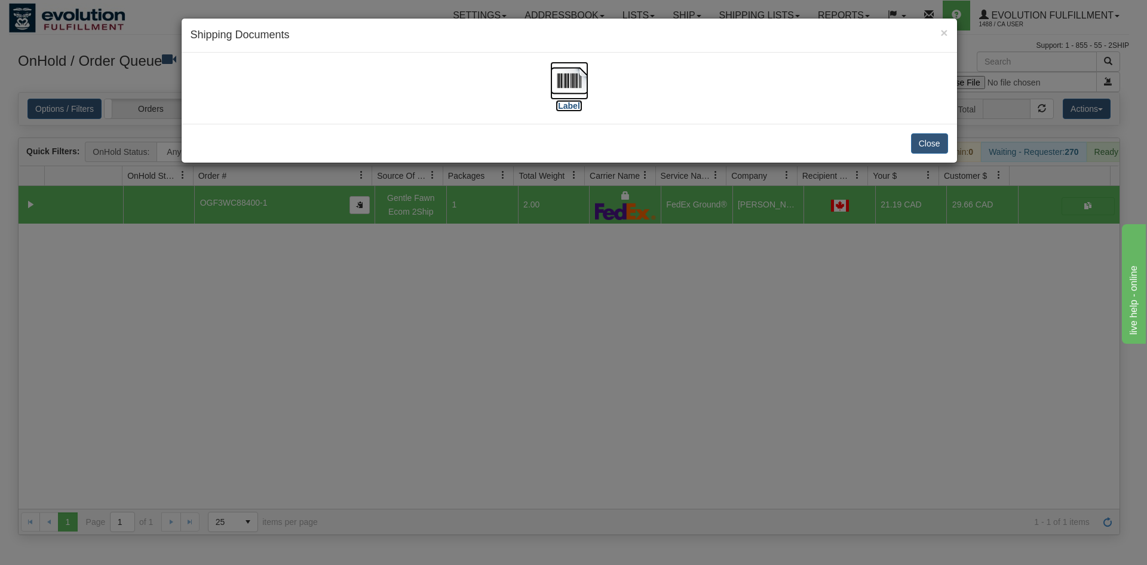
click at [571, 69] on img at bounding box center [569, 81] width 38 height 38
drag, startPoint x: 406, startPoint y: 384, endPoint x: 390, endPoint y: 246, distance: 139.0
click at [412, 384] on div "× Shipping Documents [Label] Close" at bounding box center [573, 282] width 1147 height 565
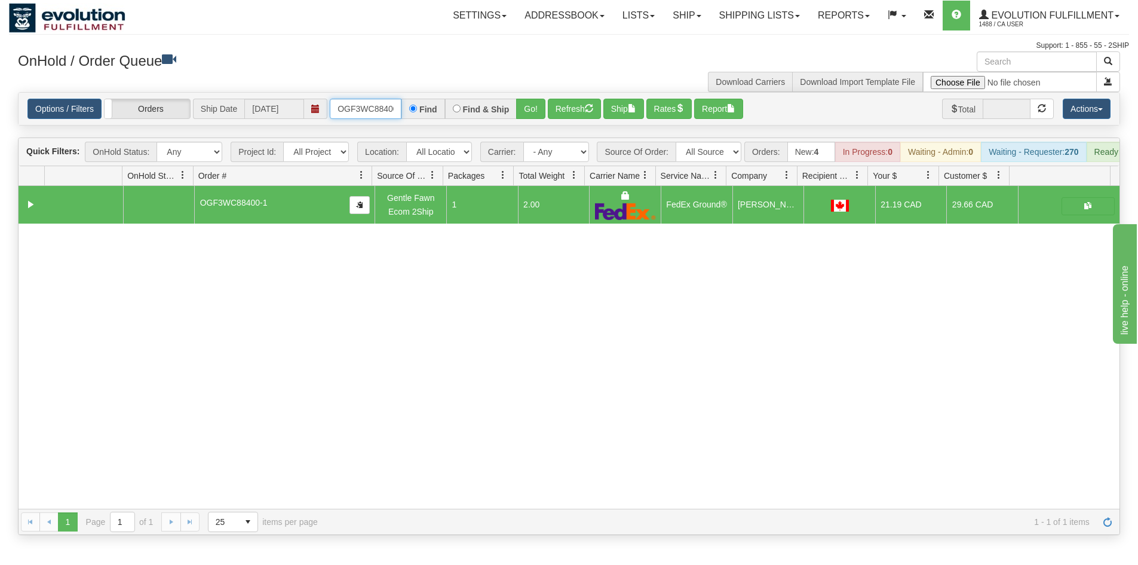
click at [377, 110] on input "OGF3WC88400-1" at bounding box center [366, 109] width 72 height 20
click at [535, 114] on button "Go!" at bounding box center [530, 109] width 29 height 20
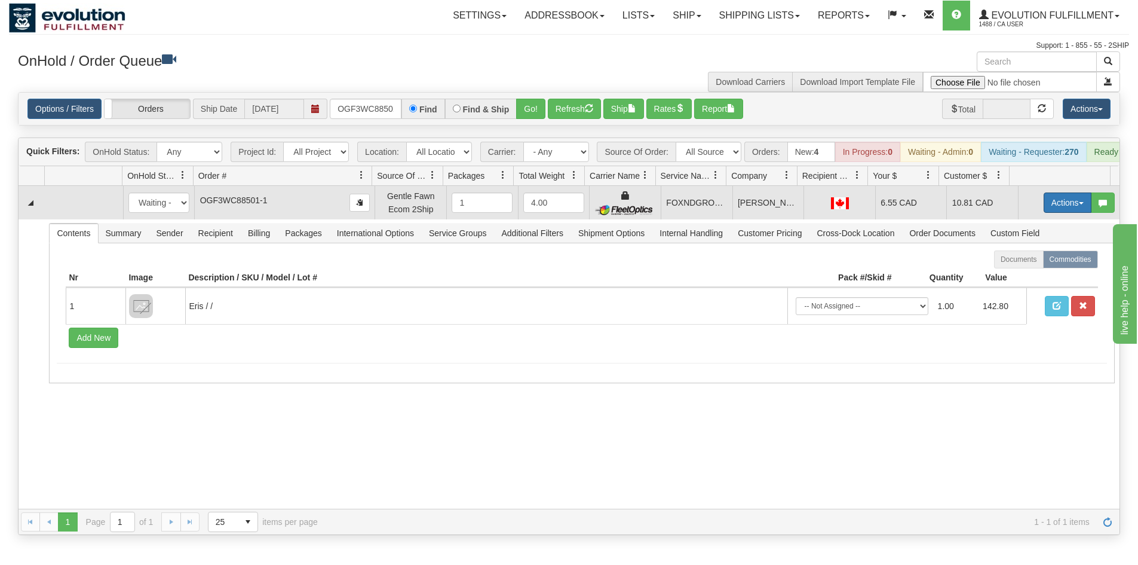
click at [1044, 205] on button "Actions" at bounding box center [1068, 202] width 48 height 20
click at [1014, 277] on span "Ship" at bounding box center [1019, 272] width 25 height 10
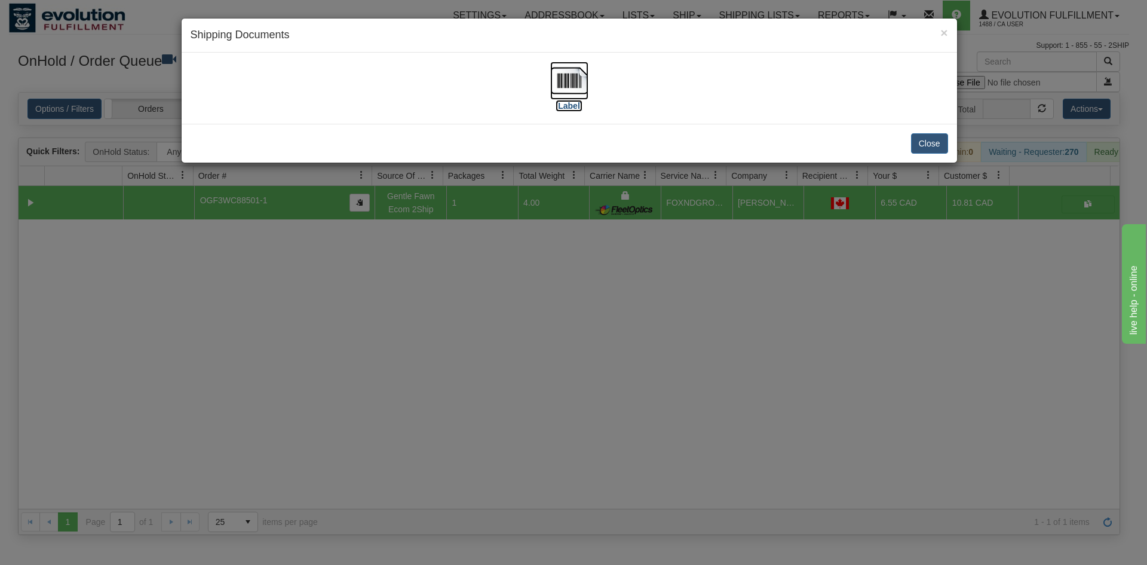
click at [582, 89] on img at bounding box center [569, 81] width 38 height 38
drag, startPoint x: 631, startPoint y: 391, endPoint x: 575, endPoint y: 317, distance: 92.5
click at [630, 384] on div "× Shipping Documents [Label] Close" at bounding box center [573, 282] width 1147 height 565
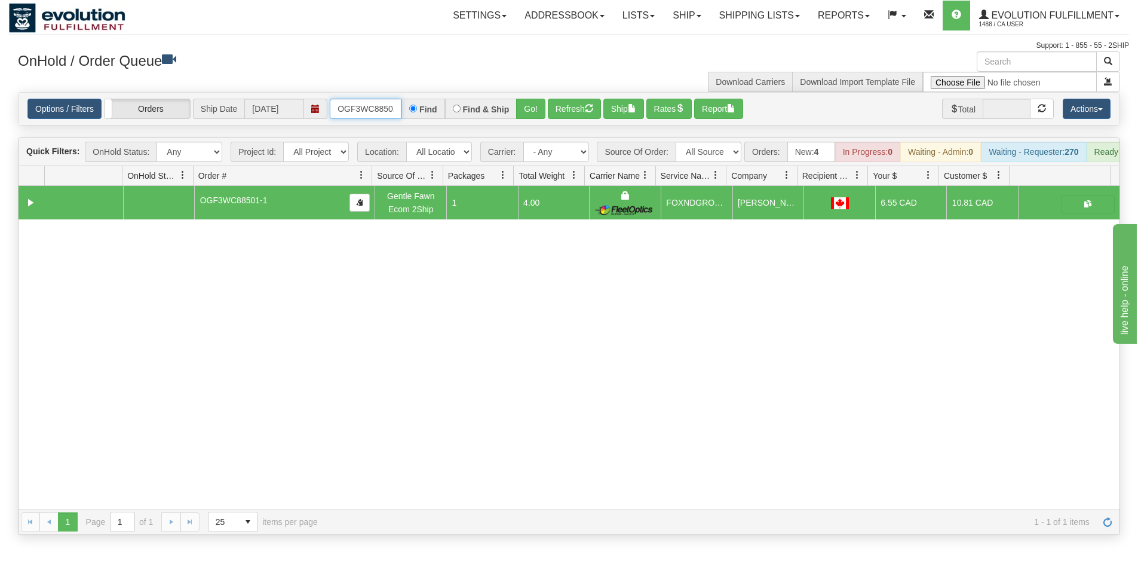
click at [369, 116] on input "OGF3WC88501-1" at bounding box center [366, 109] width 72 height 20
click at [531, 103] on button "Go!" at bounding box center [530, 109] width 29 height 20
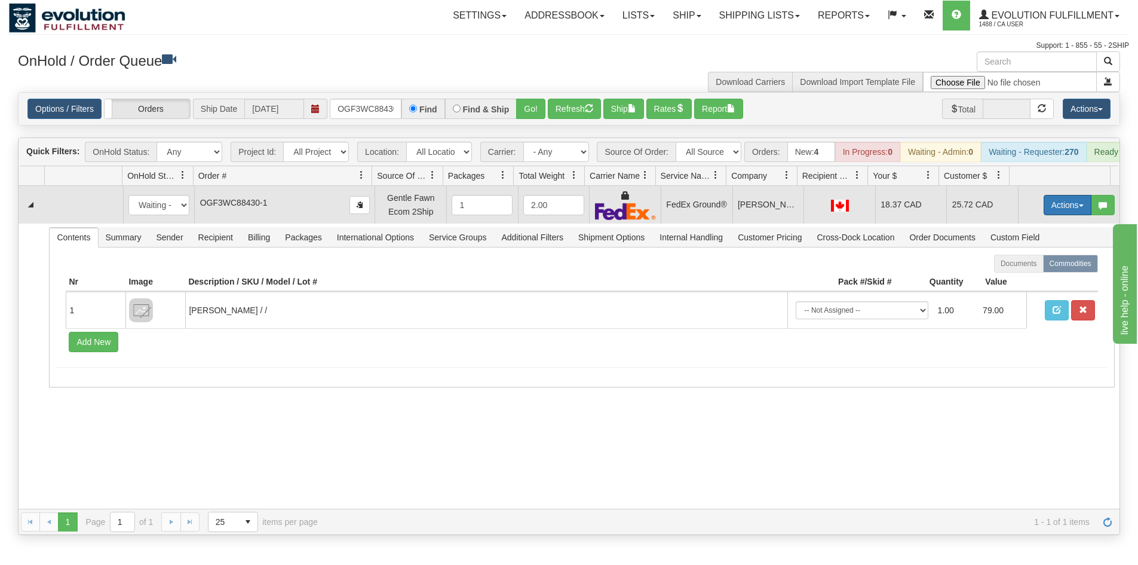
click at [1060, 215] on button "Actions" at bounding box center [1068, 205] width 48 height 20
click at [1020, 279] on span "Ship" at bounding box center [1019, 274] width 25 height 10
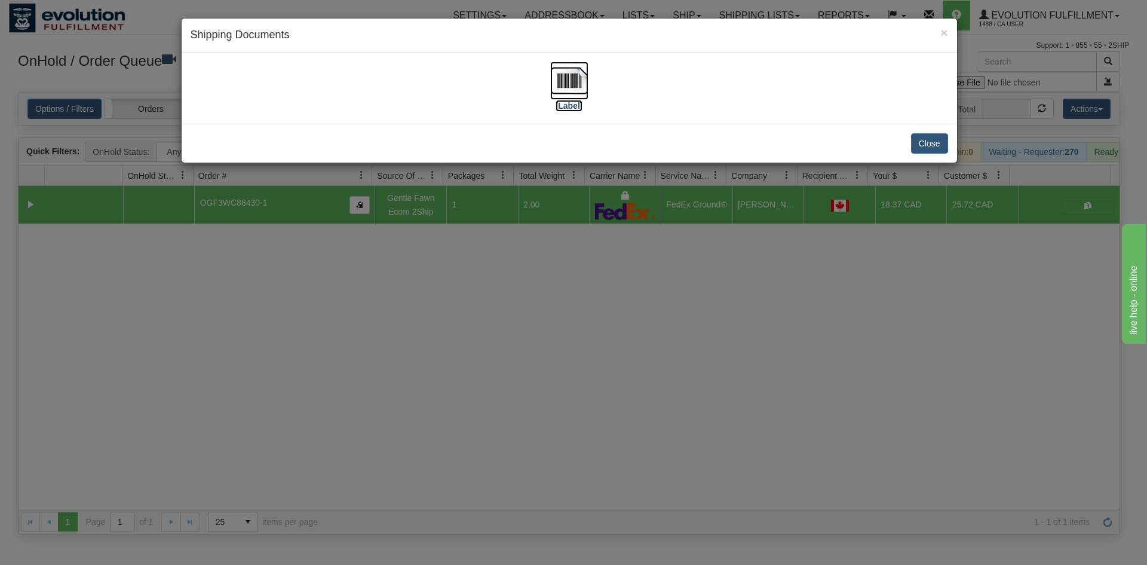
click at [576, 87] on img at bounding box center [569, 81] width 38 height 38
drag, startPoint x: 511, startPoint y: 346, endPoint x: 514, endPoint y: 327, distance: 18.9
click at [515, 338] on div "× Shipping Documents [Label] Close" at bounding box center [573, 282] width 1147 height 565
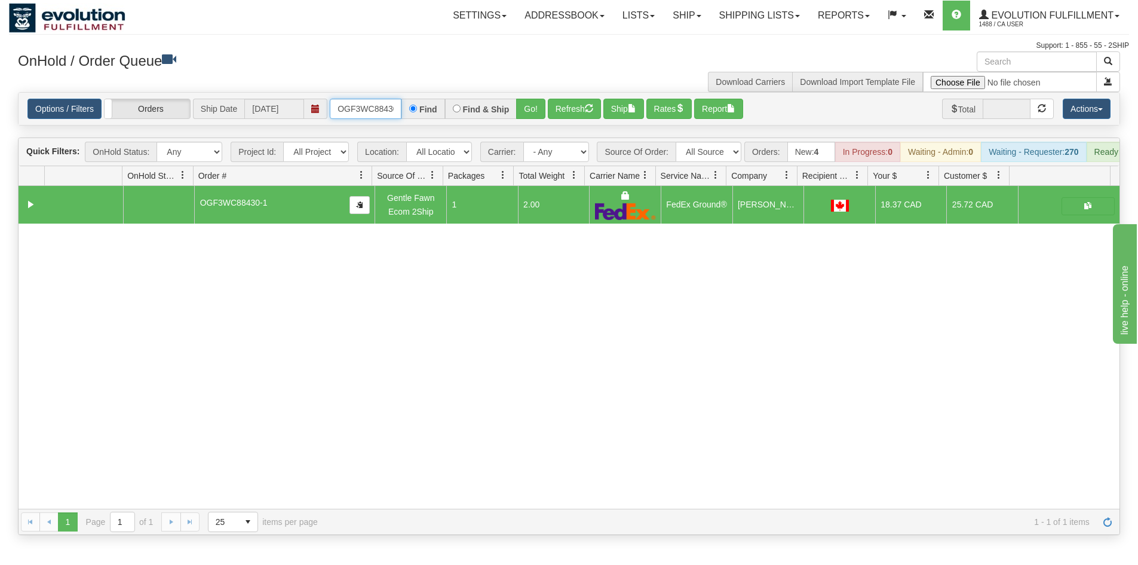
click at [365, 101] on input "OGF3WC88430-1" at bounding box center [366, 109] width 72 height 20
click at [518, 111] on button "Go!" at bounding box center [530, 109] width 29 height 20
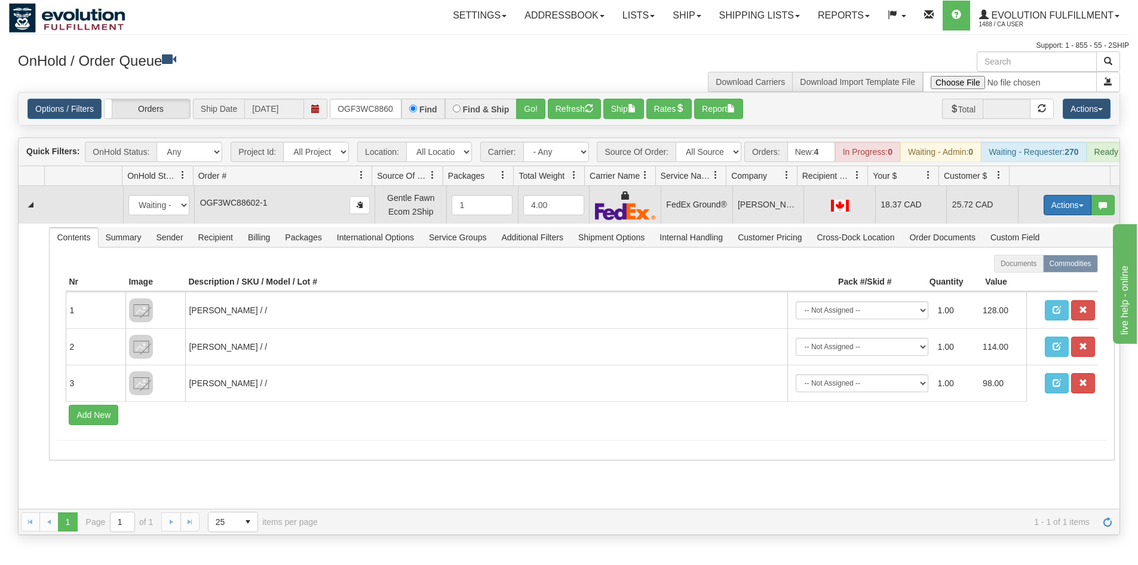
click at [1044, 215] on button "Actions" at bounding box center [1068, 205] width 48 height 20
click at [1031, 281] on link "Ship" at bounding box center [1043, 274] width 96 height 16
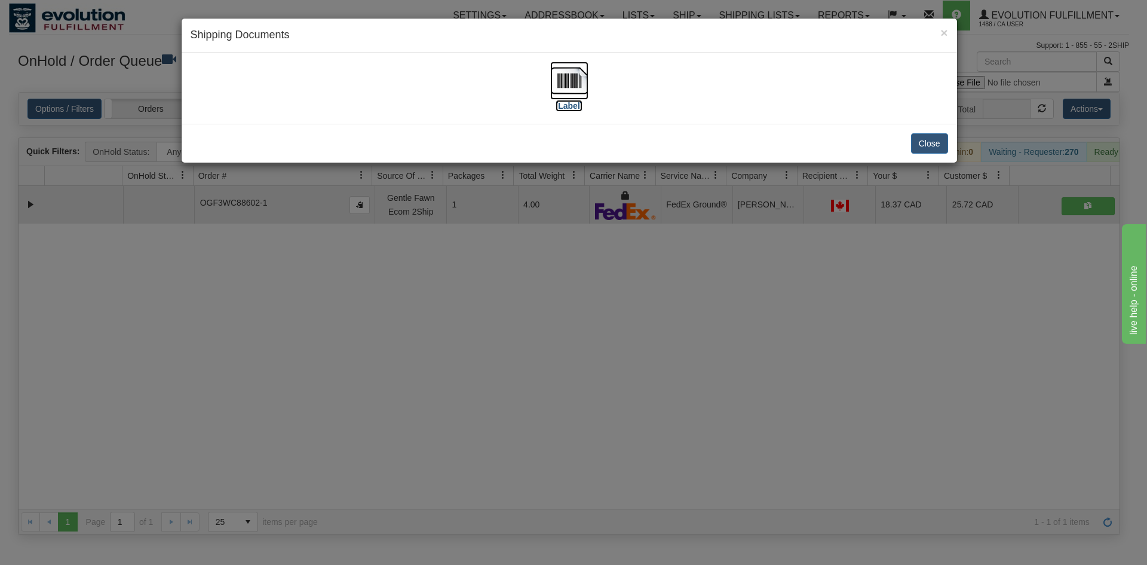
click at [575, 73] on img at bounding box center [569, 81] width 38 height 38
click at [655, 510] on div "× Shipping Documents [Label] Close" at bounding box center [573, 282] width 1147 height 565
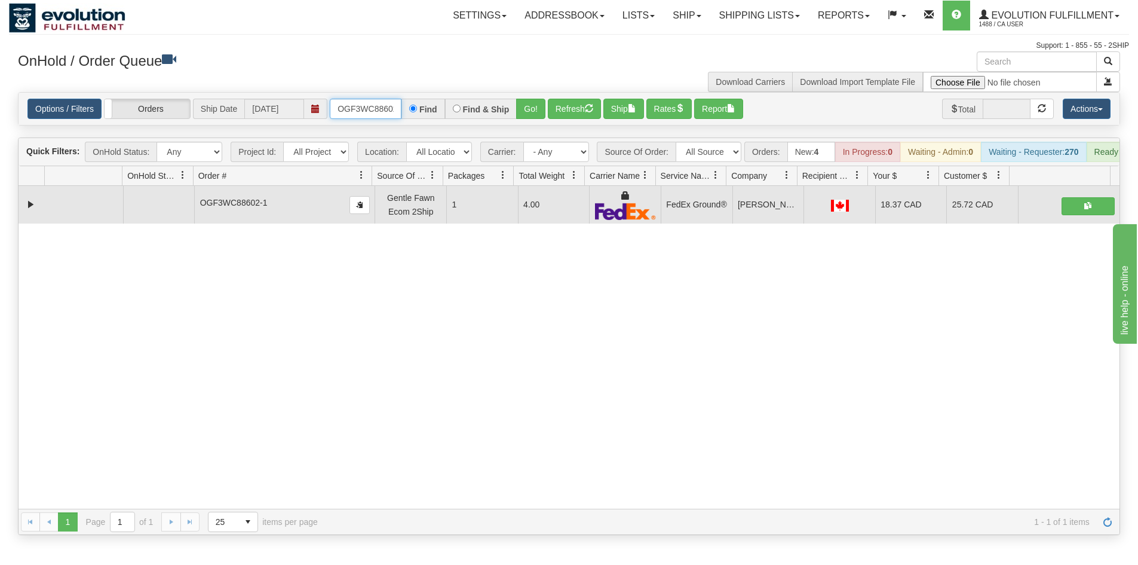
click at [382, 112] on input "OGF3WC88602-1" at bounding box center [366, 109] width 72 height 20
click at [134, 381] on div "31789902 EVOLUTION V3 91540253 91540256 OGF3WC88602-1 Gentle Fawn Ecom 2Ship 1 …" at bounding box center [569, 347] width 1101 height 323
click at [351, 99] on input "OGF3WC88602-1" at bounding box center [366, 109] width 72 height 20
click at [530, 104] on button "Go!" at bounding box center [530, 109] width 29 height 20
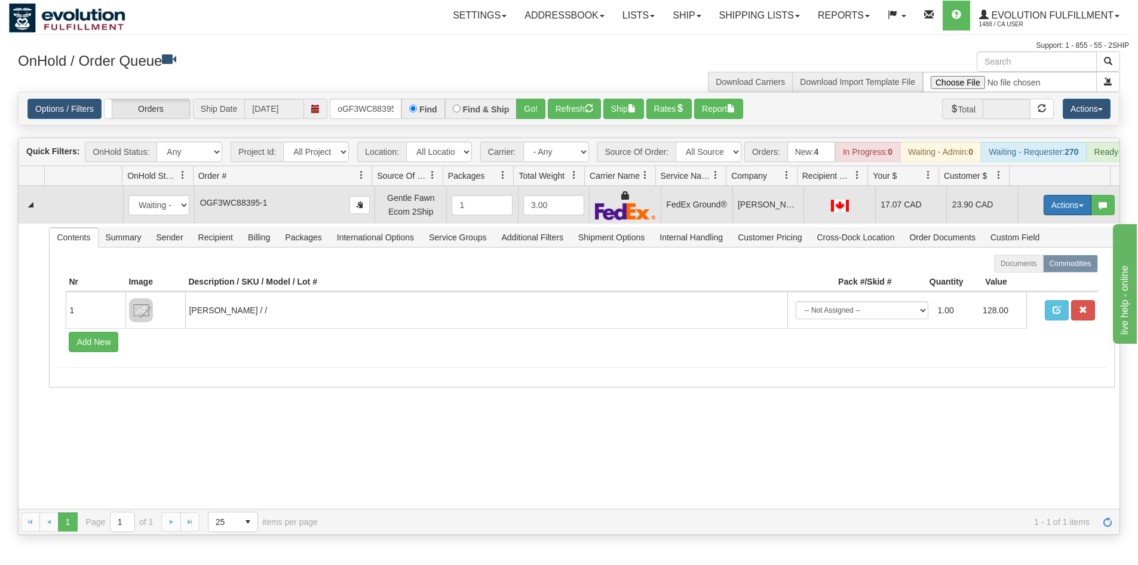
click at [1073, 210] on button "Actions" at bounding box center [1068, 205] width 48 height 20
click at [1007, 279] on span "Ship" at bounding box center [1019, 274] width 25 height 10
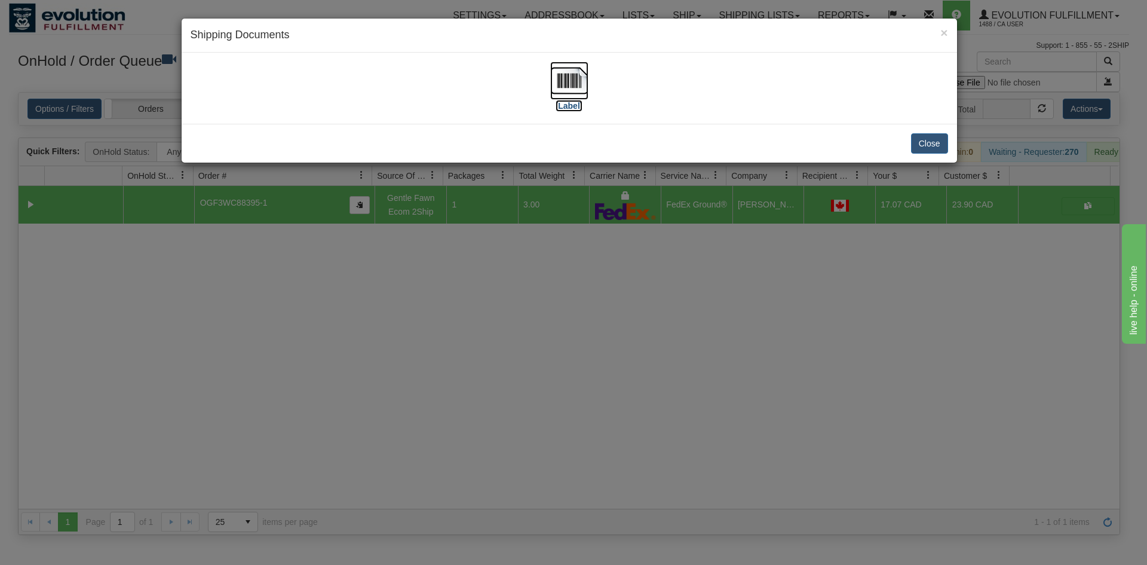
click at [564, 83] on img at bounding box center [569, 81] width 38 height 38
drag, startPoint x: 418, startPoint y: 512, endPoint x: 360, endPoint y: 192, distance: 324.9
click at [446, 486] on div "× Shipping Documents [Label] Close" at bounding box center [573, 282] width 1147 height 565
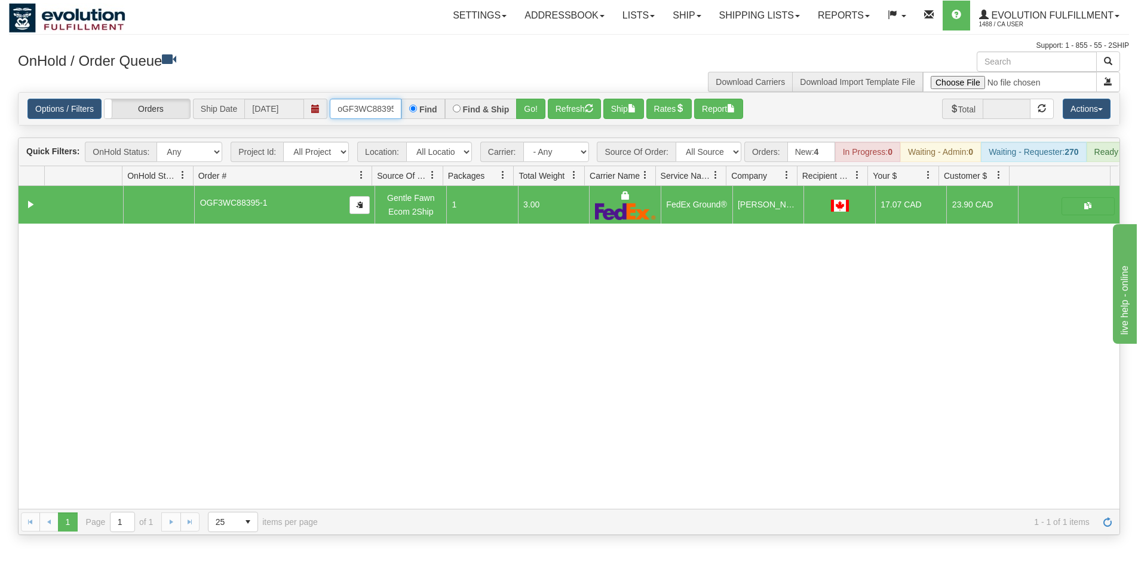
drag, startPoint x: 376, startPoint y: 102, endPoint x: 378, endPoint y: 115, distance: 13.3
click at [378, 115] on input "oGF3WC88395-1" at bounding box center [366, 109] width 72 height 20
type input "ODWD6100"
click at [532, 111] on button "Go!" at bounding box center [530, 109] width 29 height 20
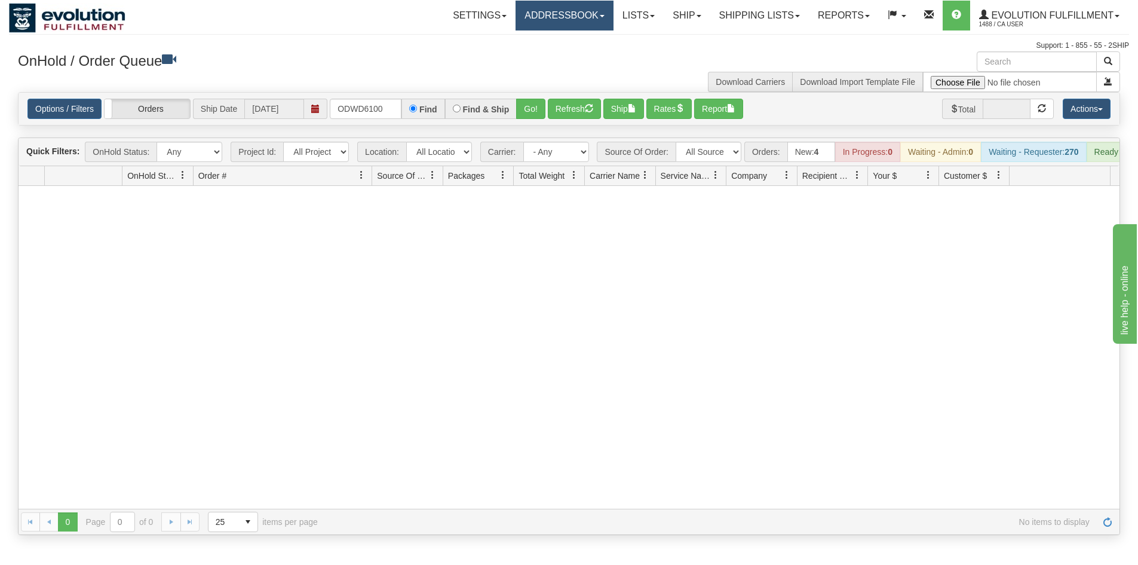
click at [600, 15] on span at bounding box center [602, 16] width 5 height 2
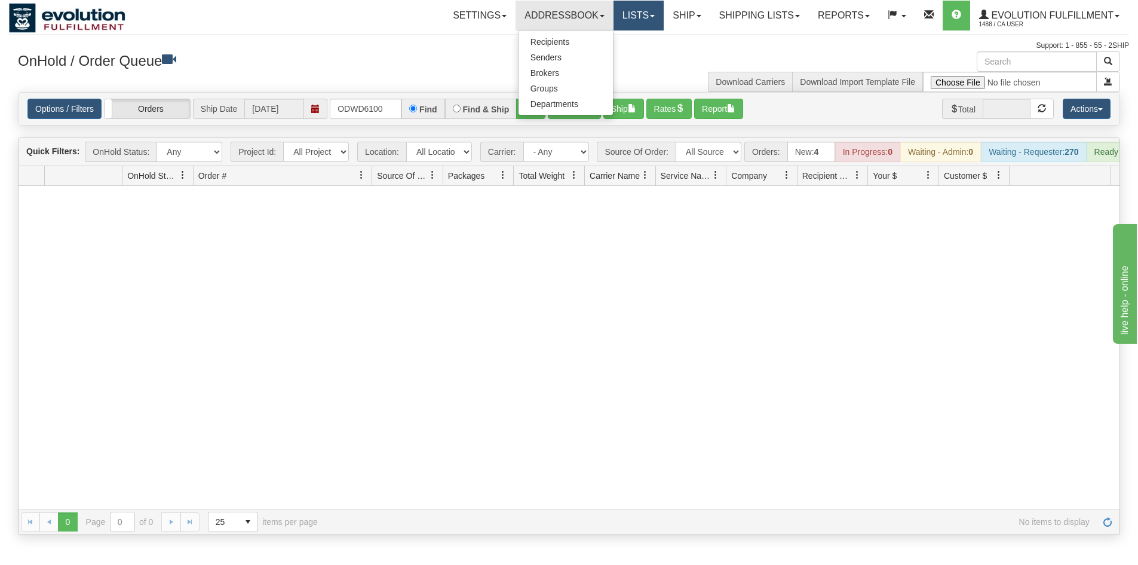
click at [634, 14] on link "Lists" at bounding box center [639, 16] width 50 height 30
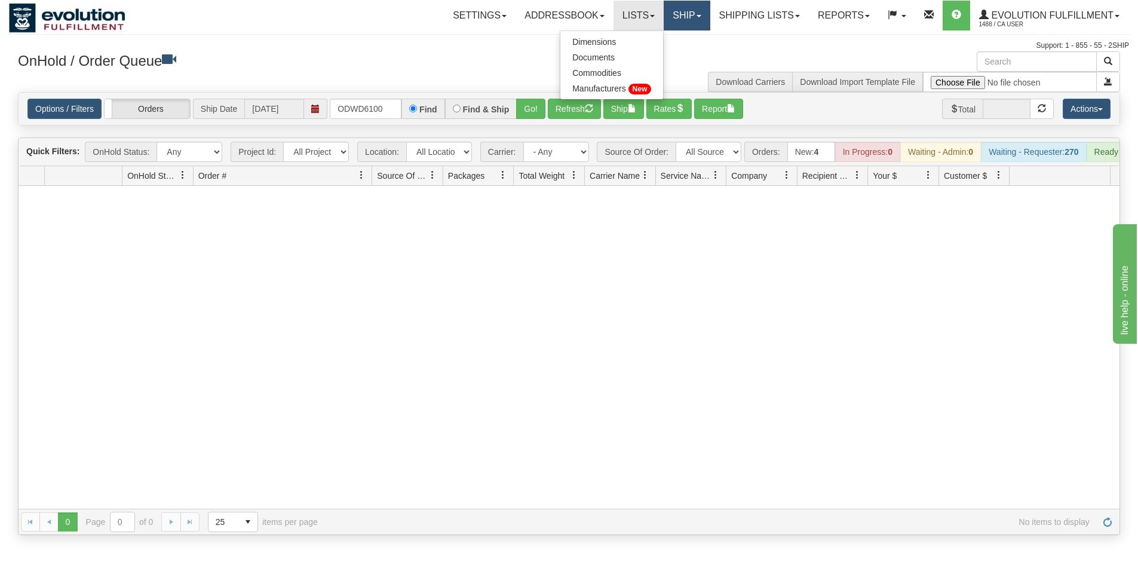
click at [691, 7] on link "Ship" at bounding box center [687, 16] width 46 height 30
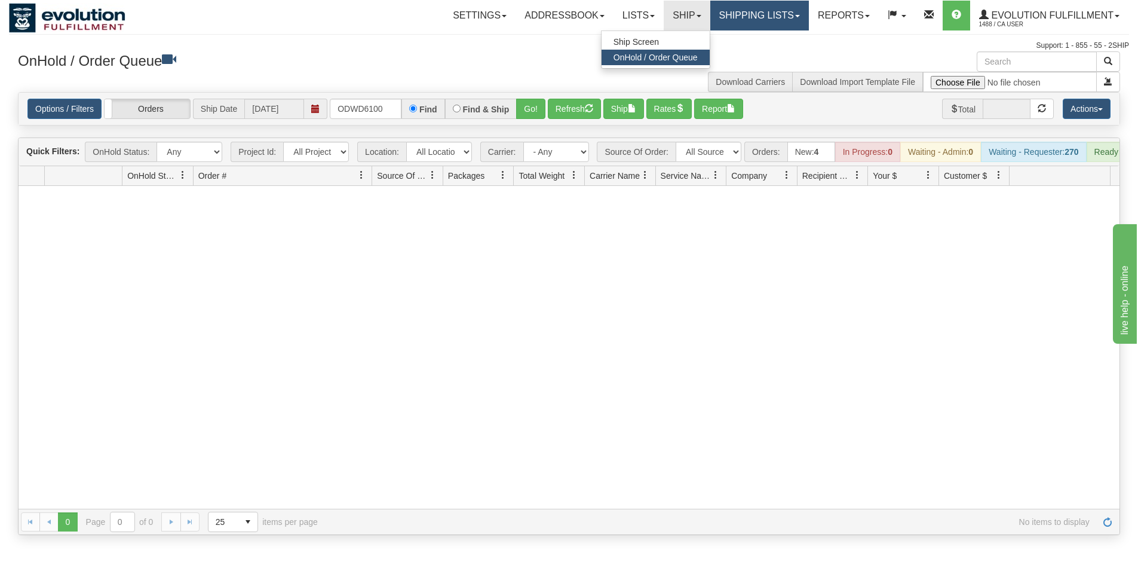
click at [737, 13] on link "Shipping lists" at bounding box center [759, 16] width 99 height 30
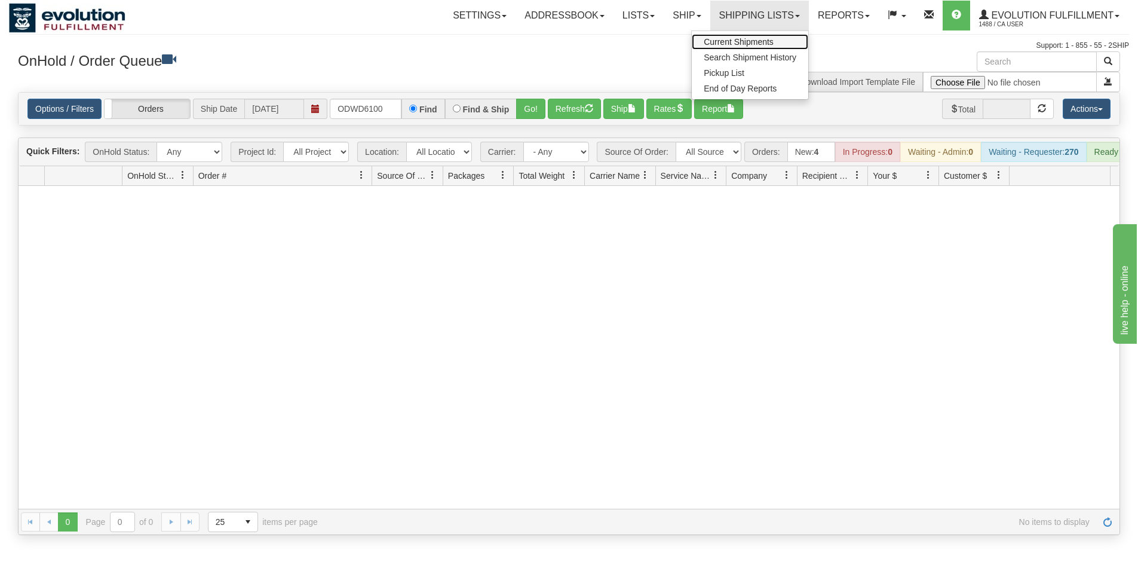
click at [720, 40] on span "Current Shipments" at bounding box center [739, 42] width 70 height 10
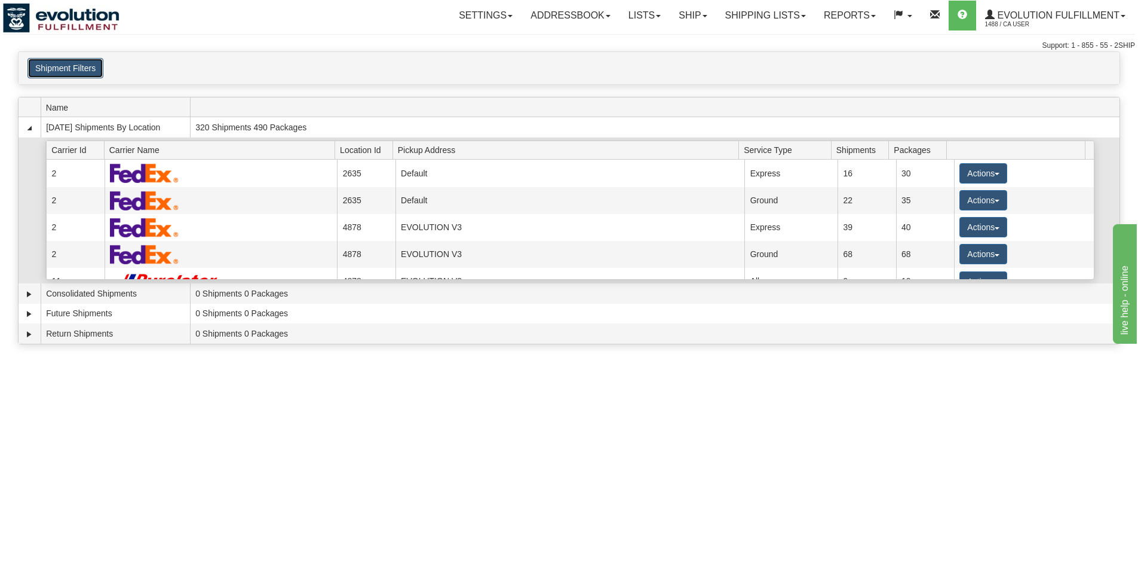
click at [69, 73] on button "Shipment Filters" at bounding box center [65, 68] width 76 height 20
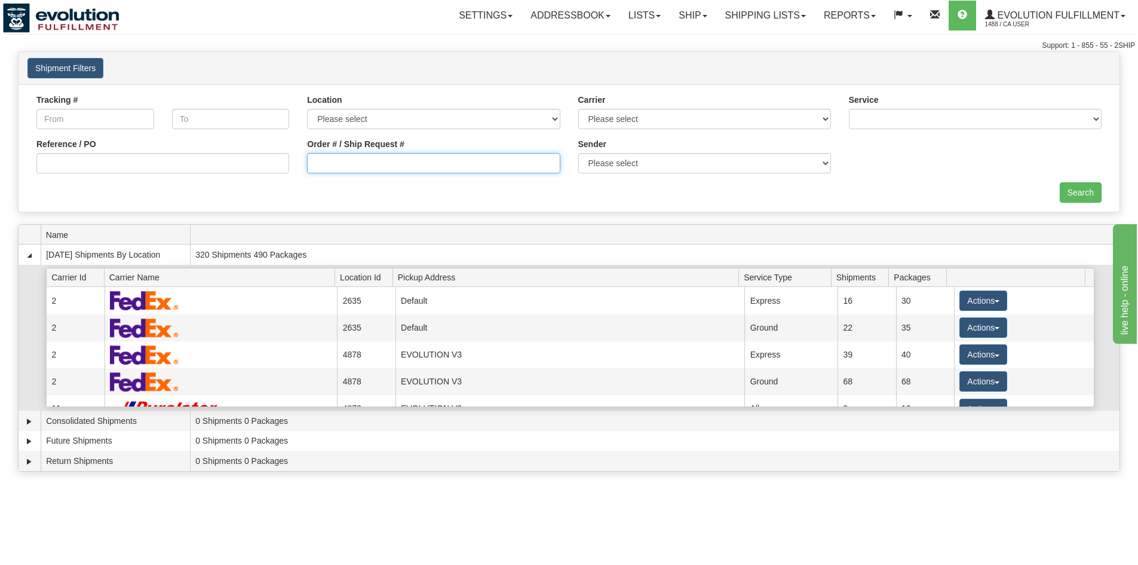
click at [474, 161] on input "Order # / Ship Request #" at bounding box center [433, 163] width 253 height 20
type input "6100"
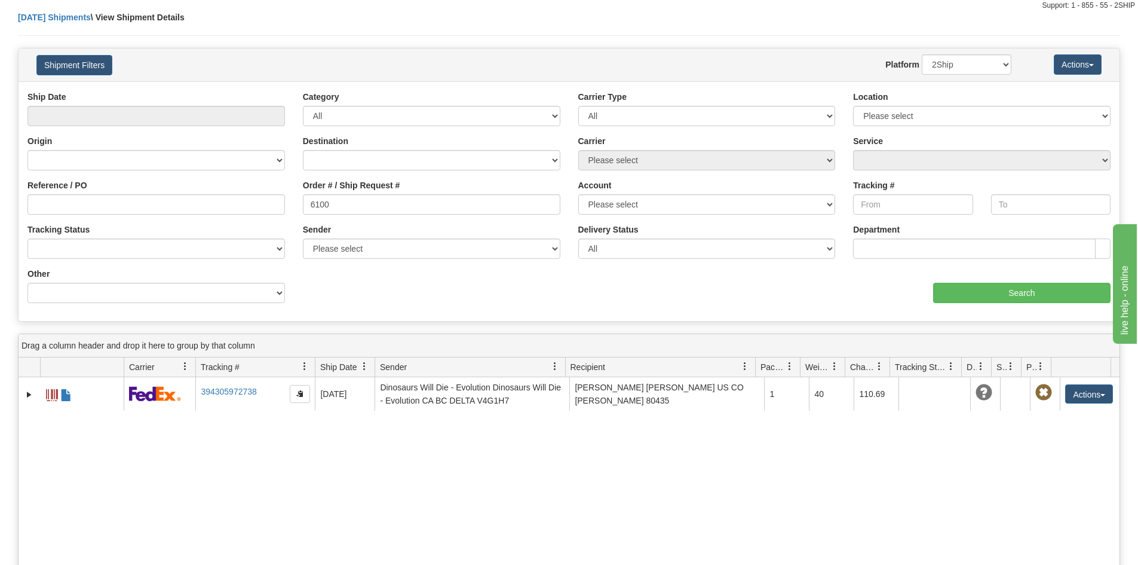
scroll to position [60, 0]
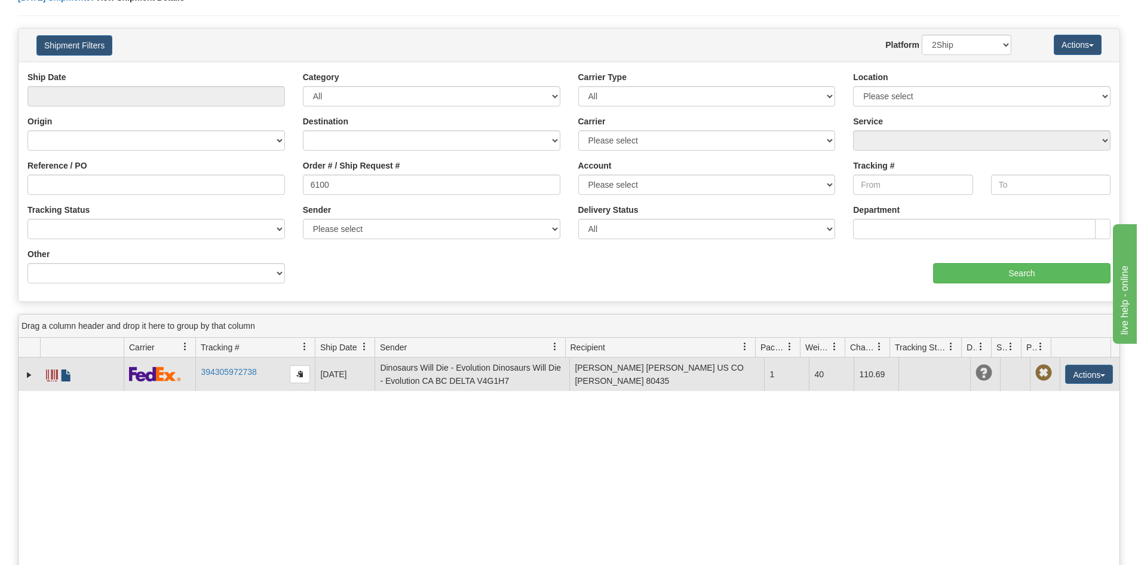
click at [65, 380] on span at bounding box center [66, 375] width 12 height 12
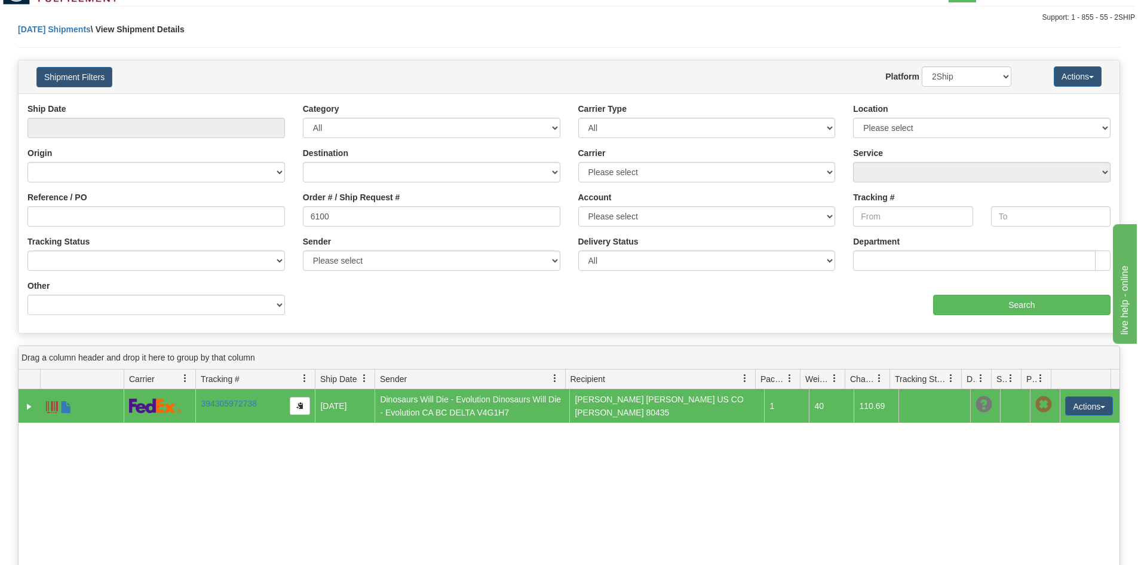
scroll to position [0, 0]
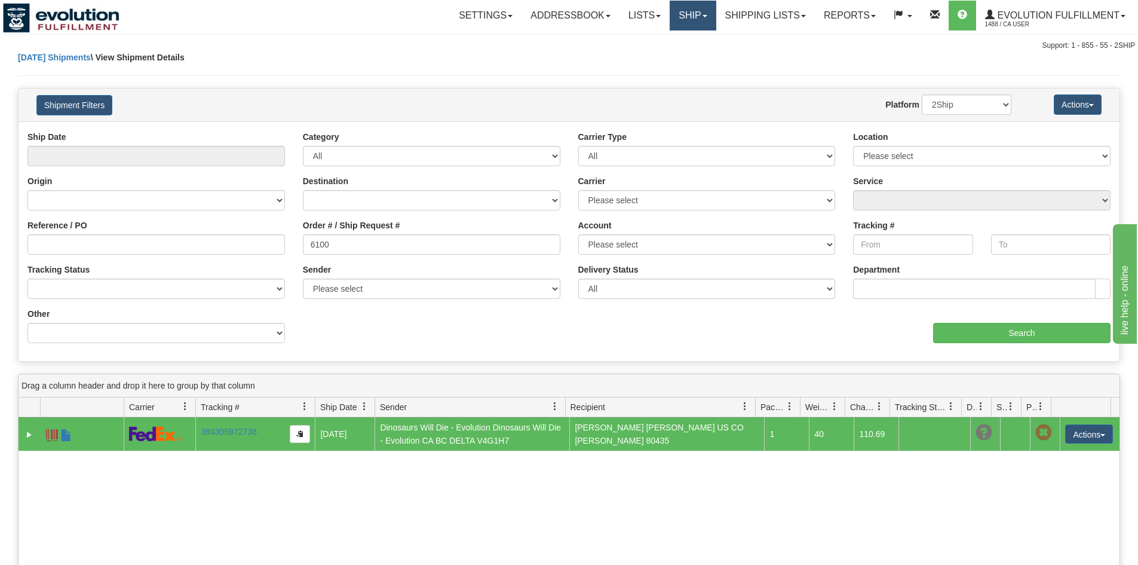
click at [699, 6] on link "Ship" at bounding box center [693, 16] width 46 height 30
click at [640, 62] on span "OnHold / Order Queue" at bounding box center [662, 58] width 84 height 10
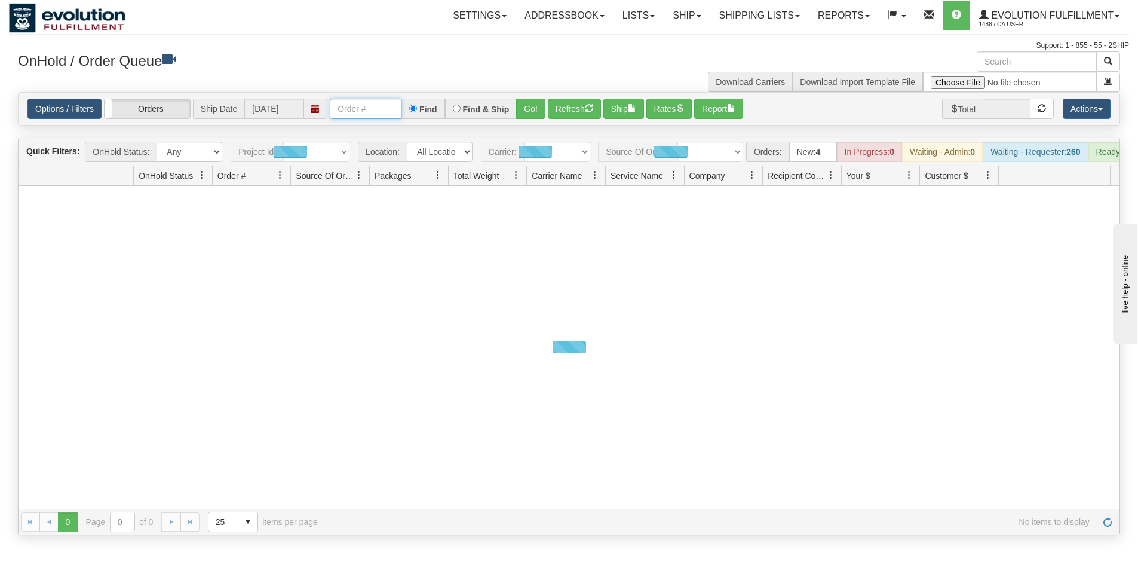
click at [370, 103] on input "text" at bounding box center [366, 109] width 72 height 20
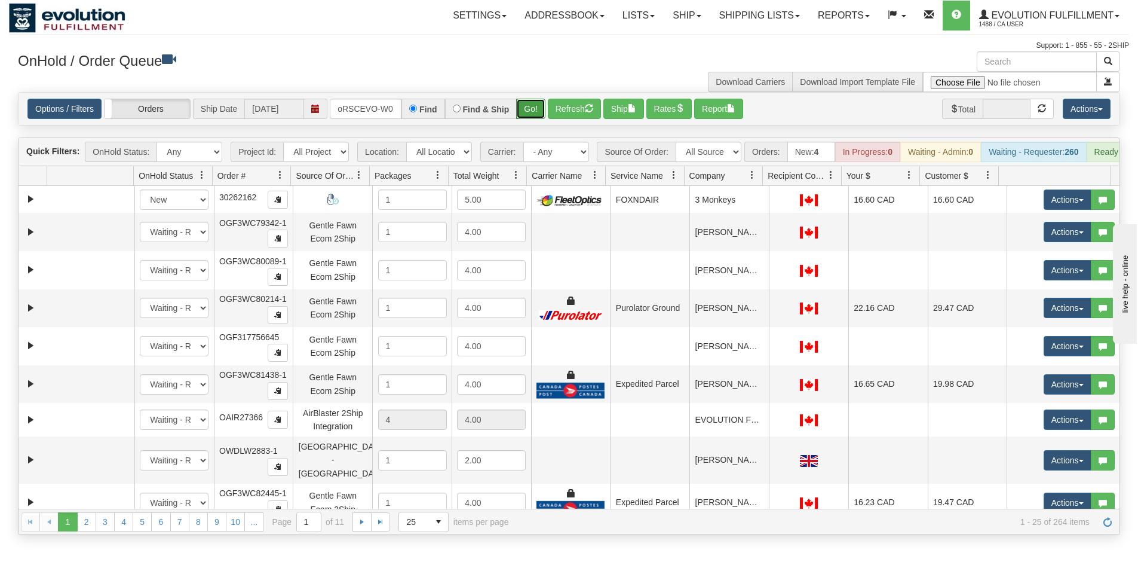
click at [533, 101] on button "Go!" at bounding box center [530, 109] width 29 height 20
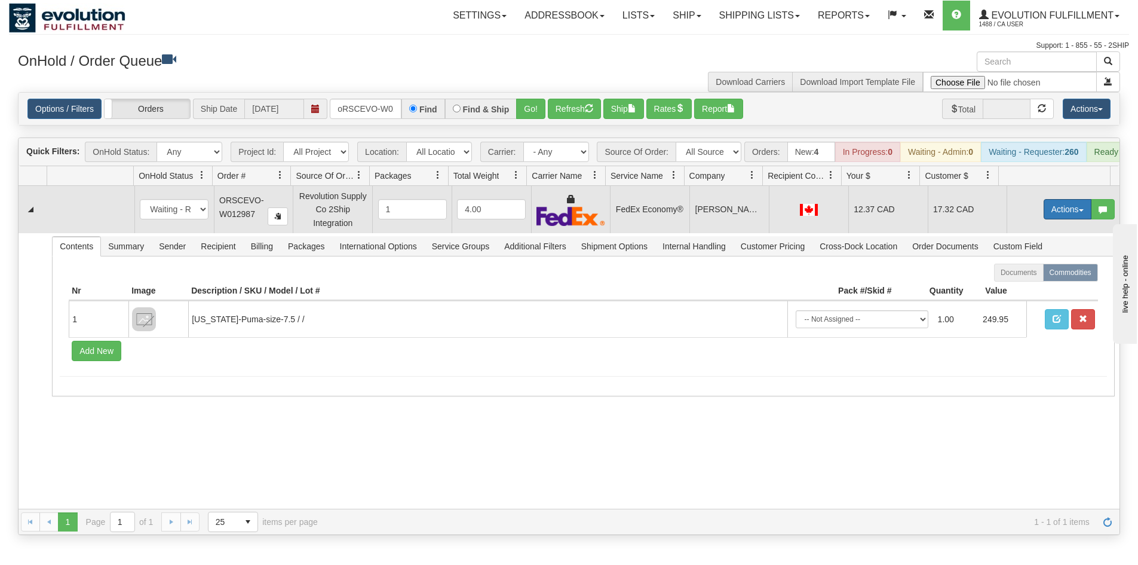
click at [1071, 219] on button "Actions" at bounding box center [1068, 209] width 48 height 20
click at [1050, 284] on link "Ship" at bounding box center [1043, 279] width 96 height 16
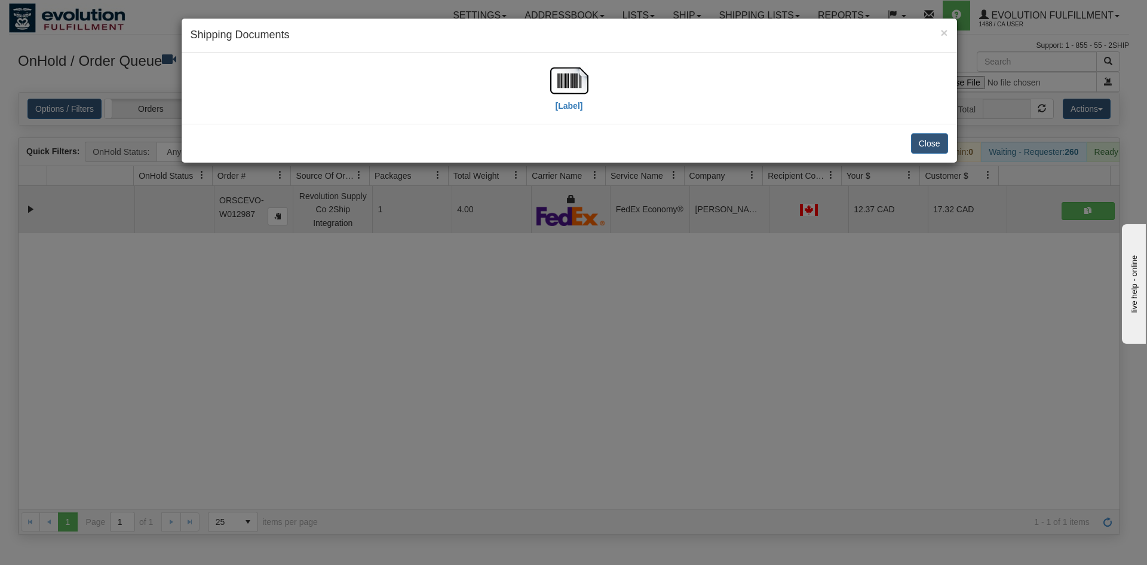
click at [591, 72] on div "[Label]" at bounding box center [570, 88] width 758 height 53
click at [560, 86] on img at bounding box center [569, 81] width 38 height 38
drag, startPoint x: 562, startPoint y: 237, endPoint x: 535, endPoint y: 179, distance: 63.3
click at [565, 237] on div "× Shipping Documents [Label] Close" at bounding box center [573, 282] width 1147 height 565
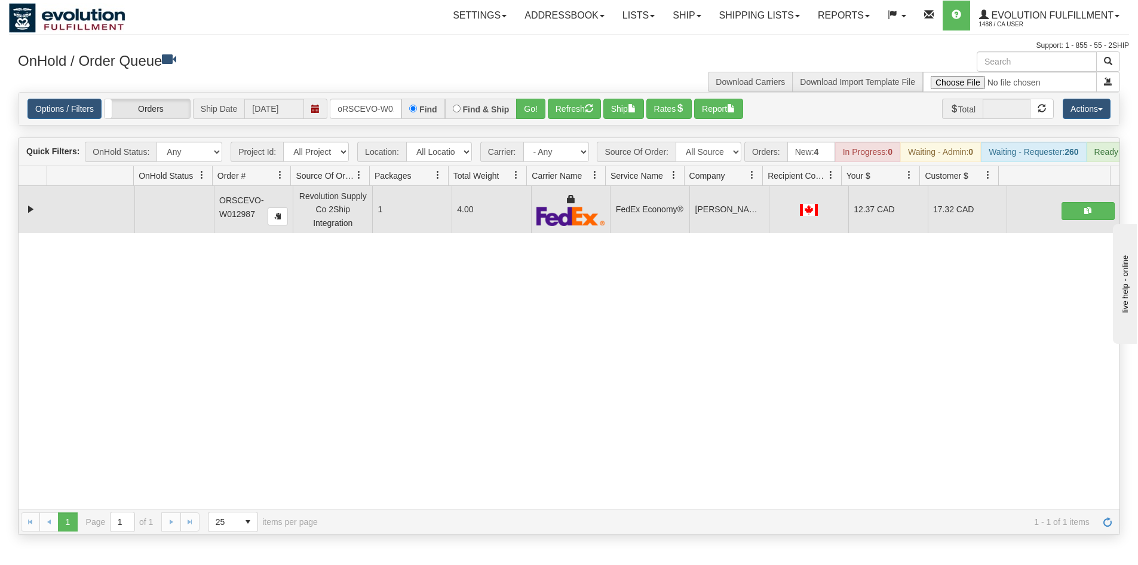
click at [366, 119] on div "Options / Filters Group Shipments Orders Ship Date 10/15/2025 oRSCEVO-W012987 F…" at bounding box center [569, 109] width 1101 height 32
click at [369, 111] on input "oRSCEVO-W012987" at bounding box center [366, 109] width 72 height 20
click at [533, 106] on button "Go!" at bounding box center [530, 109] width 29 height 20
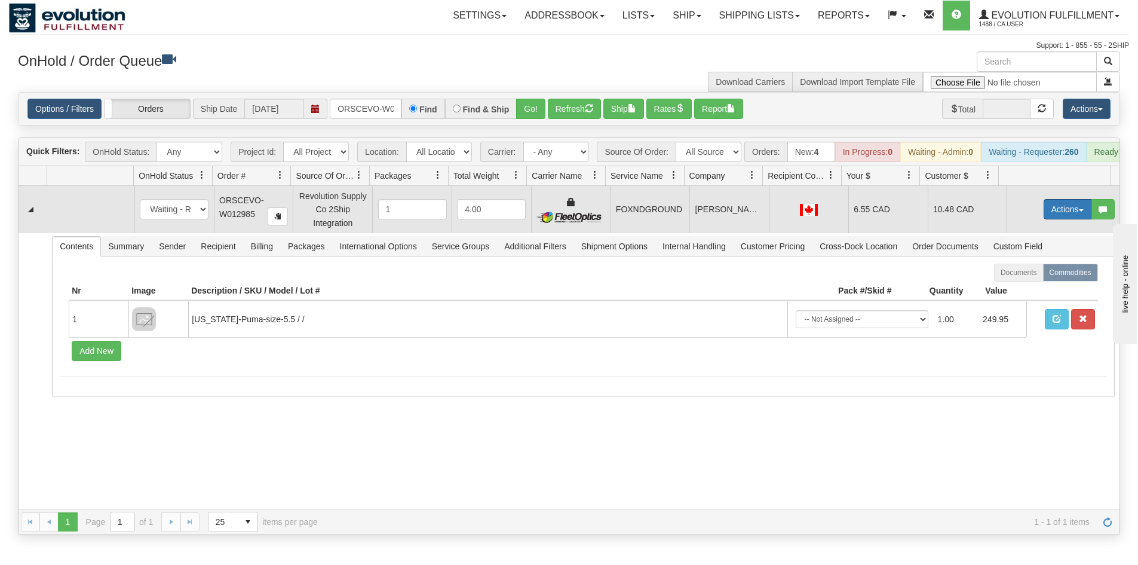
click at [1068, 212] on button "Actions" at bounding box center [1068, 209] width 48 height 20
click at [1050, 283] on link "Ship" at bounding box center [1043, 279] width 96 height 16
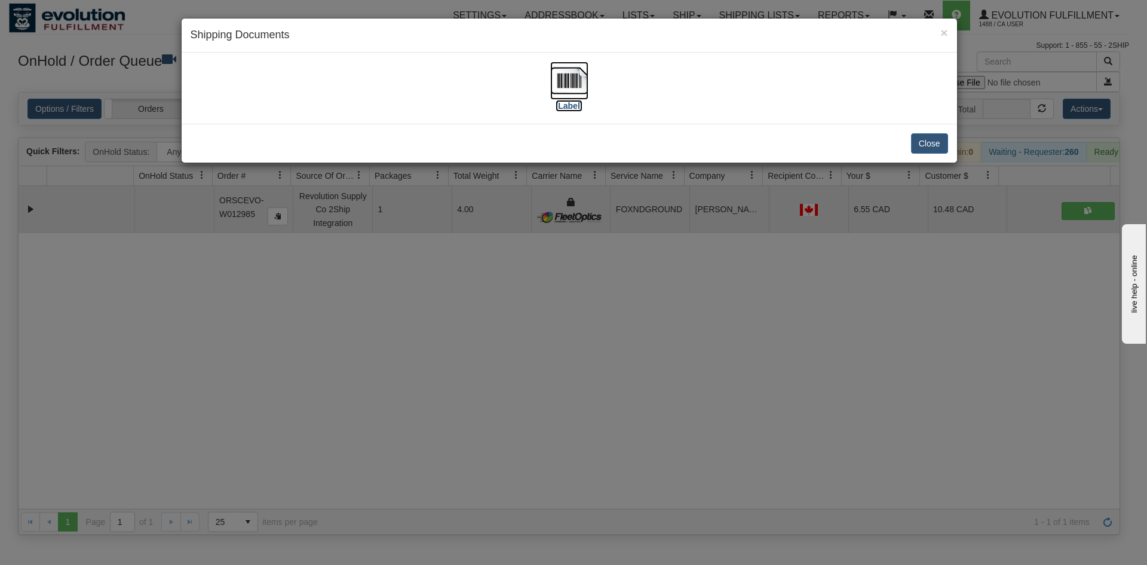
click at [557, 92] on img at bounding box center [569, 81] width 38 height 38
drag, startPoint x: 618, startPoint y: 428, endPoint x: 571, endPoint y: 315, distance: 121.8
click at [627, 406] on div "× Shipping Documents [Label] Close" at bounding box center [573, 282] width 1147 height 565
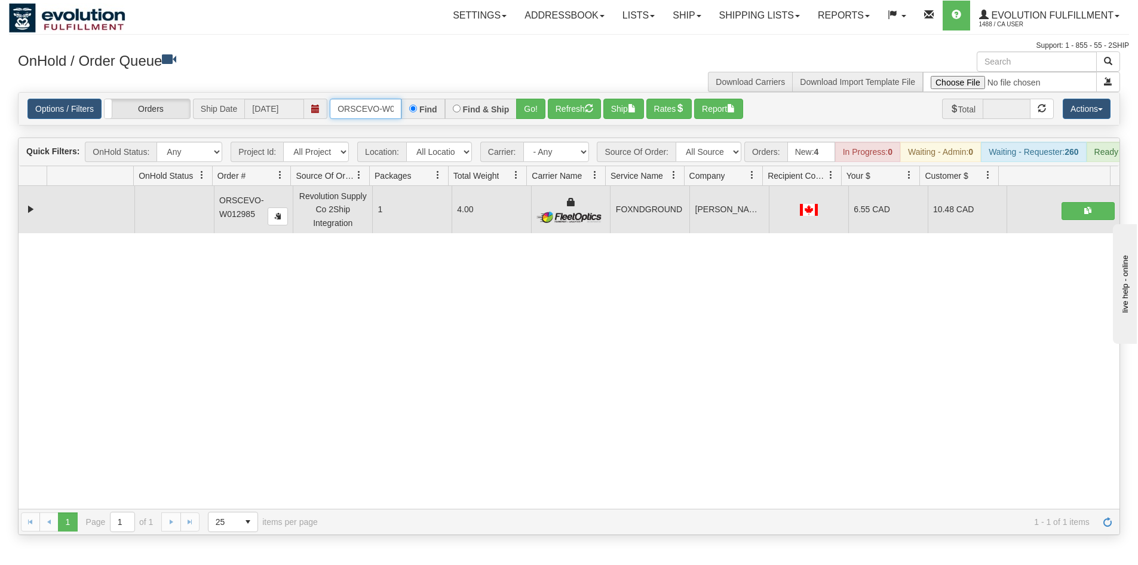
click at [383, 108] on input "ORSCEVO-W012985" at bounding box center [366, 109] width 72 height 20
click at [538, 113] on button "Go!" at bounding box center [530, 109] width 29 height 20
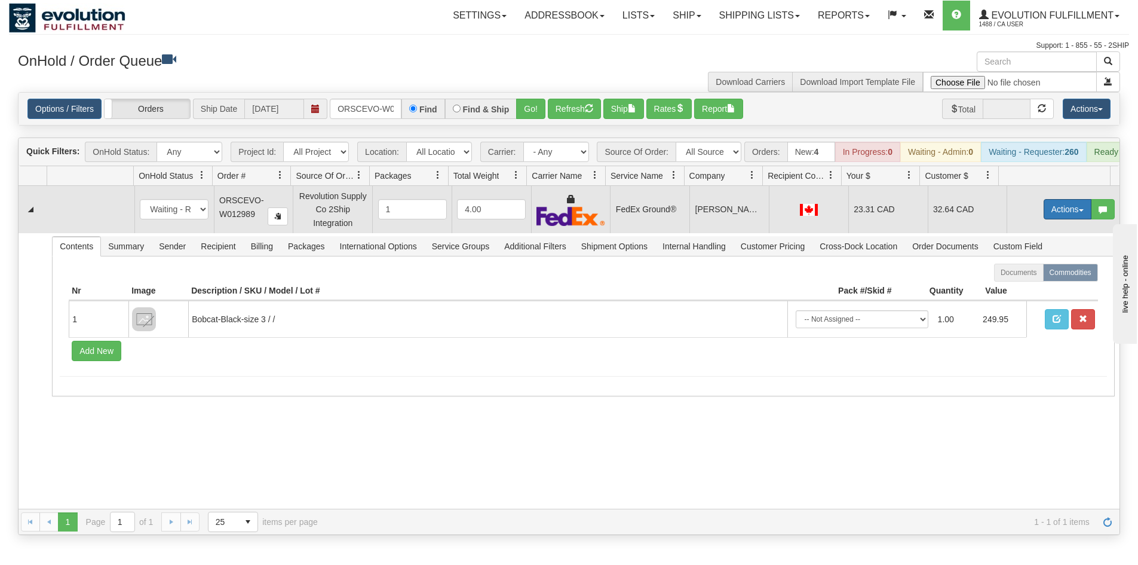
click at [1044, 214] on button "Actions" at bounding box center [1068, 209] width 48 height 20
click at [1017, 286] on link "Ship" at bounding box center [1043, 279] width 96 height 16
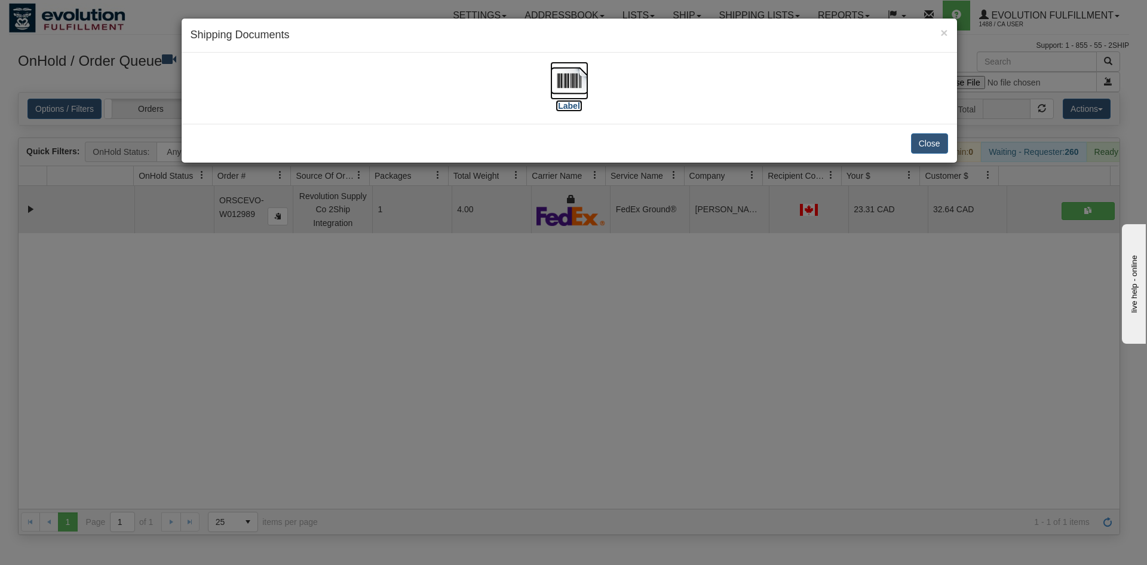
click at [572, 80] on img at bounding box center [569, 81] width 38 height 38
click at [758, 294] on div "× Shipping Documents [Label] Close" at bounding box center [573, 282] width 1147 height 565
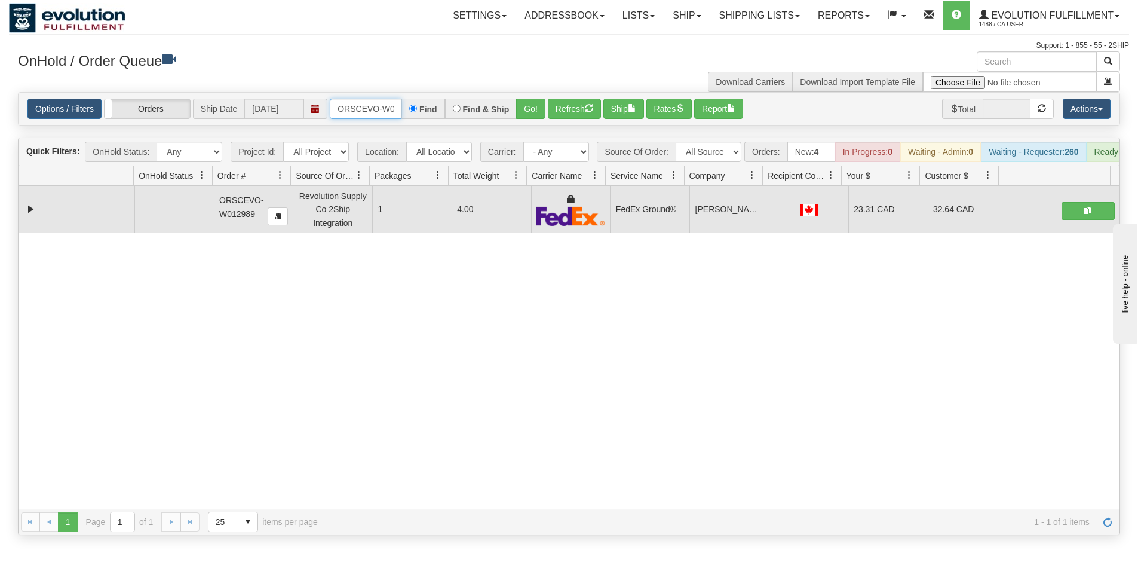
click at [351, 106] on input "ORSCEVO-W012989" at bounding box center [366, 109] width 72 height 20
click at [527, 109] on button "Go!" at bounding box center [530, 109] width 29 height 20
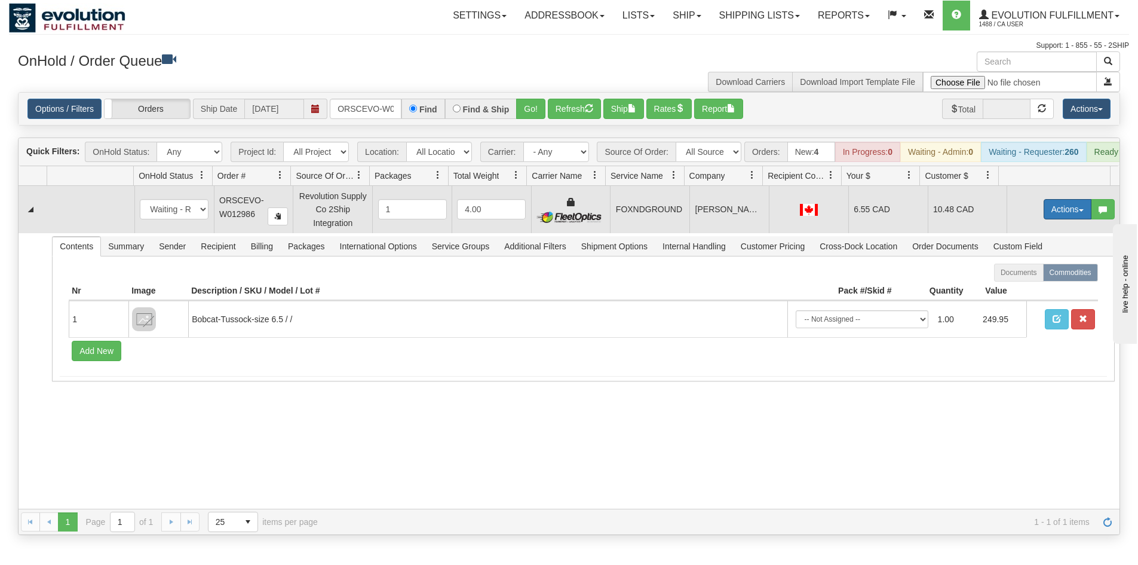
click at [1048, 211] on button "Actions" at bounding box center [1068, 209] width 48 height 20
click at [1021, 284] on link "Ship" at bounding box center [1043, 279] width 96 height 16
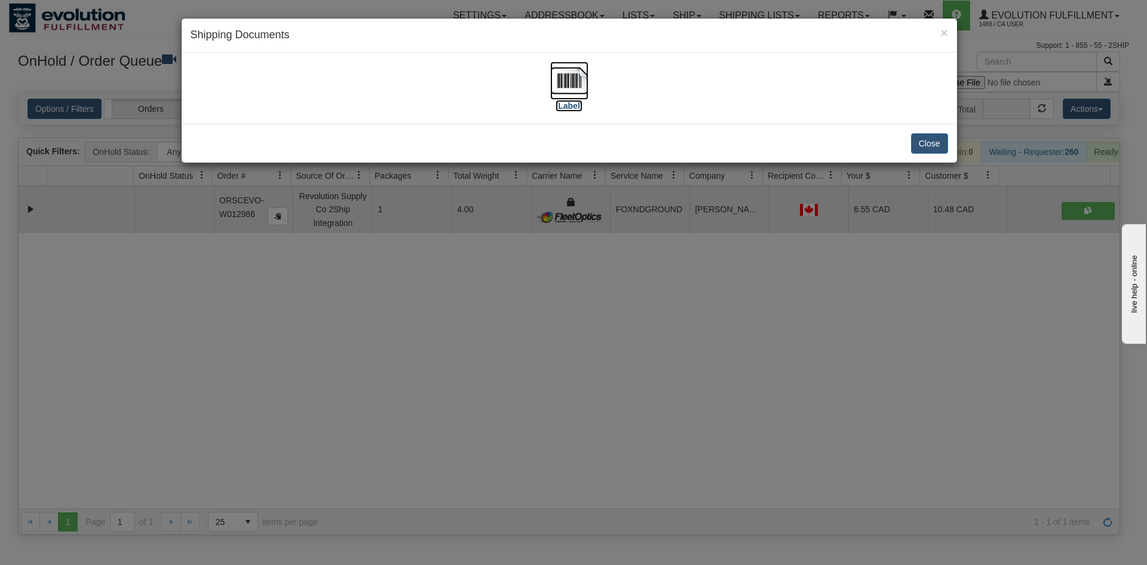
click at [574, 93] on img at bounding box center [569, 81] width 38 height 38
drag, startPoint x: 548, startPoint y: 360, endPoint x: 328, endPoint y: 56, distance: 376.1
click at [547, 357] on div "× Shipping Documents [Label] Close" at bounding box center [573, 282] width 1147 height 565
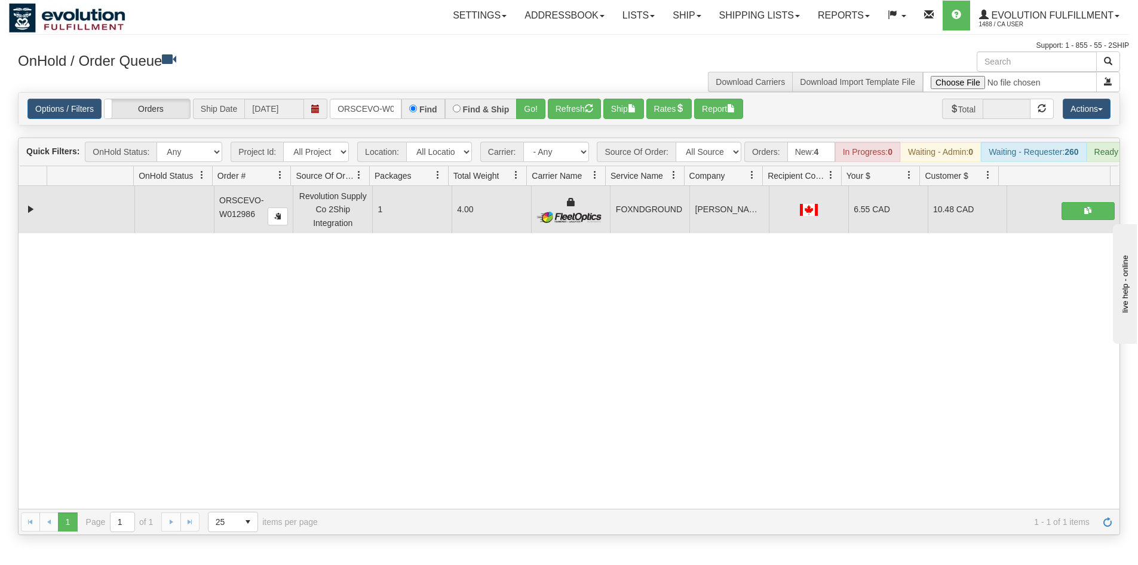
click at [354, 88] on div "OnHold / Order Queue Download Carriers Download Import Template File" at bounding box center [569, 71] width 1120 height 41
click at [352, 98] on div "Options / Filters Group Shipments Orders Ship Date 10/15/2025 ORSCEVO-W012986 F…" at bounding box center [569, 109] width 1101 height 32
click at [357, 112] on input "ORSCEVO-W012986" at bounding box center [366, 109] width 72 height 20
click at [541, 116] on button "Go!" at bounding box center [530, 109] width 29 height 20
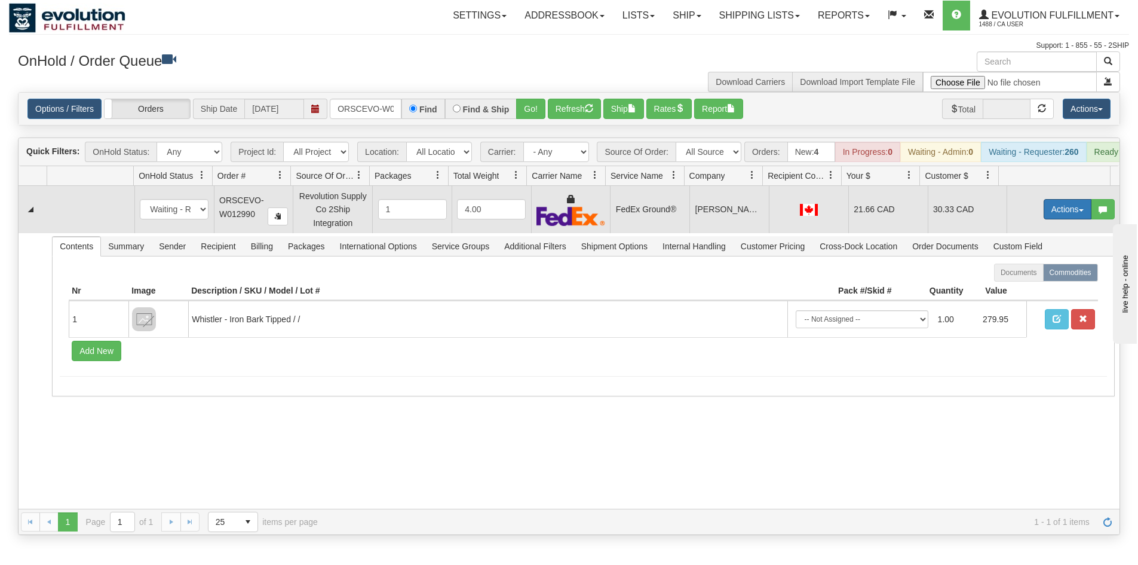
click at [1053, 217] on button "Actions" at bounding box center [1068, 209] width 48 height 20
click at [1021, 286] on link "Ship" at bounding box center [1043, 279] width 96 height 16
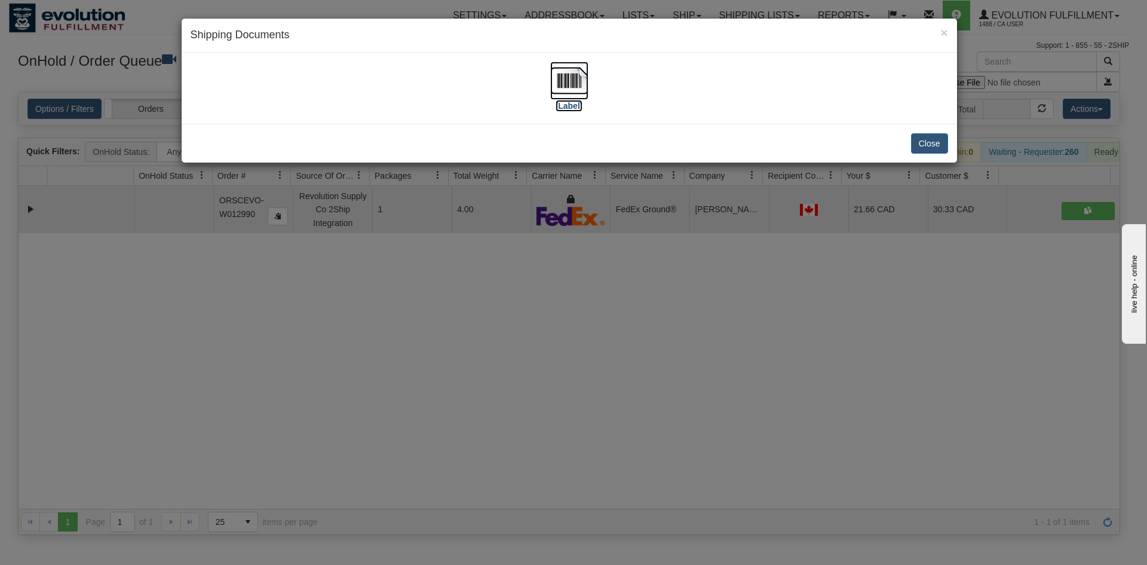
click at [578, 93] on img at bounding box center [569, 81] width 38 height 38
click at [812, 387] on div "× Shipping Documents [Label] Close" at bounding box center [573, 282] width 1147 height 565
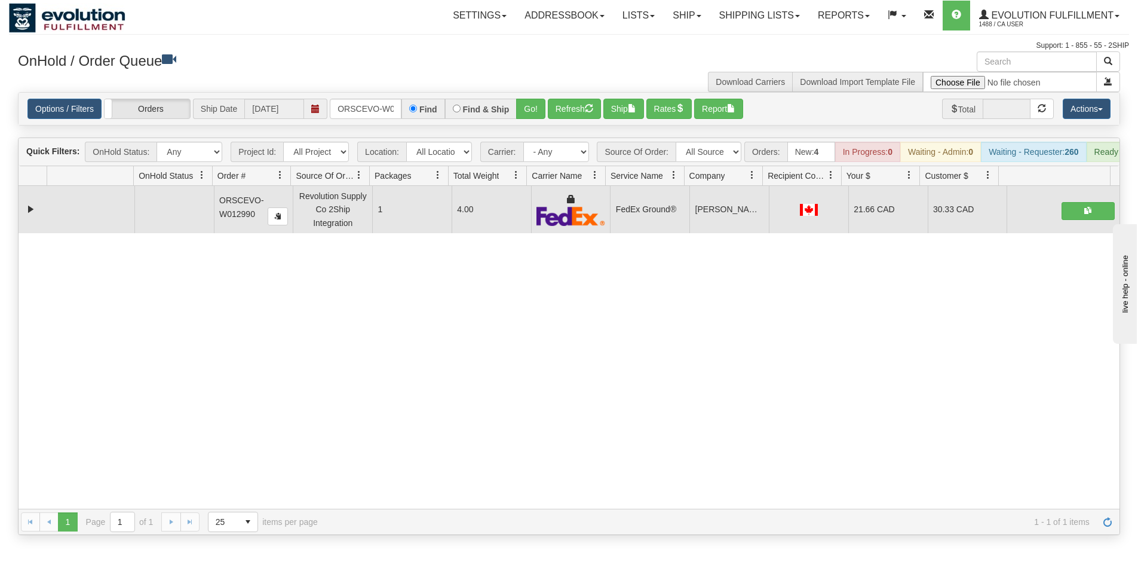
click at [621, 437] on div "31790018 EVOLUTION V3 91540833 91540834 ORSCEVO-W012990 Revolution Supply Co 2S…" at bounding box center [569, 347] width 1101 height 323
click at [378, 106] on input "ORSCEVO-W012990" at bounding box center [366, 109] width 72 height 20
click at [536, 112] on button "Go!" at bounding box center [530, 109] width 29 height 20
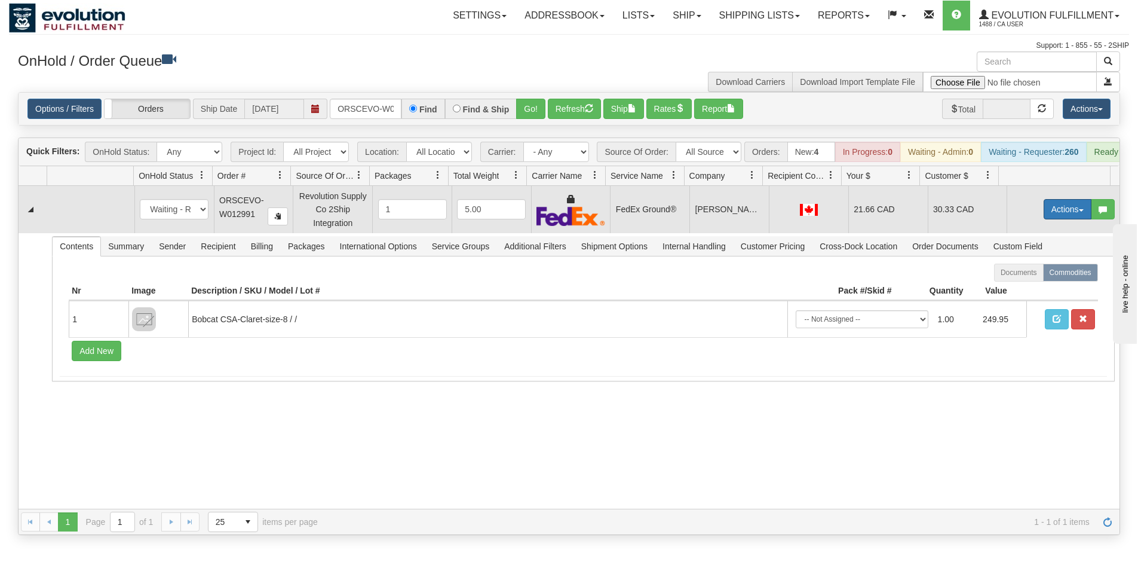
click at [1061, 218] on button "Actions" at bounding box center [1068, 209] width 48 height 20
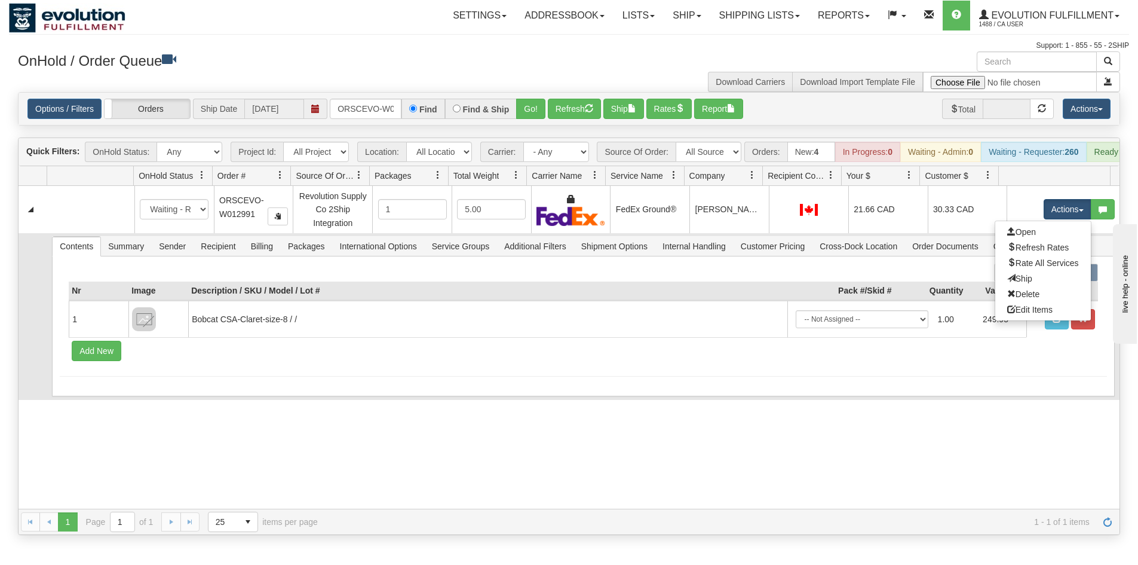
click at [1030, 286] on link "Ship" at bounding box center [1043, 279] width 96 height 16
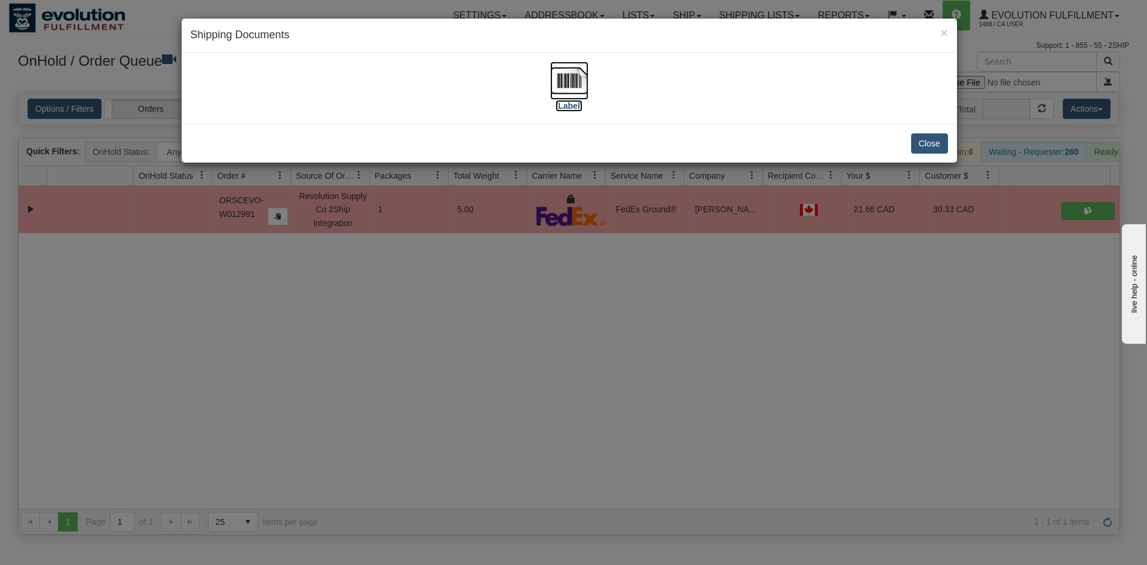
click at [560, 92] on img at bounding box center [569, 81] width 38 height 38
drag, startPoint x: 507, startPoint y: 331, endPoint x: 477, endPoint y: 265, distance: 71.9
click at [503, 317] on div "× Shipping Documents [Label] Close" at bounding box center [573, 282] width 1147 height 565
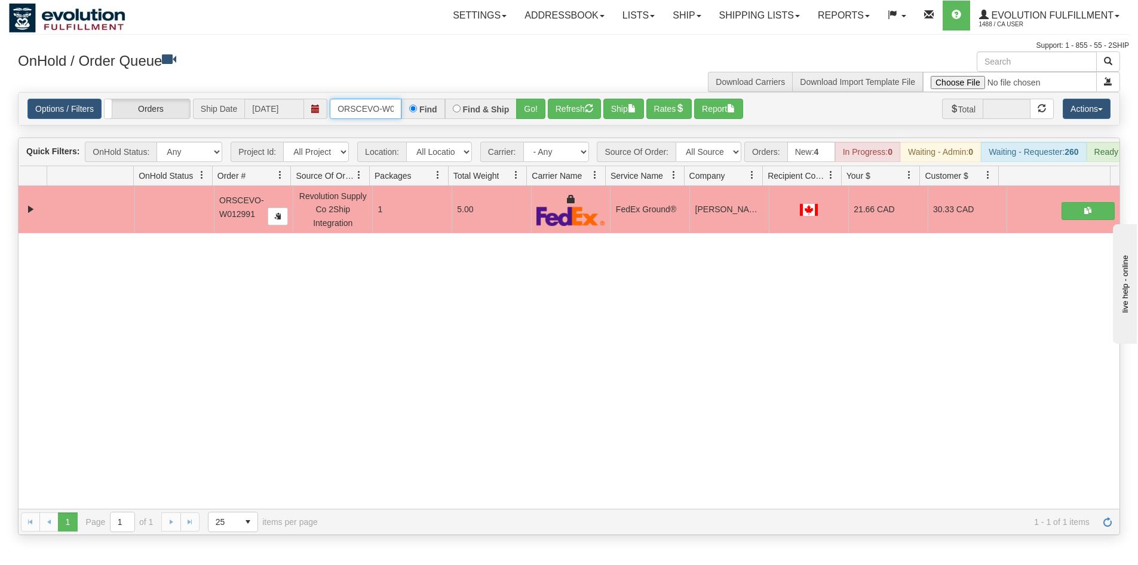
click at [354, 106] on input "ORSCEVO-W012991" at bounding box center [366, 109] width 72 height 20
click at [538, 113] on button "Go!" at bounding box center [530, 109] width 29 height 20
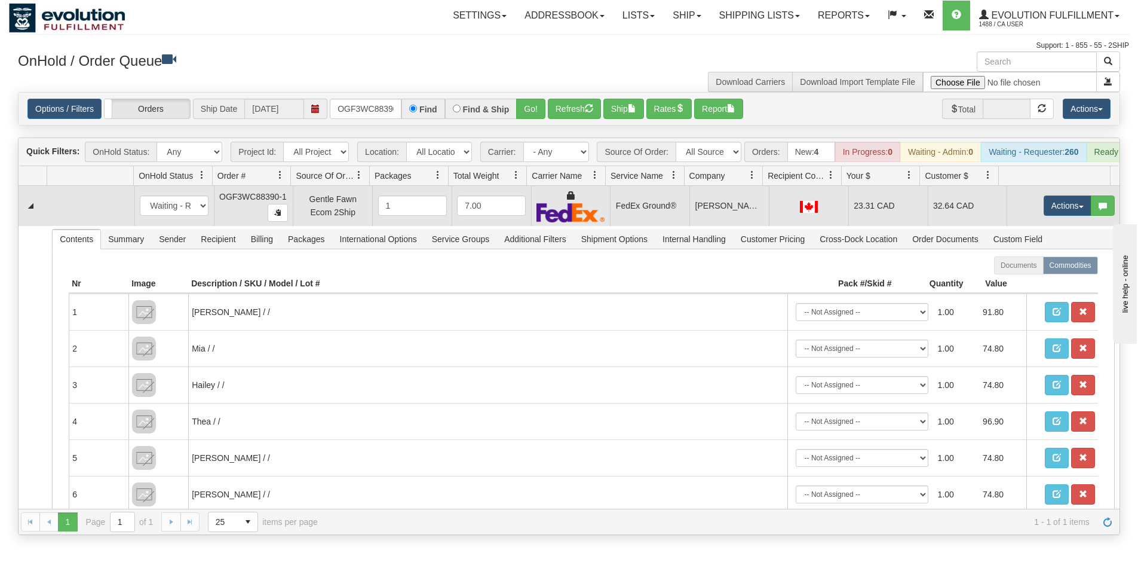
click at [1027, 214] on td "Actions Open Refresh Rates Rate All Services Ship Delete Edit Items" at bounding box center [1063, 206] width 113 height 40
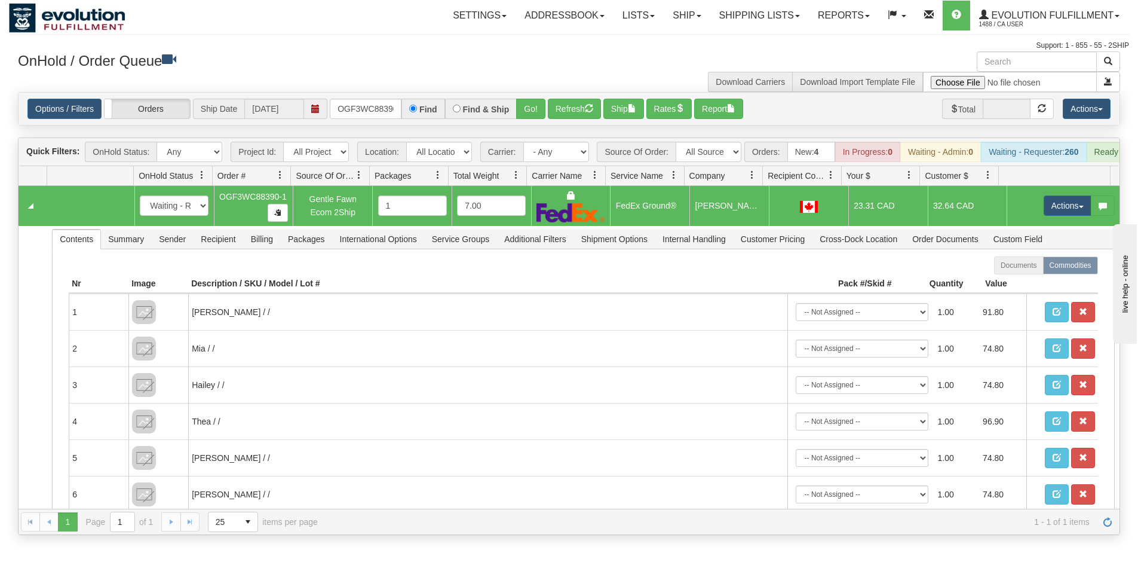
click at [1067, 204] on td "Actions Open Refresh Rates Rate All Services Ship Delete Edit Items" at bounding box center [1063, 206] width 113 height 40
click at [1053, 215] on button "Actions" at bounding box center [1068, 205] width 48 height 20
click at [1028, 283] on link "Ship" at bounding box center [1043, 275] width 96 height 16
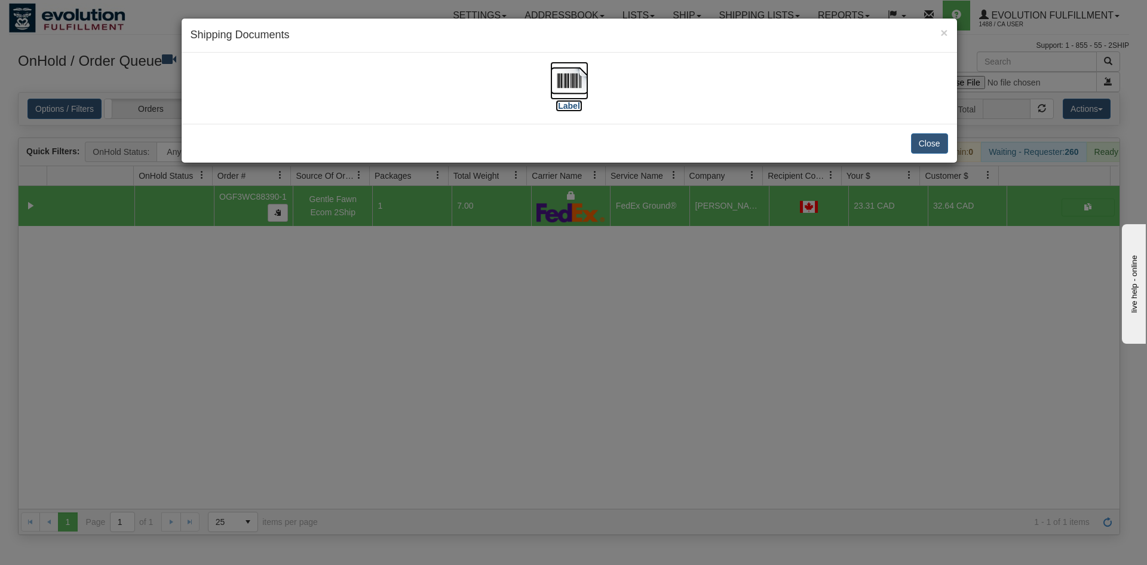
click at [569, 73] on img at bounding box center [569, 81] width 38 height 38
click at [859, 275] on div "× Shipping Documents [Label] Close" at bounding box center [573, 282] width 1147 height 565
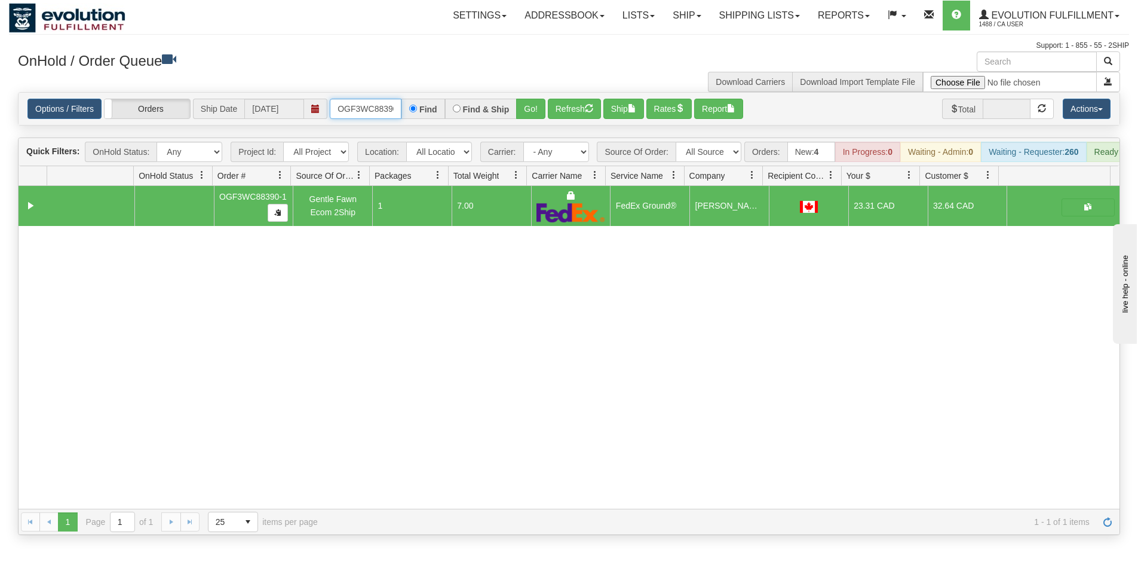
click at [351, 109] on input "OGF3WC88390-1" at bounding box center [366, 109] width 72 height 20
click at [534, 109] on button "Go!" at bounding box center [530, 109] width 29 height 20
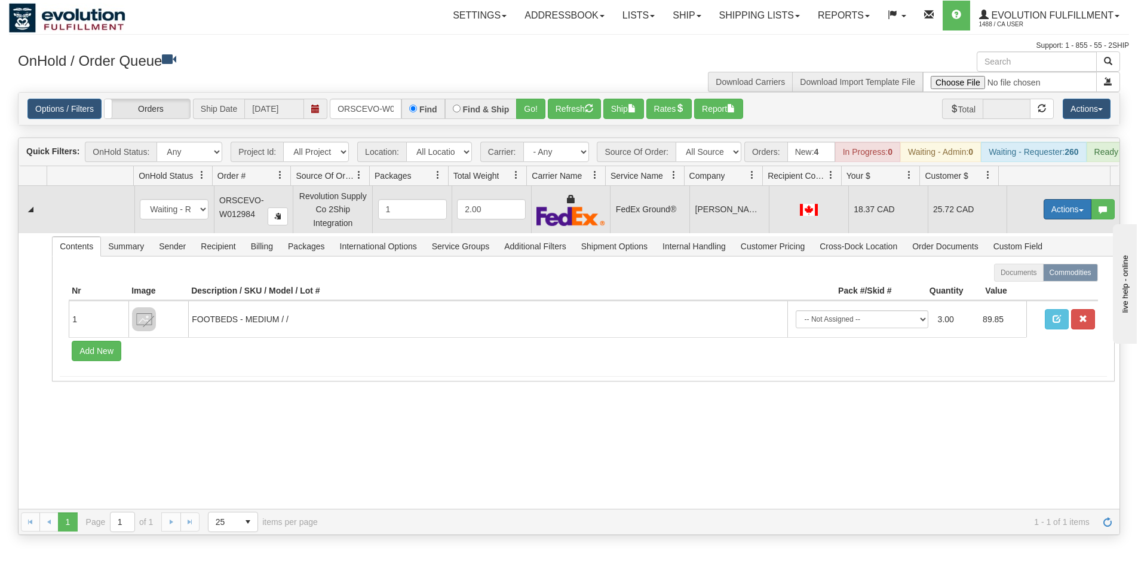
click at [1056, 219] on button "Actions" at bounding box center [1068, 209] width 48 height 20
click at [1017, 283] on span "Ship" at bounding box center [1019, 279] width 25 height 10
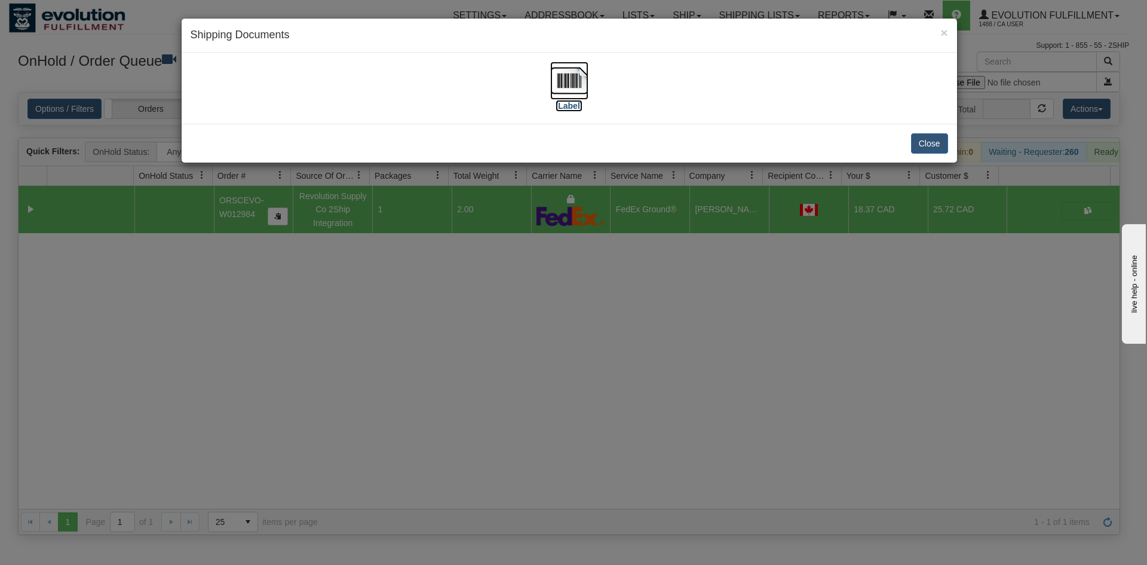
click at [568, 87] on img at bounding box center [569, 81] width 38 height 38
click at [632, 300] on div "× Shipping Documents [Label] Close" at bounding box center [573, 282] width 1147 height 565
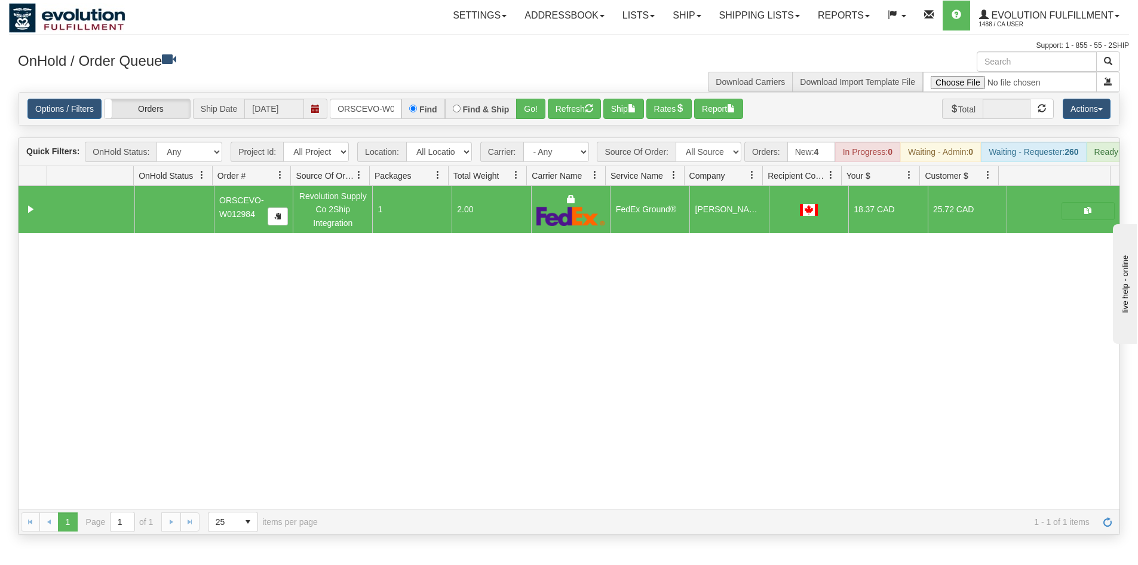
drag, startPoint x: 361, startPoint y: 124, endPoint x: 375, endPoint y: 110, distance: 19.4
click at [361, 124] on div "Options / Filters Group Shipments Orders Ship Date 10/15/2025 ORSCEVO-W012984 F…" at bounding box center [569, 109] width 1101 height 32
click at [375, 110] on input "ORSCEVO-W012984" at bounding box center [366, 109] width 72 height 20
click at [527, 113] on button "Go!" at bounding box center [530, 109] width 29 height 20
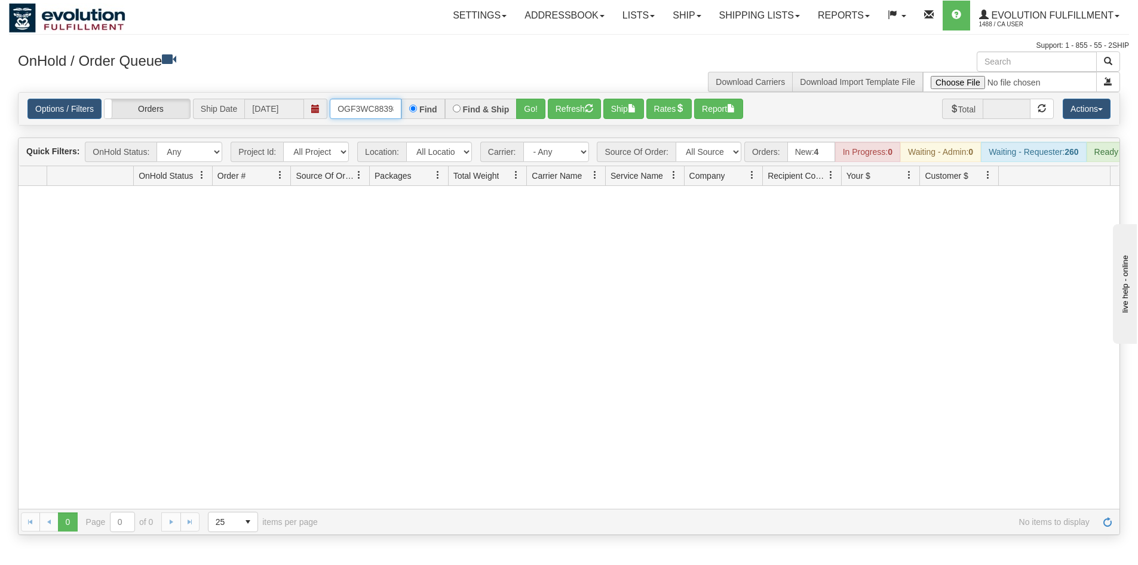
click at [348, 103] on input "OGF3WC88398-1" at bounding box center [366, 109] width 72 height 20
click at [341, 108] on input "OGF3WC88398-1" at bounding box center [366, 109] width 72 height 20
click at [347, 110] on input "OGF3WC88398-1" at bounding box center [366, 109] width 72 height 20
click at [530, 115] on button "Go!" at bounding box center [530, 109] width 29 height 20
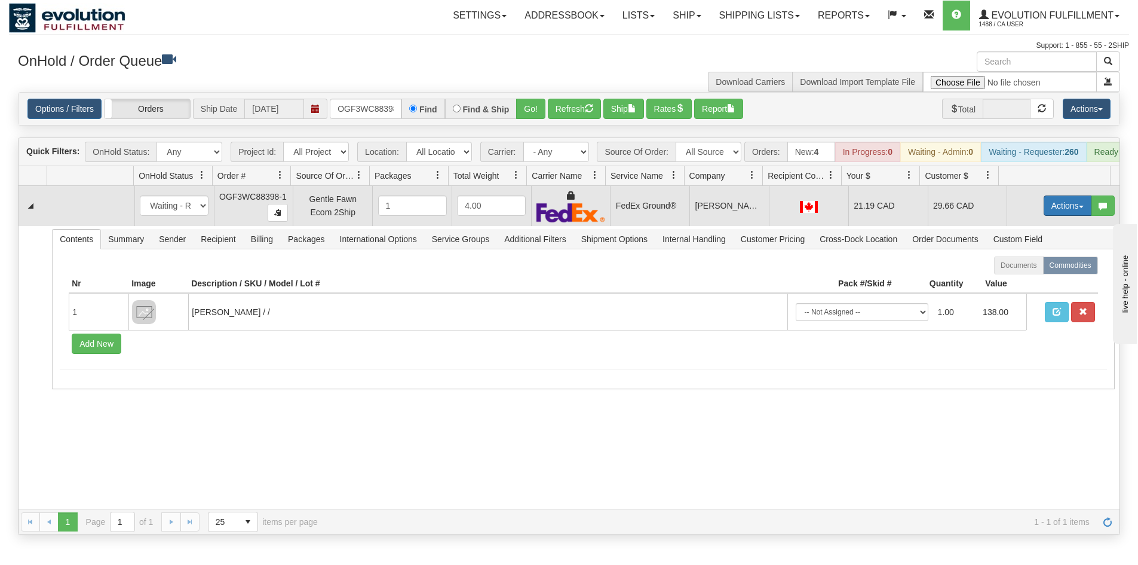
click at [1074, 208] on button "Actions" at bounding box center [1068, 205] width 48 height 20
click at [1041, 283] on link "Ship" at bounding box center [1043, 275] width 96 height 16
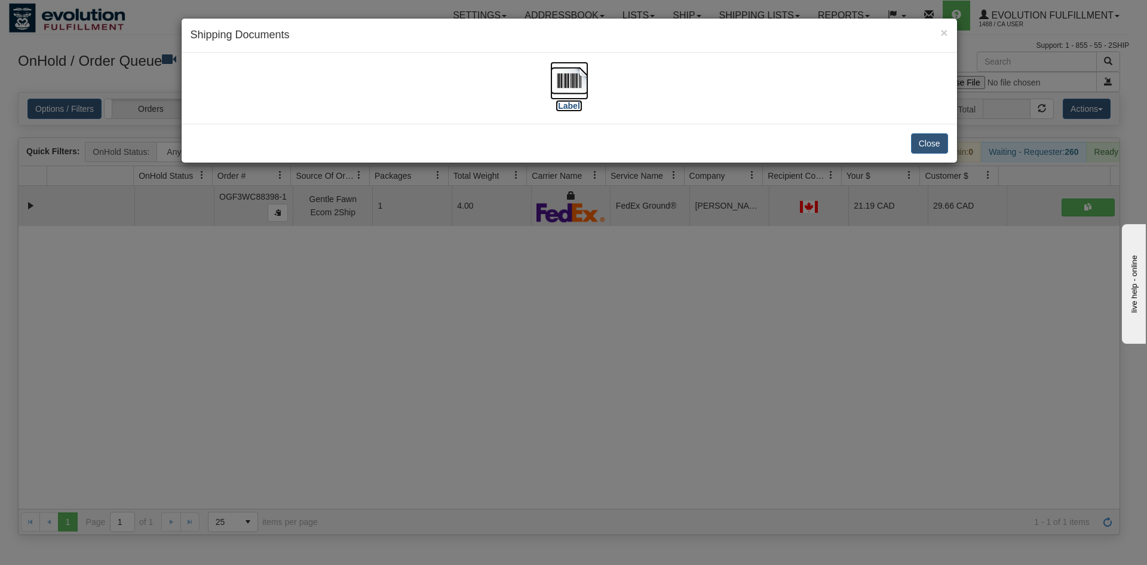
click at [575, 108] on label "[Label]" at bounding box center [569, 106] width 27 height 12
drag, startPoint x: 673, startPoint y: 339, endPoint x: 471, endPoint y: 49, distance: 352.8
click at [670, 332] on div "× Shipping Documents [Label] Close" at bounding box center [573, 282] width 1147 height 565
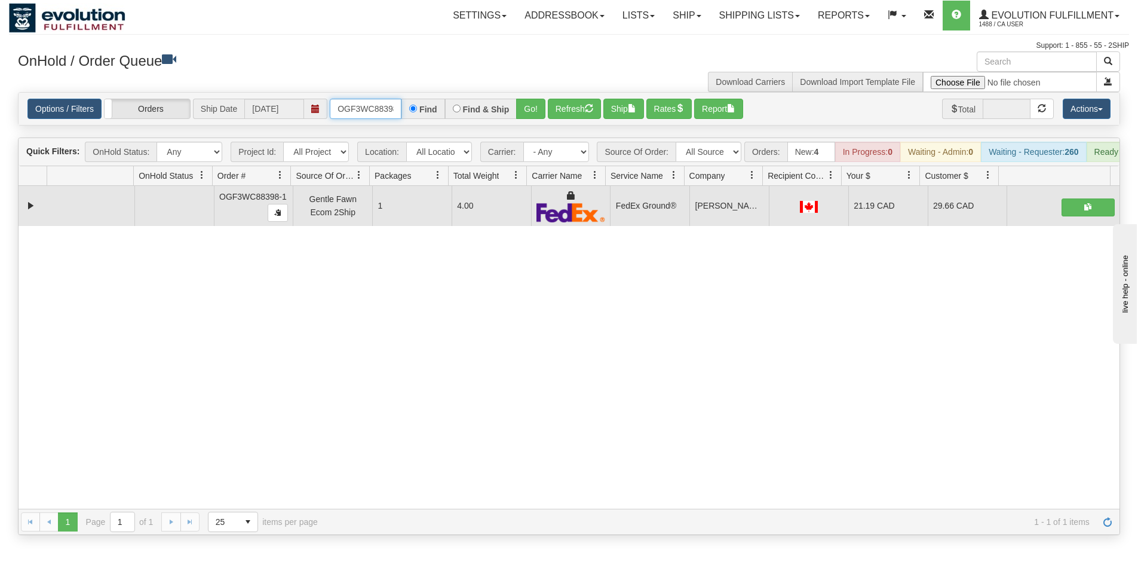
click at [361, 111] on input "OGF3WC88398-1" at bounding box center [366, 109] width 72 height 20
click at [532, 109] on button "Go!" at bounding box center [530, 109] width 29 height 20
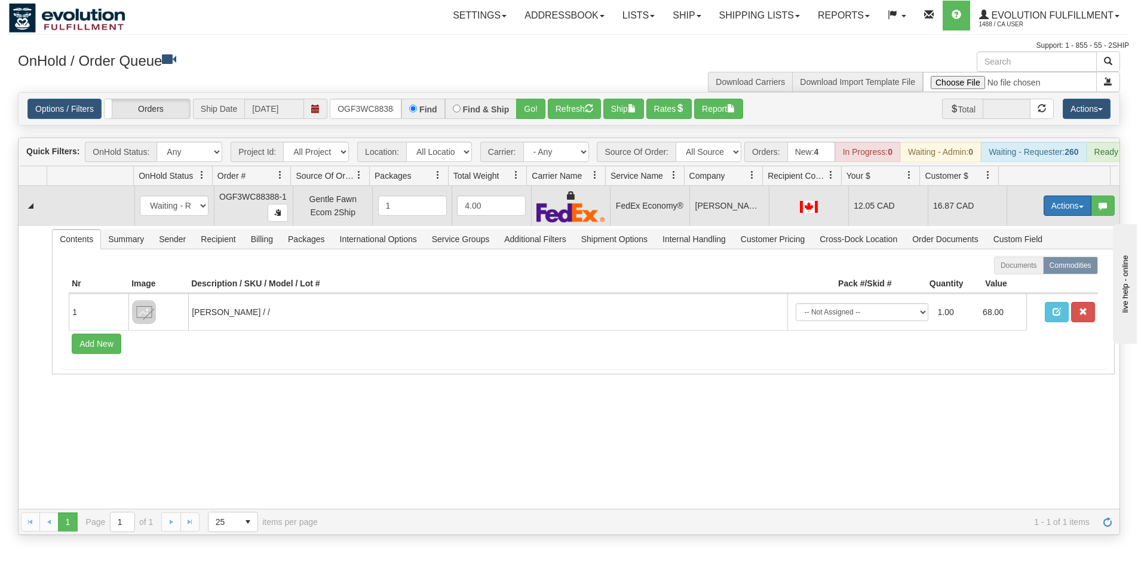
click at [1071, 207] on button "Actions" at bounding box center [1068, 205] width 48 height 20
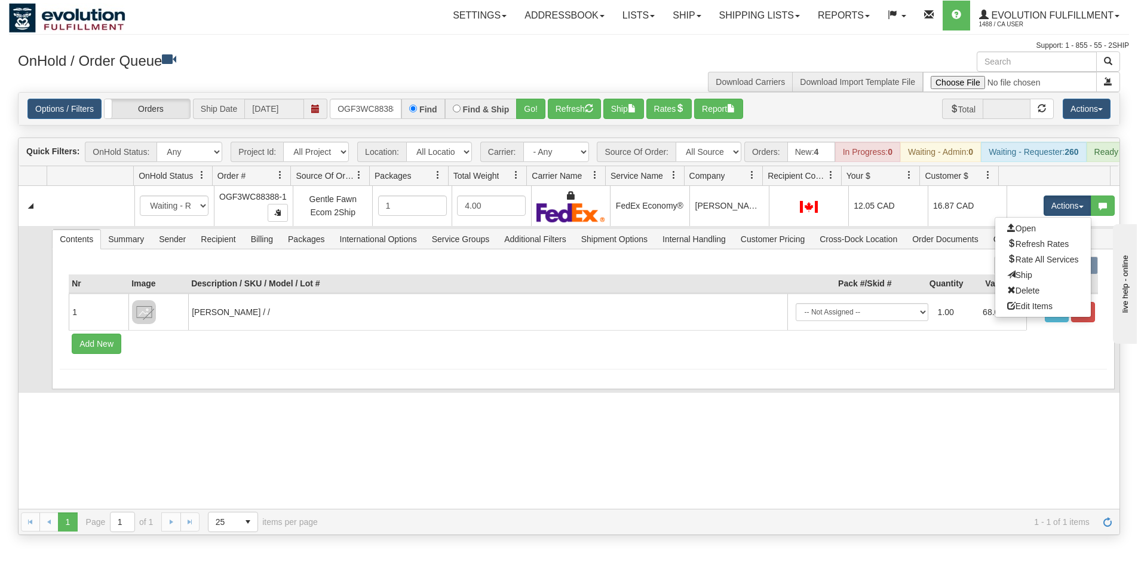
click at [1029, 283] on link "Ship" at bounding box center [1043, 275] width 96 height 16
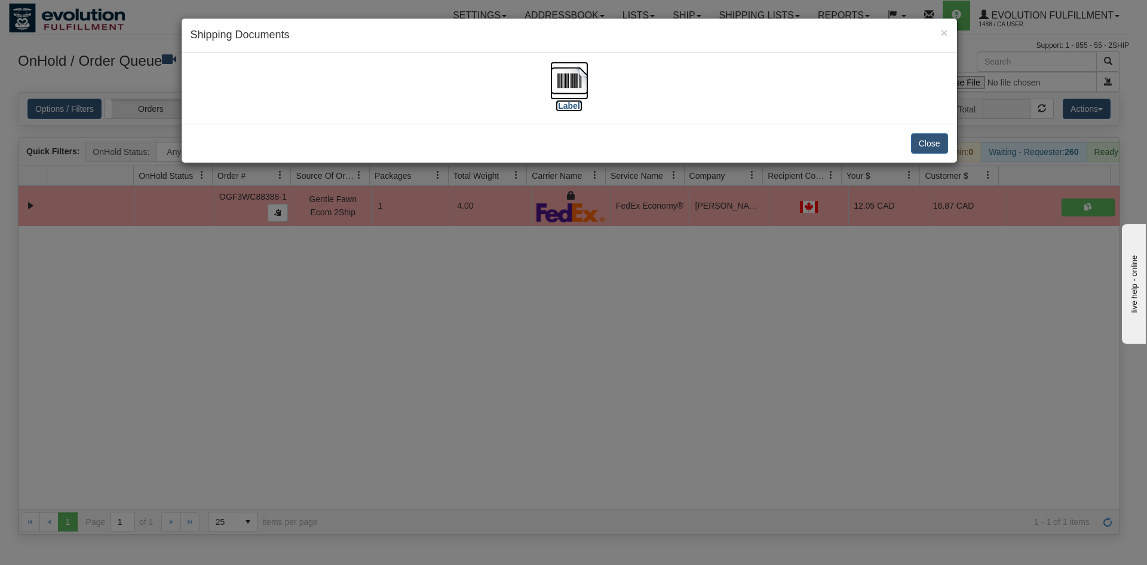
click at [582, 86] on img at bounding box center [569, 81] width 38 height 38
drag, startPoint x: 796, startPoint y: 327, endPoint x: 622, endPoint y: 158, distance: 242.1
click at [801, 324] on div "× Shipping Documents [Label] Close" at bounding box center [573, 282] width 1147 height 565
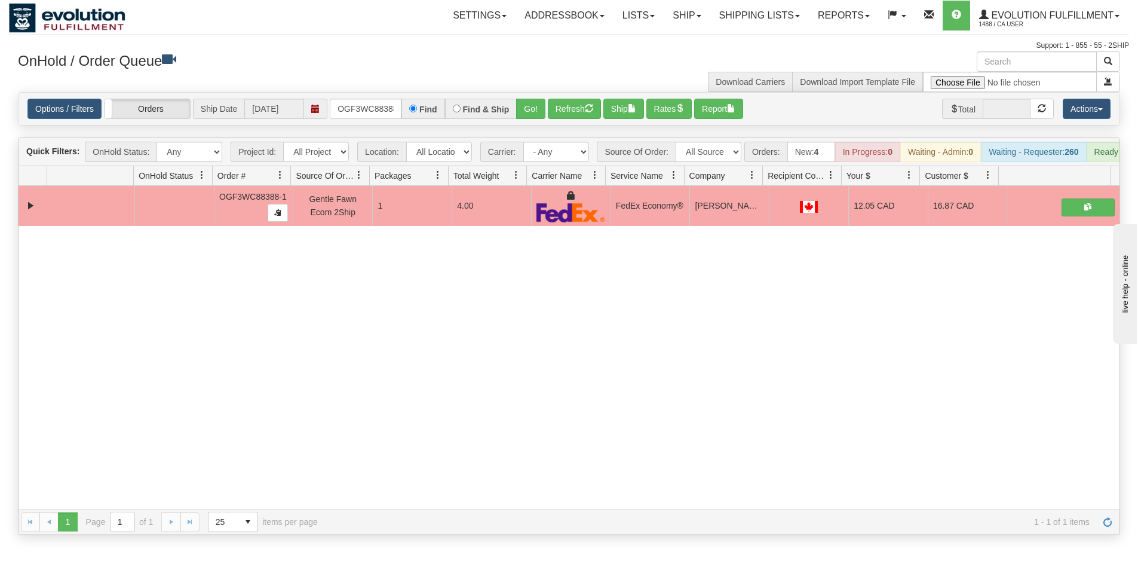
click at [403, 103] on div "Find" at bounding box center [422, 109] width 43 height 20
click at [394, 103] on input "OGF3WC88388-1" at bounding box center [366, 109] width 72 height 20
click at [532, 109] on button "Go!" at bounding box center [530, 109] width 29 height 20
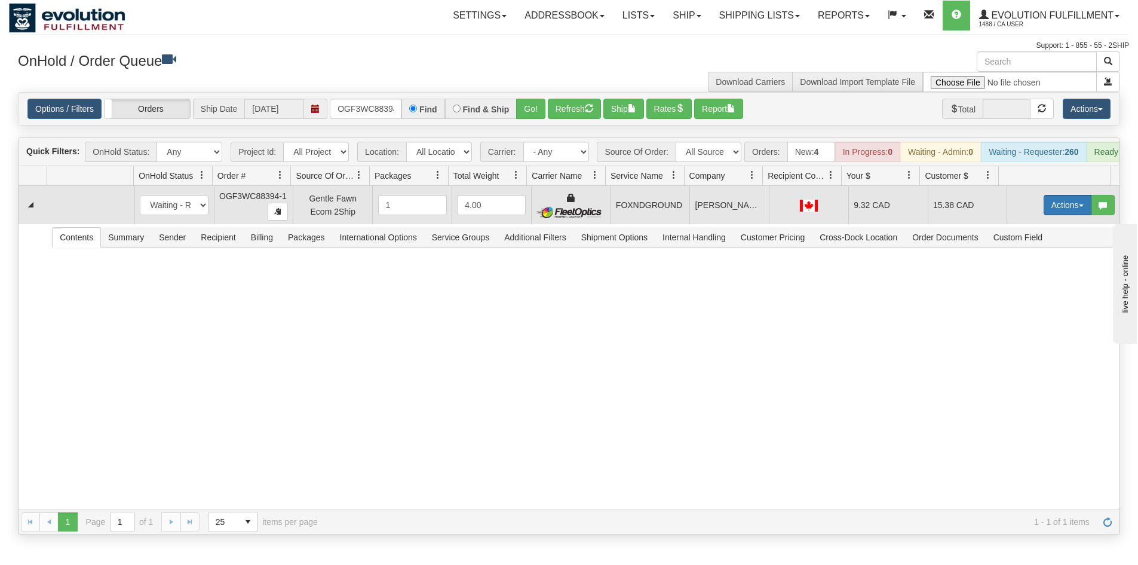
click at [1050, 214] on button "Actions" at bounding box center [1068, 205] width 48 height 20
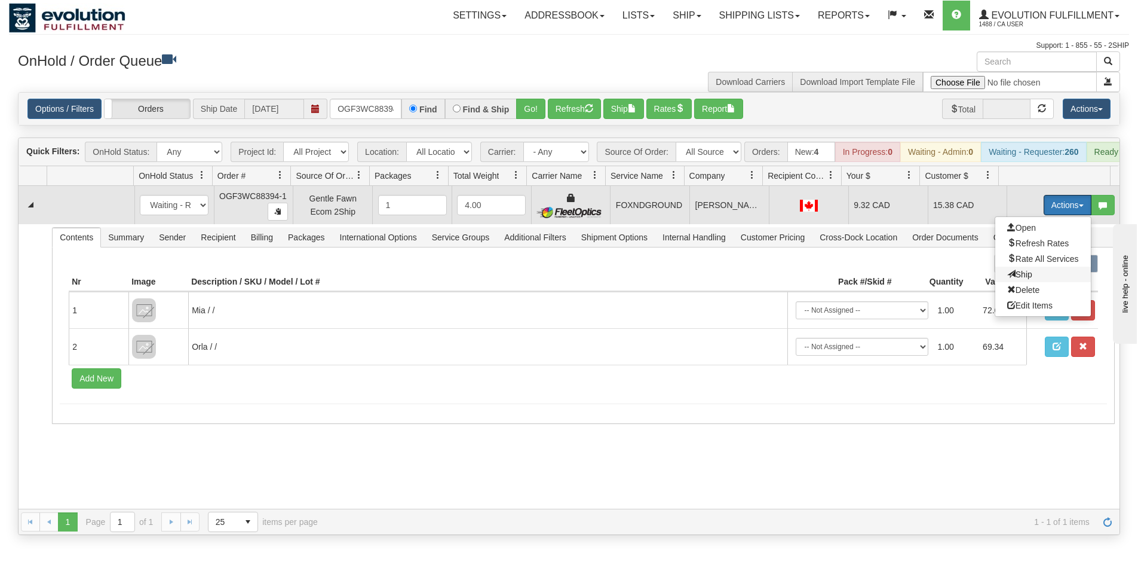
click at [1013, 279] on span "Ship" at bounding box center [1019, 274] width 25 height 10
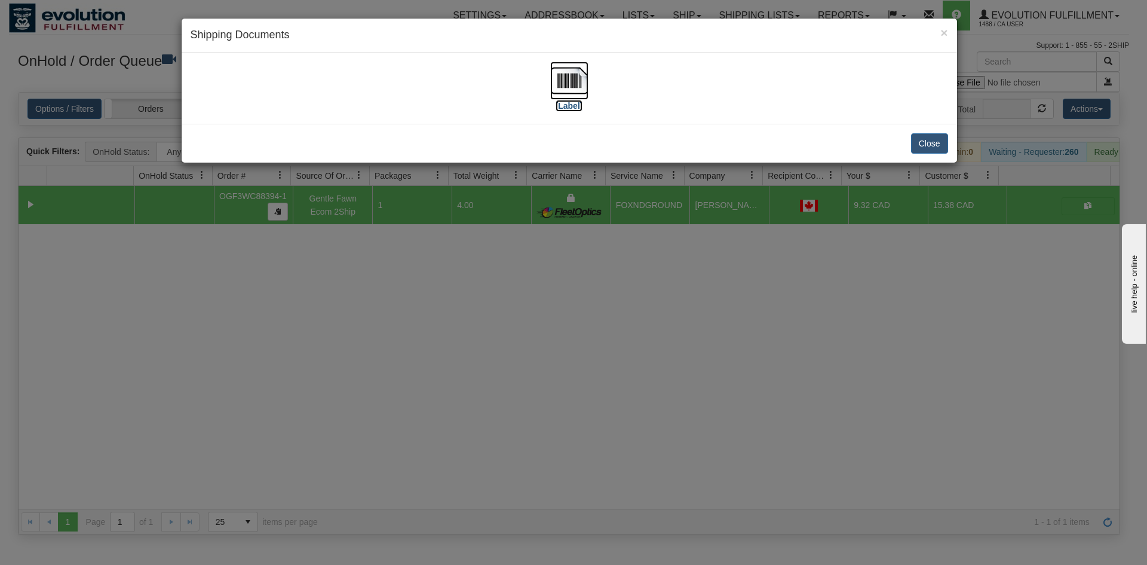
click at [568, 93] on img at bounding box center [569, 81] width 38 height 38
drag, startPoint x: 439, startPoint y: 373, endPoint x: 443, endPoint y: 350, distance: 23.1
click at [443, 360] on div "× Shipping Documents [Label] Close" at bounding box center [573, 282] width 1147 height 565
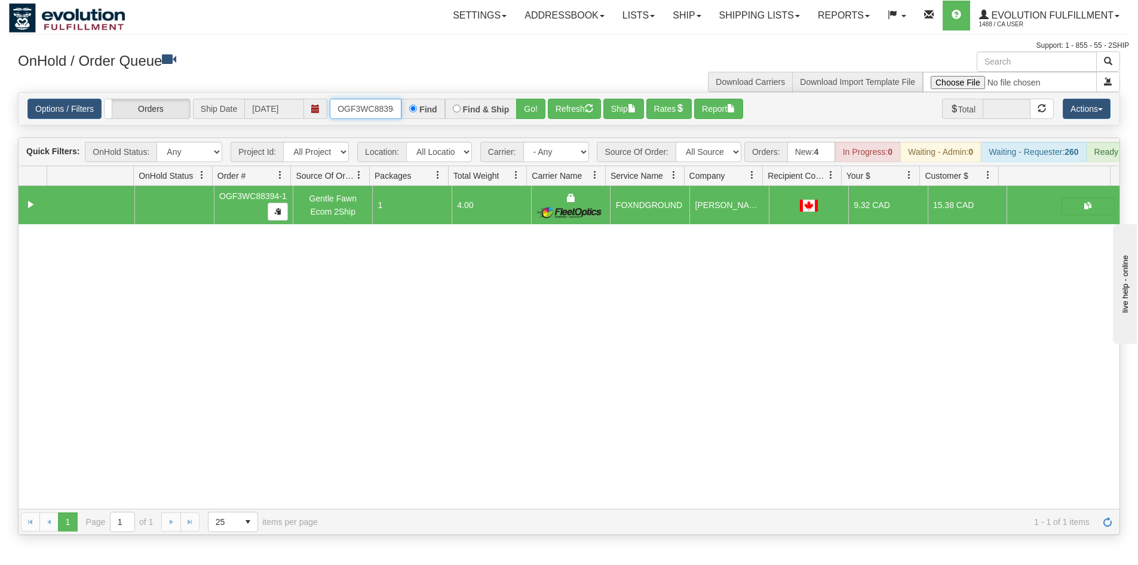
click at [387, 113] on input "OGF3WC88394-1" at bounding box center [366, 109] width 72 height 20
click at [525, 106] on button "Go!" at bounding box center [530, 109] width 29 height 20
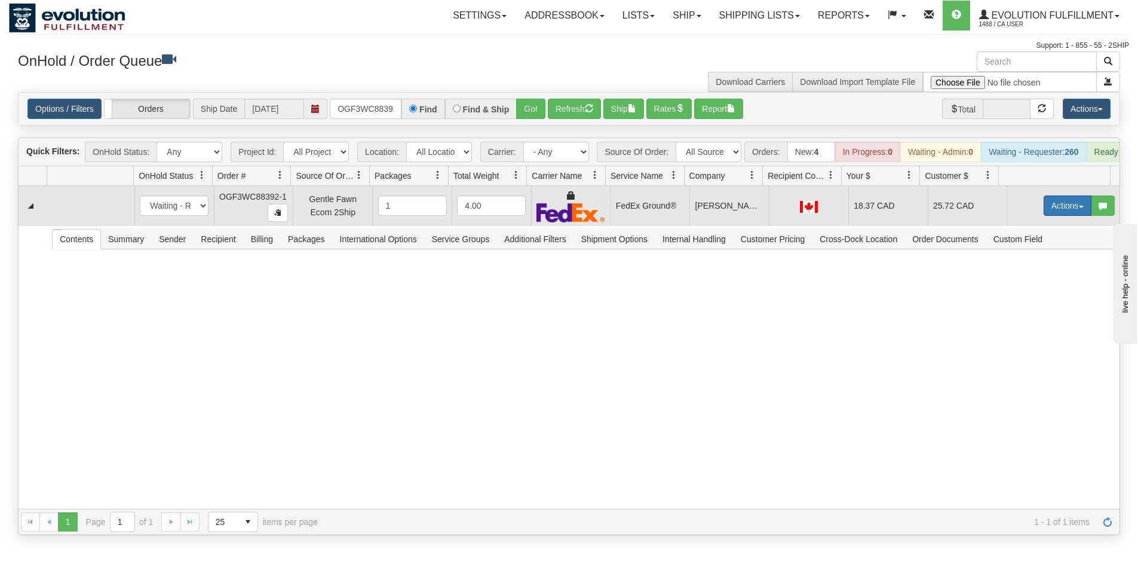
click at [1044, 216] on button "Actions" at bounding box center [1068, 205] width 48 height 20
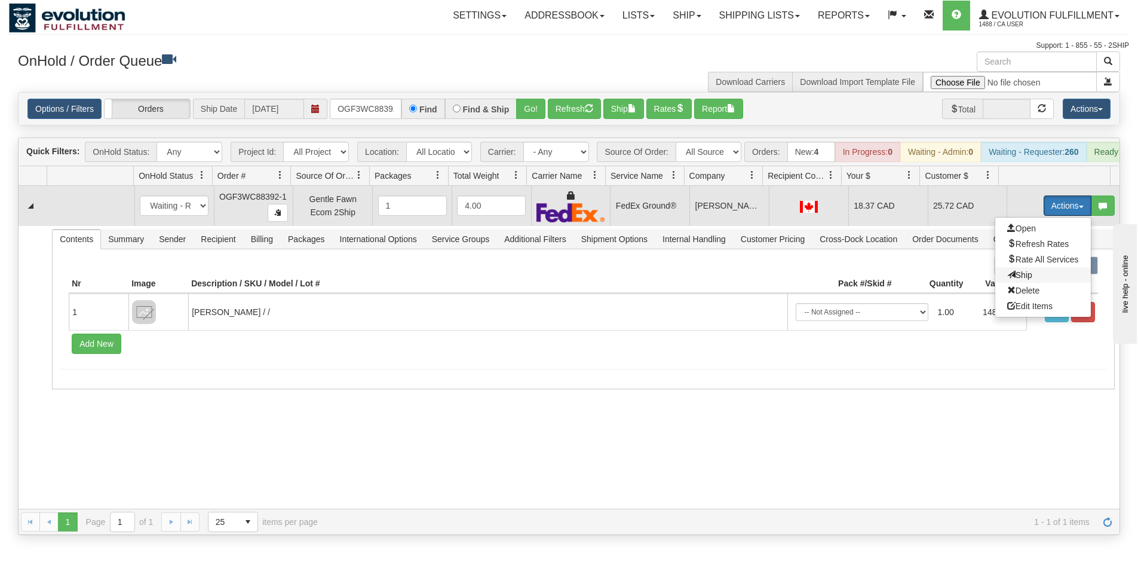
click at [1014, 280] on span "Ship" at bounding box center [1019, 275] width 25 height 10
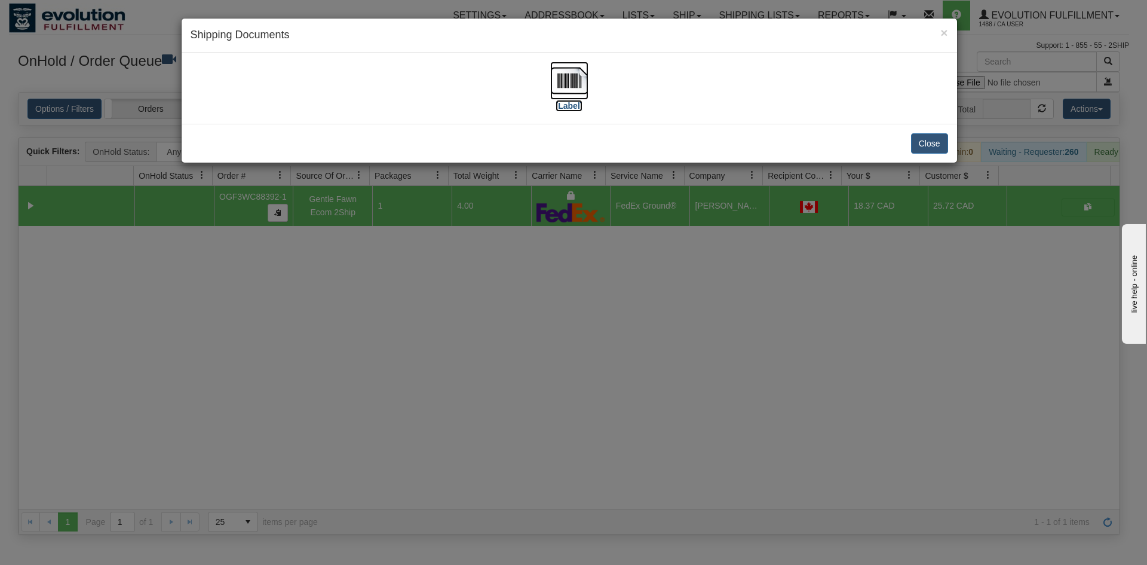
click at [566, 73] on img at bounding box center [569, 81] width 38 height 38
drag, startPoint x: 622, startPoint y: 479, endPoint x: 438, endPoint y: 286, distance: 266.6
click at [617, 464] on div "× Shipping Documents [Label] Close" at bounding box center [573, 282] width 1147 height 565
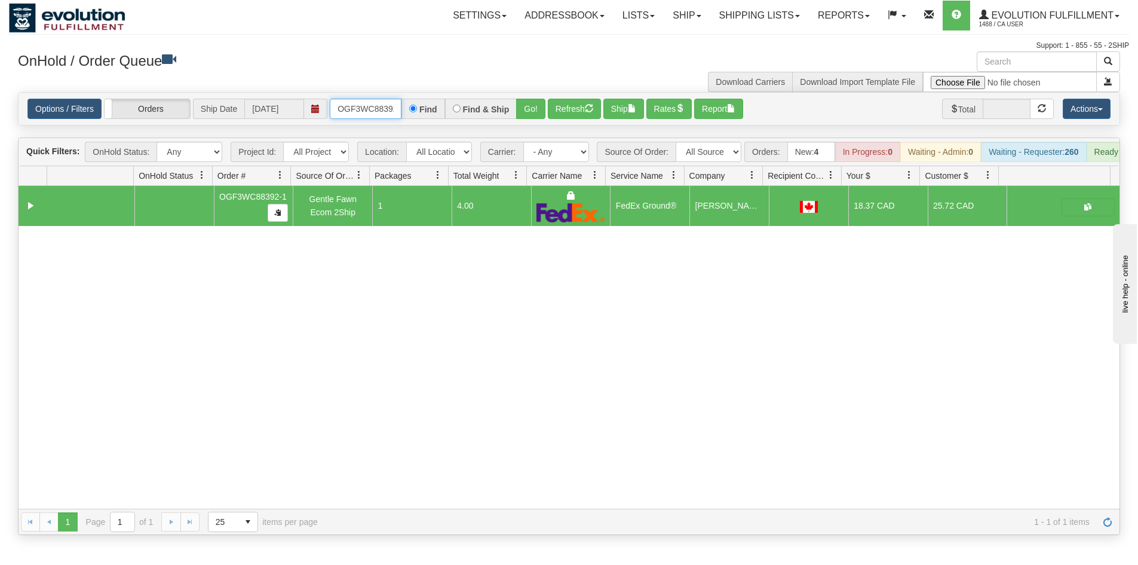
click at [373, 109] on input "OGF3WC88392-1" at bounding box center [366, 109] width 72 height 20
click at [542, 102] on button "Go!" at bounding box center [530, 109] width 29 height 20
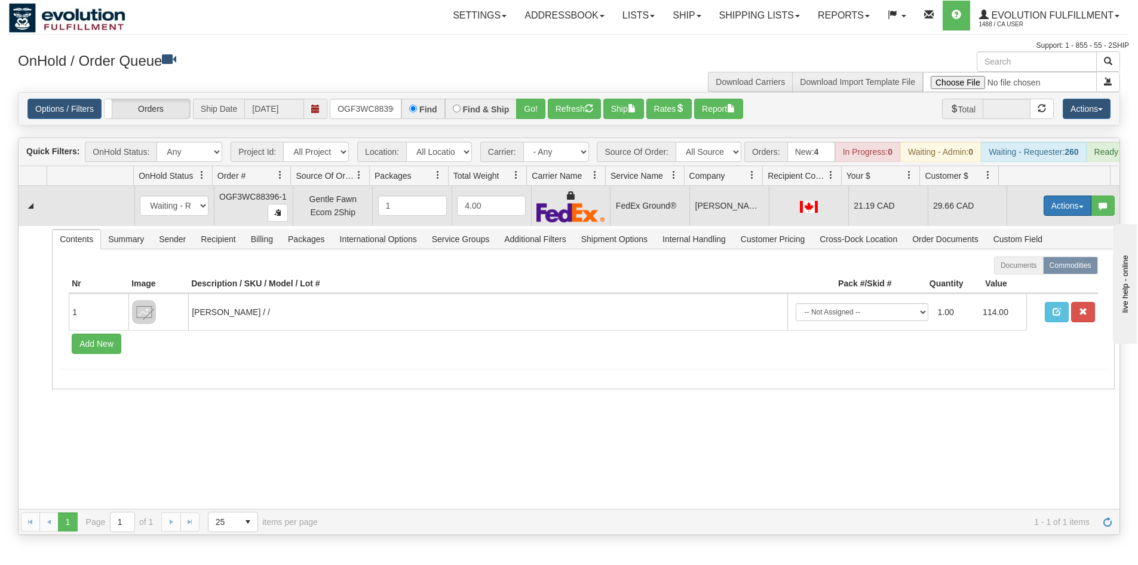
click at [1063, 211] on button "Actions" at bounding box center [1068, 205] width 48 height 20
click at [1023, 282] on link "Ship" at bounding box center [1043, 275] width 96 height 16
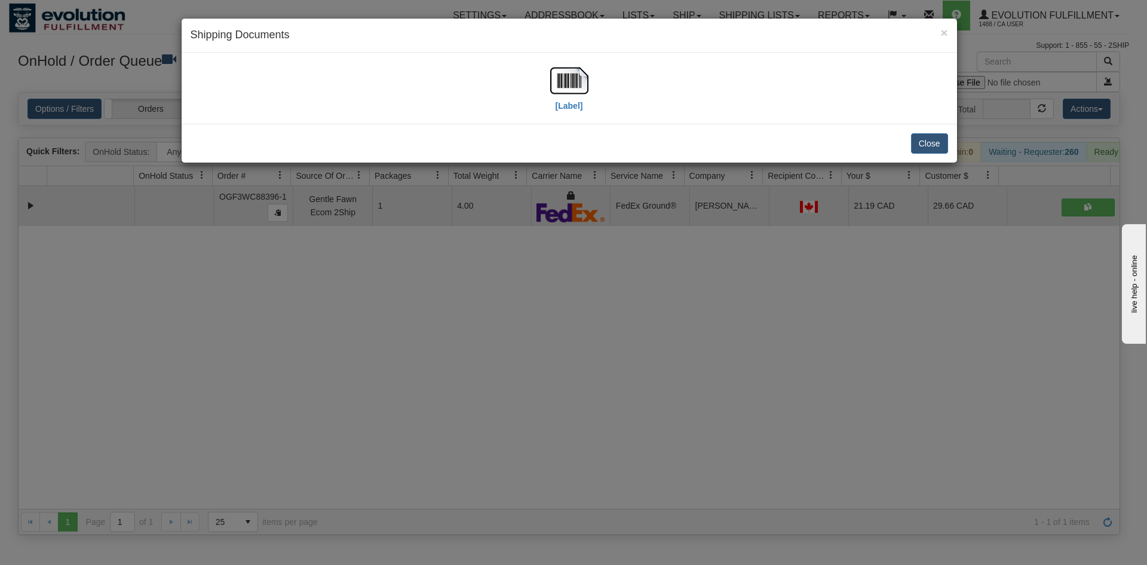
click at [549, 81] on div "[Label]" at bounding box center [570, 88] width 758 height 53
click at [552, 80] on img at bounding box center [569, 81] width 38 height 38
click at [663, 226] on div "× Shipping Documents [Label] Close" at bounding box center [573, 282] width 1147 height 565
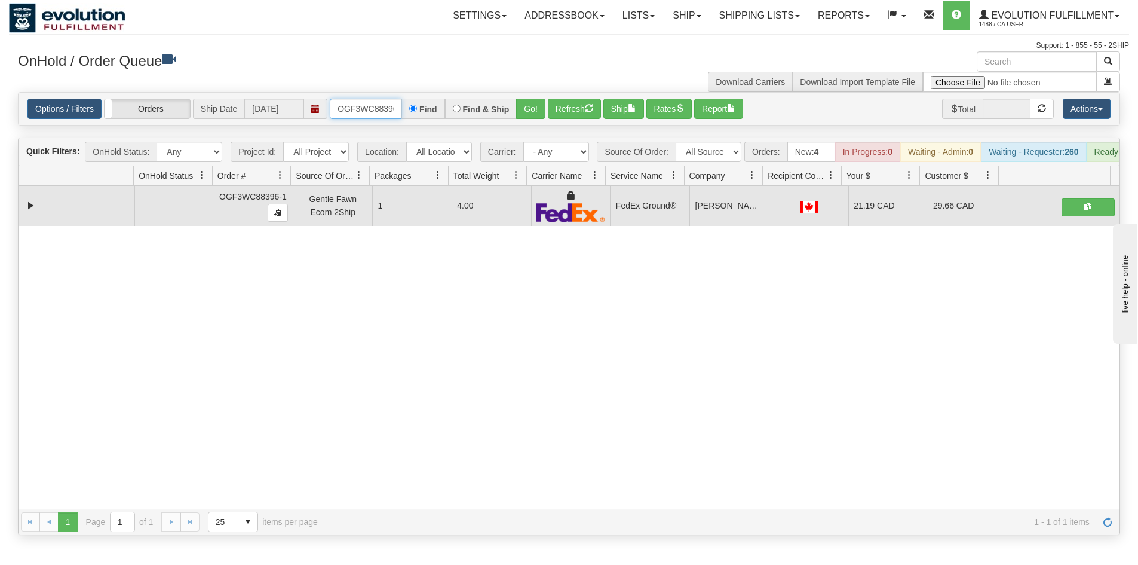
click at [394, 108] on input "OGF3WC88396-1" at bounding box center [366, 109] width 72 height 20
click at [532, 109] on button "Go!" at bounding box center [530, 109] width 29 height 20
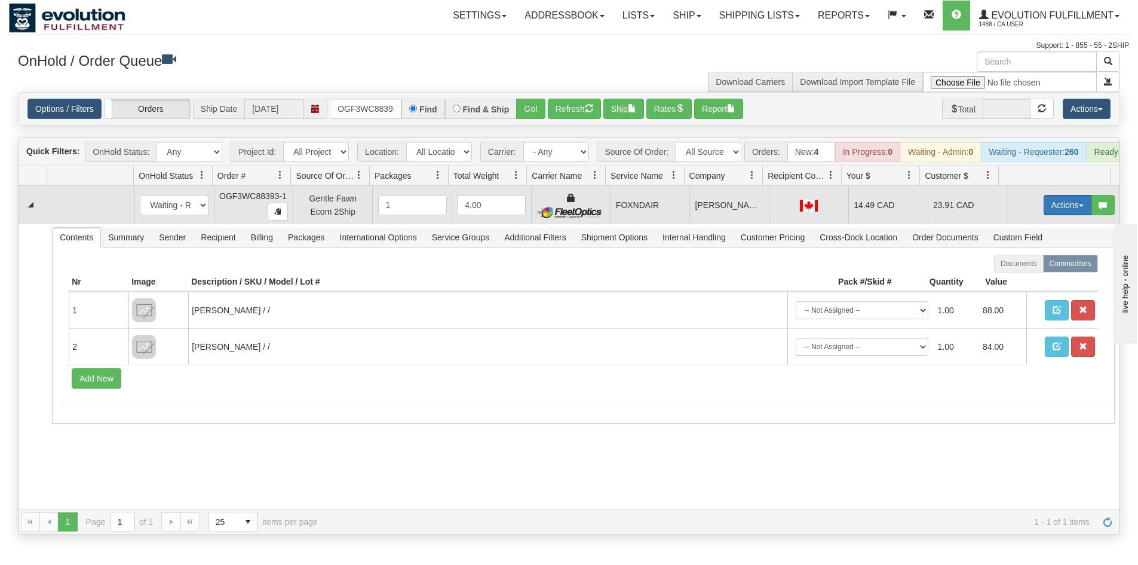
drag, startPoint x: 1044, startPoint y: 216, endPoint x: 1036, endPoint y: 222, distance: 10.3
click at [1045, 215] on button "Actions" at bounding box center [1068, 205] width 48 height 20
click at [1025, 282] on link "Ship" at bounding box center [1043, 274] width 96 height 16
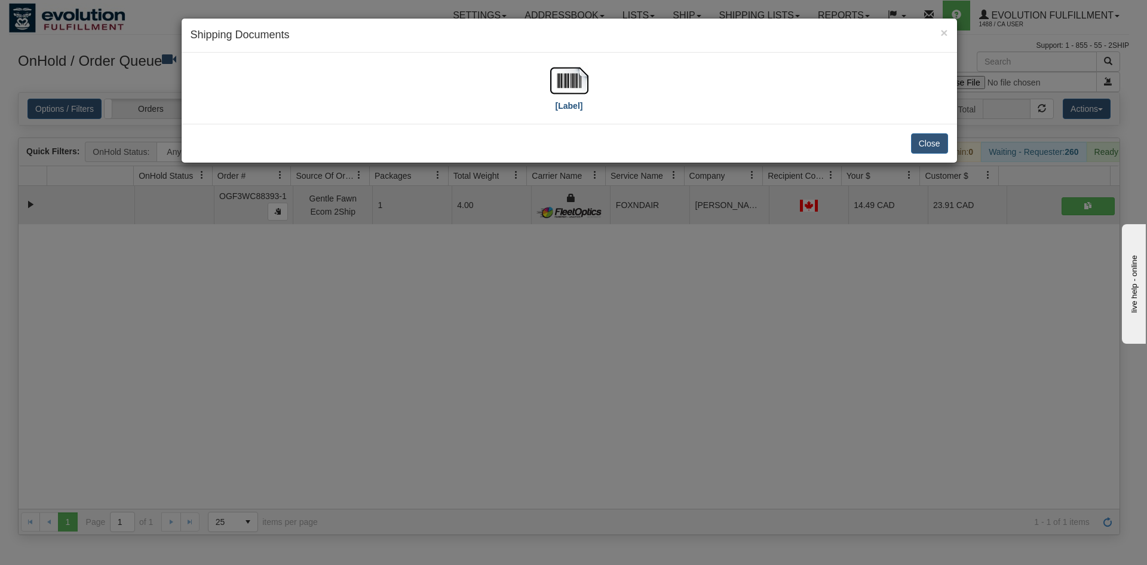
click at [590, 77] on div "[Label]" at bounding box center [570, 88] width 758 height 53
click at [569, 81] on img at bounding box center [569, 81] width 38 height 38
drag, startPoint x: 470, startPoint y: 351, endPoint x: 413, endPoint y: 124, distance: 233.3
click at [481, 327] on div "× Shipping Documents [Label] Close" at bounding box center [573, 282] width 1147 height 565
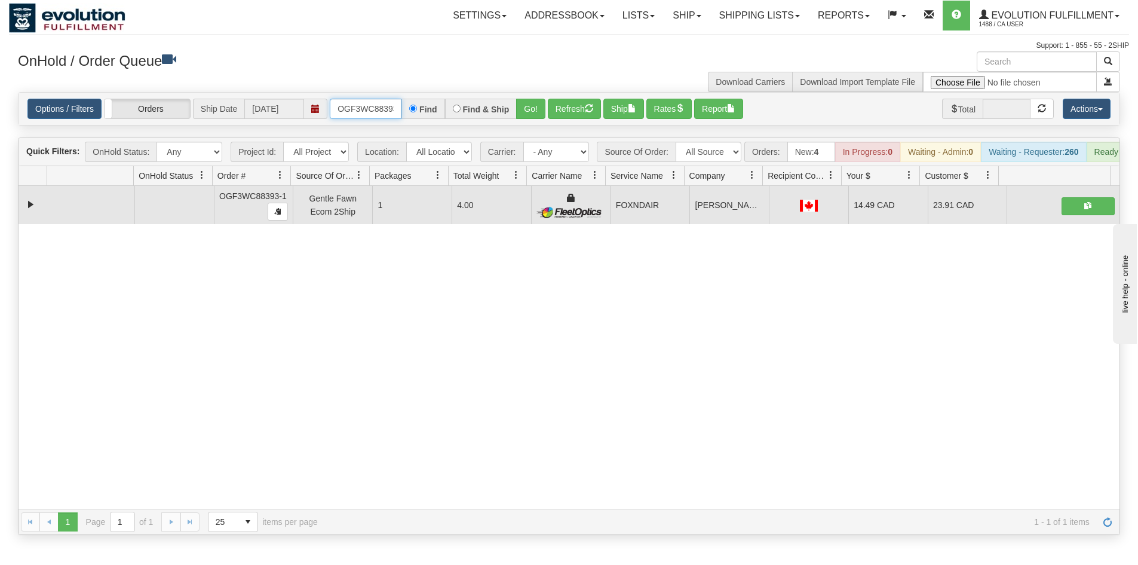
click at [354, 119] on input "OGF3WC88393-1" at bounding box center [366, 109] width 72 height 20
click at [537, 111] on button "Go!" at bounding box center [530, 109] width 29 height 20
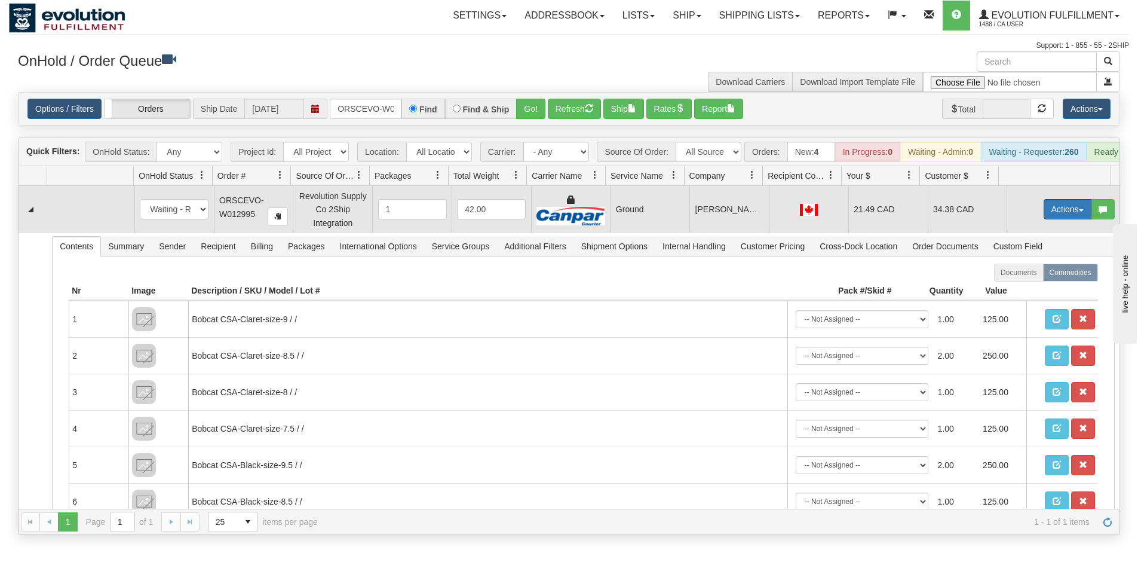
click at [1048, 211] on button "Actions" at bounding box center [1068, 209] width 48 height 20
click at [1039, 283] on link "Ship" at bounding box center [1043, 279] width 96 height 16
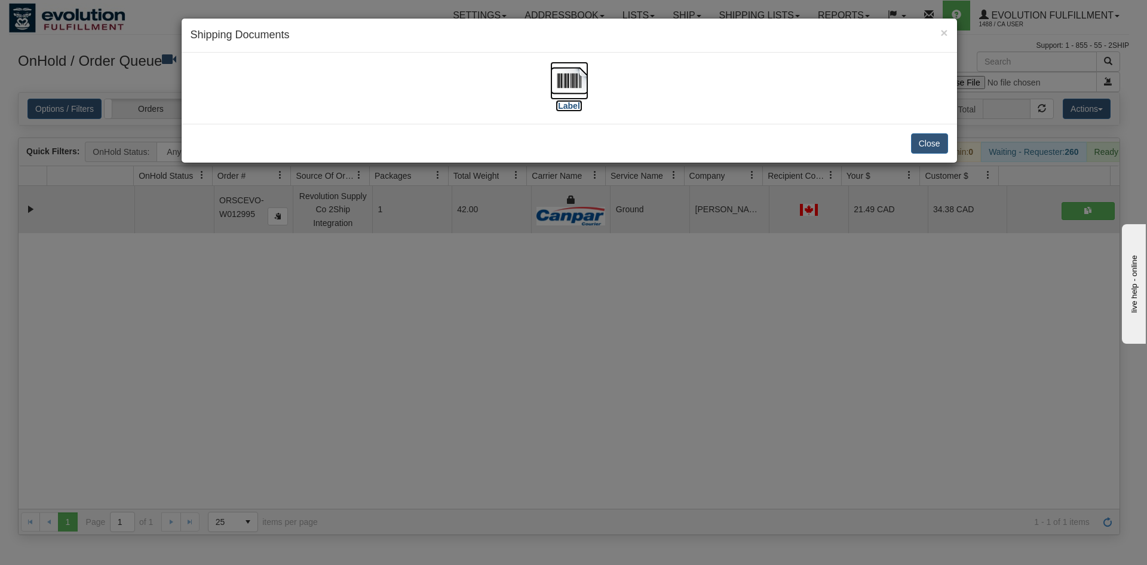
click at [559, 74] on img at bounding box center [569, 81] width 38 height 38
drag, startPoint x: 743, startPoint y: 376, endPoint x: 735, endPoint y: 226, distance: 150.2
click at [740, 354] on div "× Shipping Documents [Label] Close" at bounding box center [573, 282] width 1147 height 565
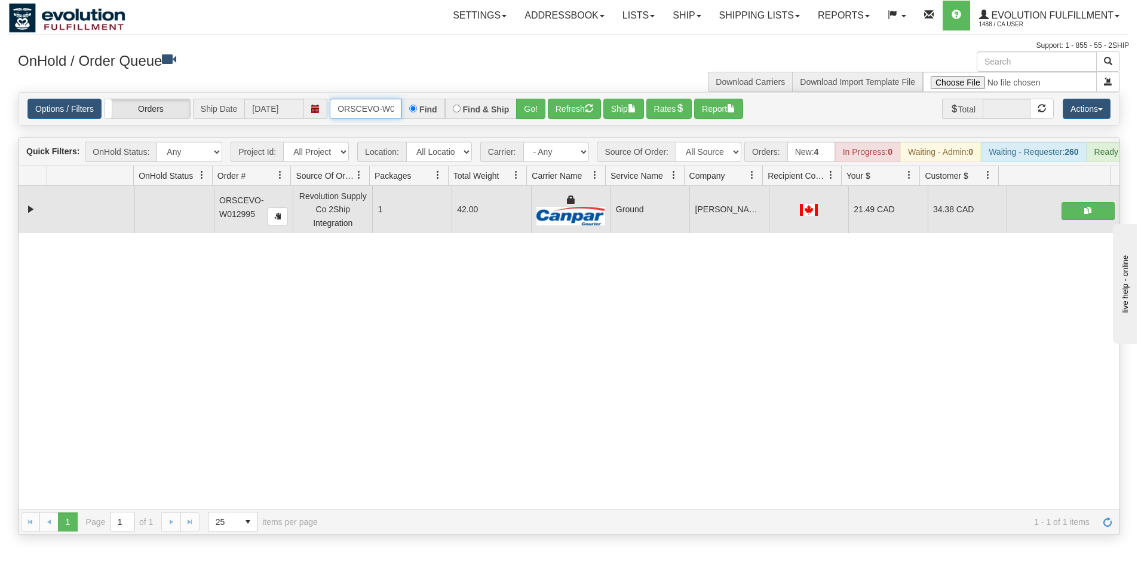
click at [333, 111] on input "ORSCEVO-W012995" at bounding box center [366, 109] width 72 height 20
type input "OWDLW2973-1"
click at [520, 110] on button "Go!" at bounding box center [530, 109] width 29 height 20
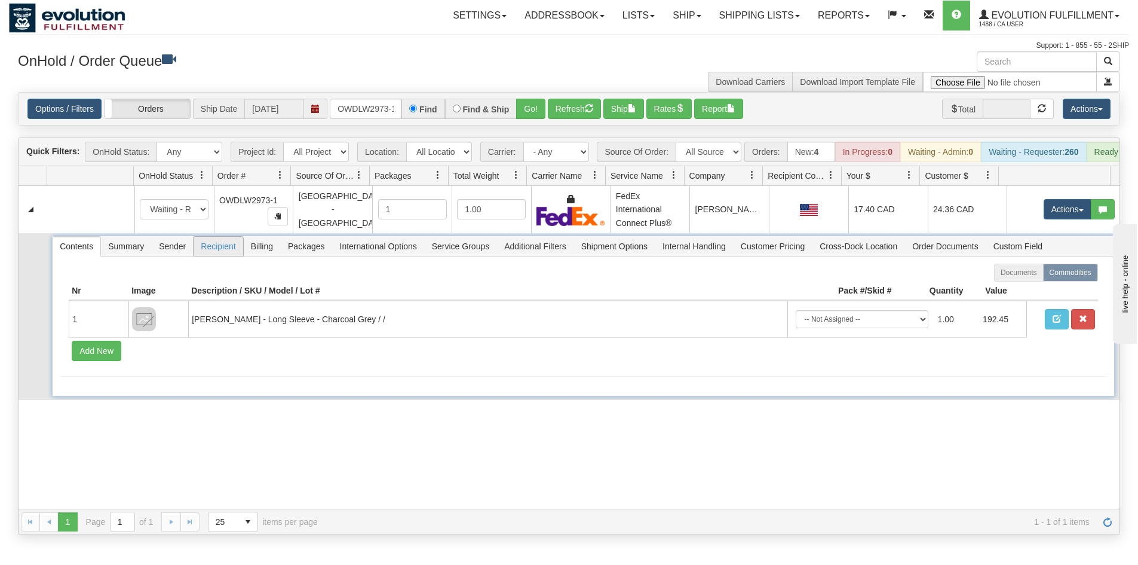
click at [229, 256] on span "Recipient" at bounding box center [218, 246] width 49 height 19
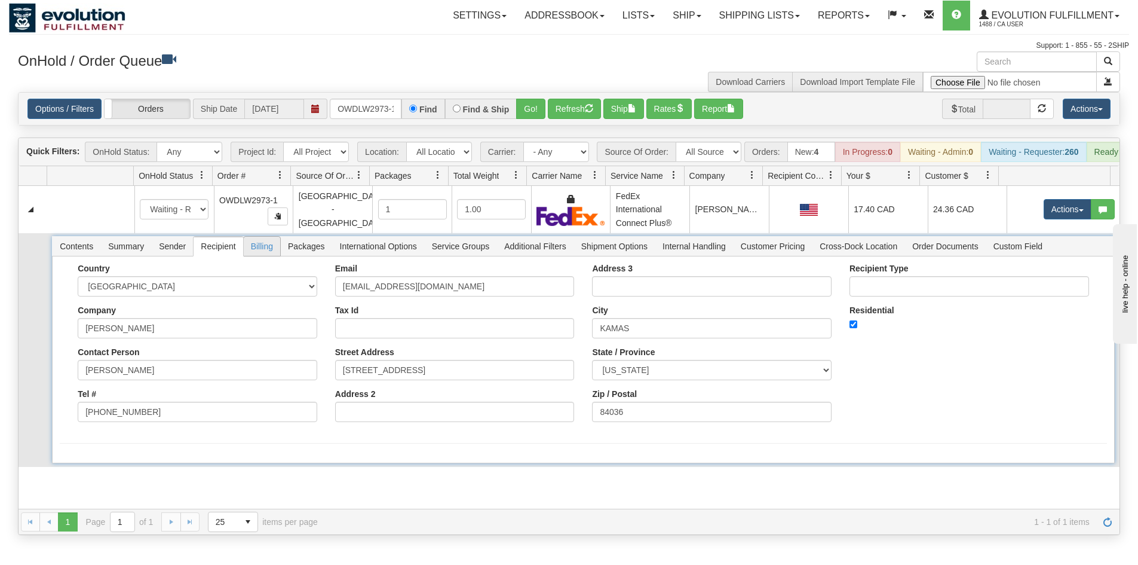
click at [246, 253] on span "Billing" at bounding box center [262, 246] width 36 height 19
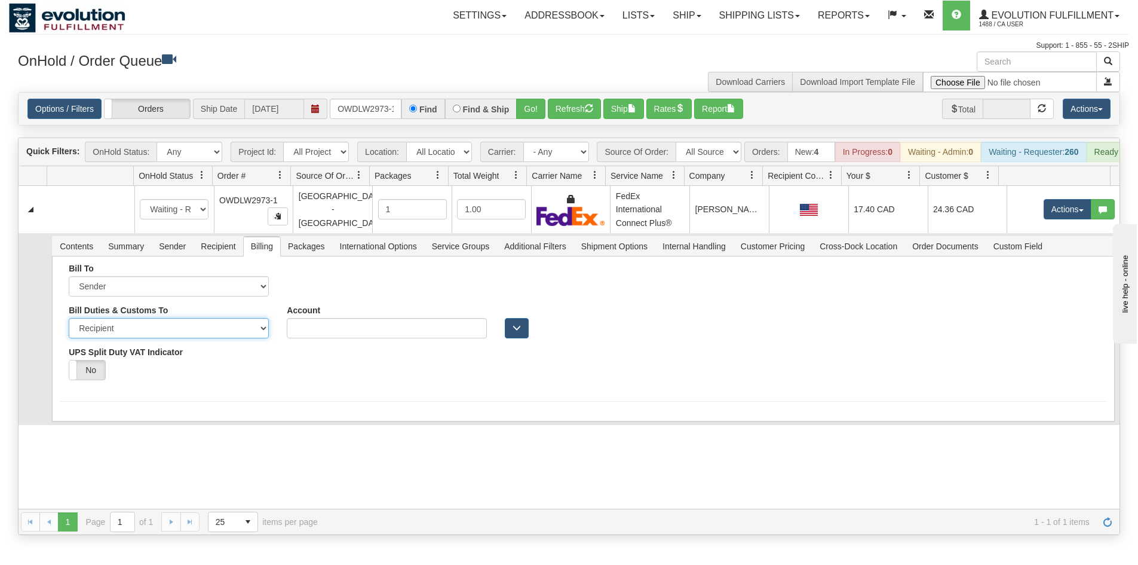
click at [136, 338] on select "Sender Recipient Third Party" at bounding box center [169, 328] width 200 height 20
select select "1"
click at [69, 327] on select "Sender Recipient Third Party" at bounding box center [169, 328] width 200 height 20
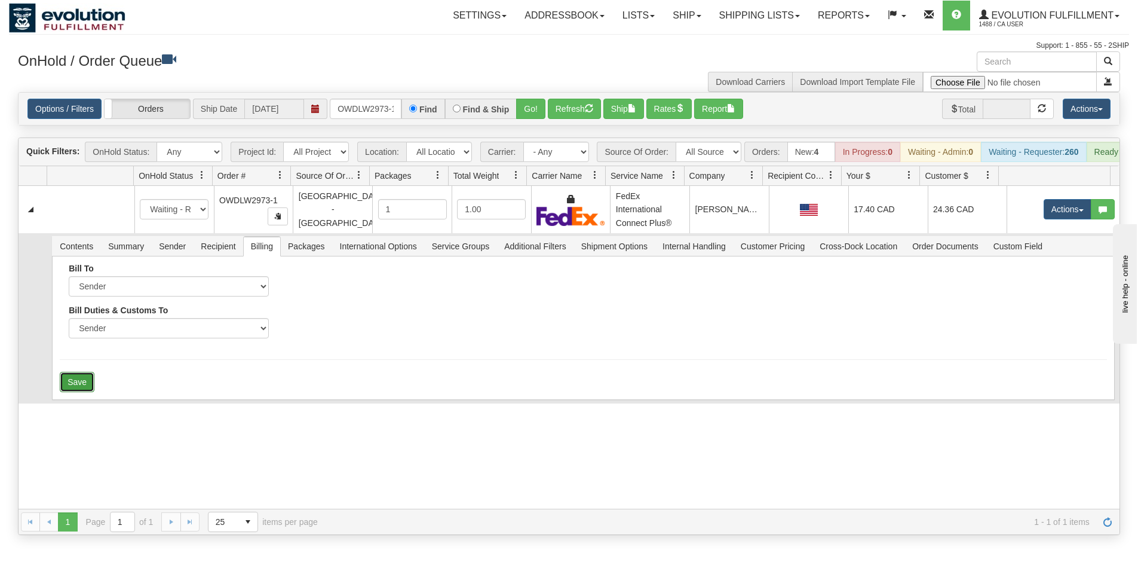
click at [85, 390] on button "Save" at bounding box center [77, 382] width 35 height 20
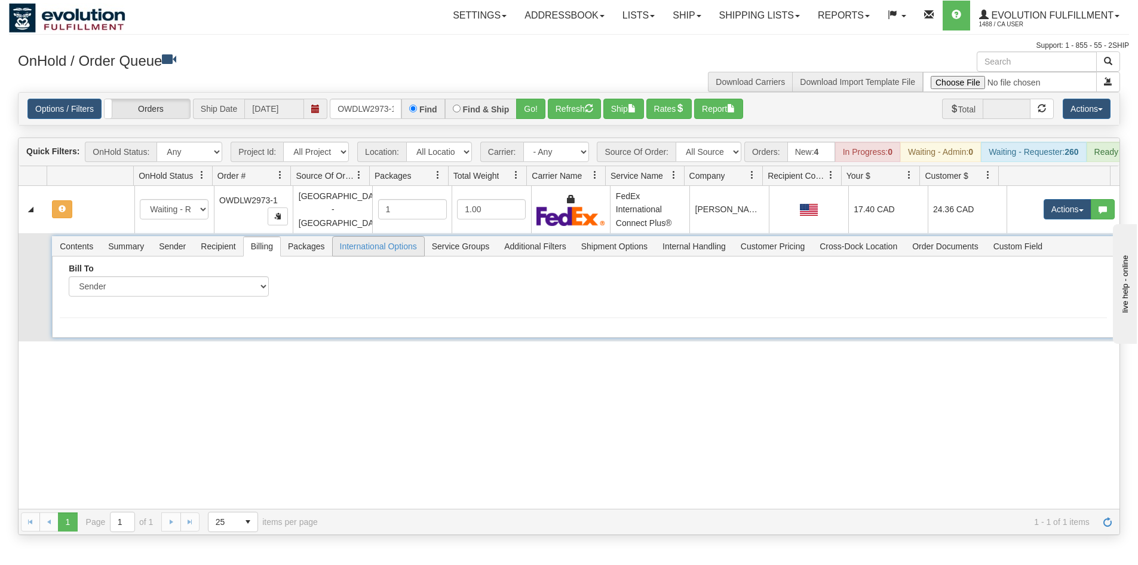
click at [370, 255] on span "International Options" at bounding box center [378, 246] width 91 height 19
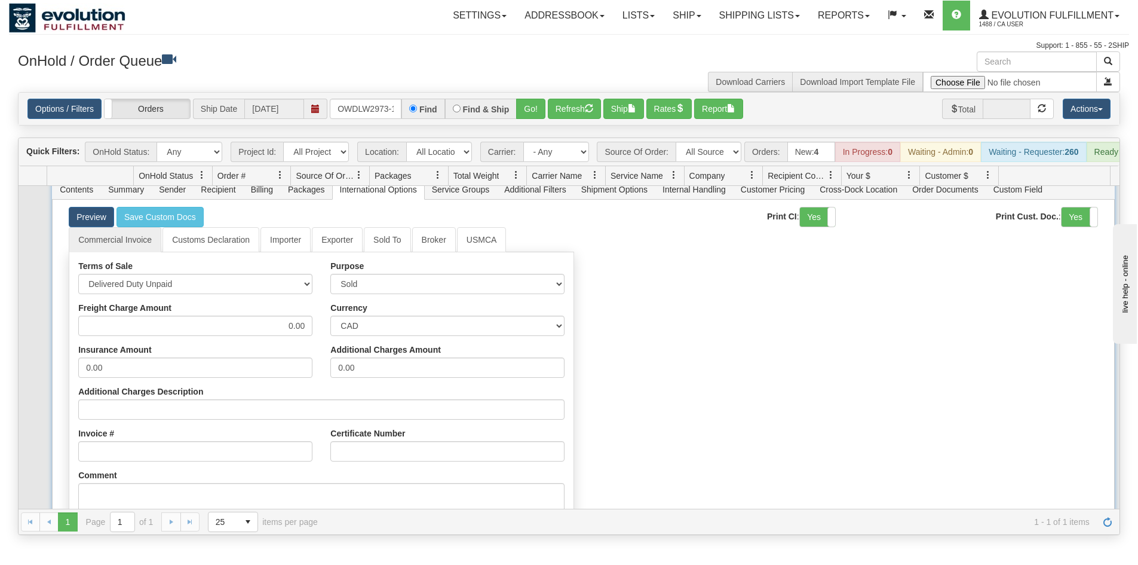
scroll to position [207, 0]
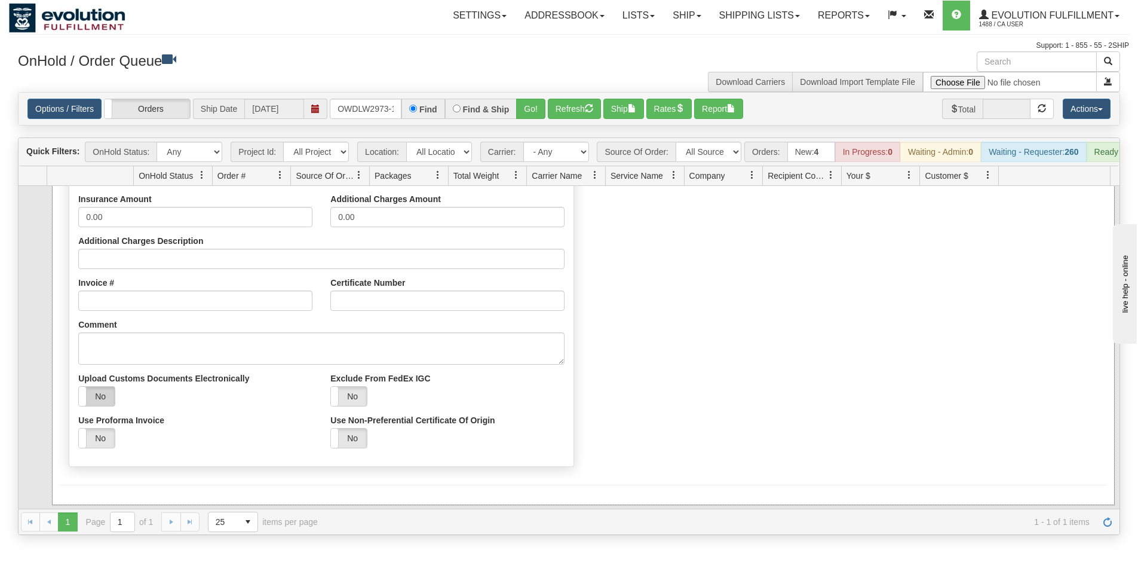
click at [113, 406] on label "No" at bounding box center [97, 396] width 36 height 19
click at [79, 507] on button "Save" at bounding box center [77, 507] width 35 height 20
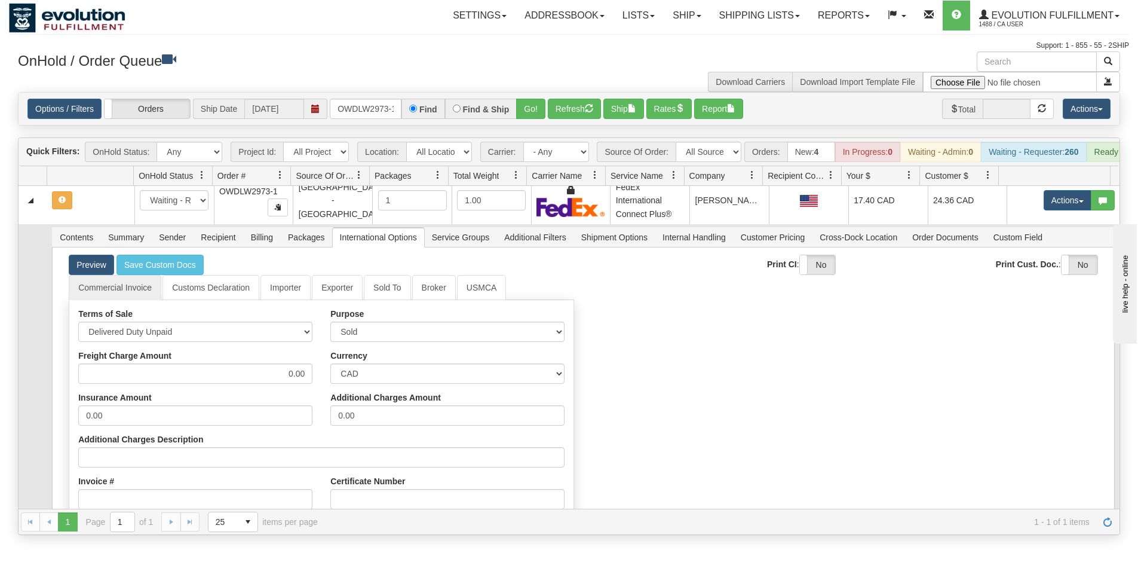
scroll to position [0, 0]
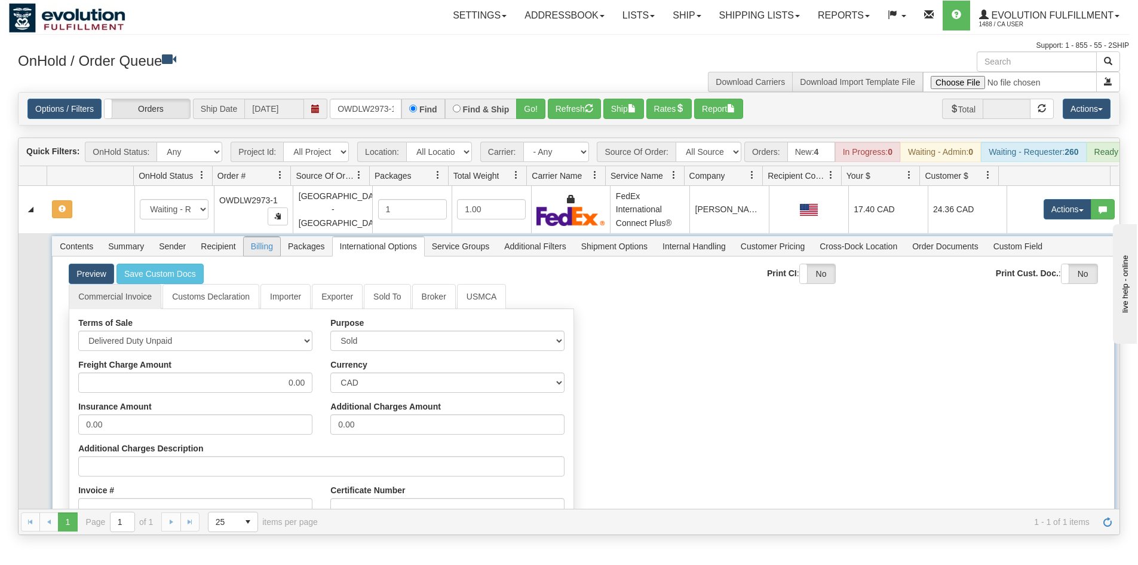
click at [262, 256] on span "Billing" at bounding box center [262, 246] width 36 height 19
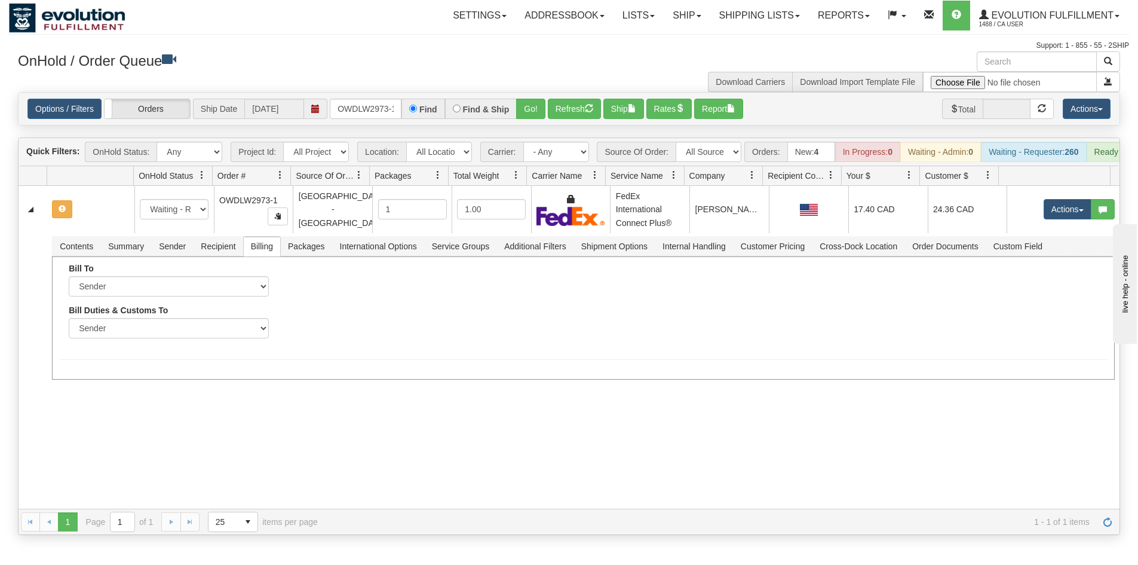
click at [740, 326] on div "Bill To Sender Recipient Third Party Collect Account Country" at bounding box center [583, 305] width 1047 height 84
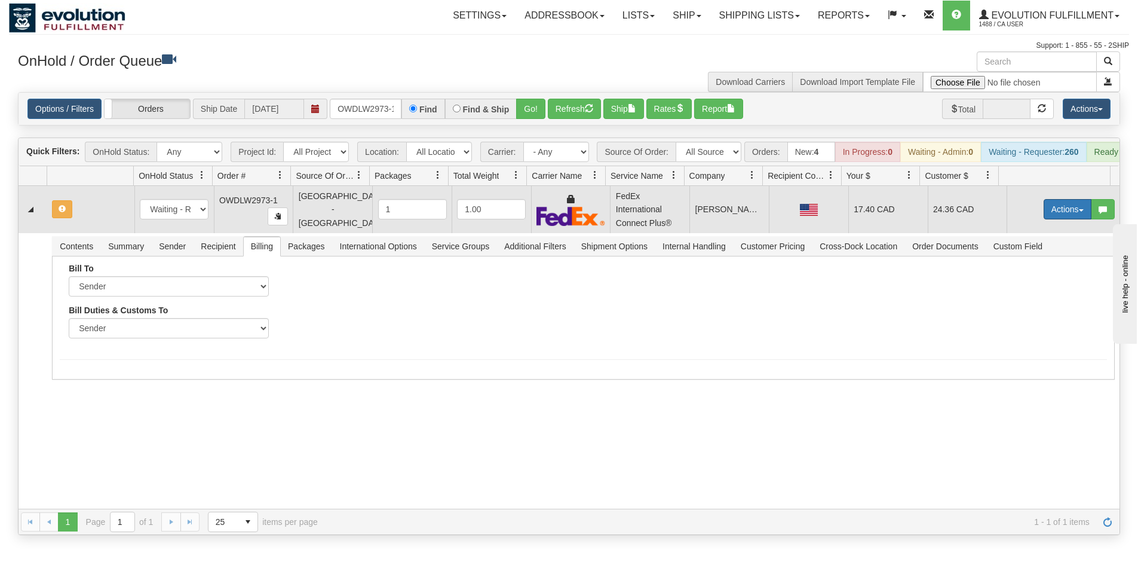
click at [1044, 216] on button "Actions" at bounding box center [1068, 209] width 48 height 20
click at [1021, 252] on span "Refresh Rates" at bounding box center [1038, 248] width 62 height 10
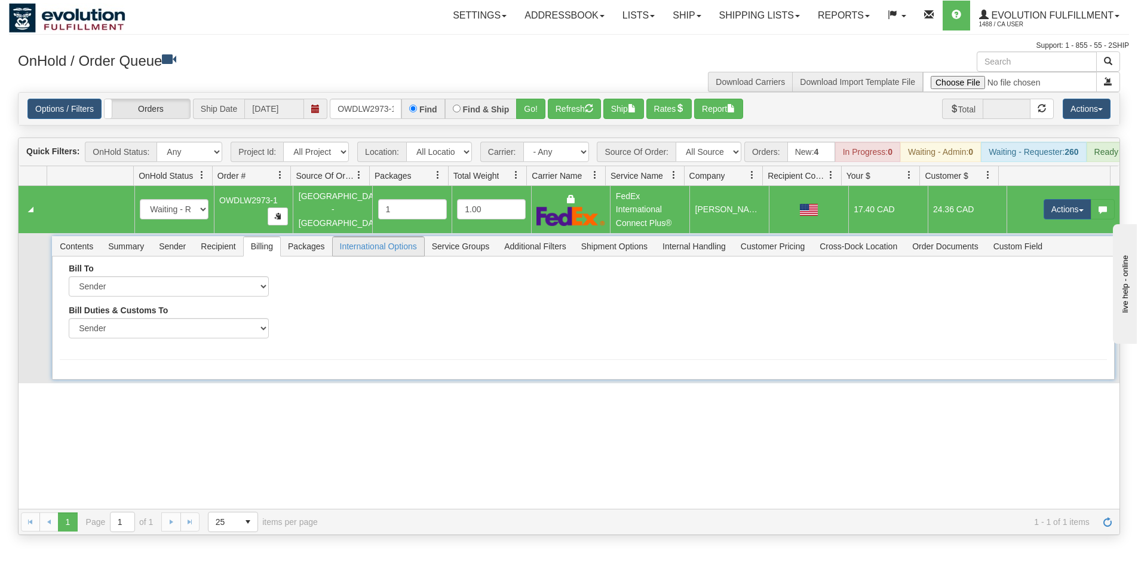
click at [373, 253] on span "International Options" at bounding box center [378, 246] width 91 height 19
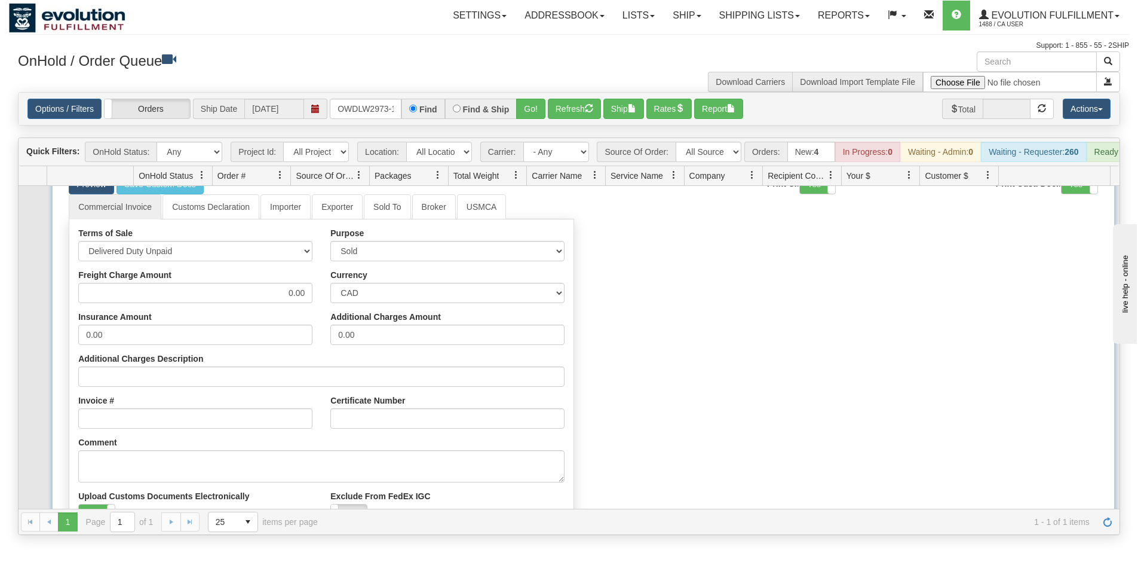
scroll to position [207, 0]
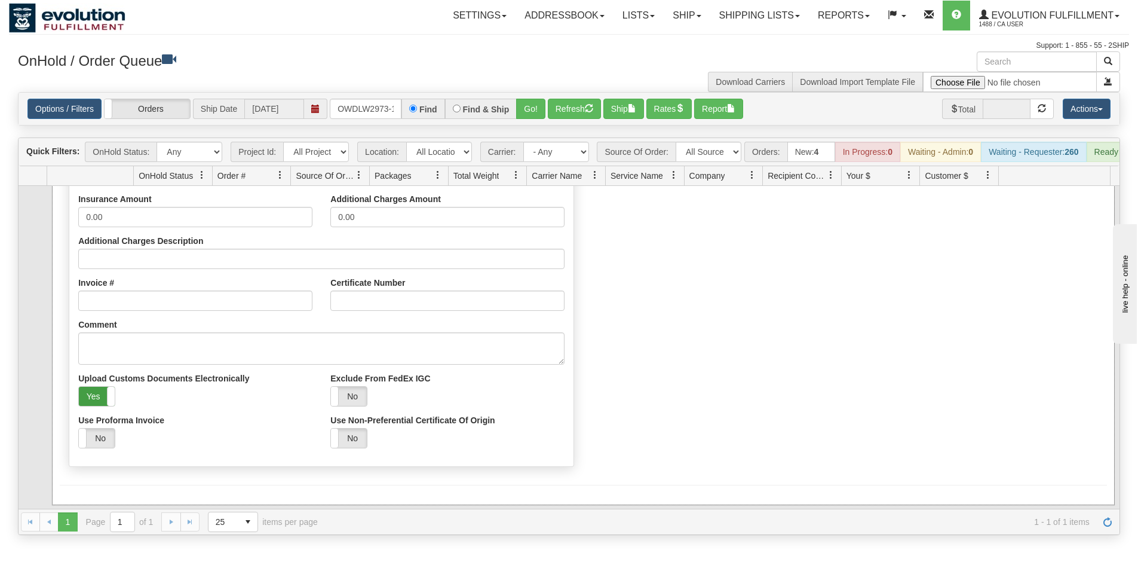
click at [98, 405] on label "Yes" at bounding box center [97, 396] width 36 height 19
click at [99, 405] on label "No" at bounding box center [97, 396] width 36 height 19
click at [76, 509] on button "Save" at bounding box center [77, 507] width 35 height 20
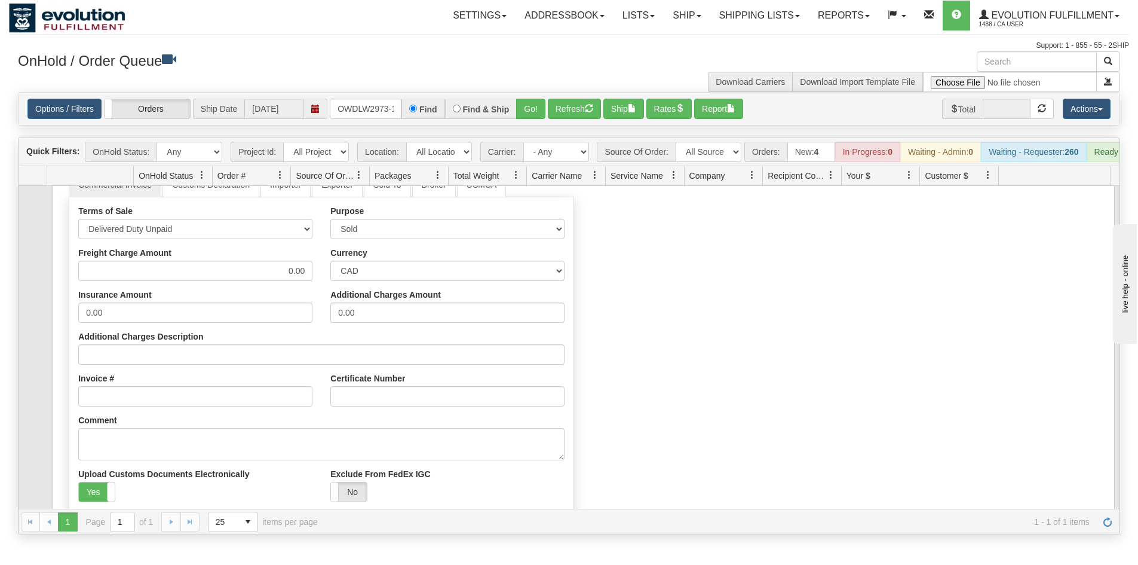
scroll to position [0, 0]
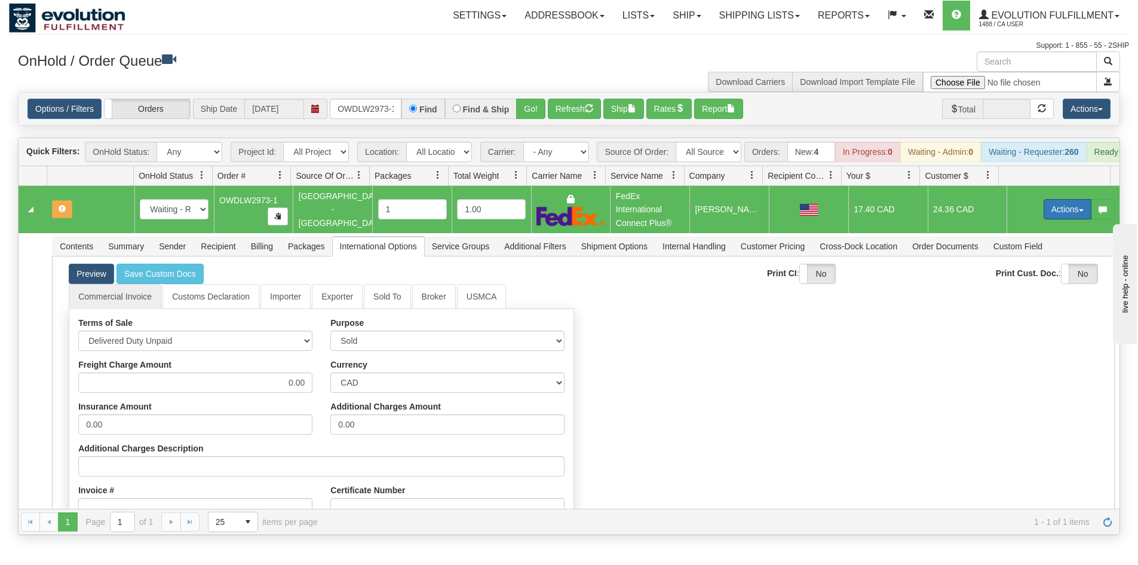
click at [1057, 218] on button "Actions" at bounding box center [1068, 209] width 48 height 20
click at [1020, 252] on span "Refresh Rates" at bounding box center [1038, 248] width 62 height 10
click at [1060, 214] on button "Actions" at bounding box center [1068, 209] width 48 height 20
click at [1014, 283] on span "Ship" at bounding box center [1019, 279] width 25 height 10
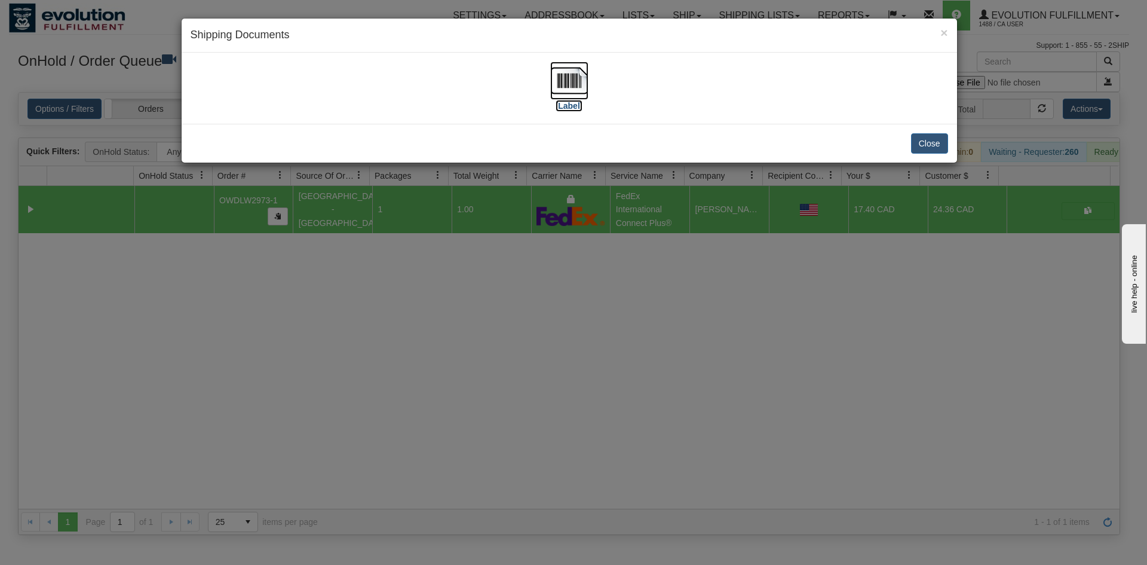
click at [551, 76] on img at bounding box center [569, 81] width 38 height 38
drag, startPoint x: 546, startPoint y: 467, endPoint x: 446, endPoint y: 231, distance: 256.4
click at [546, 464] on div "× Shipping Documents [Label] Close" at bounding box center [573, 282] width 1147 height 565
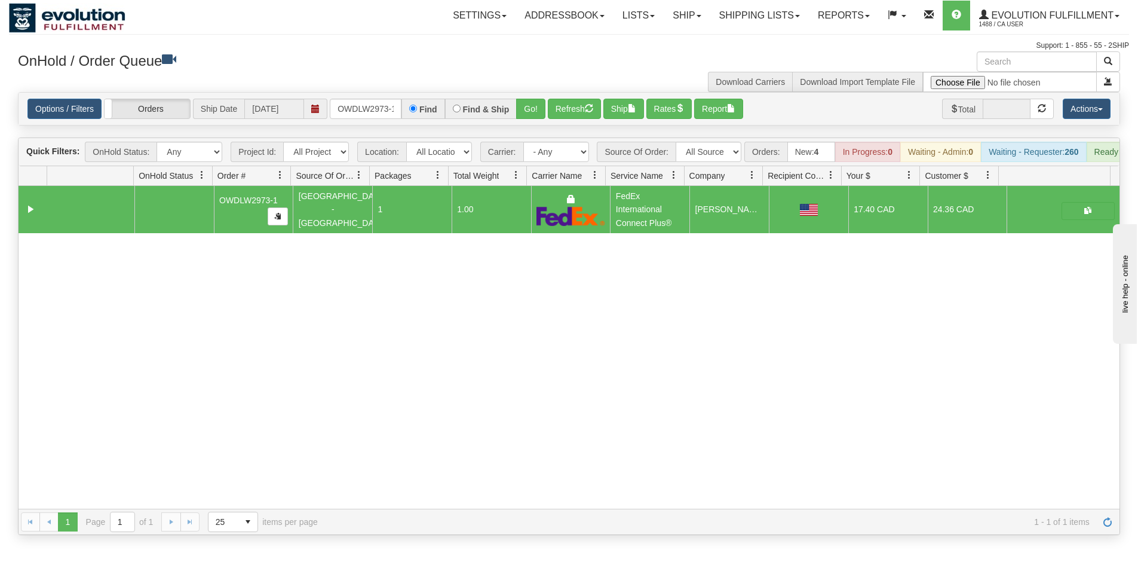
click at [358, 94] on div "Options / Filters Group Shipments Orders Ship Date 10/15/2025 OWDLW2973-1 Find …" at bounding box center [569, 109] width 1101 height 32
click at [352, 124] on div "Options / Filters Group Shipments Orders Ship Date 10/15/2025 OWDLW2973-1 Find …" at bounding box center [569, 109] width 1101 height 32
drag, startPoint x: 357, startPoint y: 116, endPoint x: 354, endPoint y: 109, distance: 8.3
click at [357, 111] on input "OWDLW2973-1" at bounding box center [366, 109] width 72 height 20
type input "OWDLW2975-1"
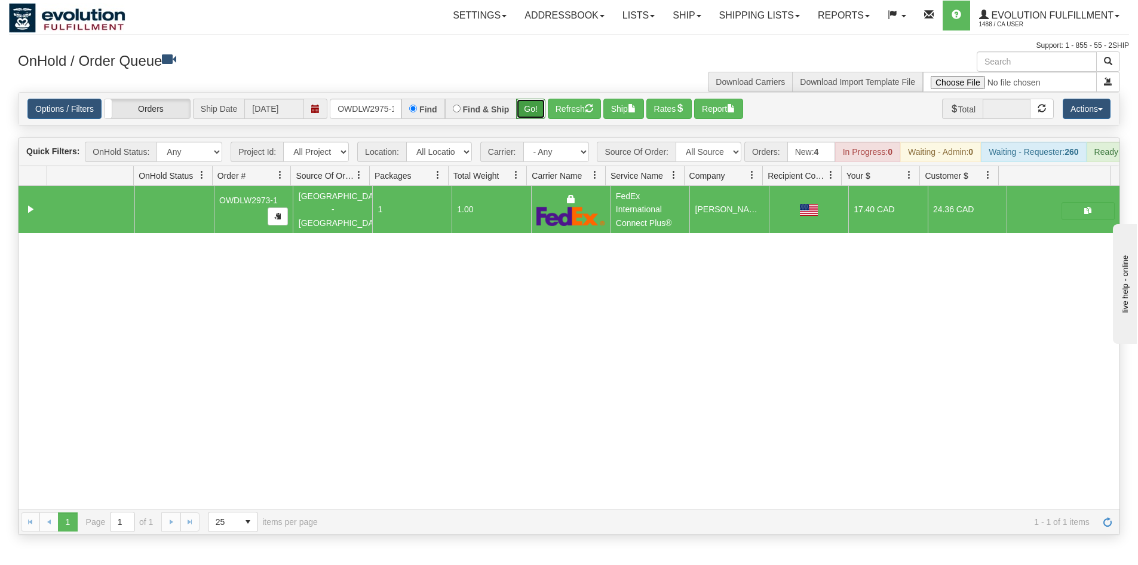
click at [536, 109] on button "Go!" at bounding box center [530, 109] width 29 height 20
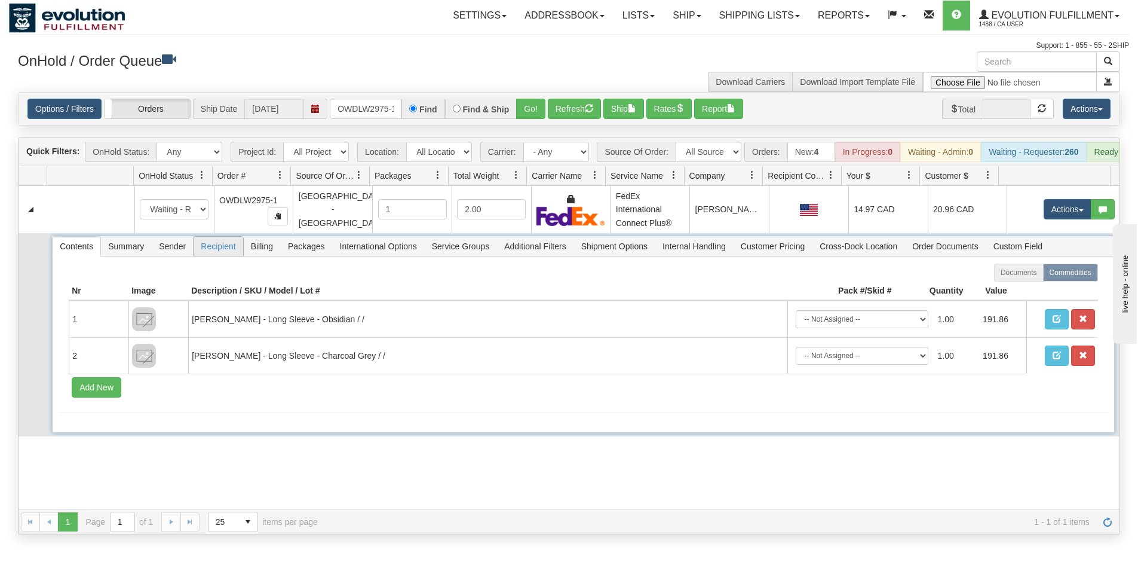
click at [223, 254] on span "Recipient" at bounding box center [218, 246] width 49 height 19
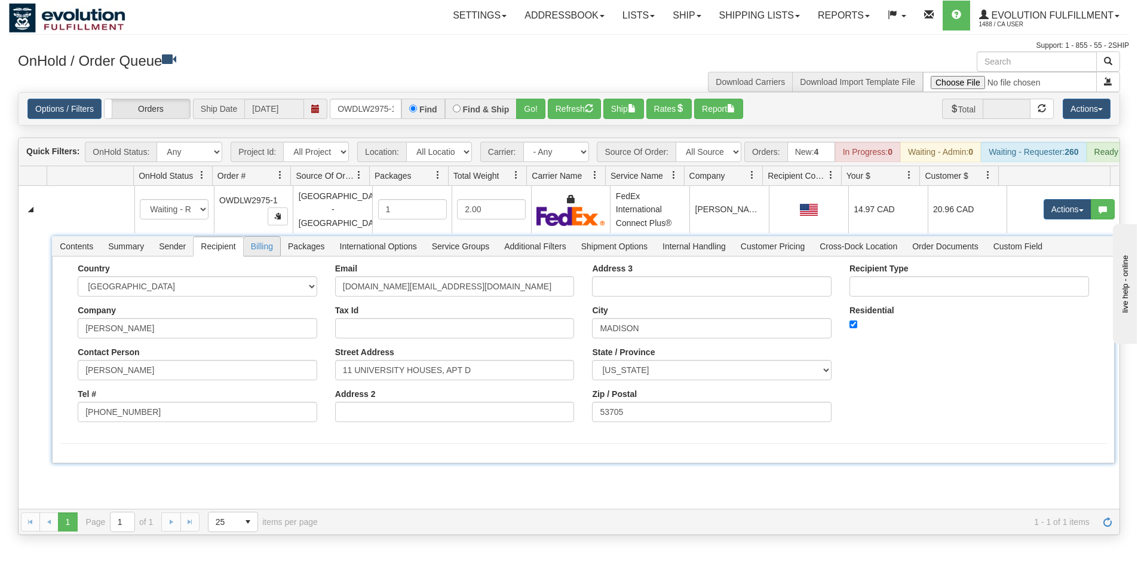
click at [260, 249] on span "Billing" at bounding box center [262, 246] width 36 height 19
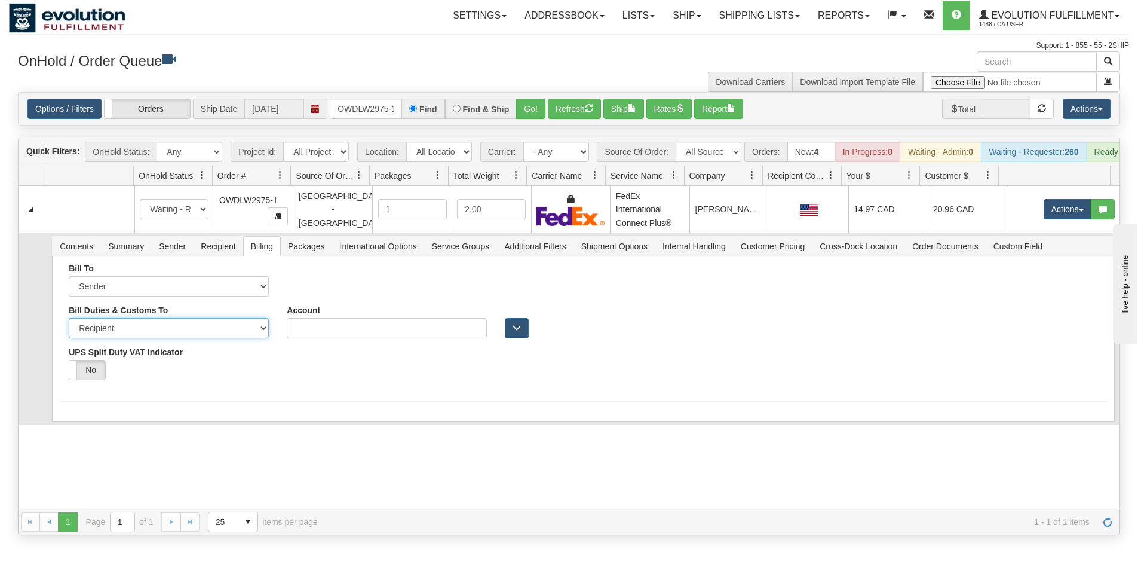
click at [164, 333] on select "Sender Recipient Third Party" at bounding box center [169, 328] width 200 height 20
select select "1"
click at [69, 327] on select "Sender Recipient Third Party" at bounding box center [169, 328] width 200 height 20
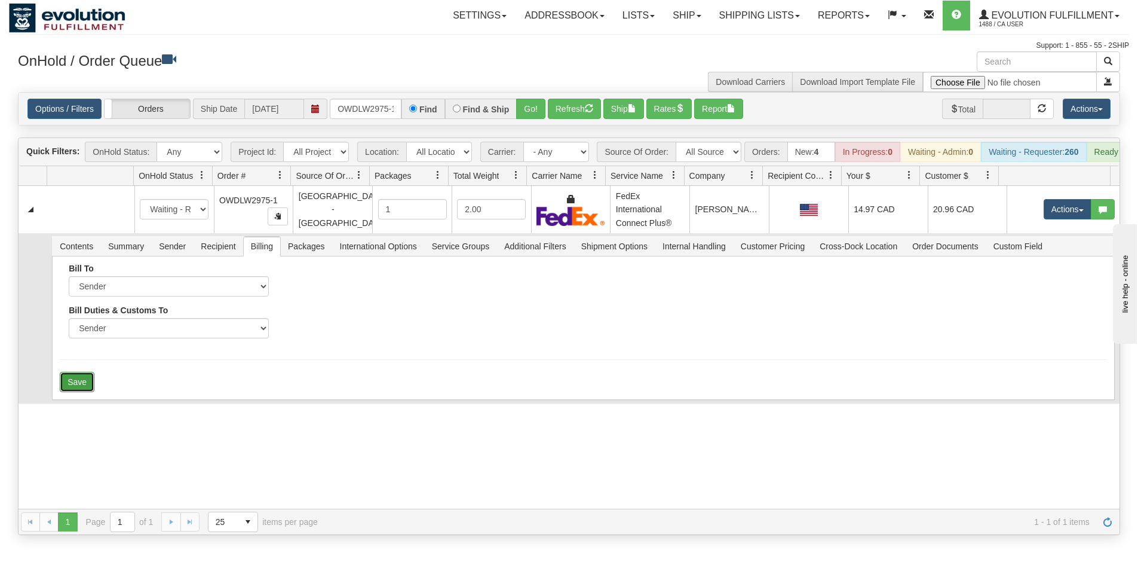
click at [69, 381] on button "Save" at bounding box center [77, 382] width 35 height 20
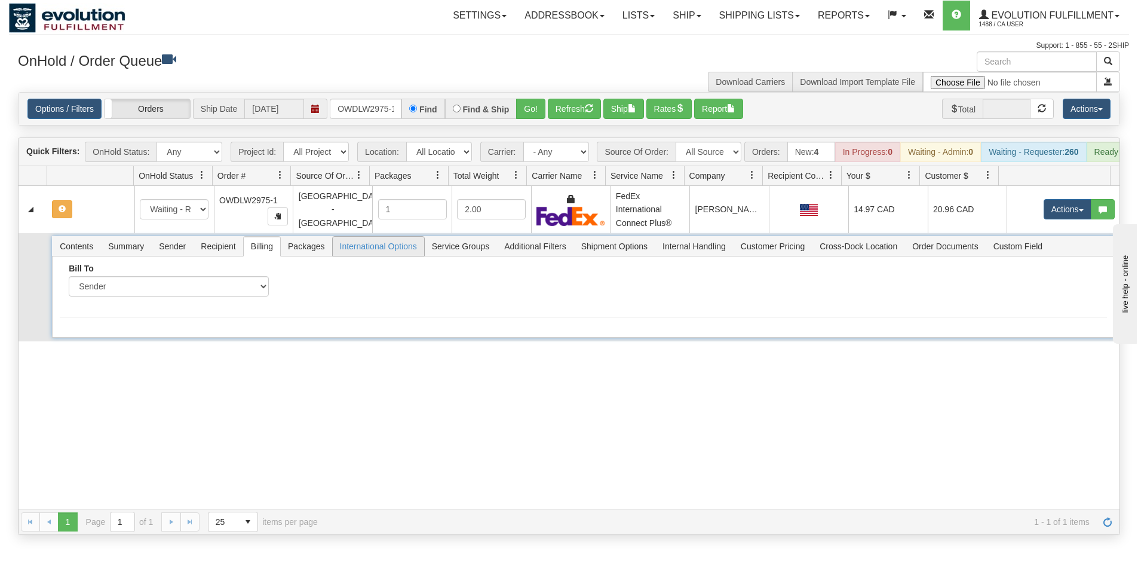
click at [388, 256] on span "International Options" at bounding box center [378, 246] width 91 height 19
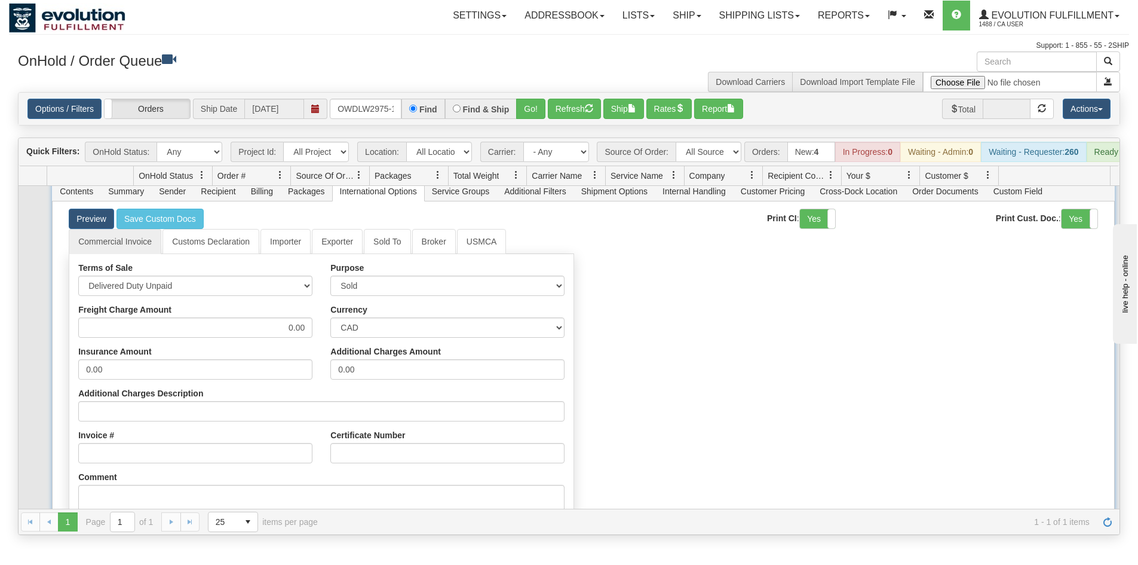
scroll to position [119, 0]
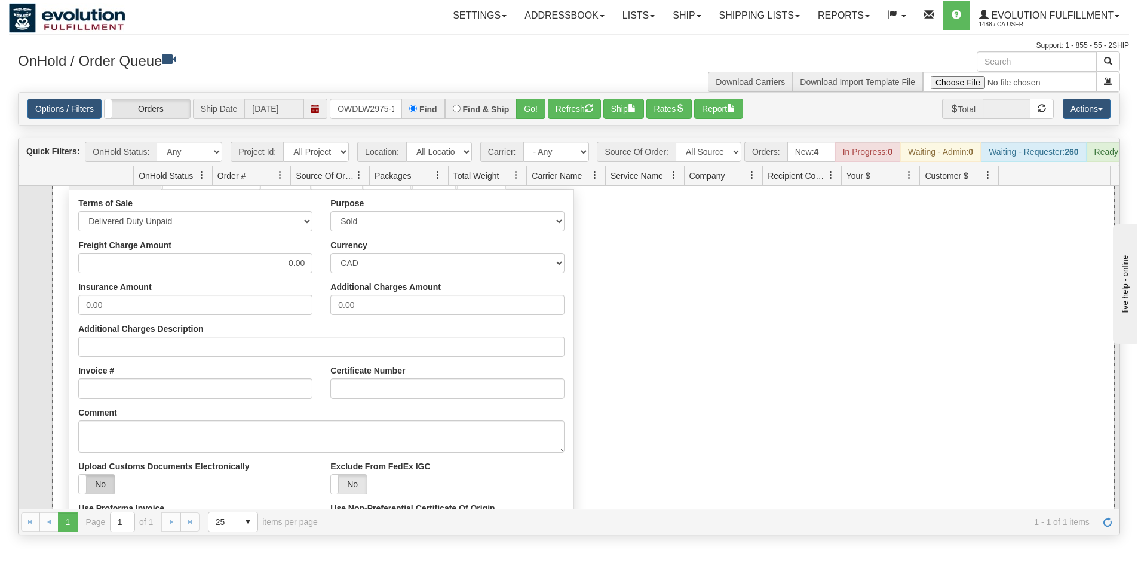
click at [95, 490] on label "No" at bounding box center [97, 483] width 36 height 19
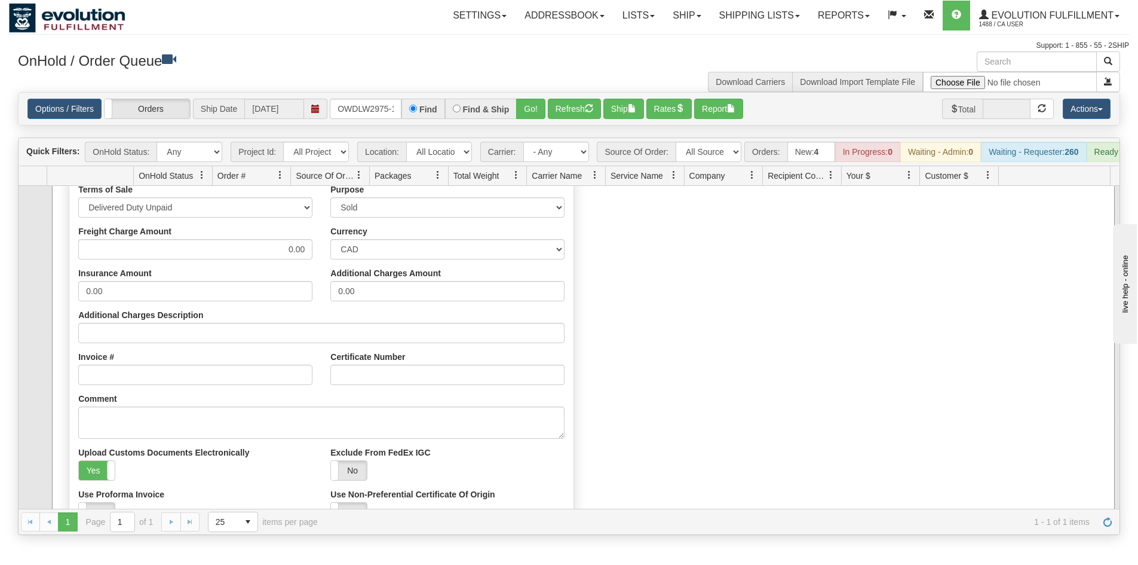
scroll to position [228, 0]
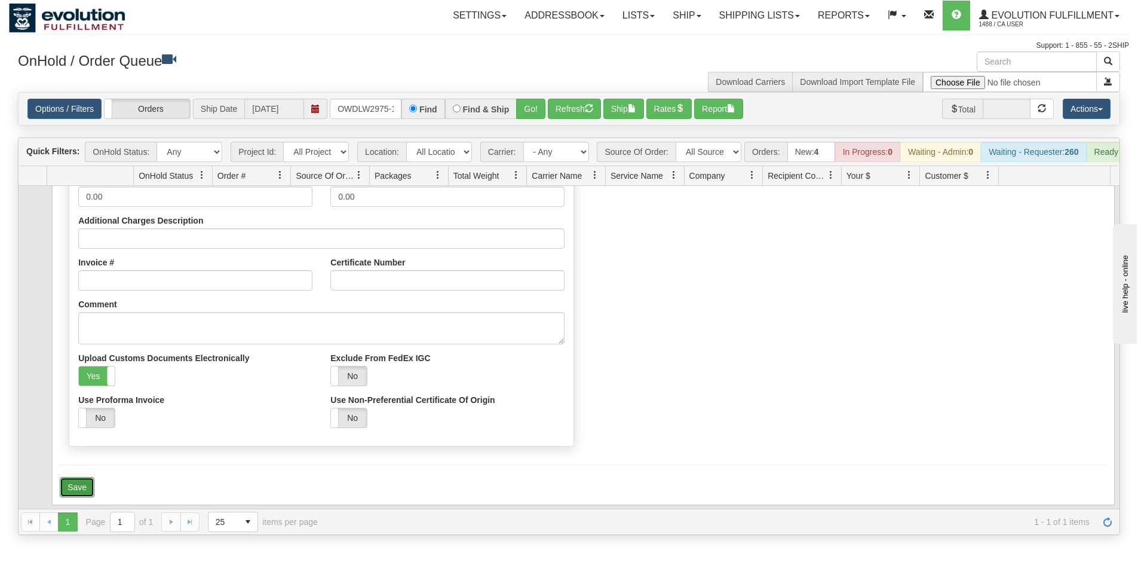
click at [85, 492] on button "Save" at bounding box center [77, 487] width 35 height 20
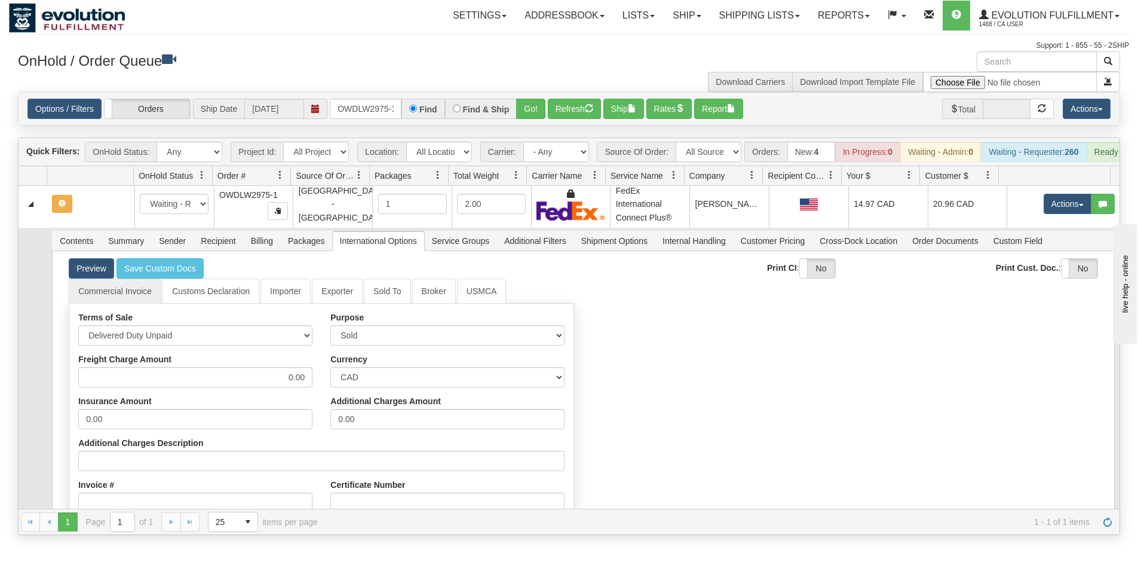
scroll to position [0, 0]
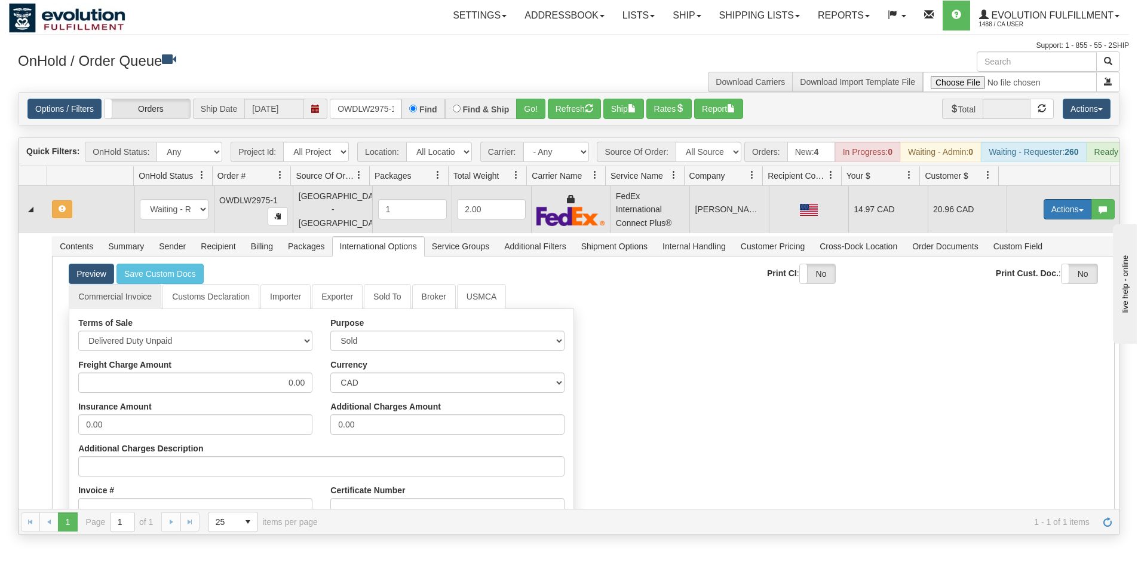
click at [1060, 219] on button "Actions" at bounding box center [1068, 209] width 48 height 20
click at [1017, 252] on span "Refresh Rates" at bounding box center [1038, 248] width 62 height 10
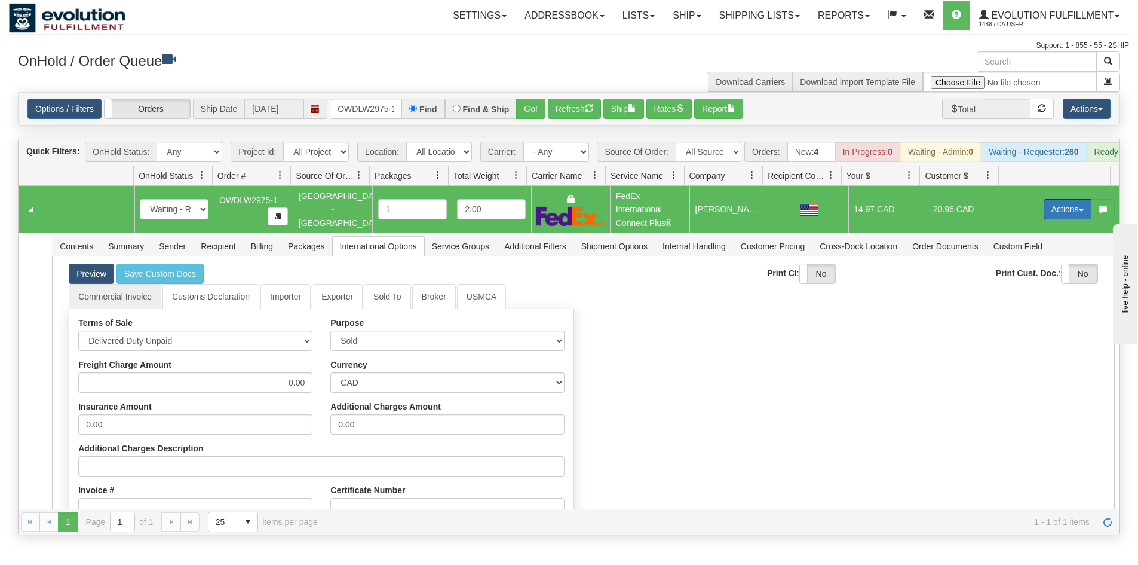
drag, startPoint x: 1047, startPoint y: 219, endPoint x: 1026, endPoint y: 243, distance: 31.8
click at [1048, 219] on button "Actions" at bounding box center [1068, 209] width 48 height 20
click at [1015, 283] on span "Ship" at bounding box center [1019, 279] width 25 height 10
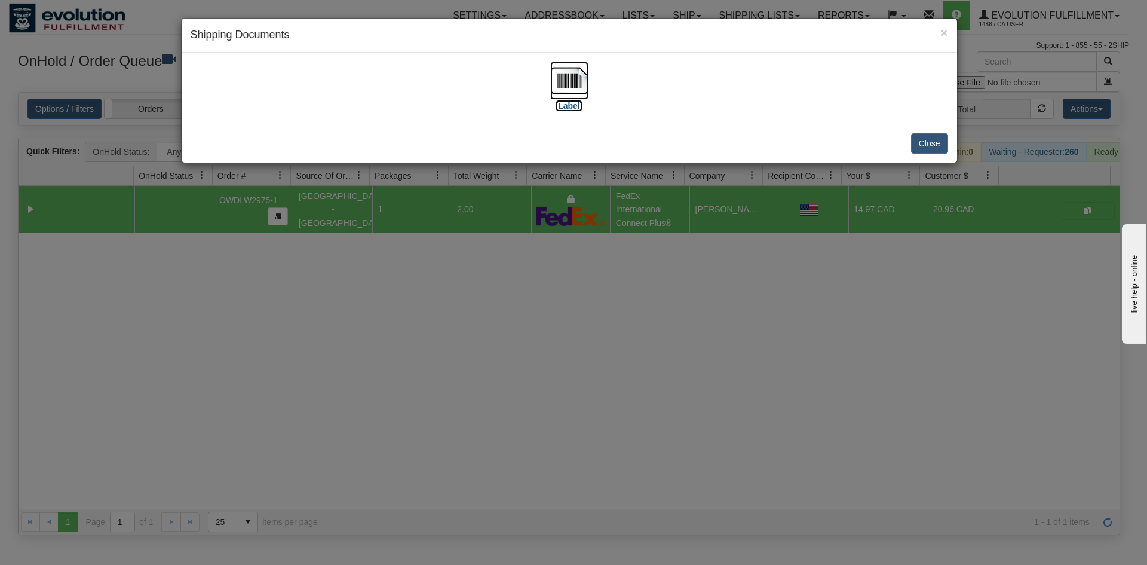
click at [574, 102] on label "[Label]" at bounding box center [569, 106] width 27 height 12
click at [760, 302] on div "× Shipping Documents [Label] Close" at bounding box center [573, 282] width 1147 height 565
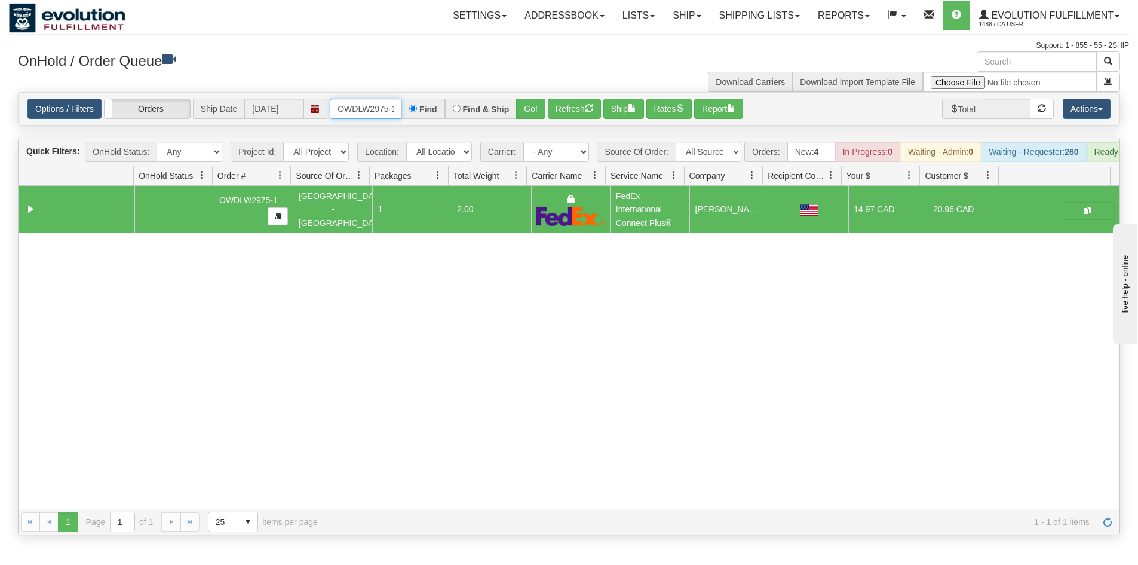
click at [382, 115] on input "OWDLW2975-1" at bounding box center [366, 109] width 72 height 20
type input "OWDLW2977-1"
click at [522, 106] on button "Go!" at bounding box center [530, 109] width 29 height 20
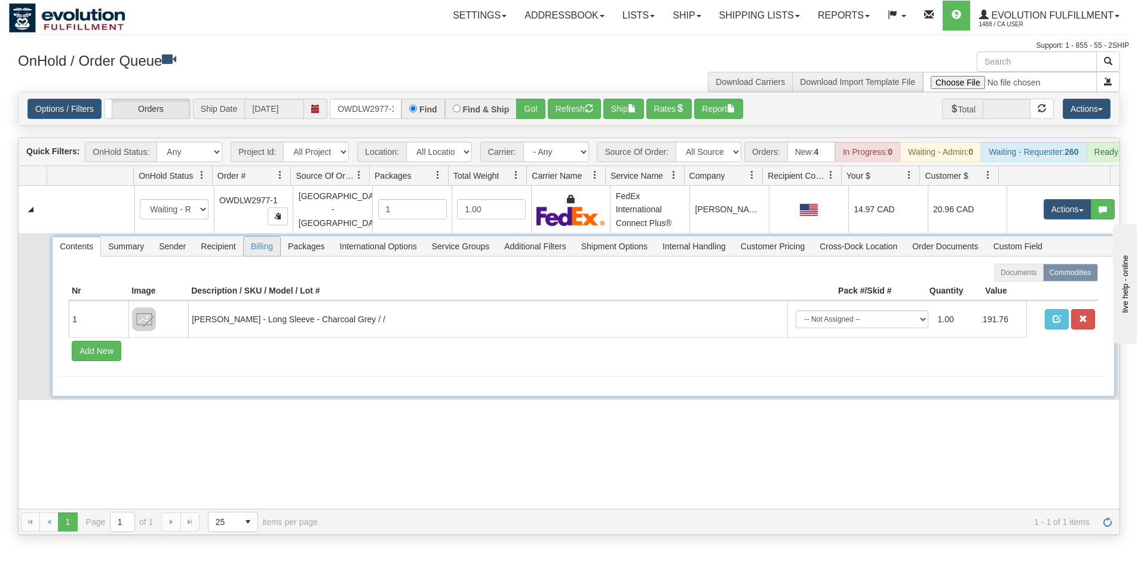
click at [258, 253] on span "Billing" at bounding box center [262, 246] width 36 height 19
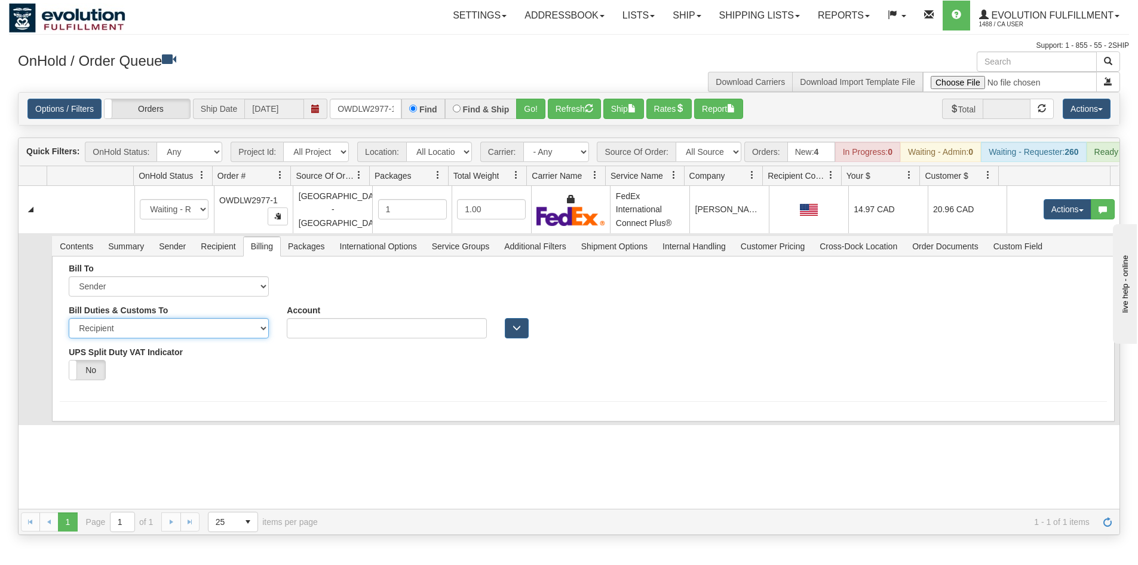
drag, startPoint x: 139, startPoint y: 332, endPoint x: 135, endPoint y: 343, distance: 11.9
click at [139, 332] on select "Sender Recipient Third Party" at bounding box center [169, 328] width 200 height 20
select select "1"
click at [69, 327] on select "Sender Recipient Third Party" at bounding box center [169, 328] width 200 height 20
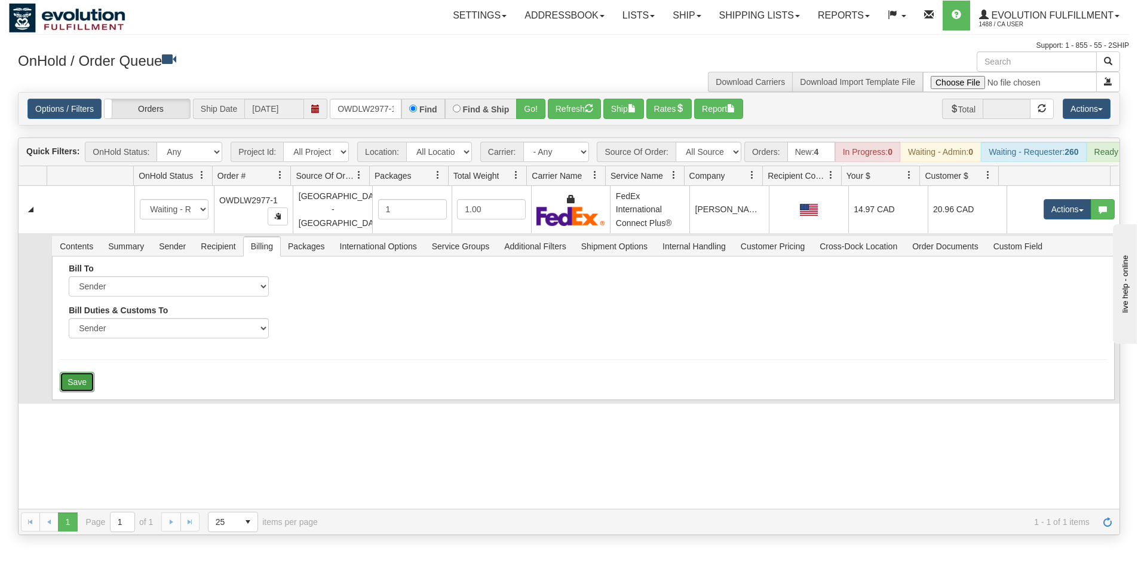
click at [77, 392] on button "Save" at bounding box center [77, 382] width 35 height 20
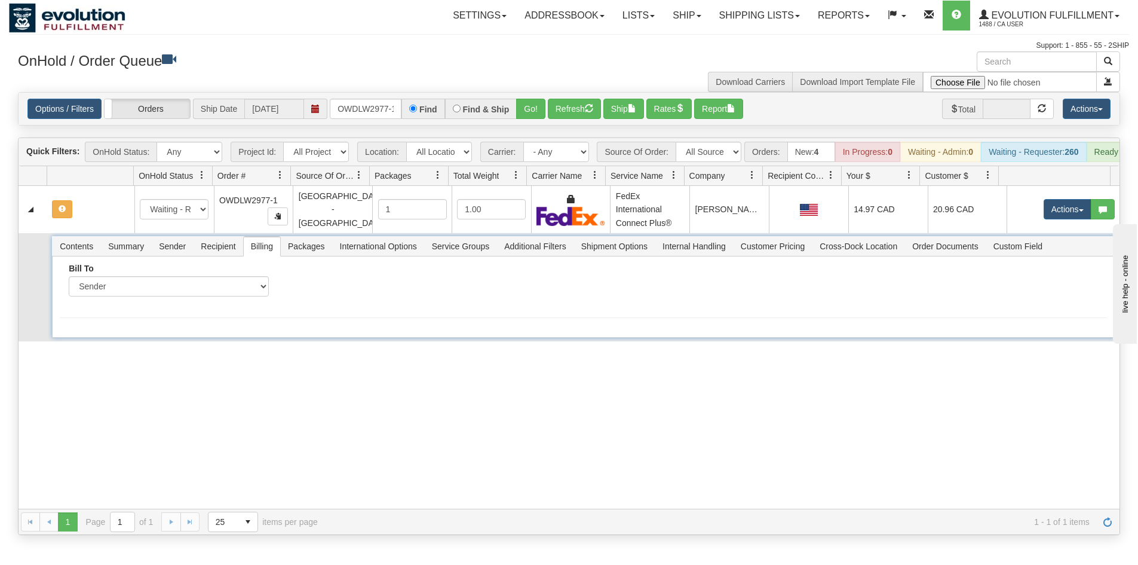
click at [401, 256] on span "International Options" at bounding box center [378, 246] width 91 height 19
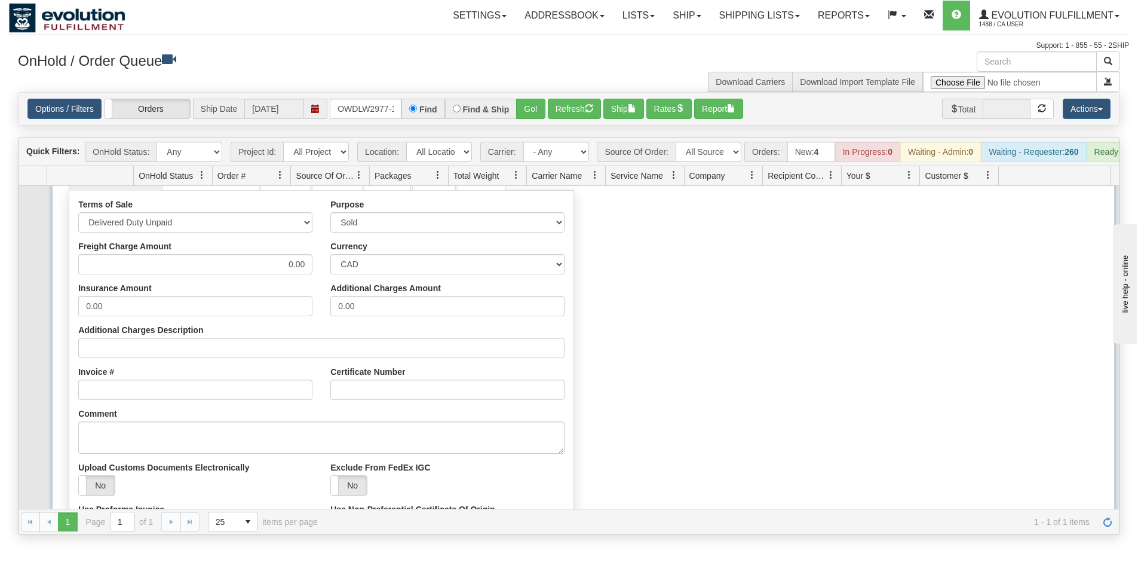
scroll to position [207, 0]
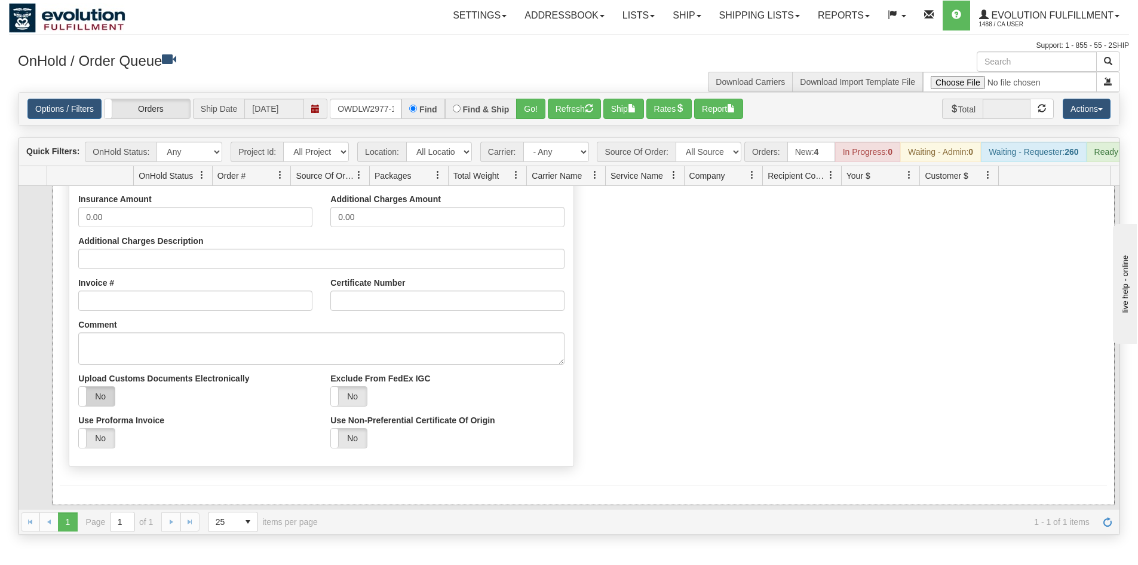
click at [99, 406] on label "No" at bounding box center [97, 396] width 36 height 19
click at [80, 508] on button "Save" at bounding box center [77, 507] width 35 height 20
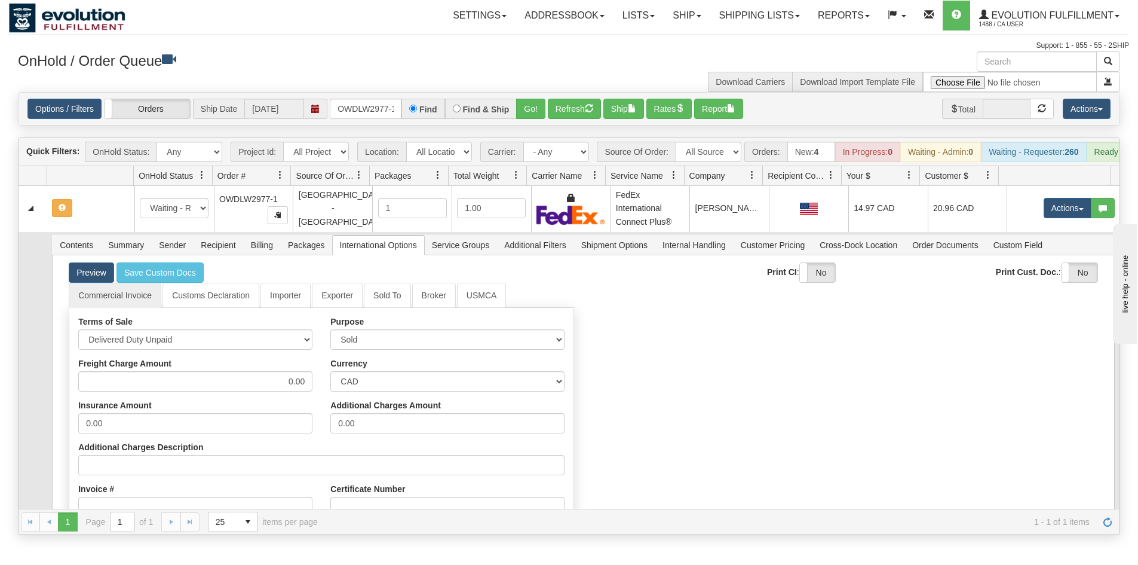
scroll to position [0, 0]
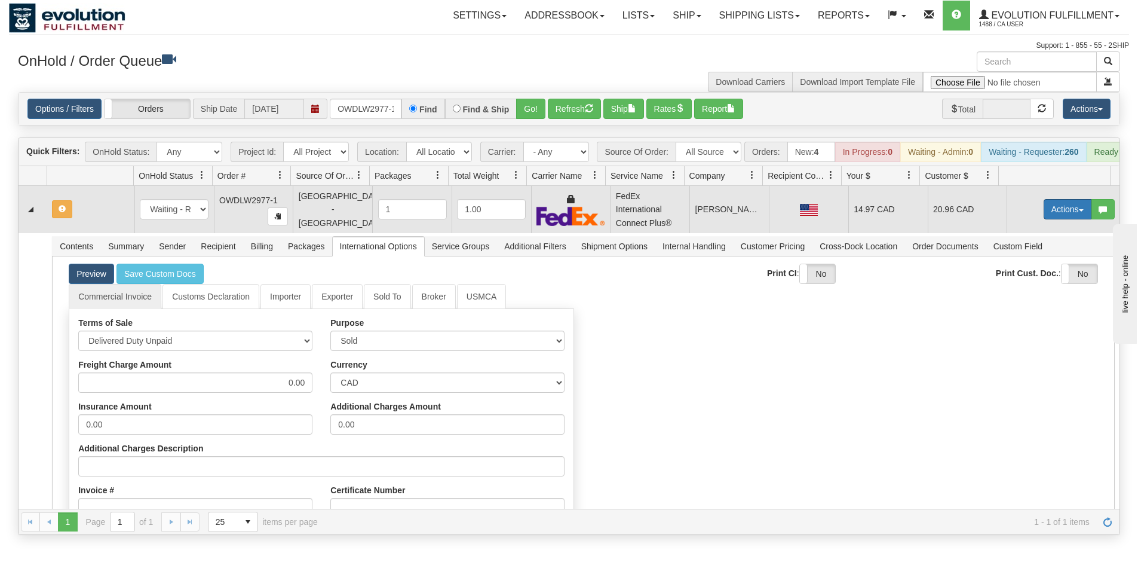
click at [1049, 217] on button "Actions" at bounding box center [1068, 209] width 48 height 20
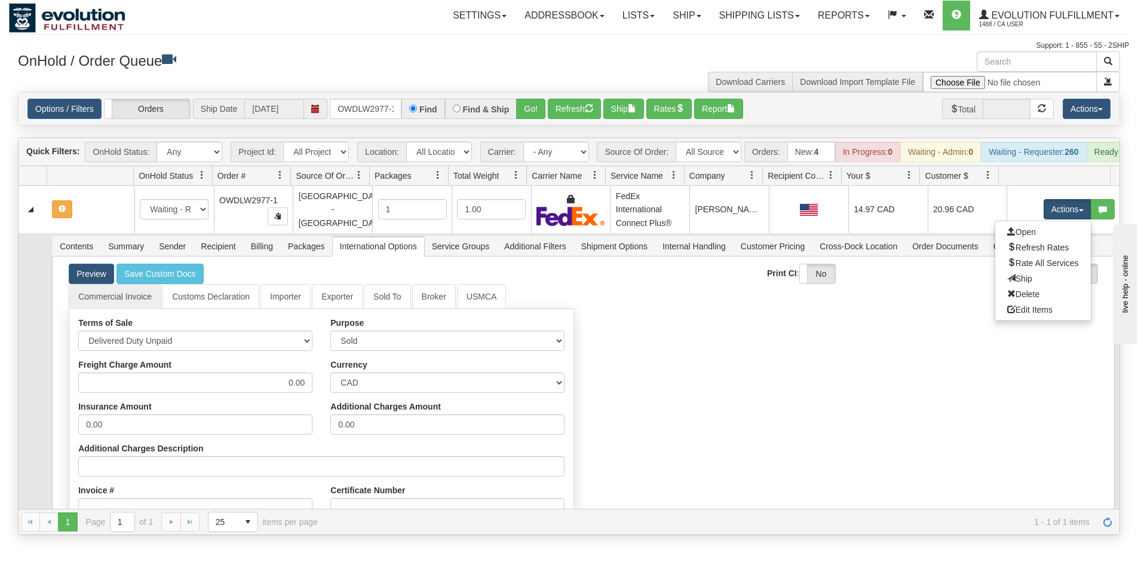
click at [1010, 255] on link "Refresh Rates" at bounding box center [1043, 248] width 96 height 16
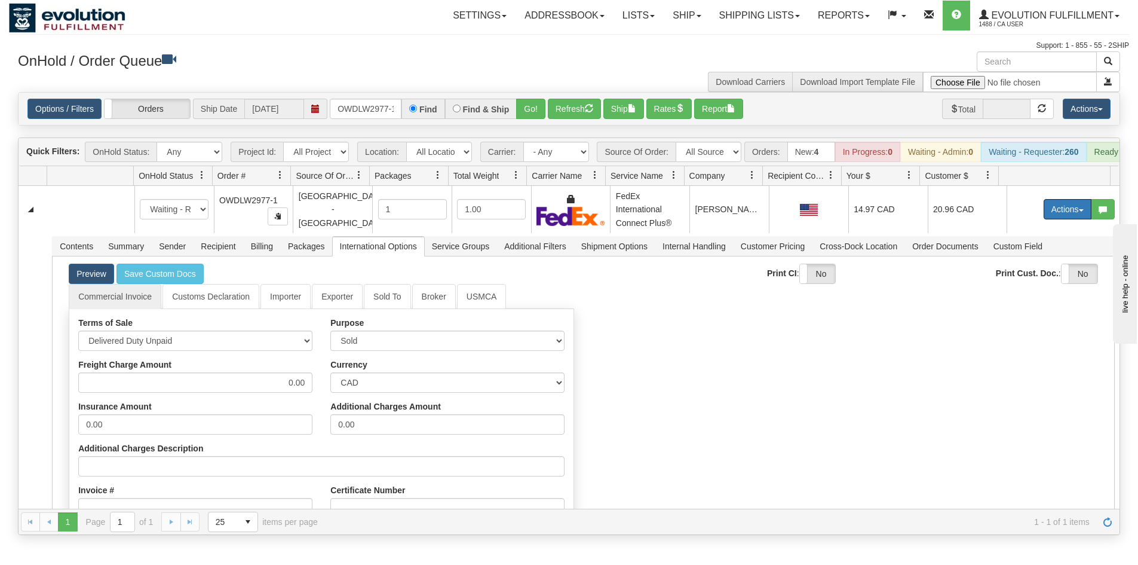
click at [1062, 219] on button "Actions" at bounding box center [1068, 209] width 48 height 20
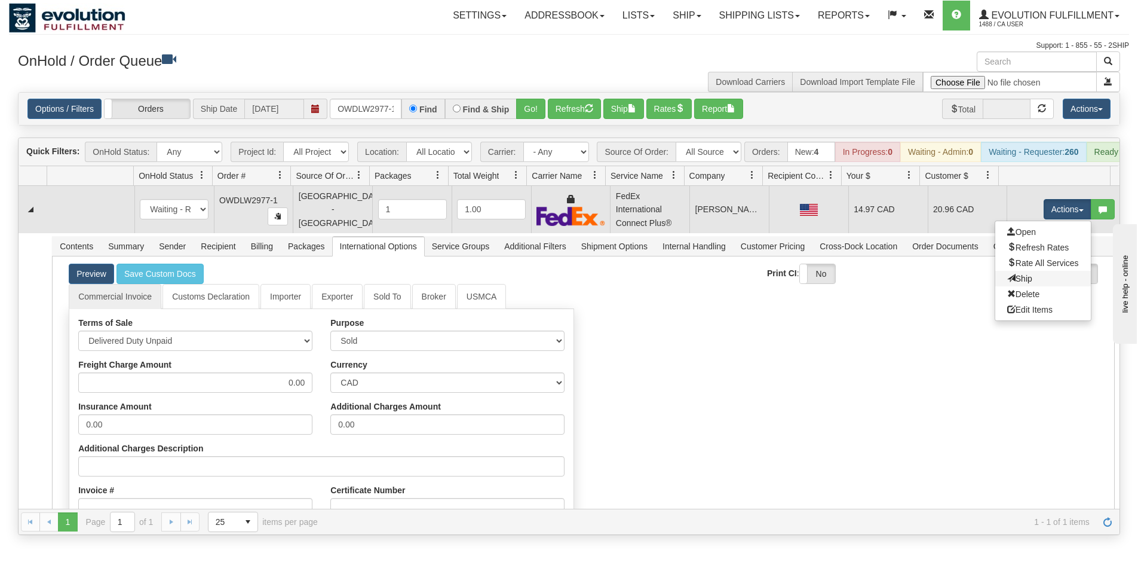
click at [1025, 286] on link "Ship" at bounding box center [1043, 279] width 96 height 16
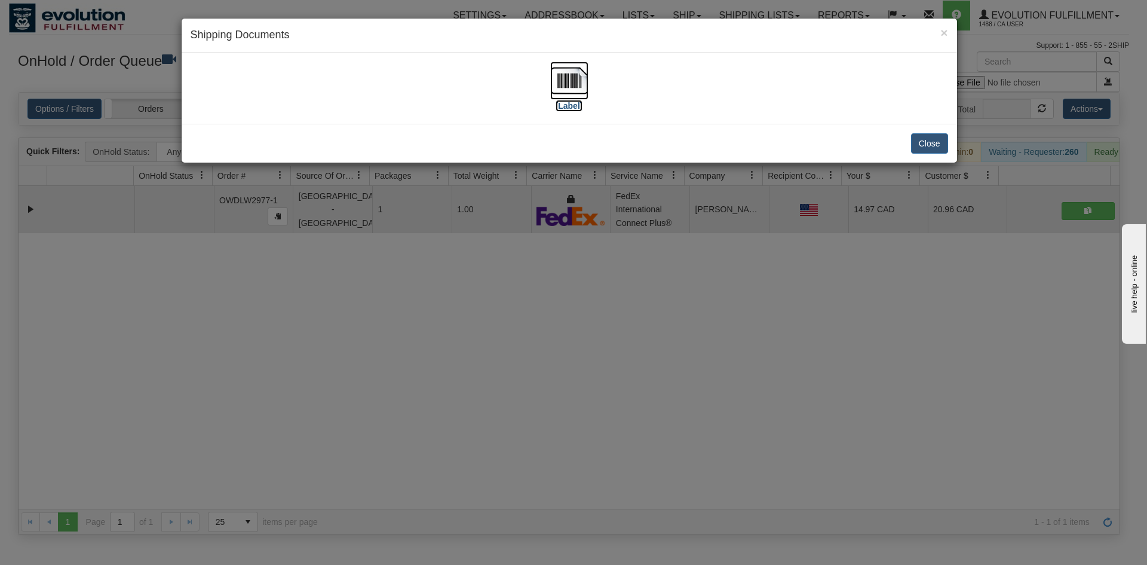
click at [556, 93] on img at bounding box center [569, 81] width 38 height 38
drag, startPoint x: 202, startPoint y: 513, endPoint x: 272, endPoint y: 435, distance: 104.5
click at [260, 501] on div "× Shipping Documents [Label] Close" at bounding box center [573, 282] width 1147 height 565
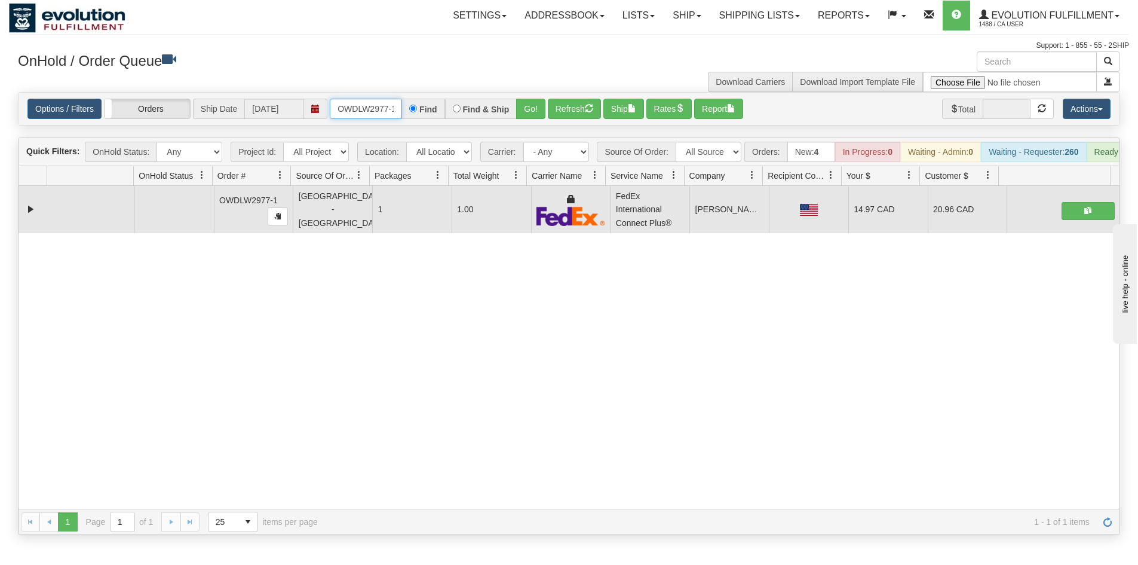
click at [366, 114] on input "OWDLW2977-1" at bounding box center [366, 109] width 72 height 20
type input "OWDLW2974-1"
click at [545, 103] on button "Go!" at bounding box center [530, 109] width 29 height 20
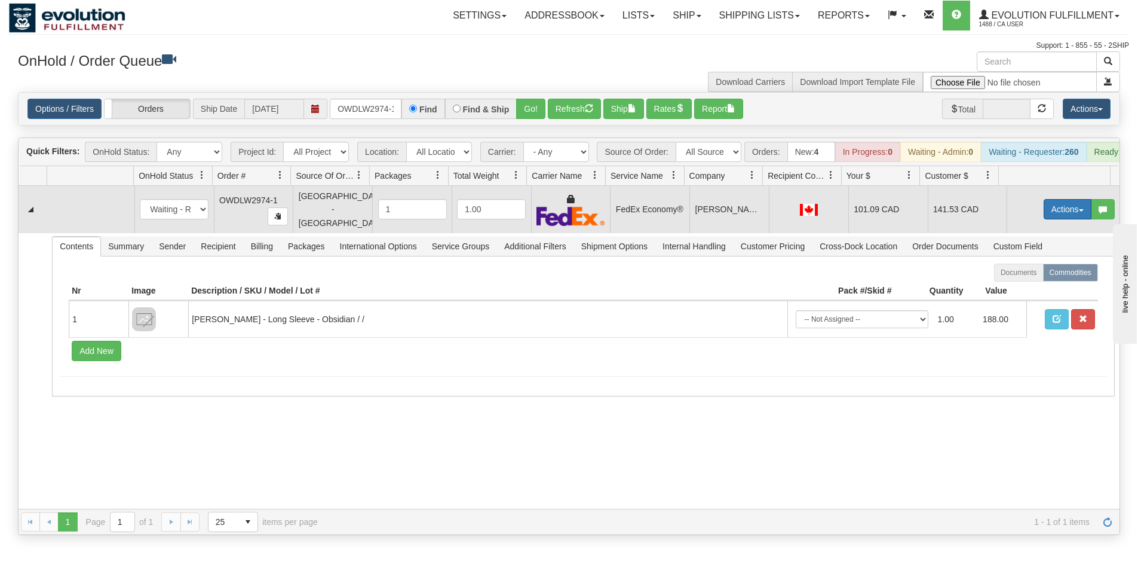
click at [1054, 219] on button "Actions" at bounding box center [1068, 209] width 48 height 20
click at [1035, 280] on link "Ship" at bounding box center [1043, 279] width 96 height 16
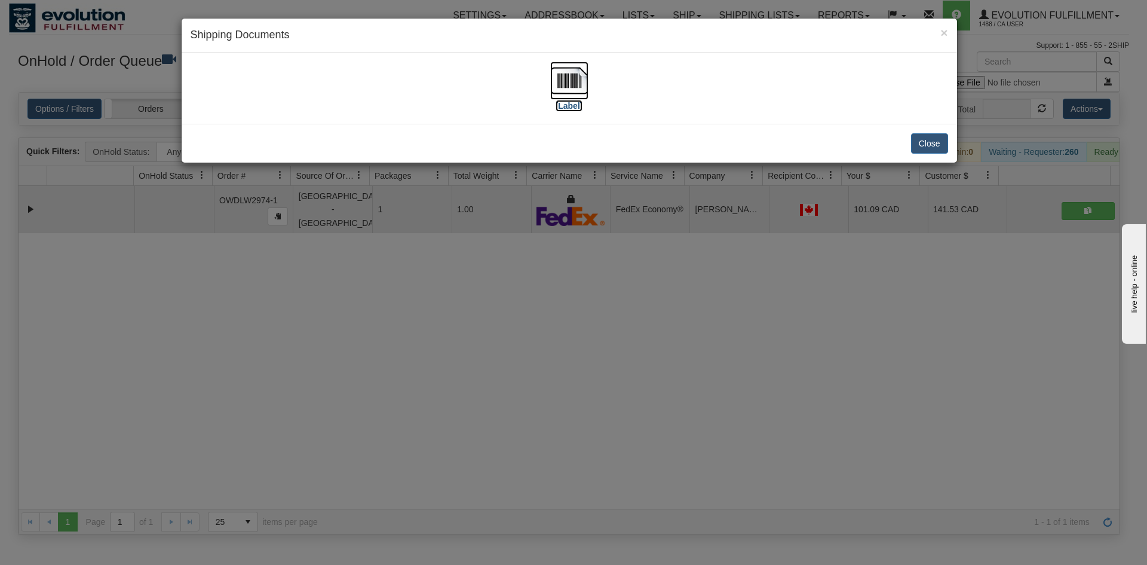
click at [566, 90] on img at bounding box center [569, 81] width 38 height 38
drag, startPoint x: 688, startPoint y: 417, endPoint x: 458, endPoint y: 228, distance: 297.9
click at [686, 406] on div "× Shipping Documents [Label] Close" at bounding box center [573, 282] width 1147 height 565
